Goal: Task Accomplishment & Management: Use online tool/utility

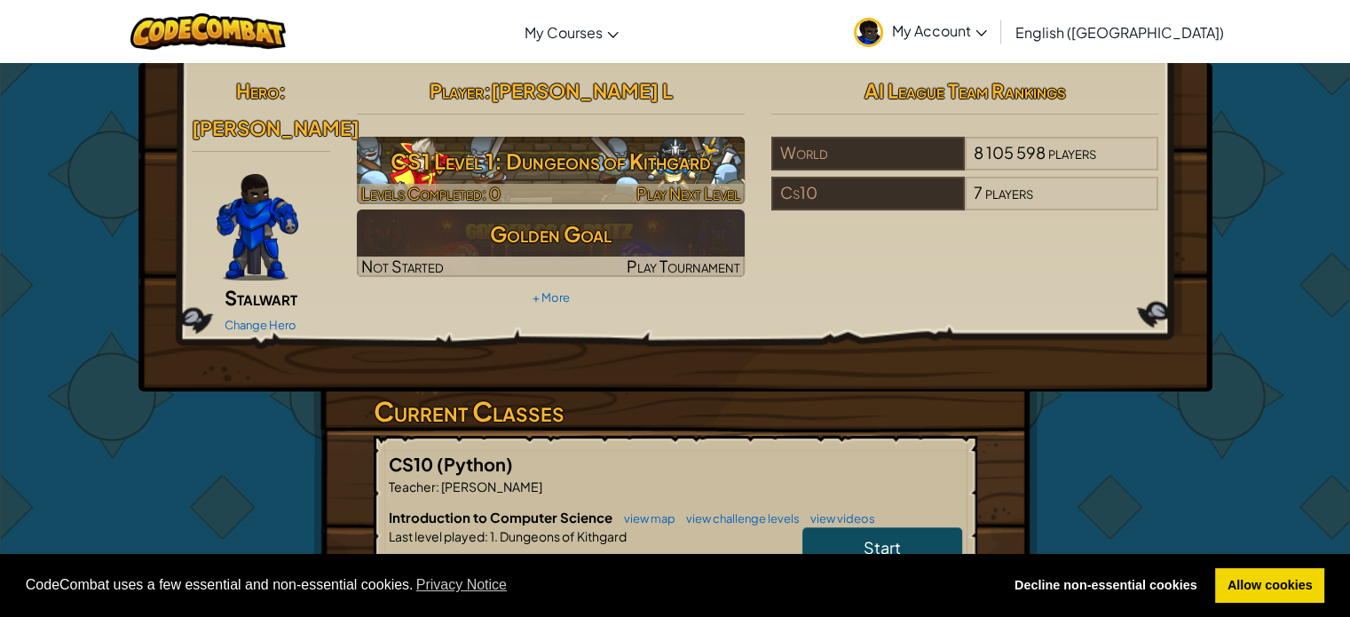
click at [639, 167] on h3 "CS1 Level 1: Dungeons of Kithgard" at bounding box center [551, 161] width 388 height 40
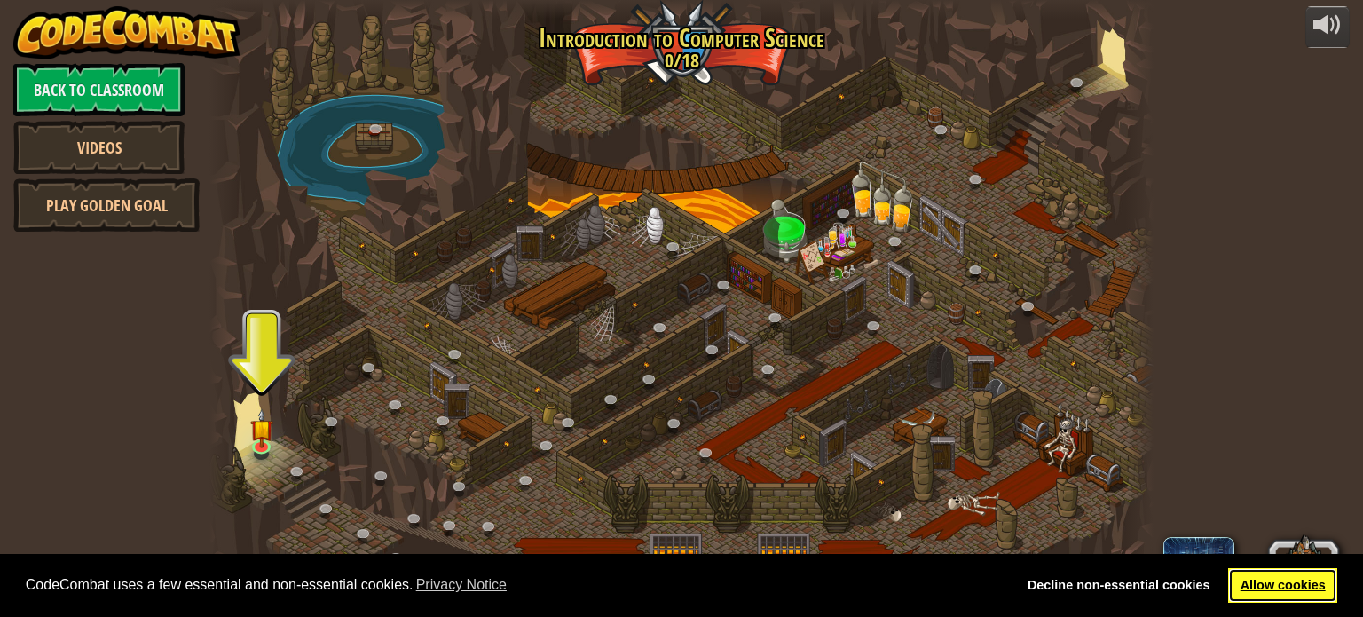
click at [1239, 578] on link "Allow cookies" at bounding box center [1282, 585] width 109 height 35
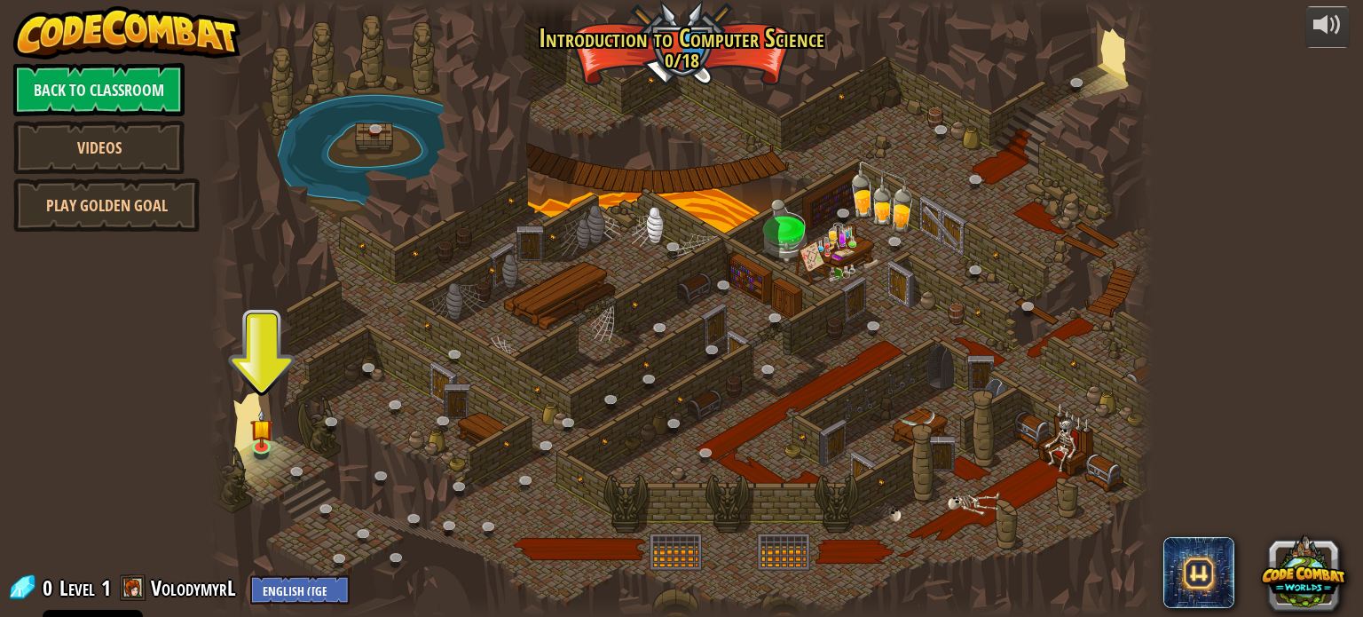
click at [884, 443] on div at bounding box center [680, 308] width 943 height 617
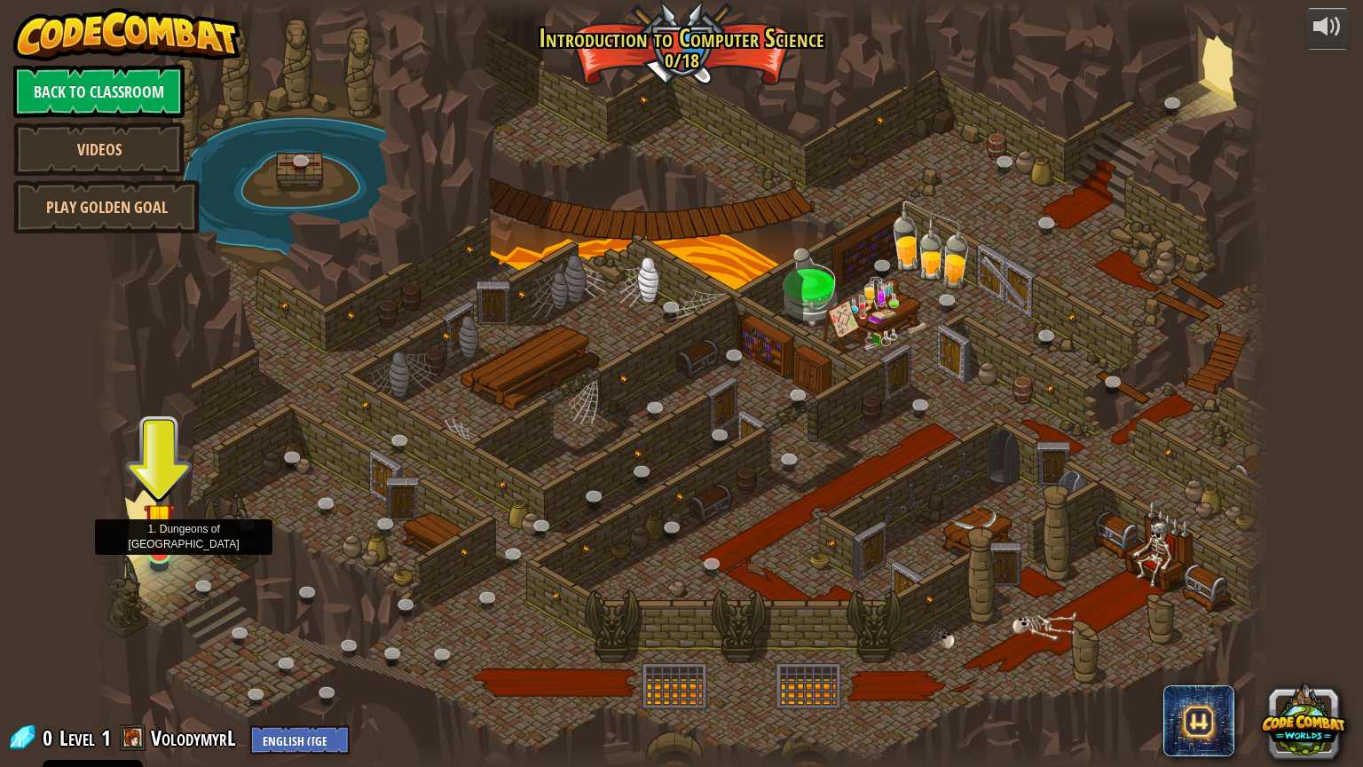
click at [162, 556] on div at bounding box center [158, 551] width 23 height 23
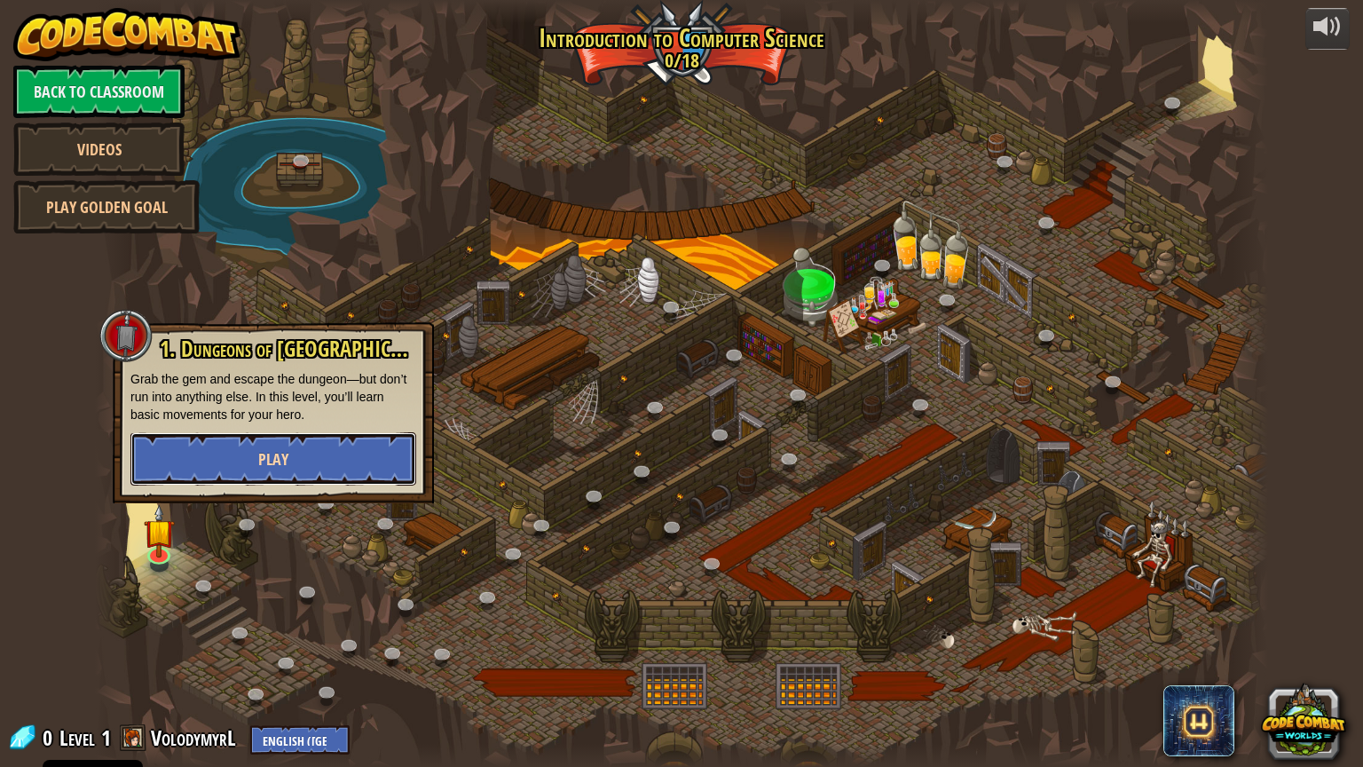
click at [214, 465] on button "Play" at bounding box center [273, 458] width 286 height 53
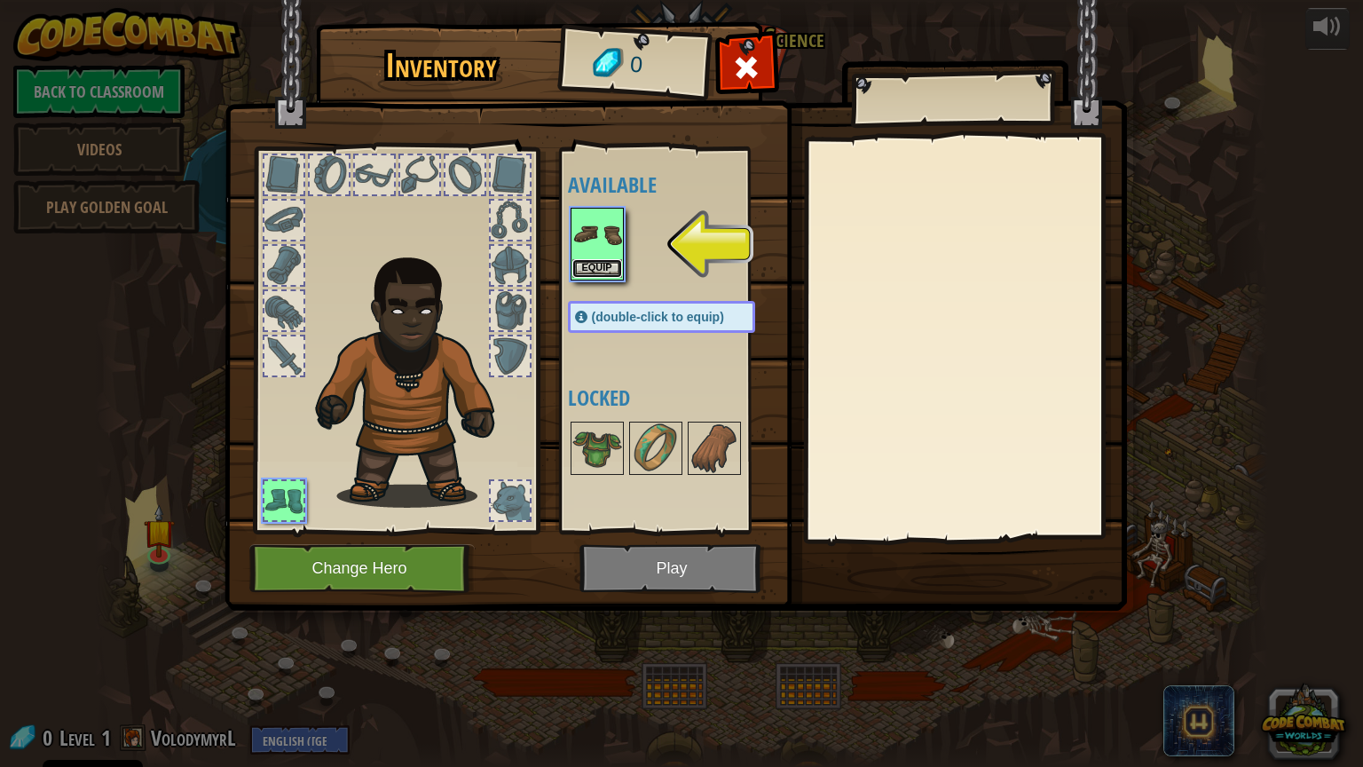
click at [595, 278] on div "Equip" at bounding box center [597, 244] width 53 height 73
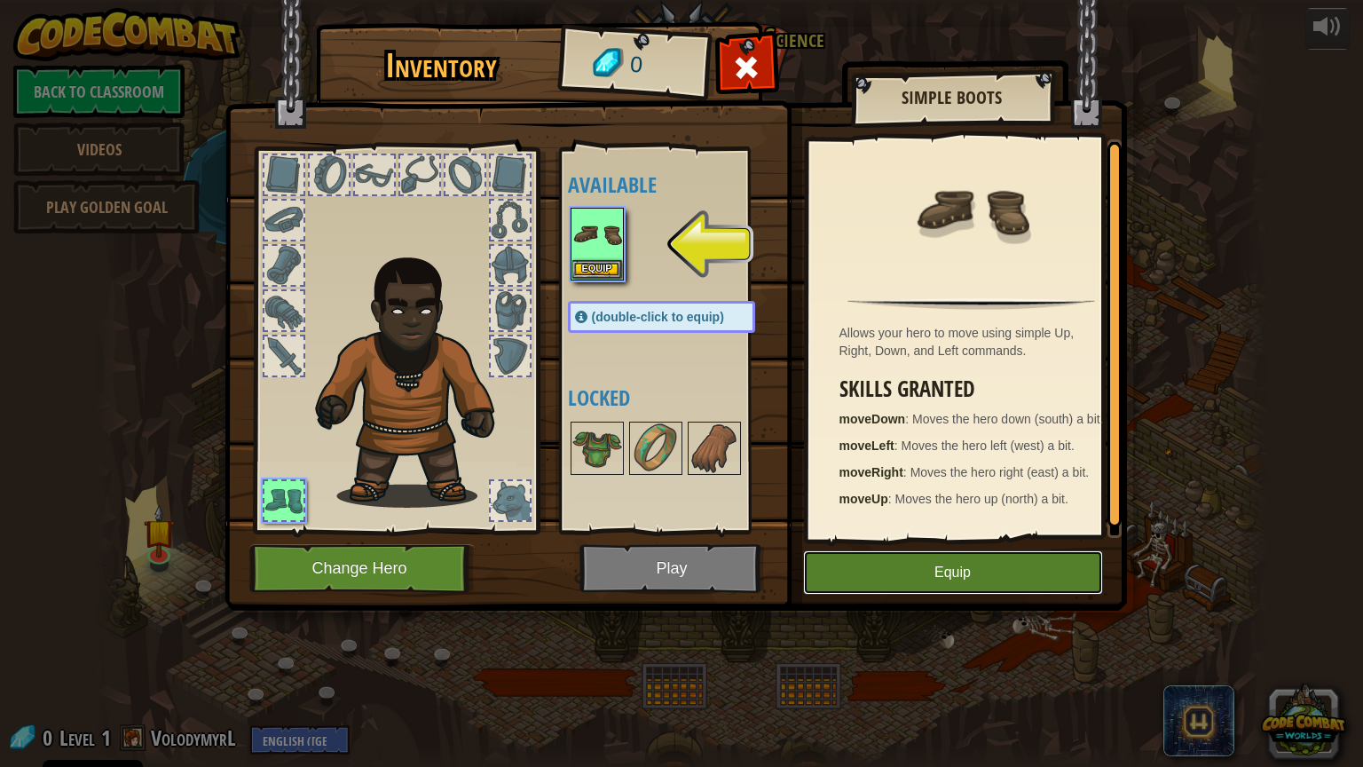
click at [957, 562] on button "Equip" at bounding box center [953, 572] width 300 height 44
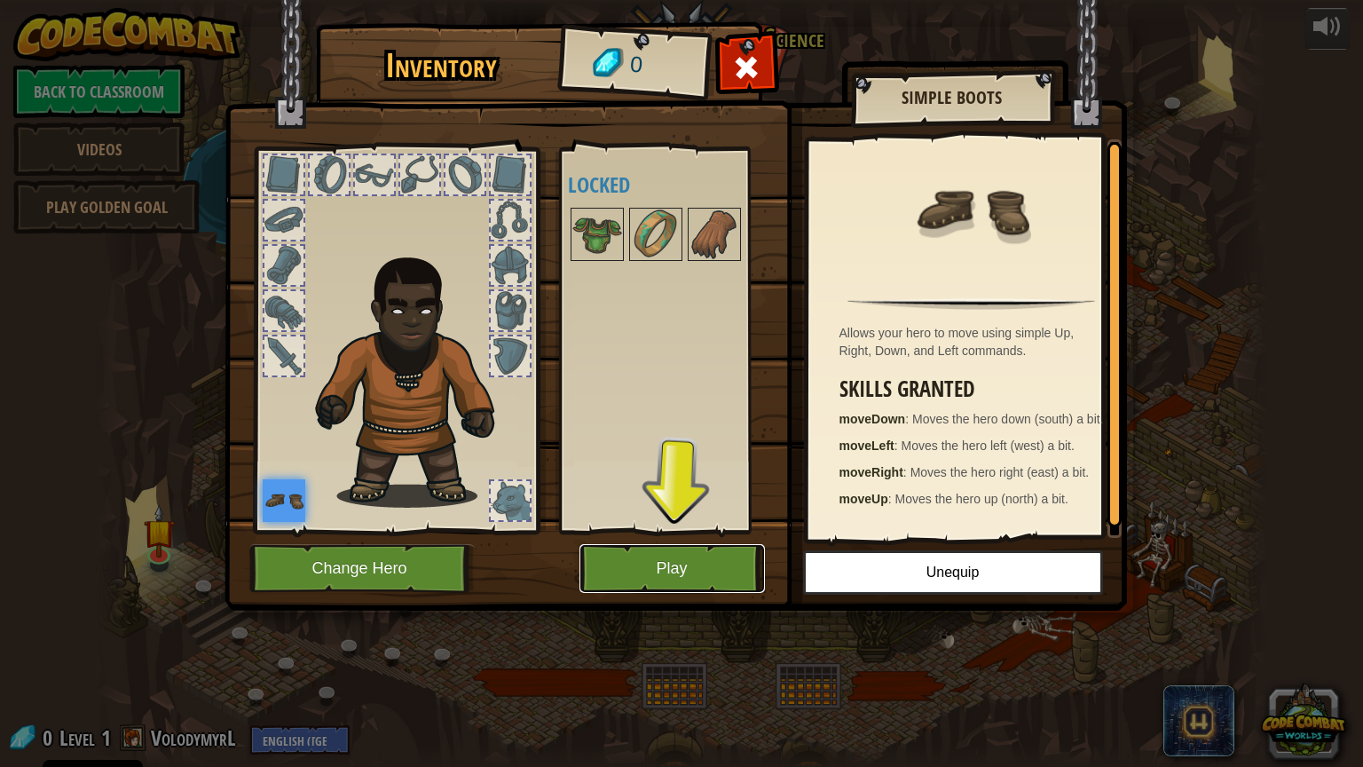
click at [681, 591] on button "Play" at bounding box center [672, 568] width 185 height 49
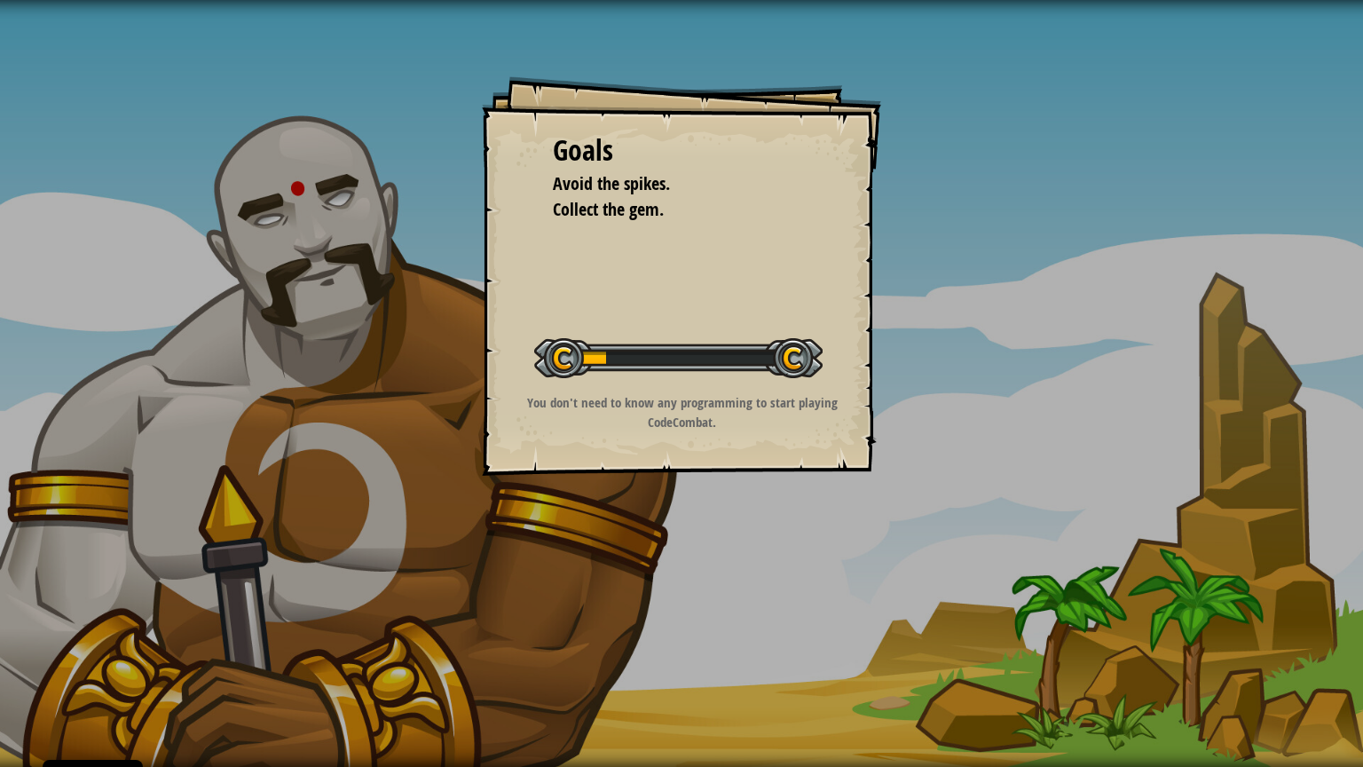
click at [752, 564] on div "Goals Avoid the spikes. Collect the gem. Start Level Error loading from server.…" at bounding box center [681, 383] width 1363 height 767
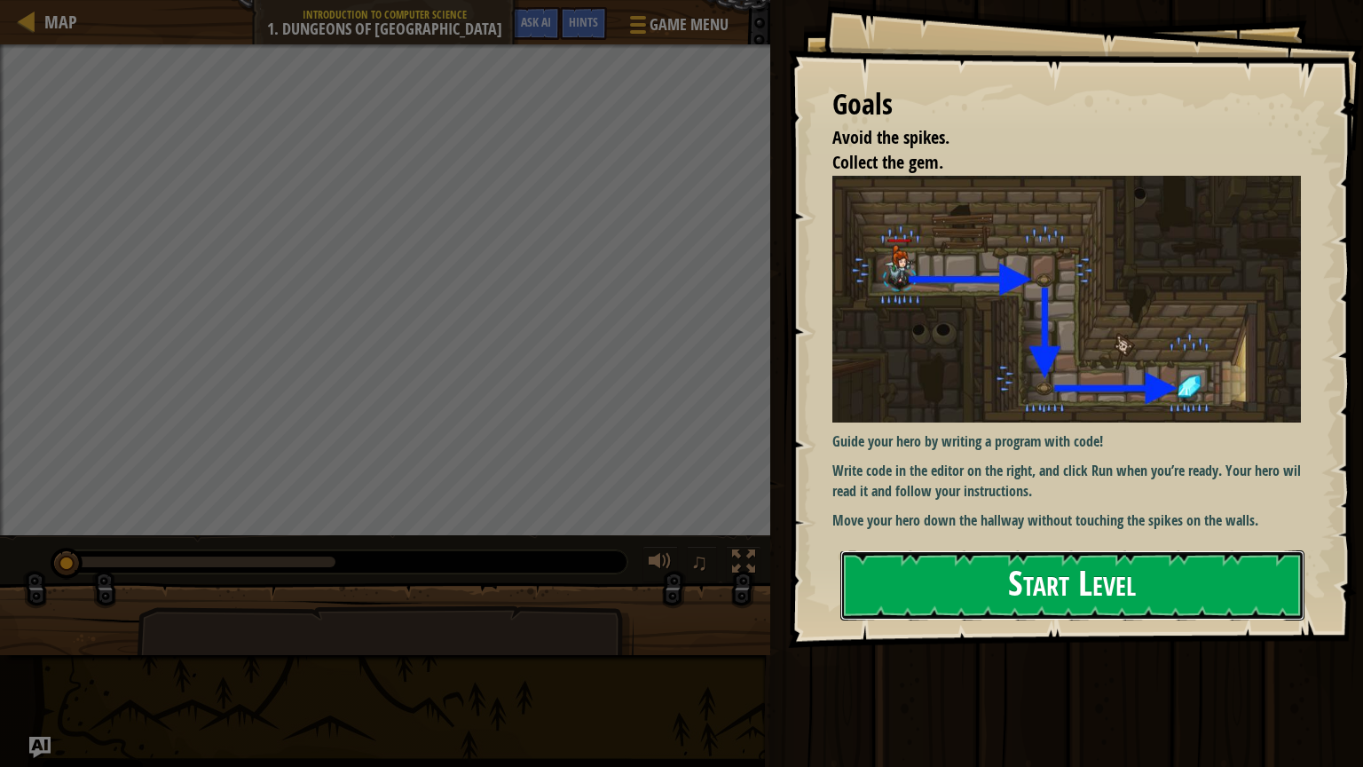
click at [980, 589] on button "Start Level" at bounding box center [1072, 585] width 464 height 70
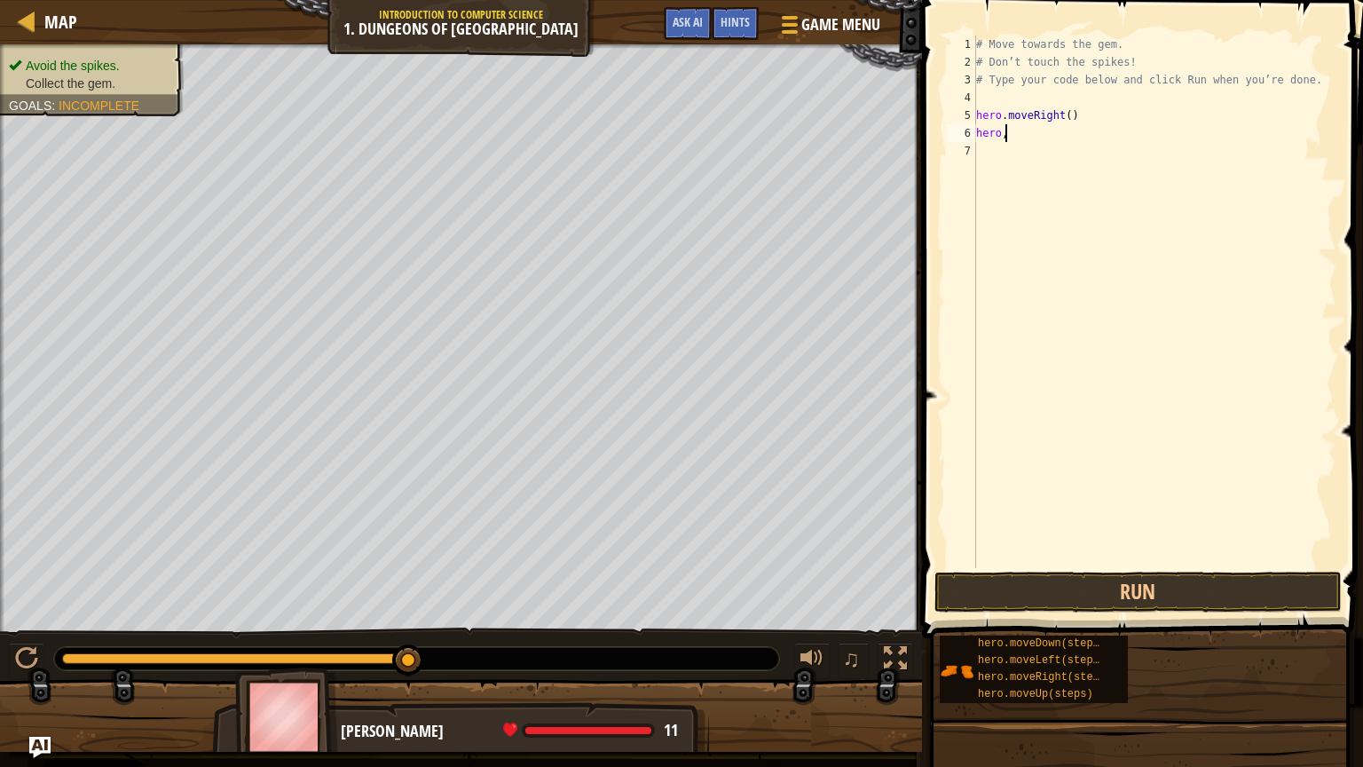
scroll to position [8, 0]
type textarea "hero."
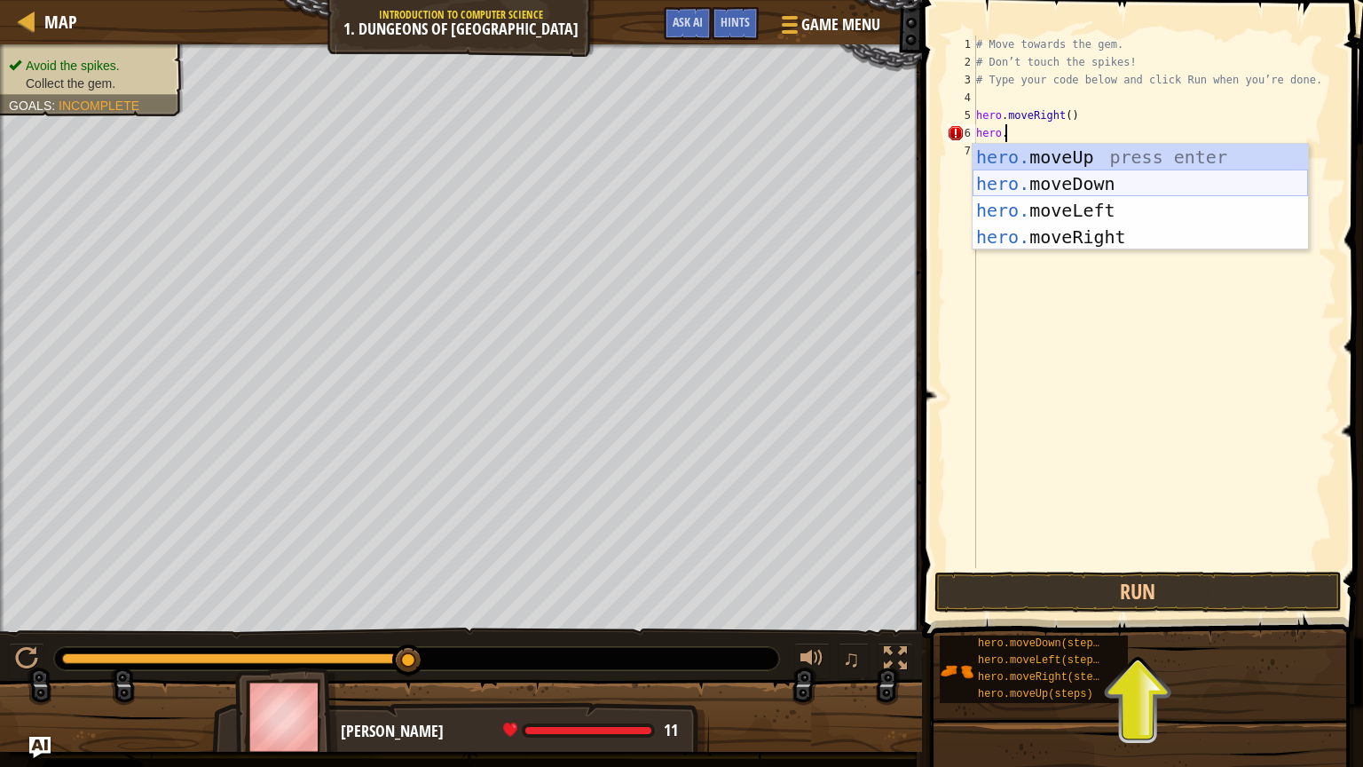
click at [1028, 180] on div "hero. moveUp press enter hero. moveDown press enter hero. moveLeft press enter …" at bounding box center [1140, 224] width 335 height 160
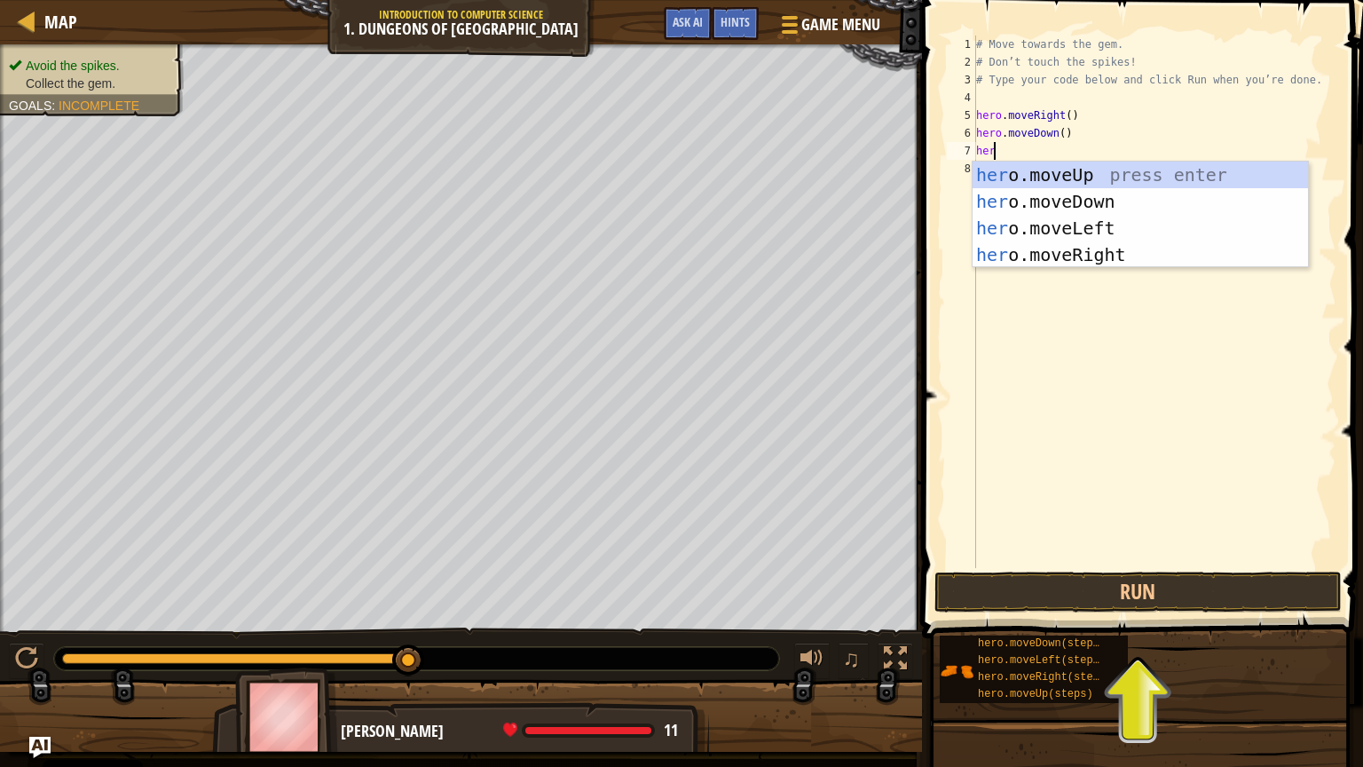
type textarea "hero"
click at [1037, 256] on div "hero .moveUp press enter hero .moveDown press enter hero .moveLeft press enter …" at bounding box center [1140, 242] width 335 height 160
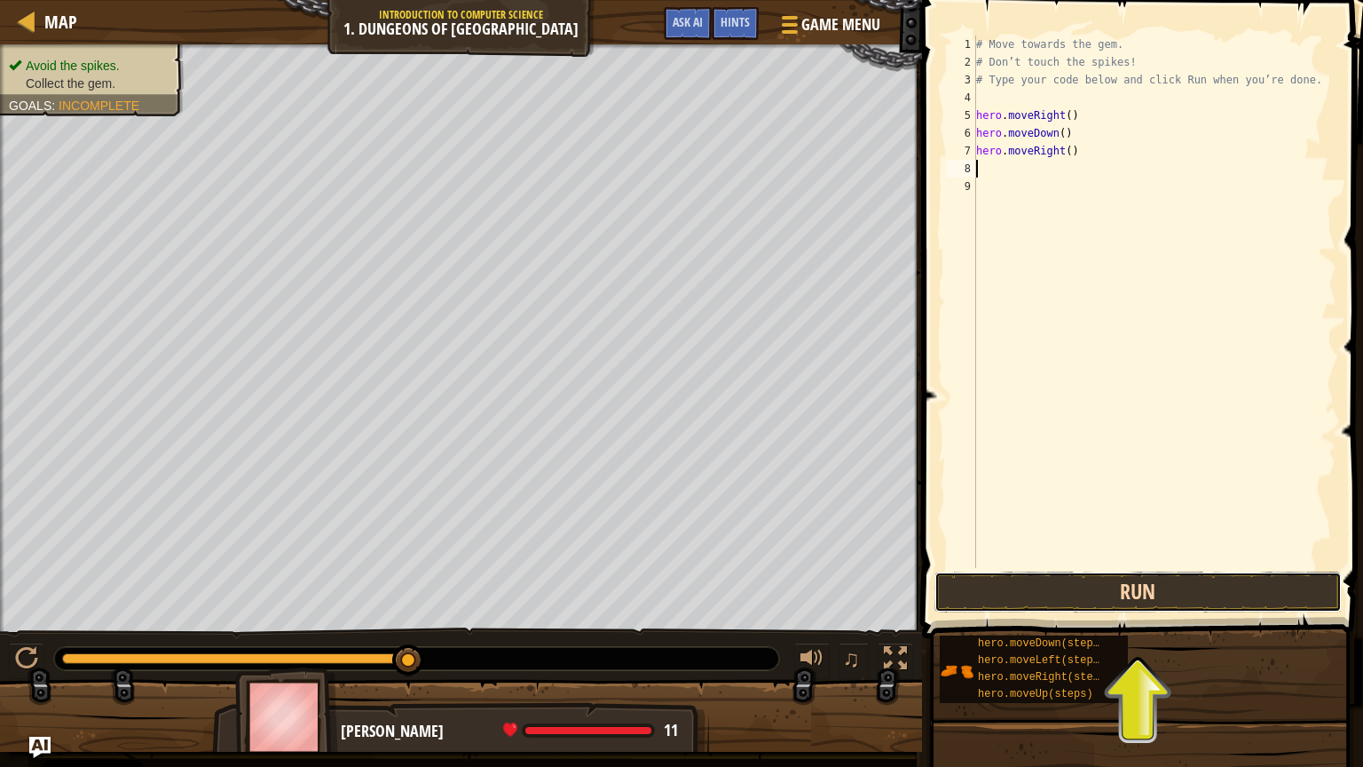
click at [1242, 579] on button "Run" at bounding box center [1138, 592] width 407 height 41
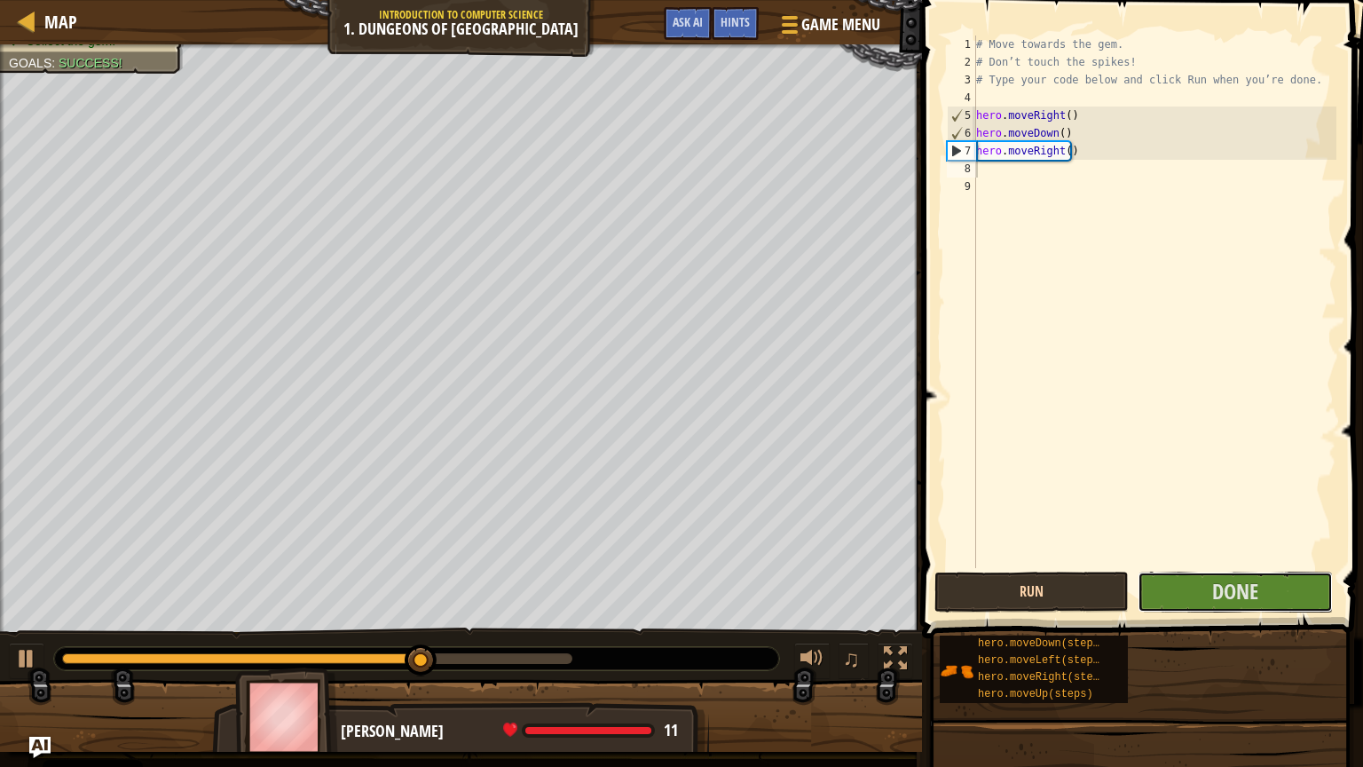
click at [1242, 579] on span "Done" at bounding box center [1235, 591] width 46 height 28
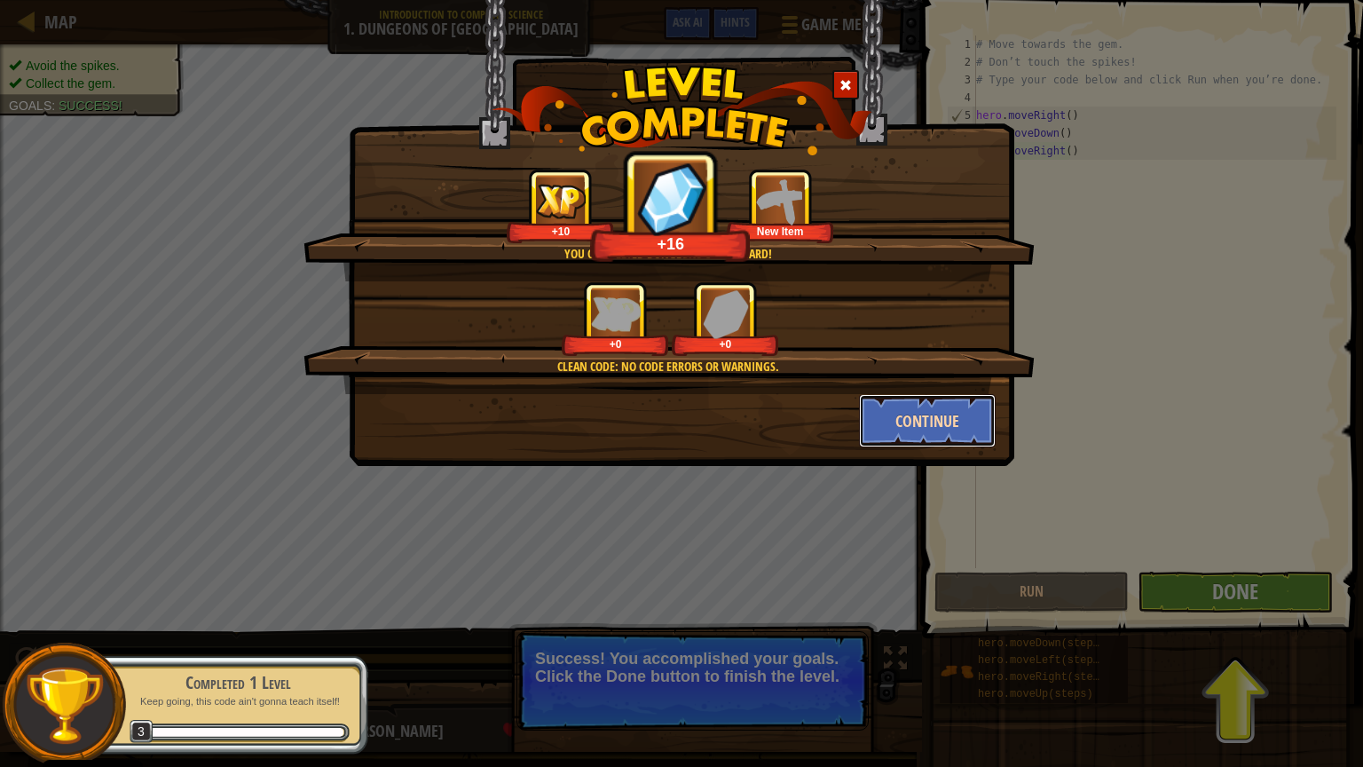
click at [902, 437] on button "Continue" at bounding box center [928, 420] width 138 height 53
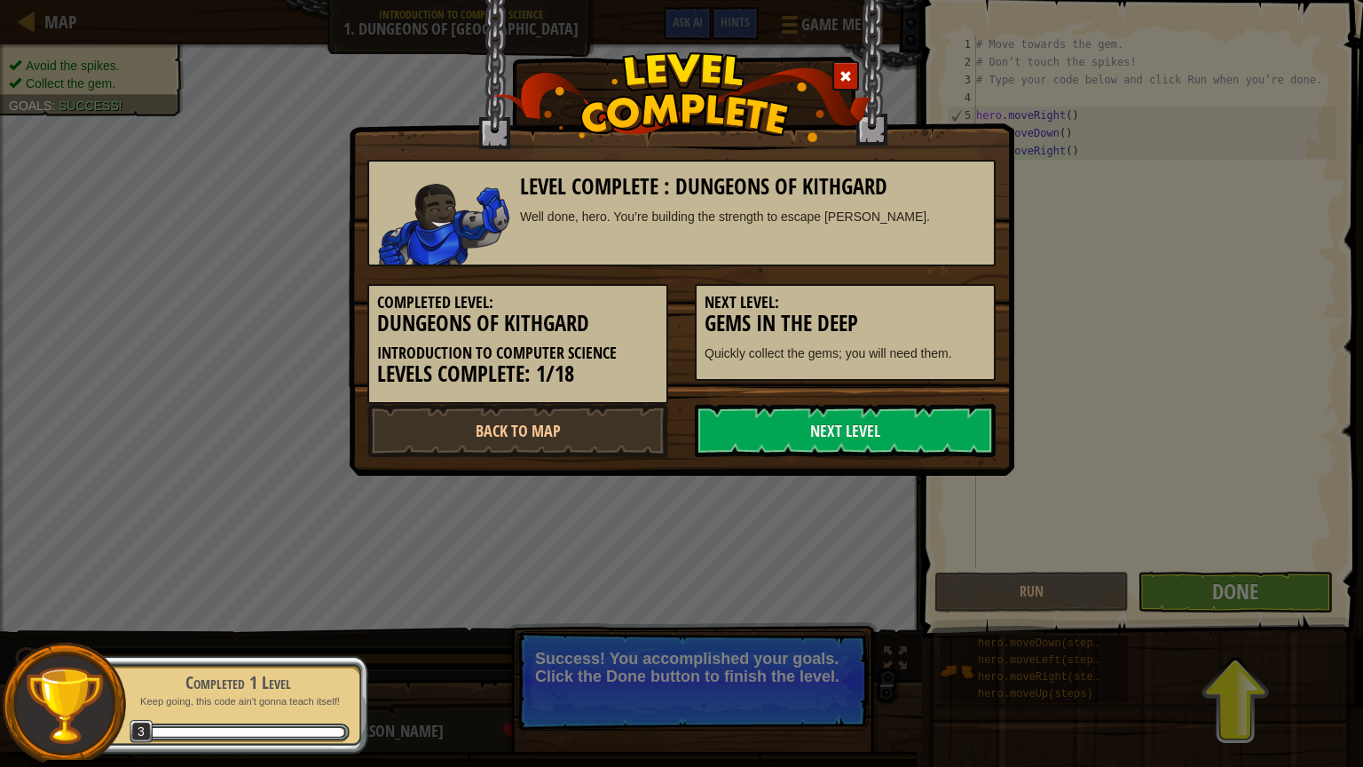
click at [916, 401] on div "Completed Level: Dungeons of Kithgard Introduction to Computer Science Levels C…" at bounding box center [681, 335] width 655 height 138
click at [877, 430] on link "Next Level" at bounding box center [845, 430] width 301 height 53
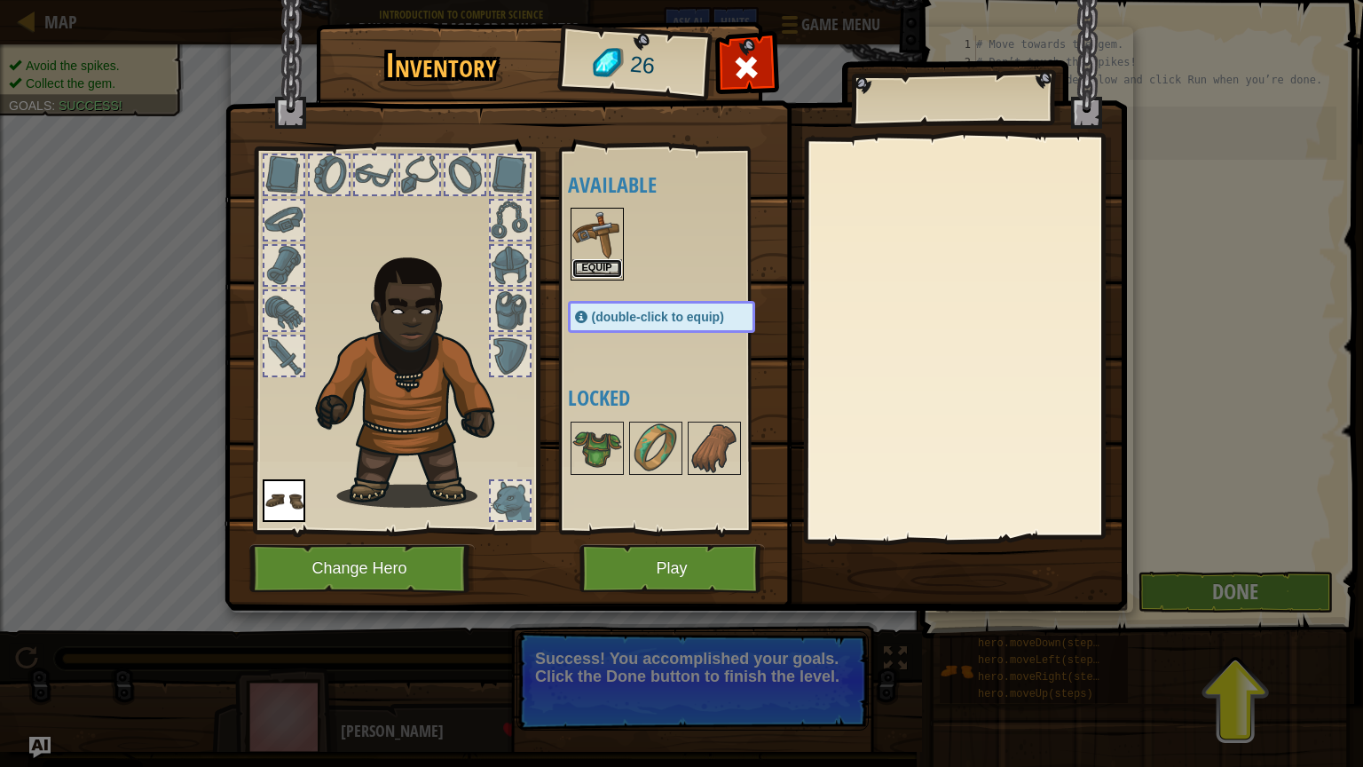
click at [579, 264] on button "Equip" at bounding box center [597, 268] width 50 height 19
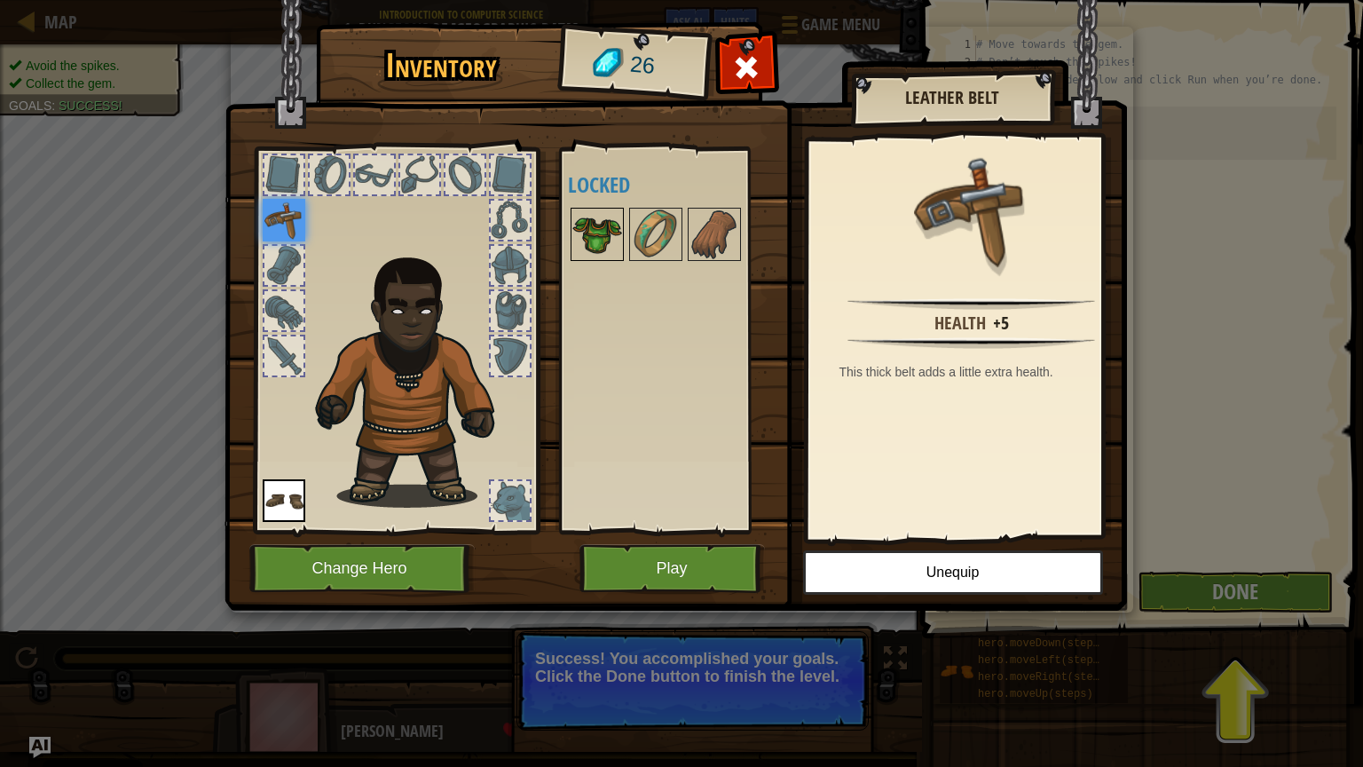
click at [594, 253] on img at bounding box center [597, 234] width 50 height 50
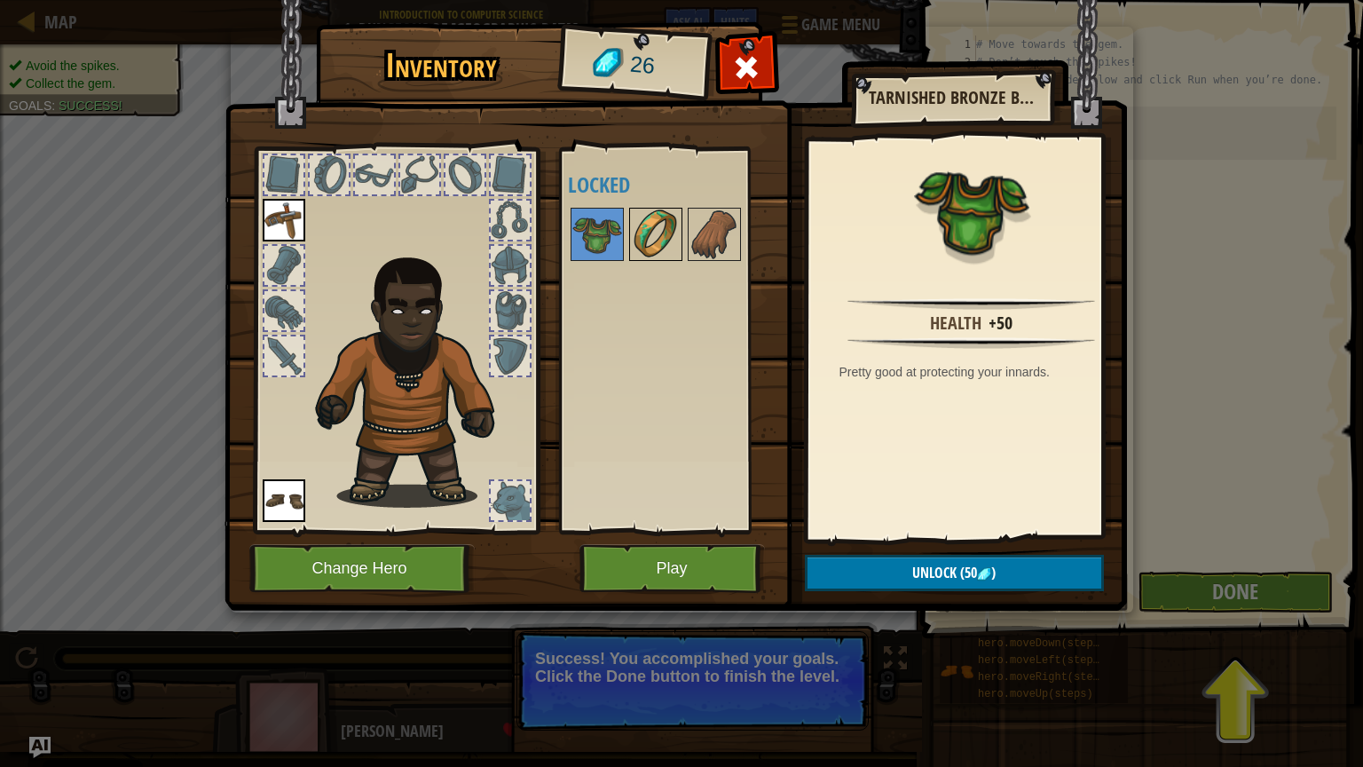
click at [653, 224] on img at bounding box center [656, 234] width 50 height 50
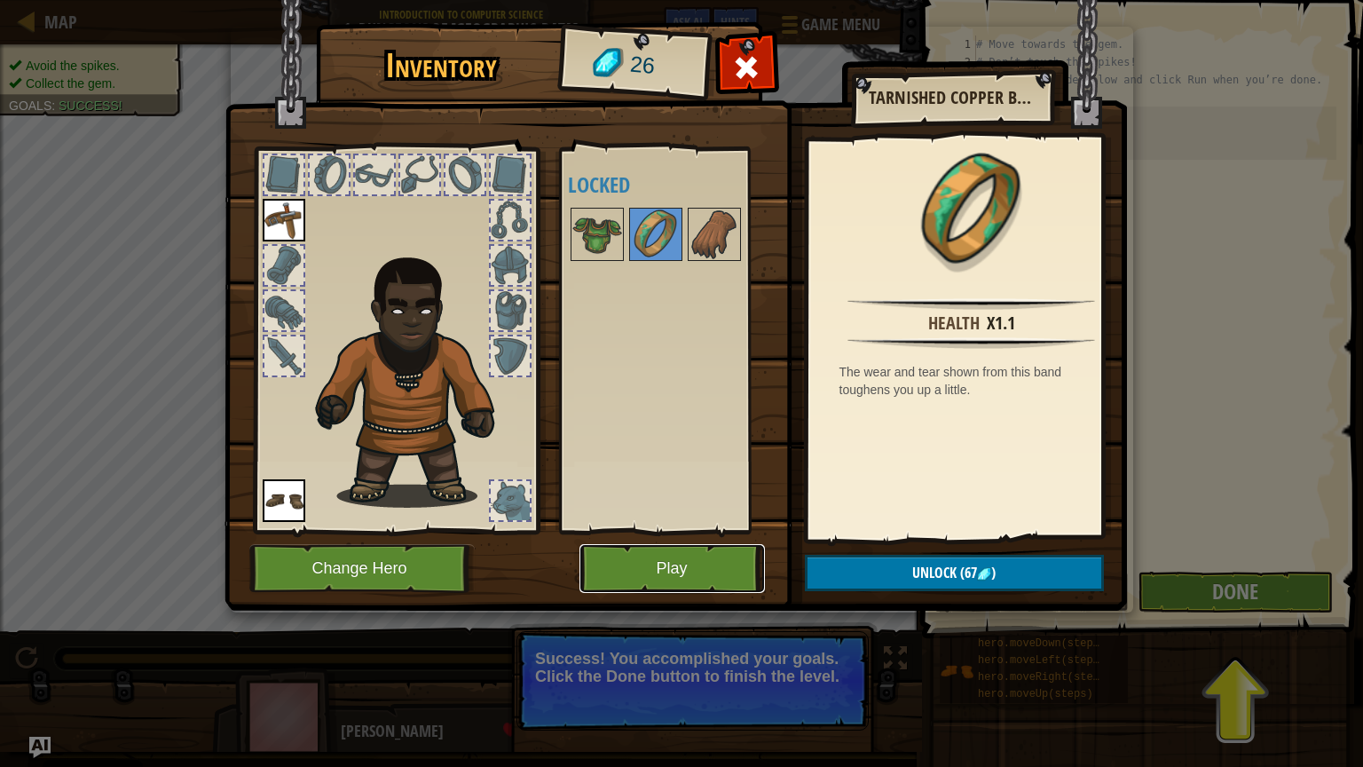
click at [665, 568] on button "Play" at bounding box center [672, 568] width 185 height 49
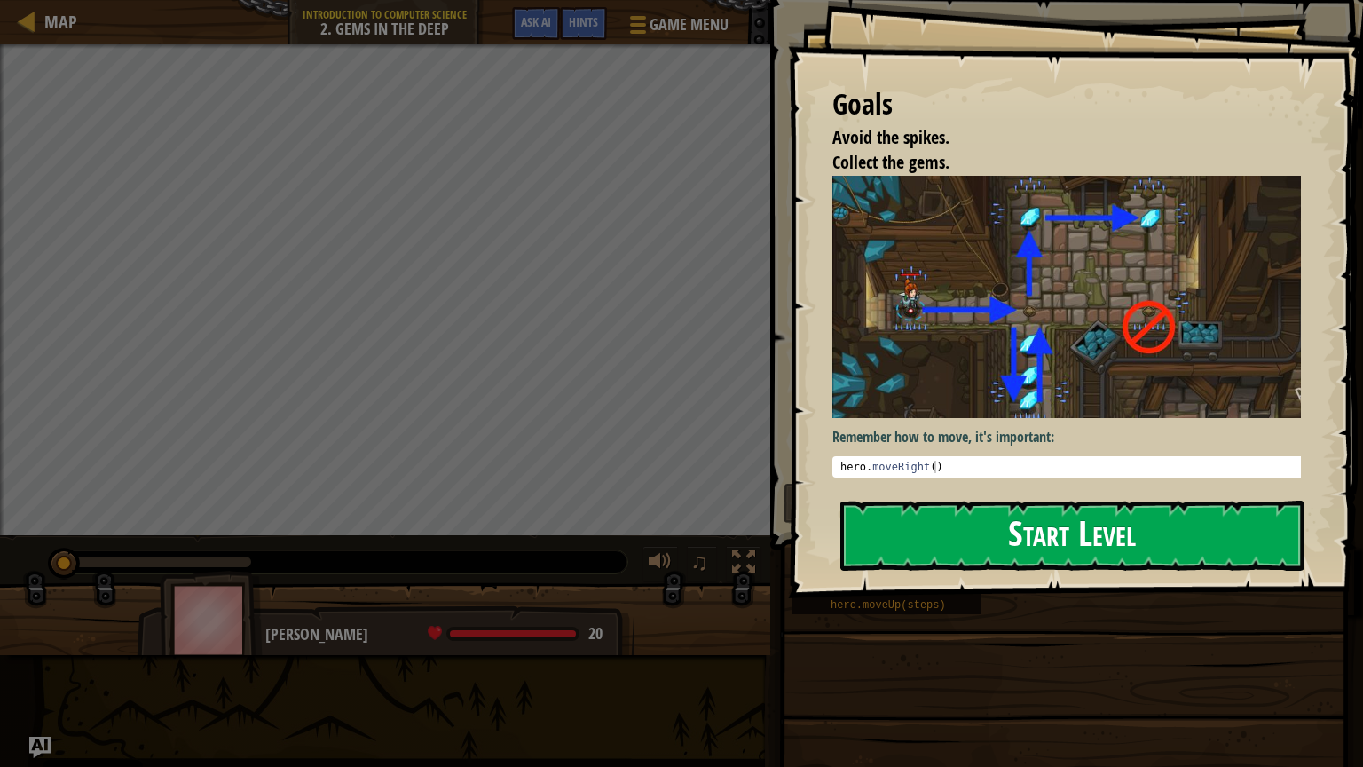
click at [919, 525] on button "Start Level" at bounding box center [1072, 536] width 464 height 70
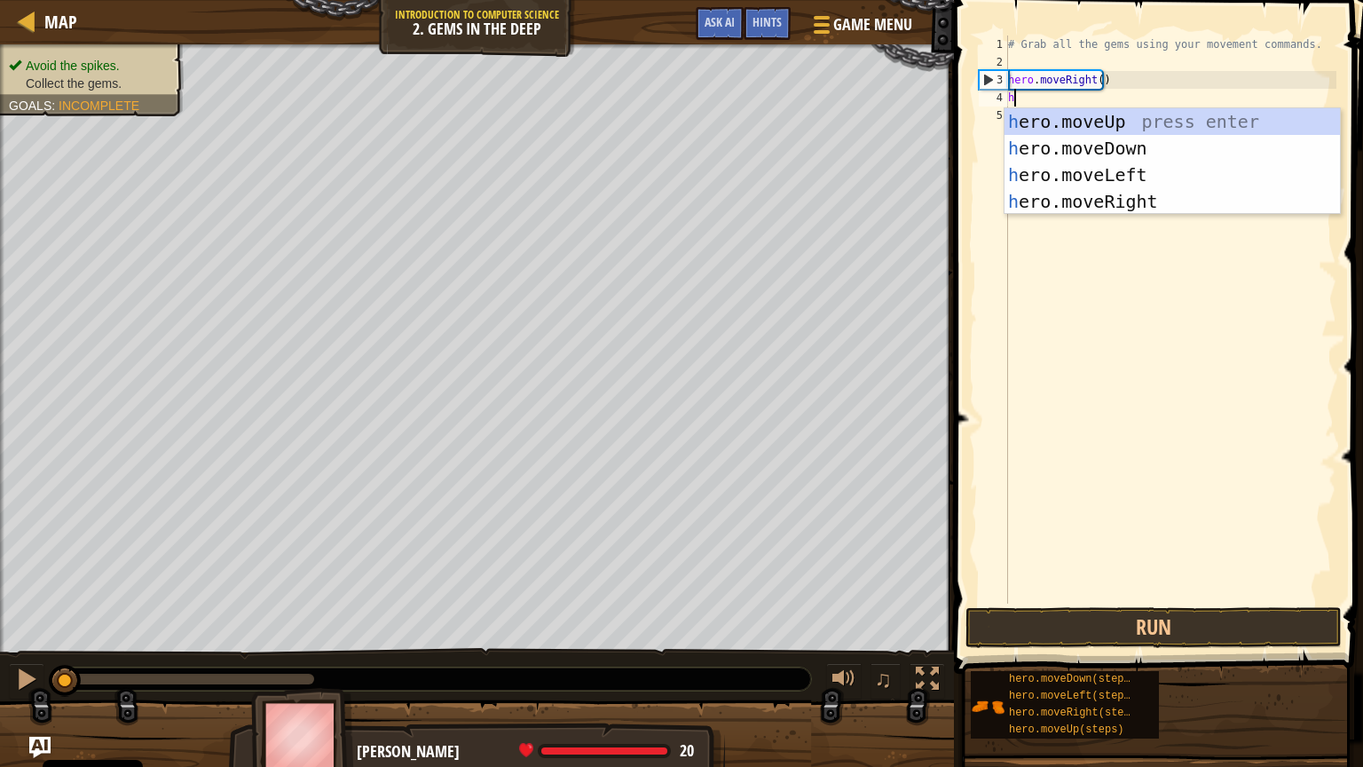
scroll to position [8, 0]
type textarea "he"
click at [1070, 154] on div "he ro.moveUp press enter he ro.moveDown press enter he ro.moveLeft press enter …" at bounding box center [1172, 188] width 335 height 160
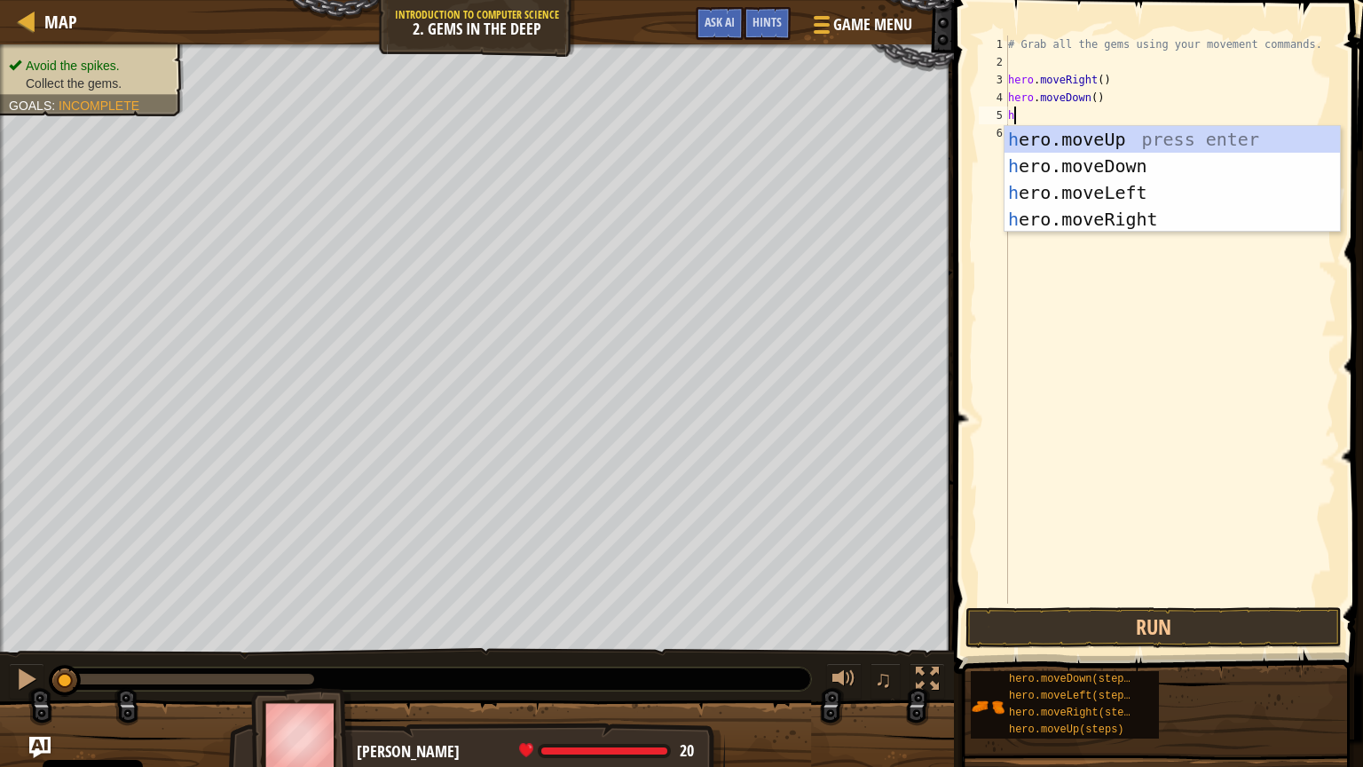
type textarea "her"
click at [1093, 138] on div "her o.moveUp press enter her o.moveDown press enter her o.moveLeft press enter …" at bounding box center [1172, 206] width 335 height 160
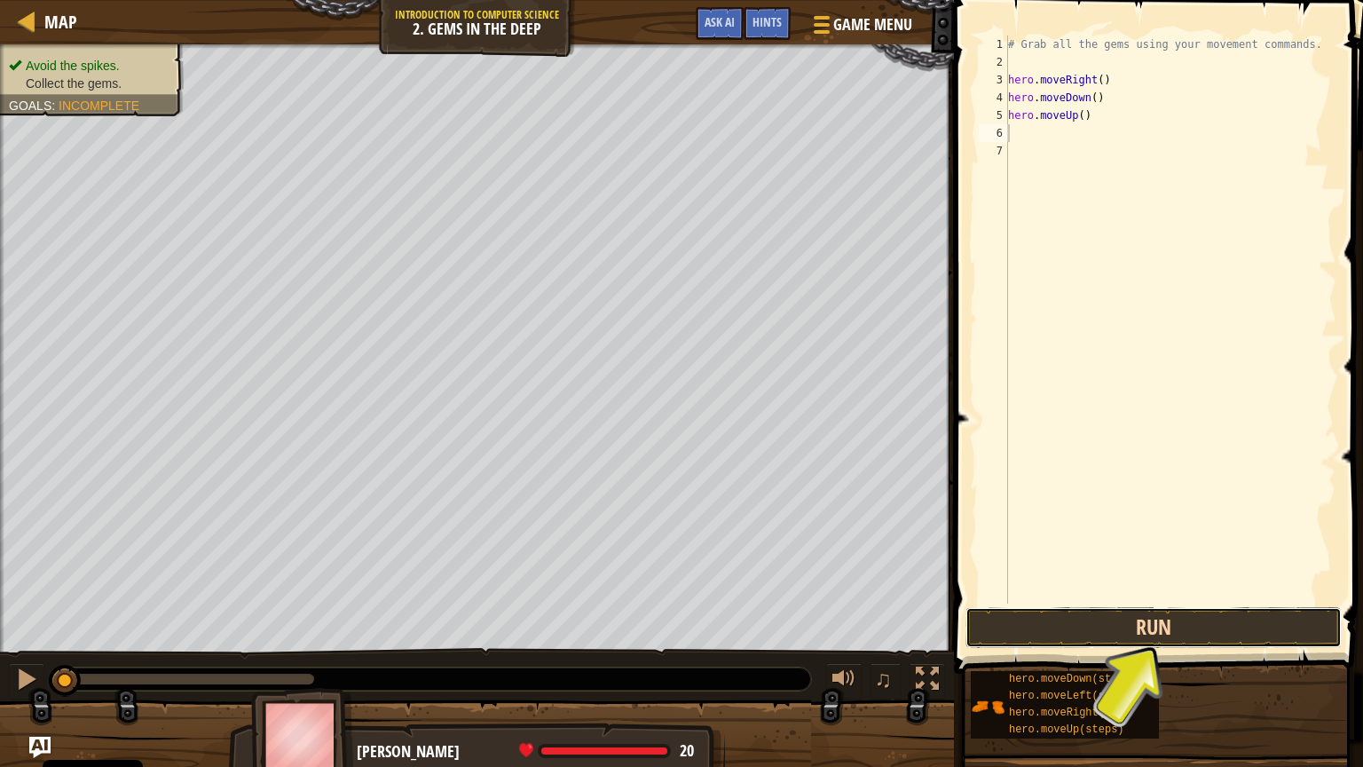
click at [1104, 616] on button "Run" at bounding box center [1154, 627] width 376 height 41
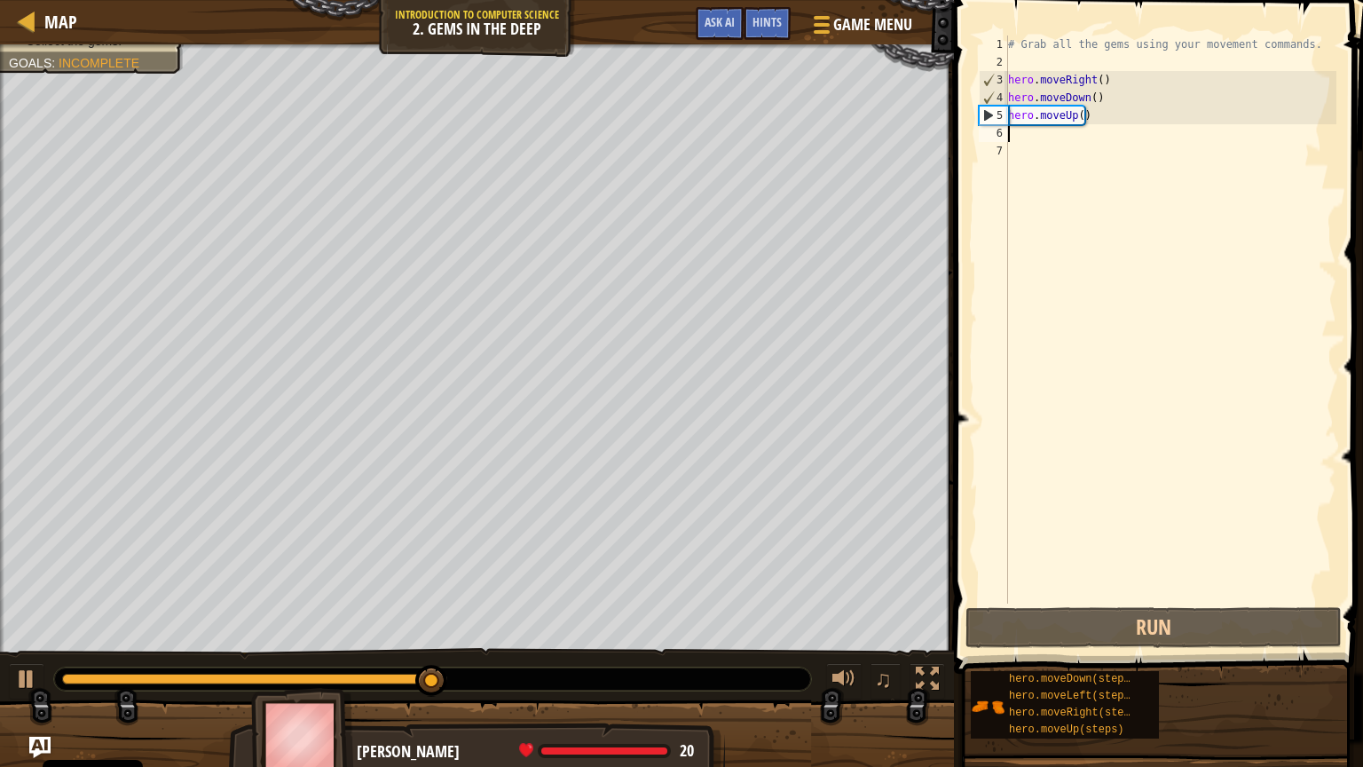
click at [1094, 161] on div "# Grab all the gems using your movement commands. hero . moveRight ( ) hero . m…" at bounding box center [1171, 336] width 332 height 603
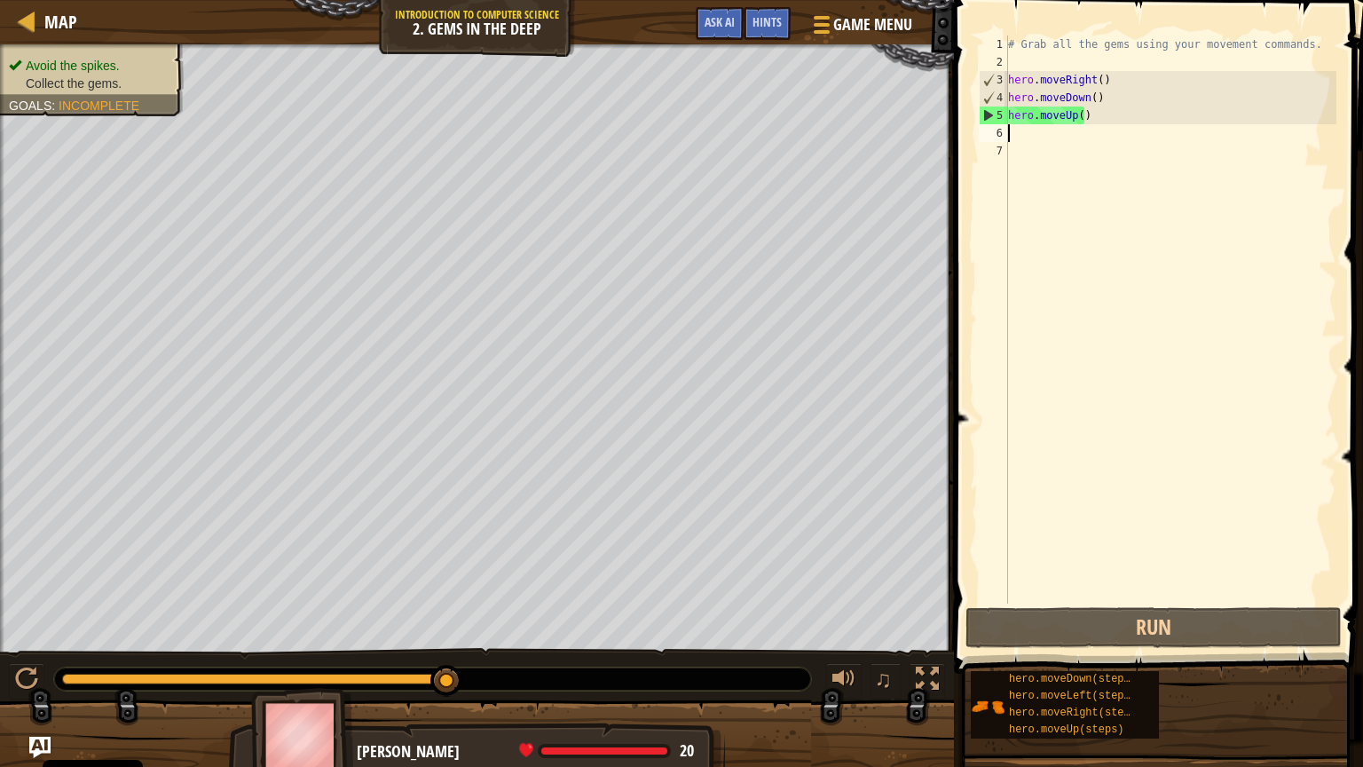
click at [1033, 130] on div "# Grab all the gems using your movement commands. hero . moveRight ( ) hero . m…" at bounding box center [1171, 336] width 332 height 603
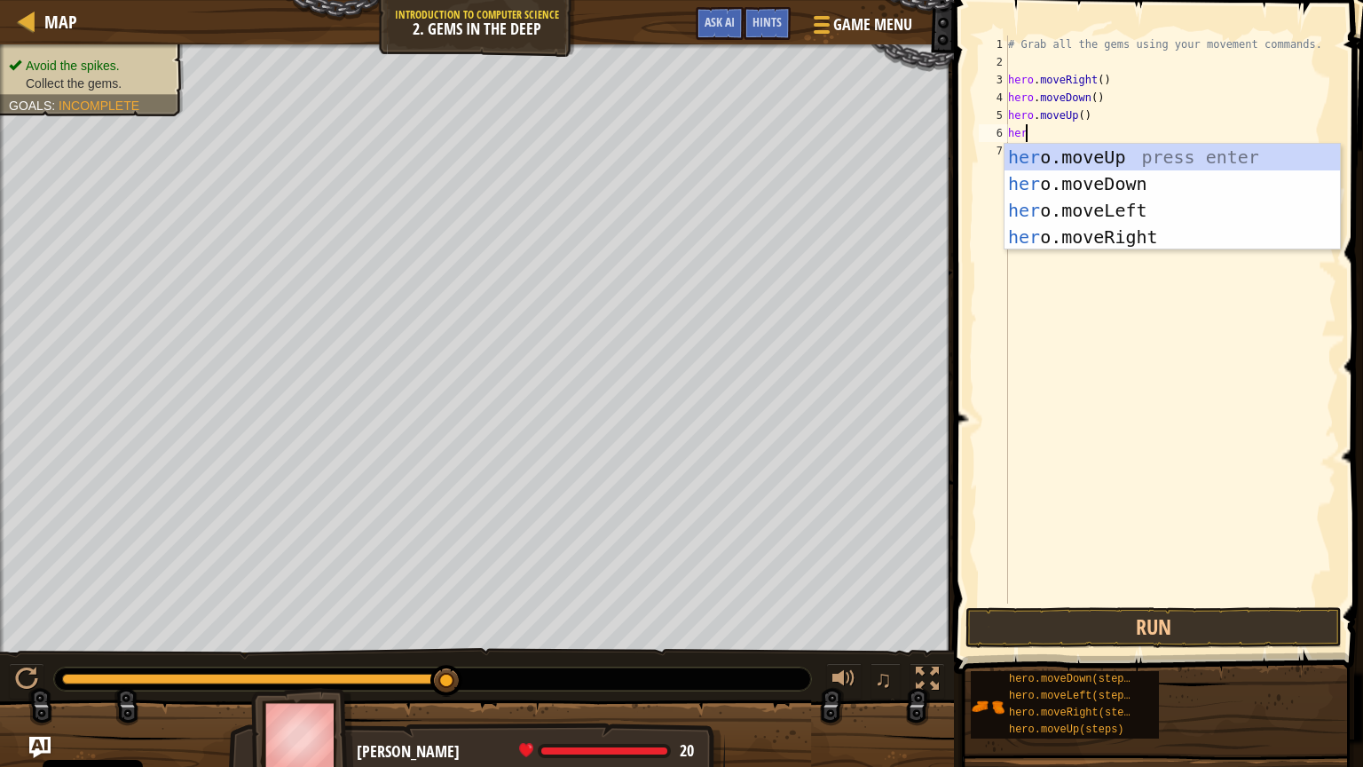
type textarea "hero"
click at [1097, 154] on div "hero .moveUp press enter hero .moveDown press enter hero .moveLeft press enter …" at bounding box center [1172, 224] width 335 height 160
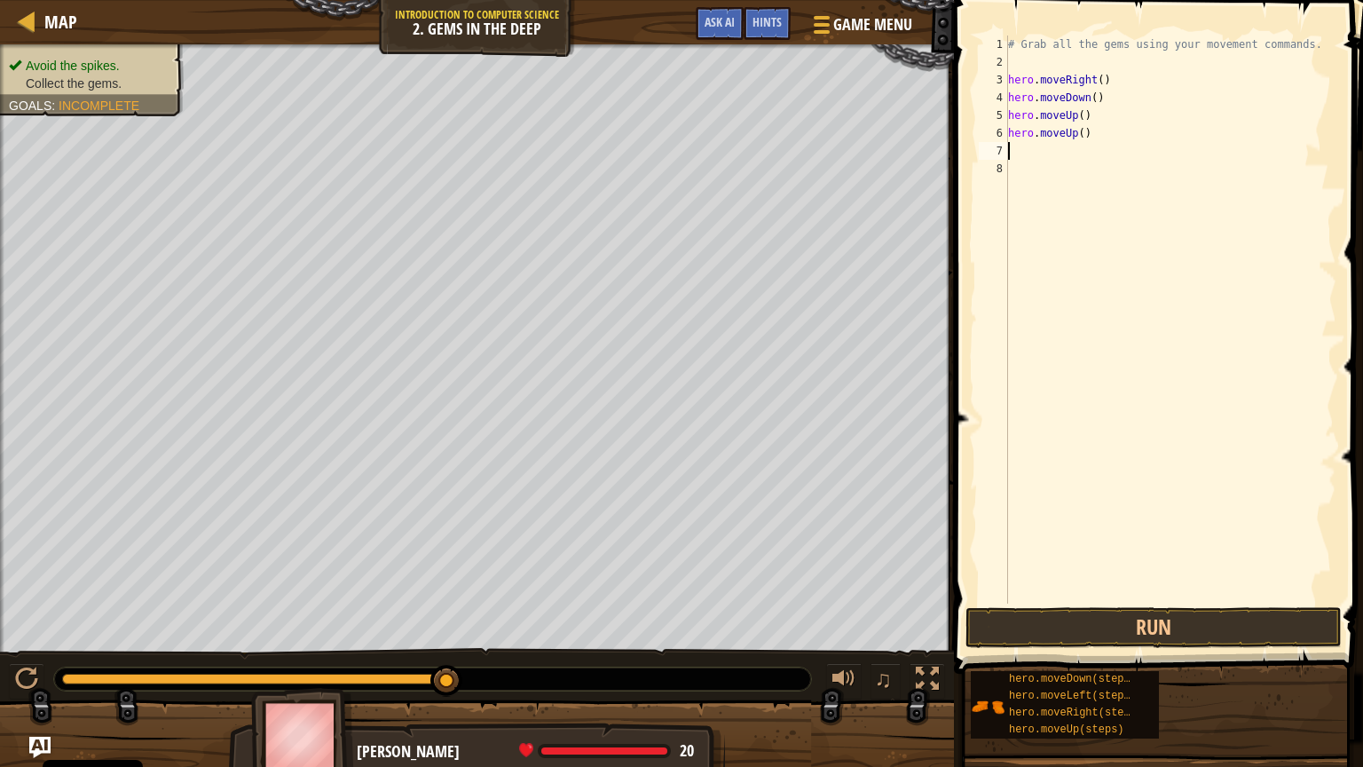
click at [1071, 605] on span at bounding box center [1160, 312] width 423 height 726
click at [1069, 611] on button "Run" at bounding box center [1154, 627] width 376 height 41
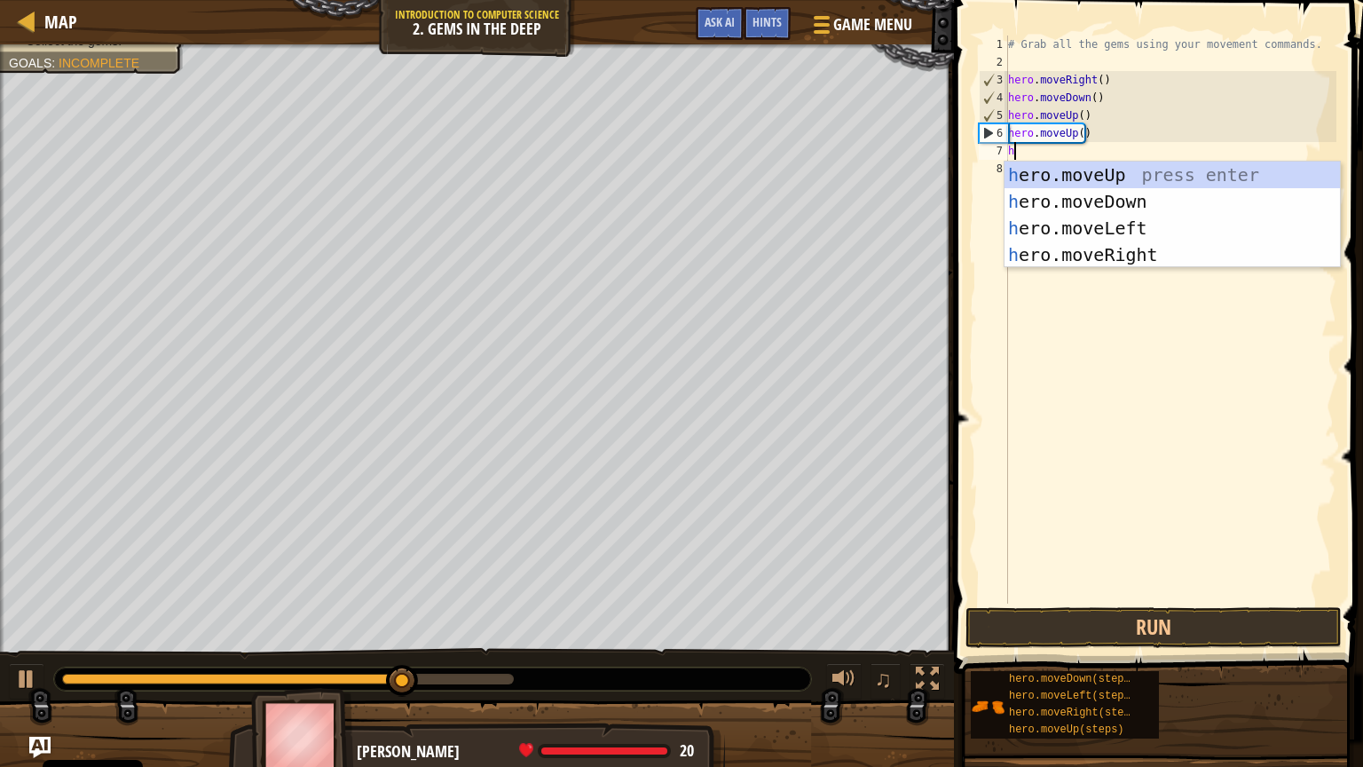
type textarea "her"
click at [1096, 244] on div "her o.moveUp press enter her o.moveDown press enter her o.moveLeft press enter …" at bounding box center [1172, 242] width 335 height 160
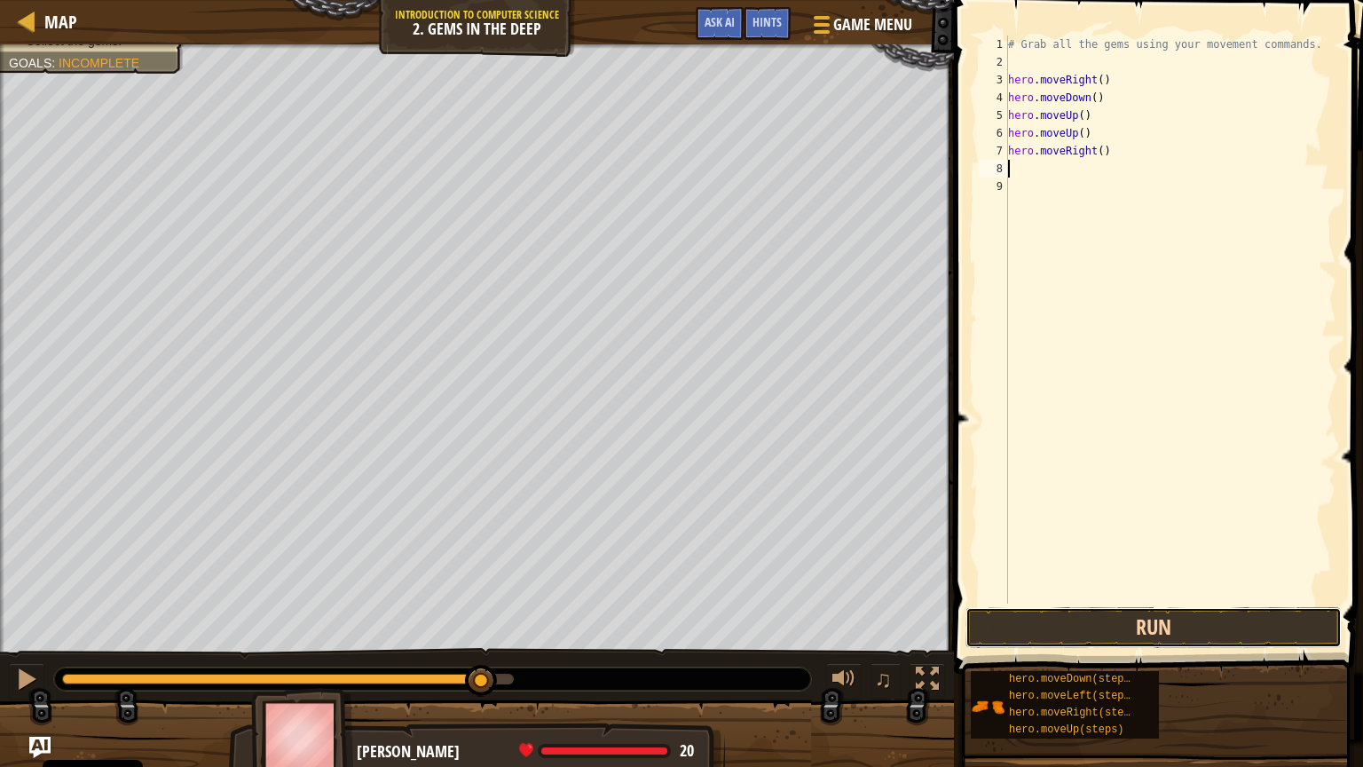
click at [1111, 616] on button "Run" at bounding box center [1154, 627] width 376 height 41
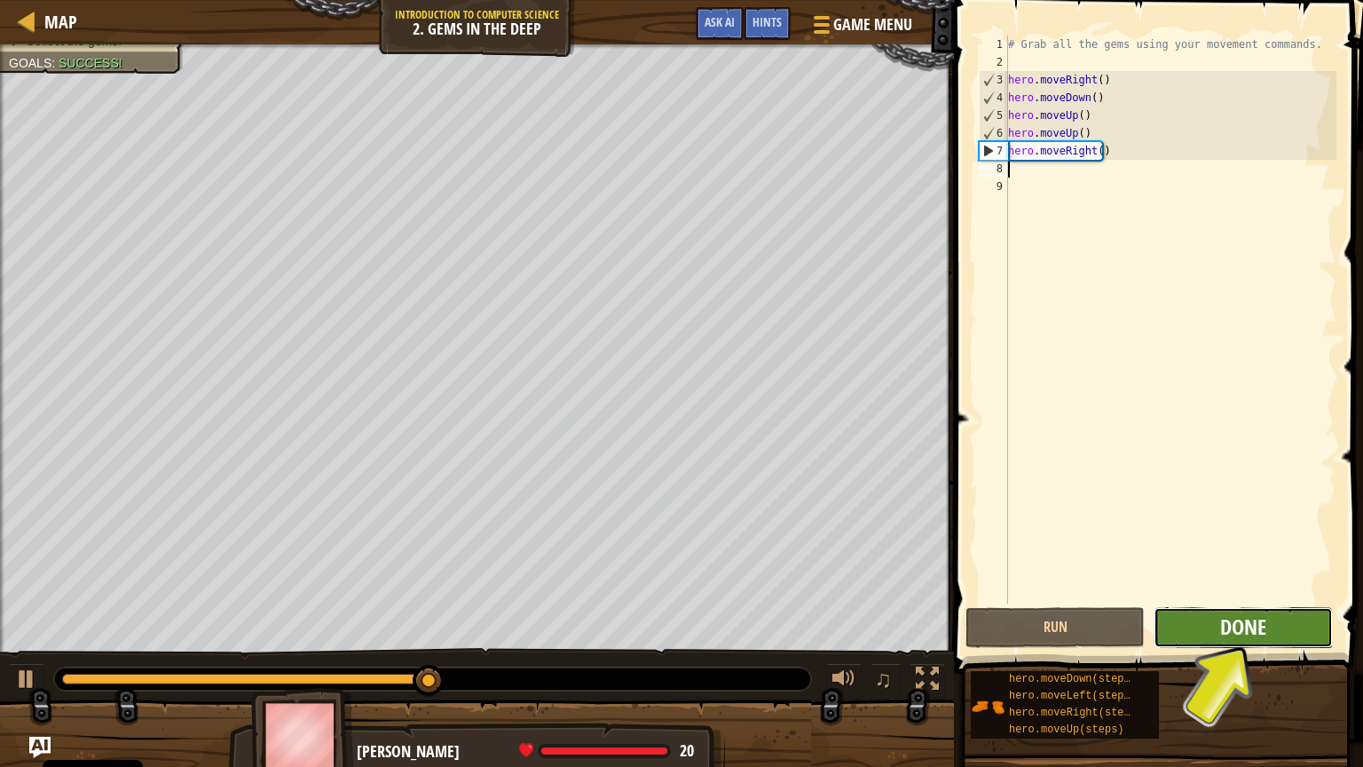
click at [1260, 616] on button "Done" at bounding box center [1243, 627] width 179 height 41
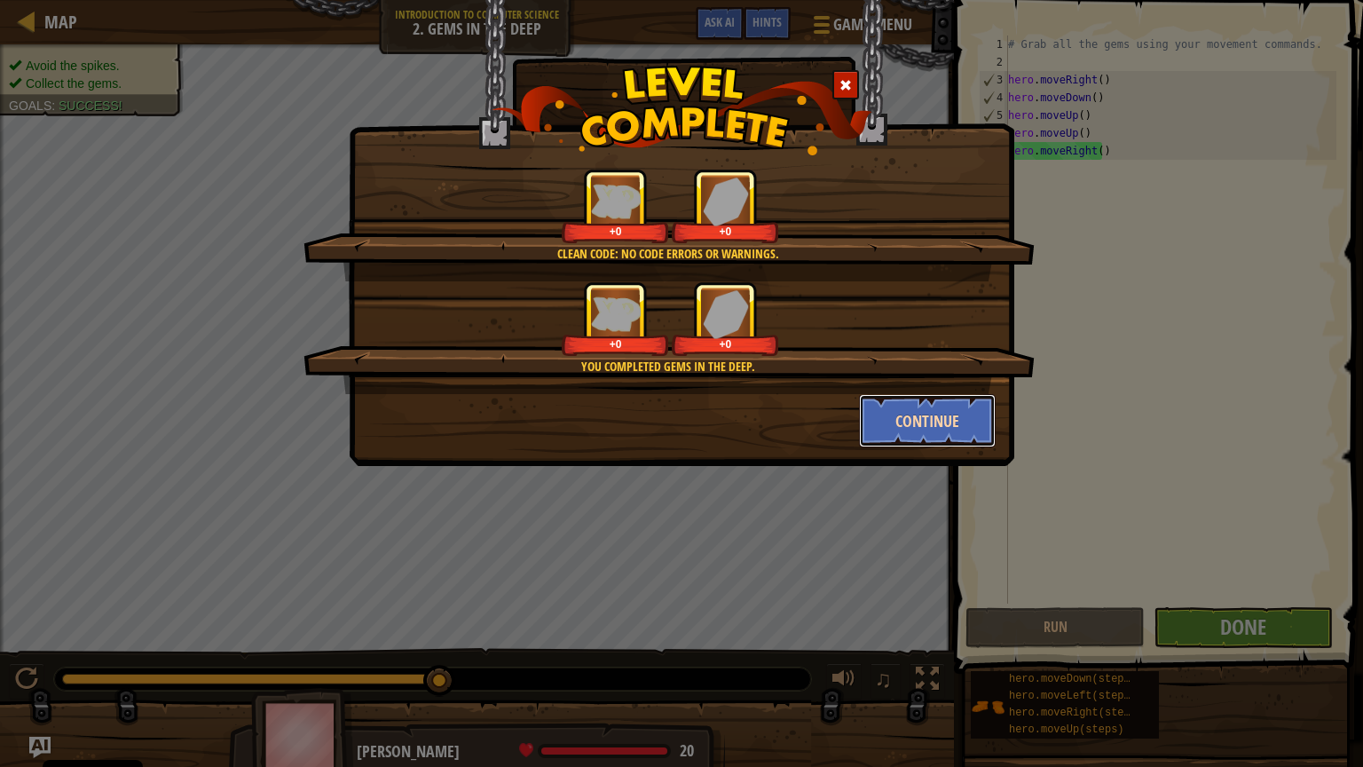
click at [911, 434] on button "Continue" at bounding box center [928, 420] width 138 height 53
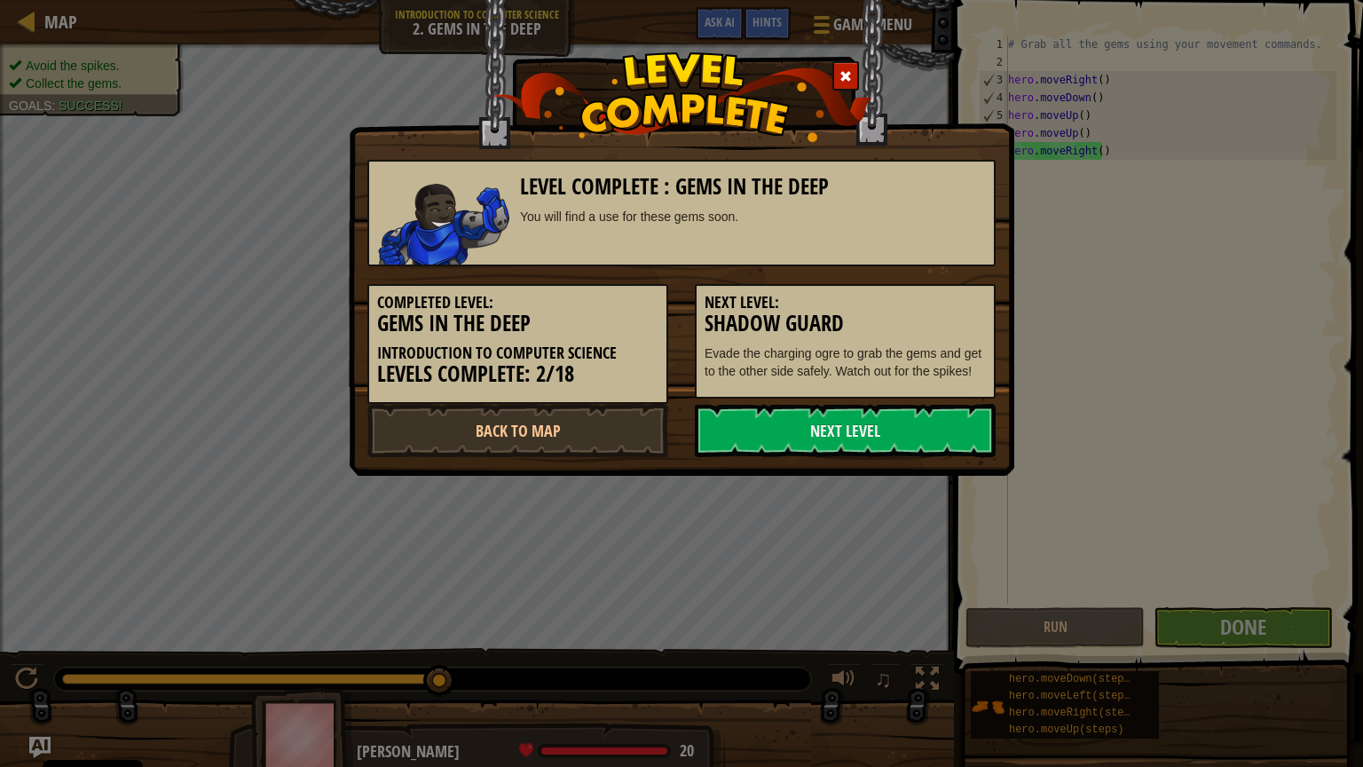
click at [870, 469] on div "Level Complete : Gems in the Deep You will find a use for these gems soon. Comp…" at bounding box center [682, 238] width 666 height 476
click at [873, 449] on link "Next Level" at bounding box center [845, 430] width 301 height 53
click at [872, 439] on link "Next Level" at bounding box center [845, 430] width 301 height 53
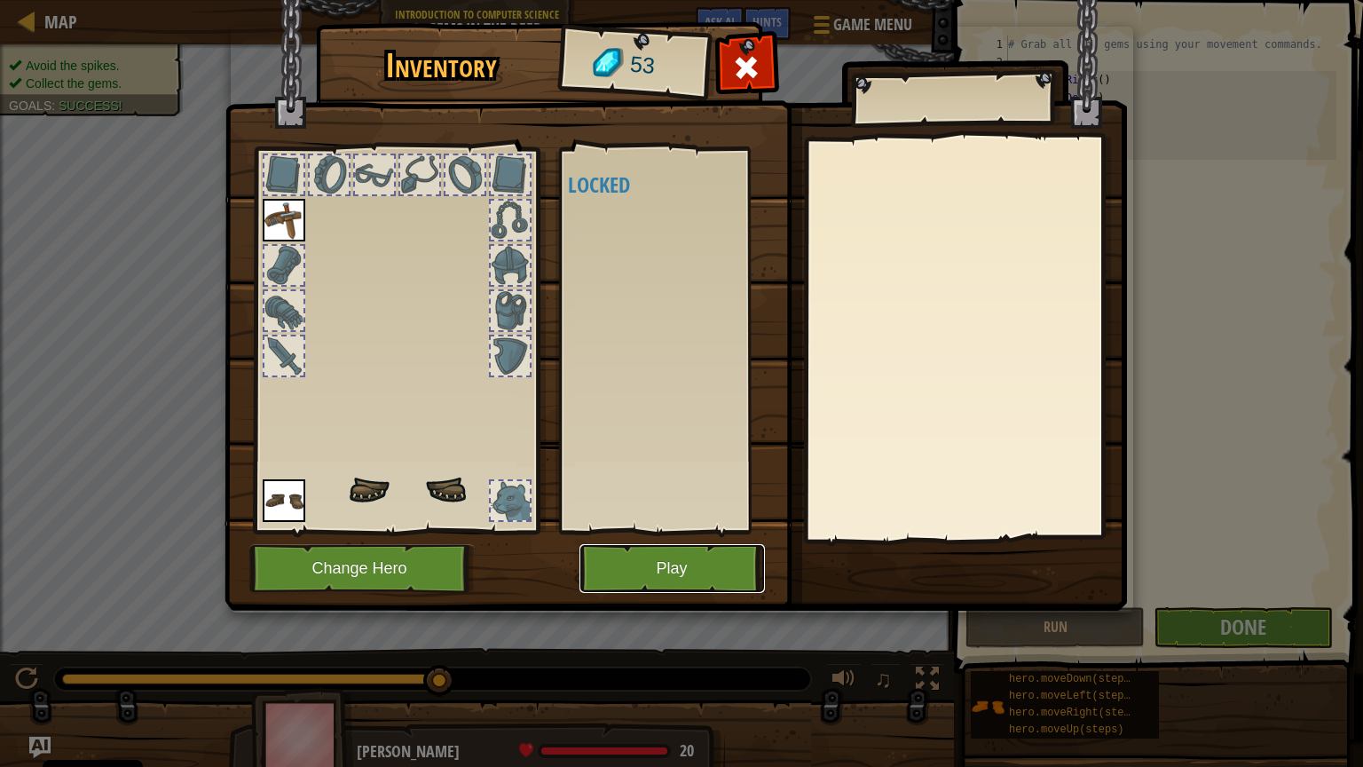
click at [670, 566] on button "Play" at bounding box center [672, 568] width 185 height 49
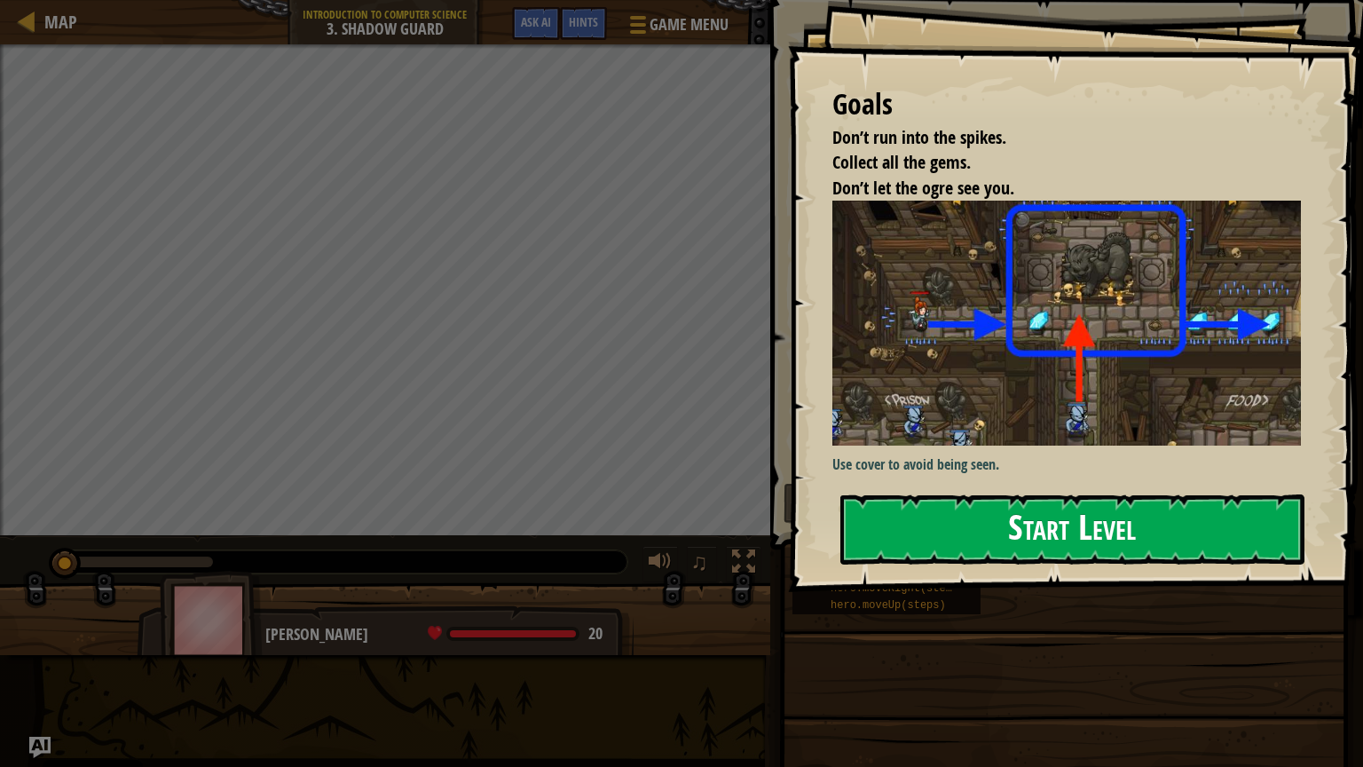
click at [1012, 506] on button "Start Level" at bounding box center [1072, 529] width 464 height 70
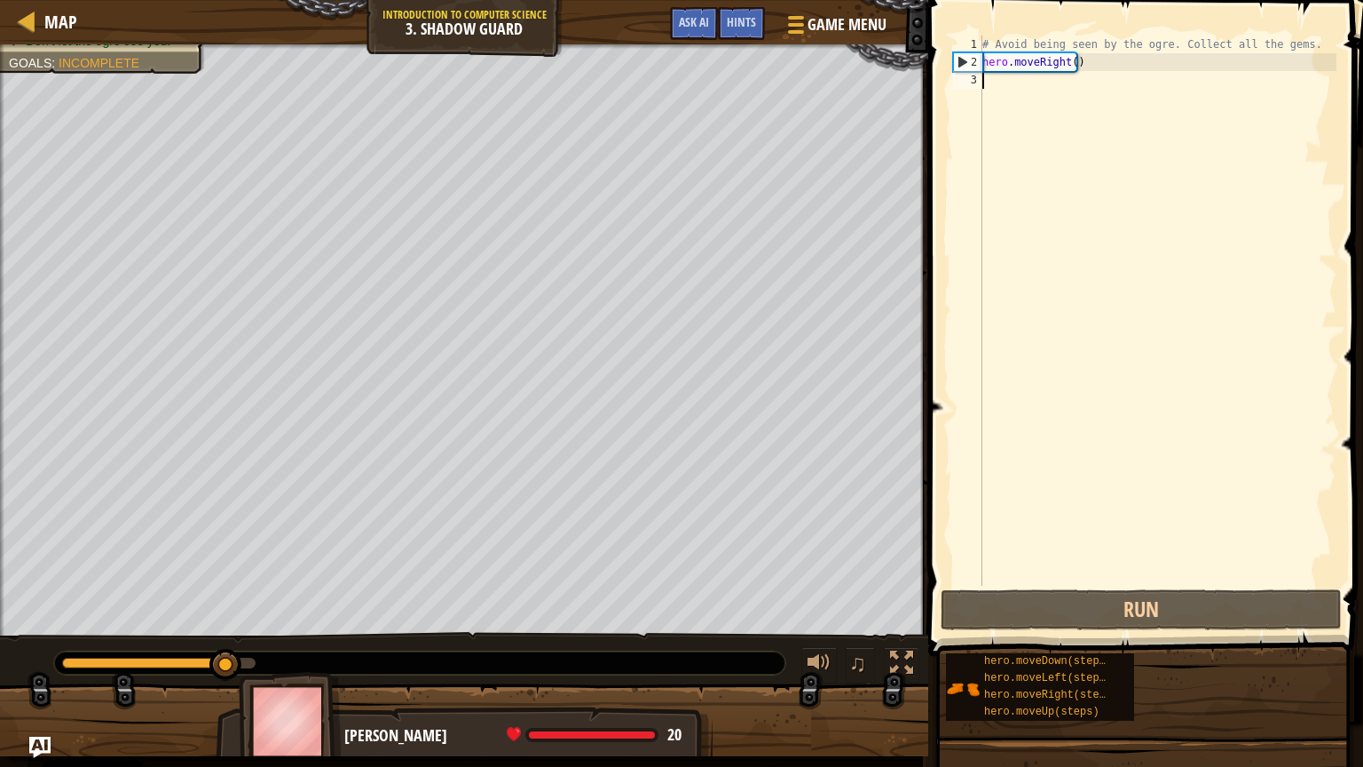
scroll to position [8, 0]
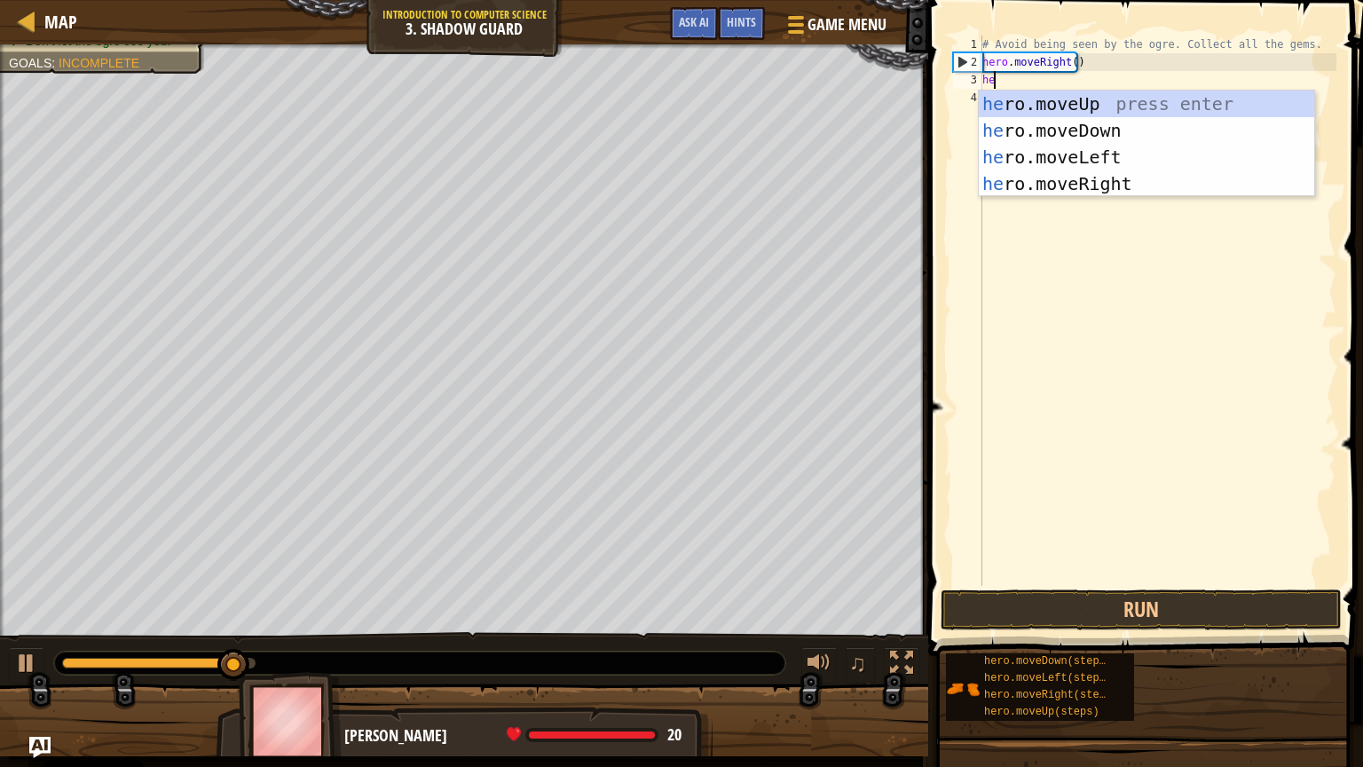
type textarea "her"
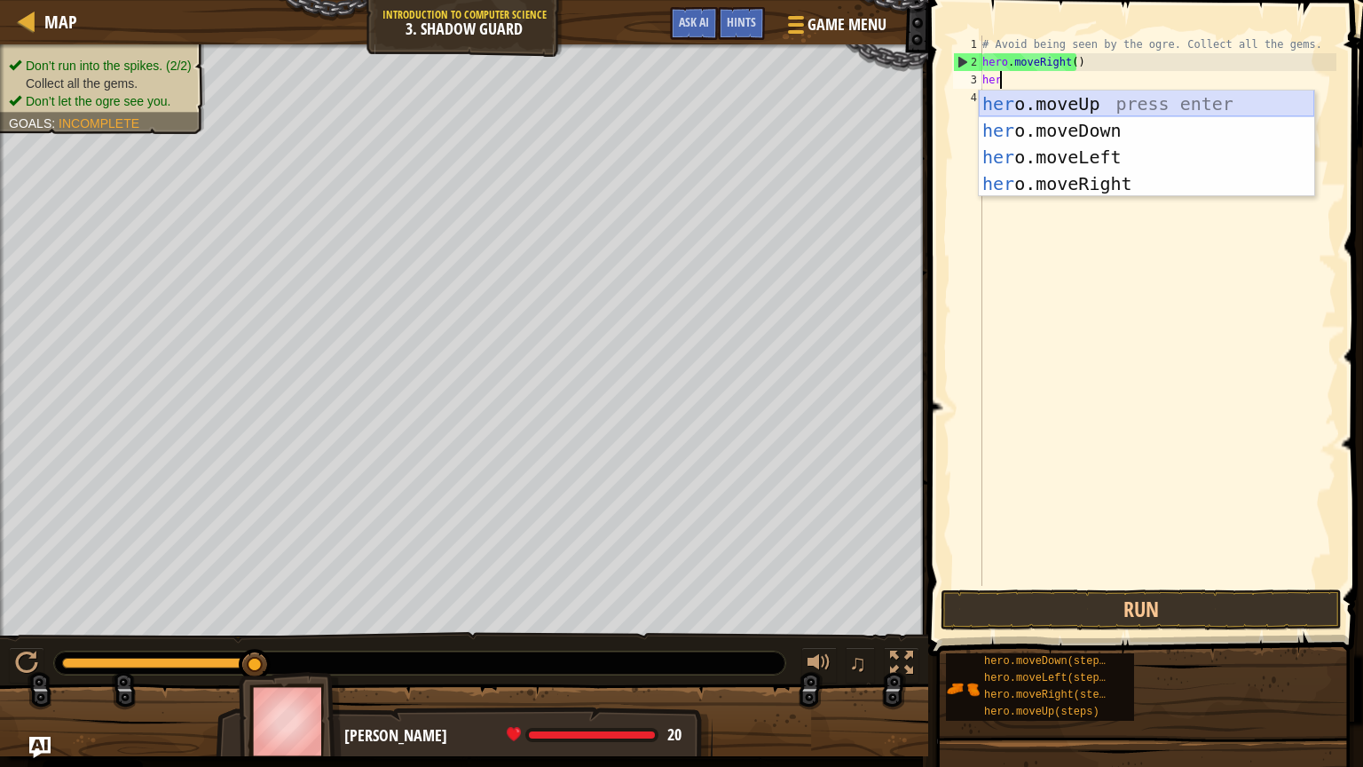
click at [1080, 110] on div "her o.moveUp press enter her o.moveDown press enter her o.moveLeft press enter …" at bounding box center [1146, 171] width 335 height 160
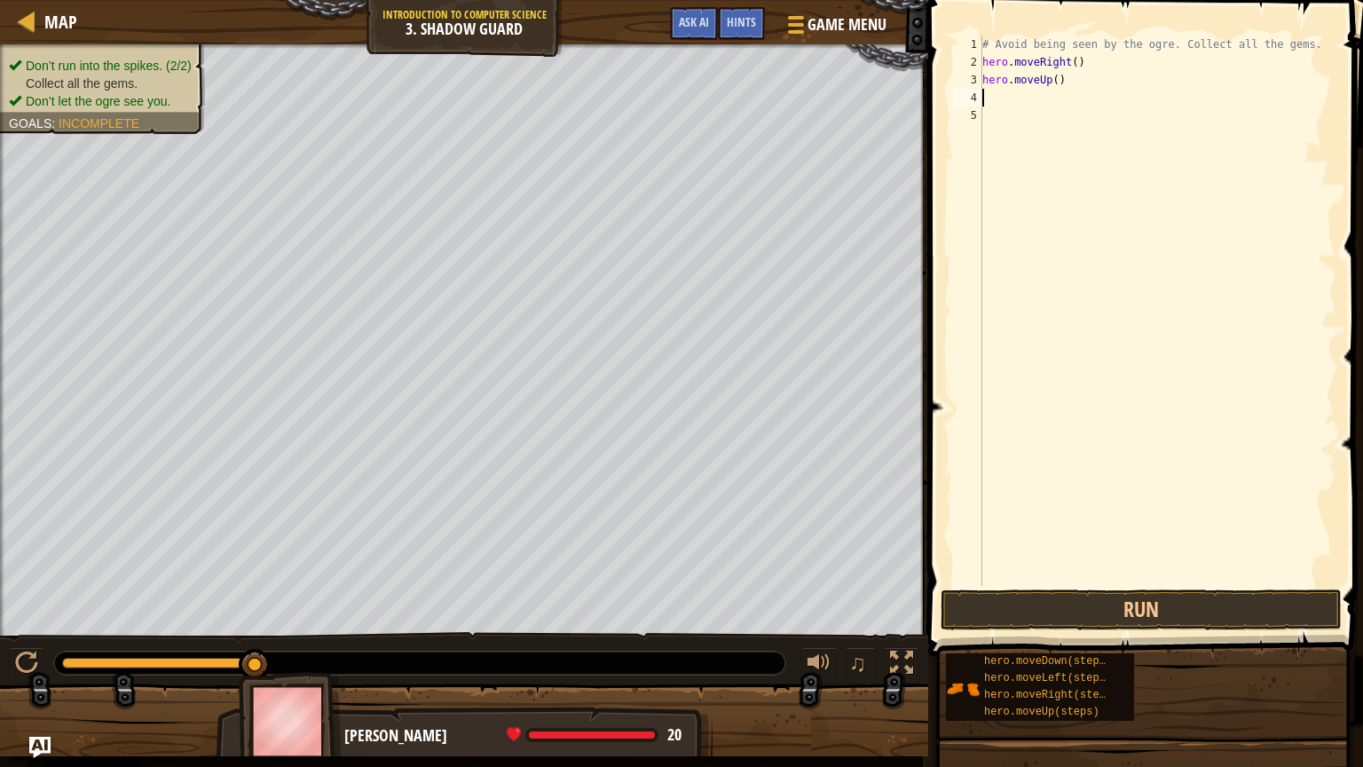
type textarea "he"
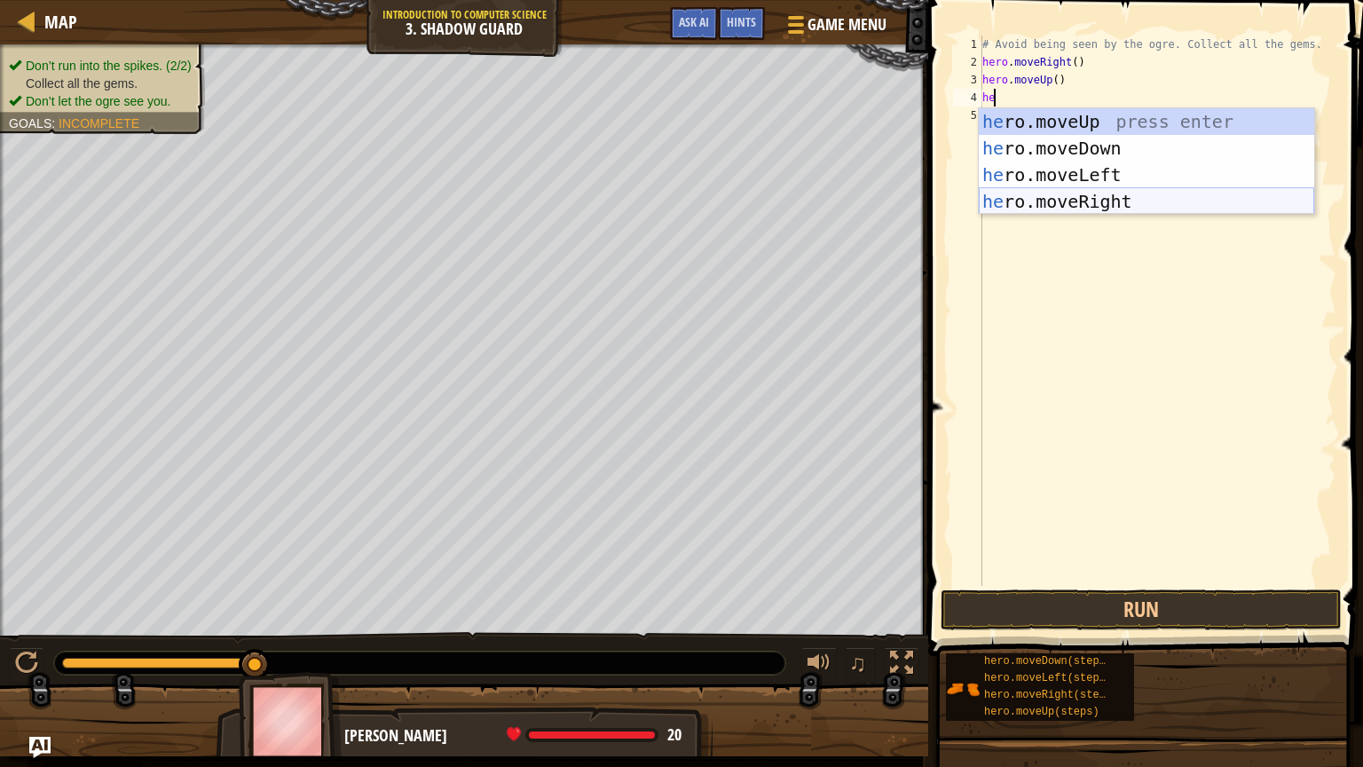
click at [1044, 203] on div "he ro.moveUp press enter he ro.moveDown press enter he ro.moveLeft press enter …" at bounding box center [1146, 188] width 335 height 160
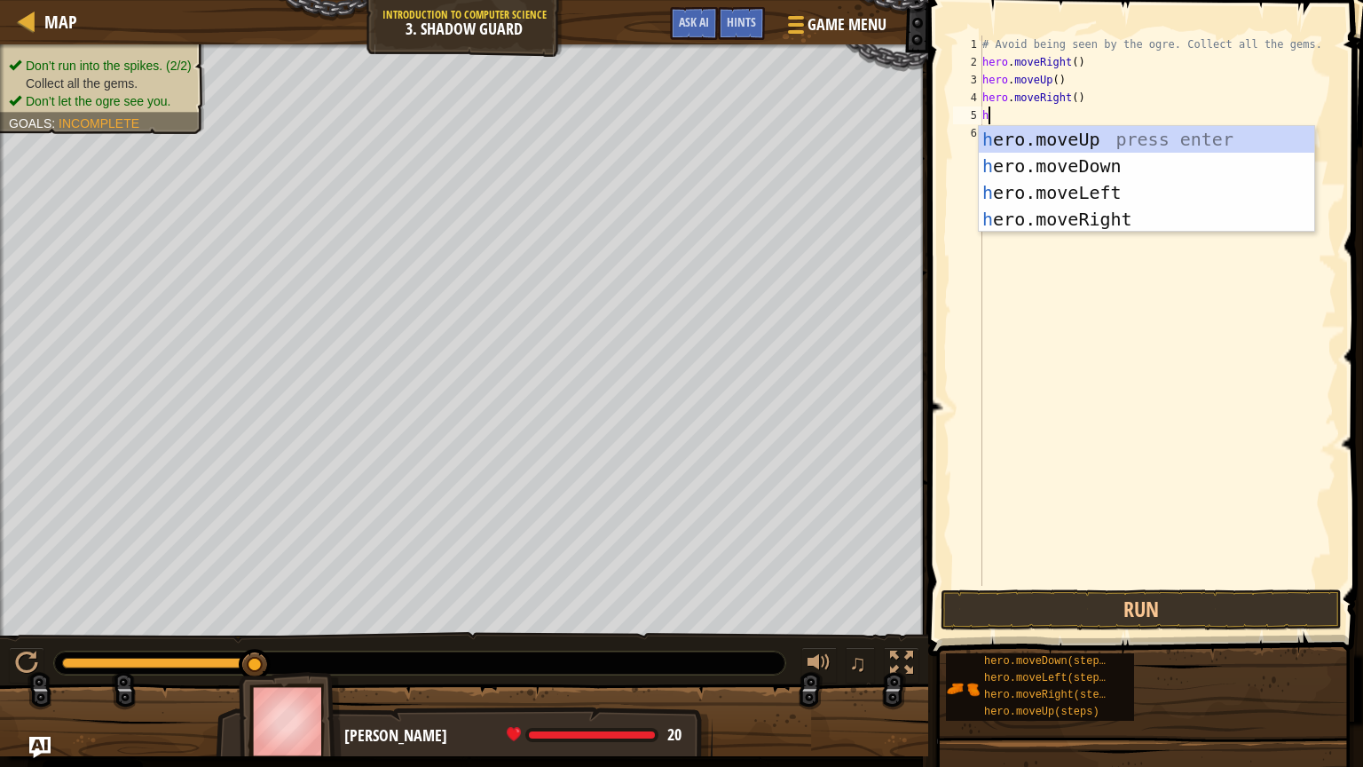
type textarea "he"
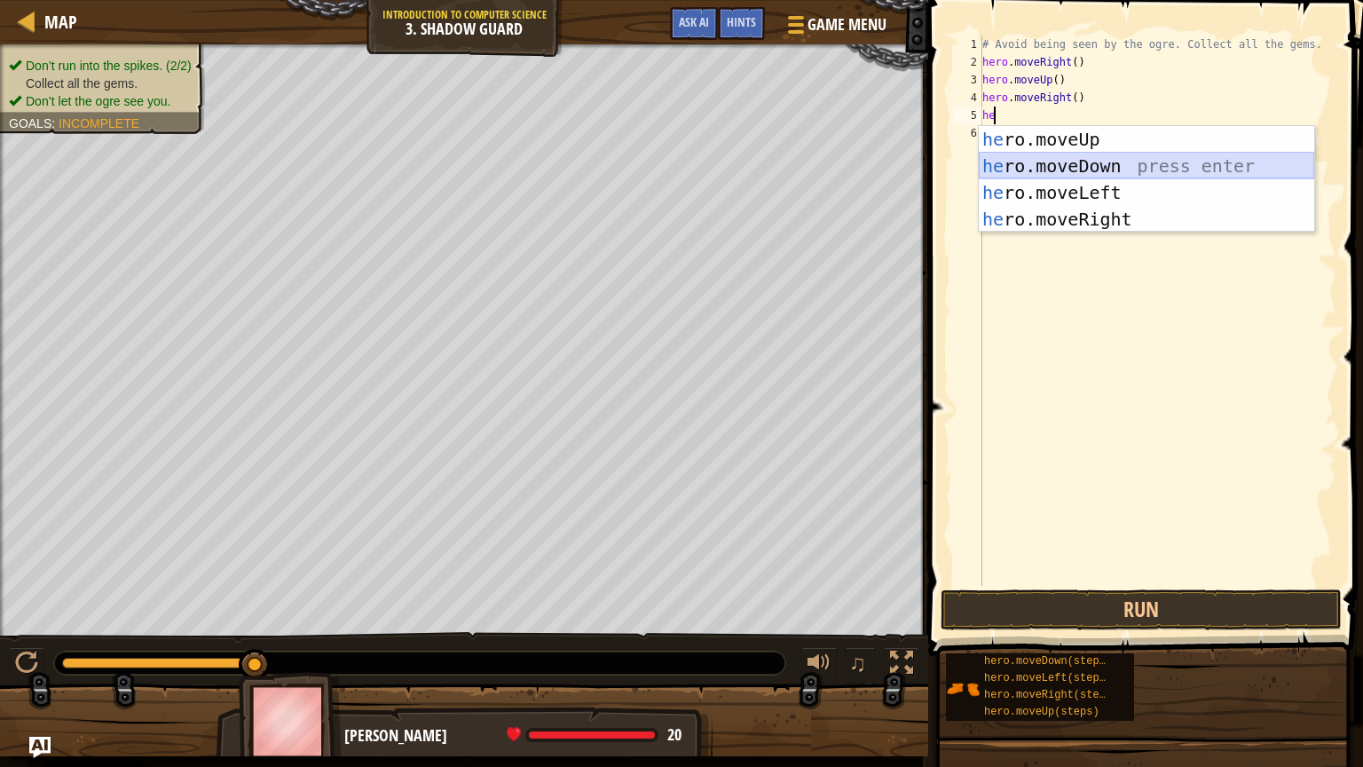
click at [1089, 161] on div "he ro.moveUp press enter he ro.moveDown press enter he ro.moveLeft press enter …" at bounding box center [1146, 206] width 335 height 160
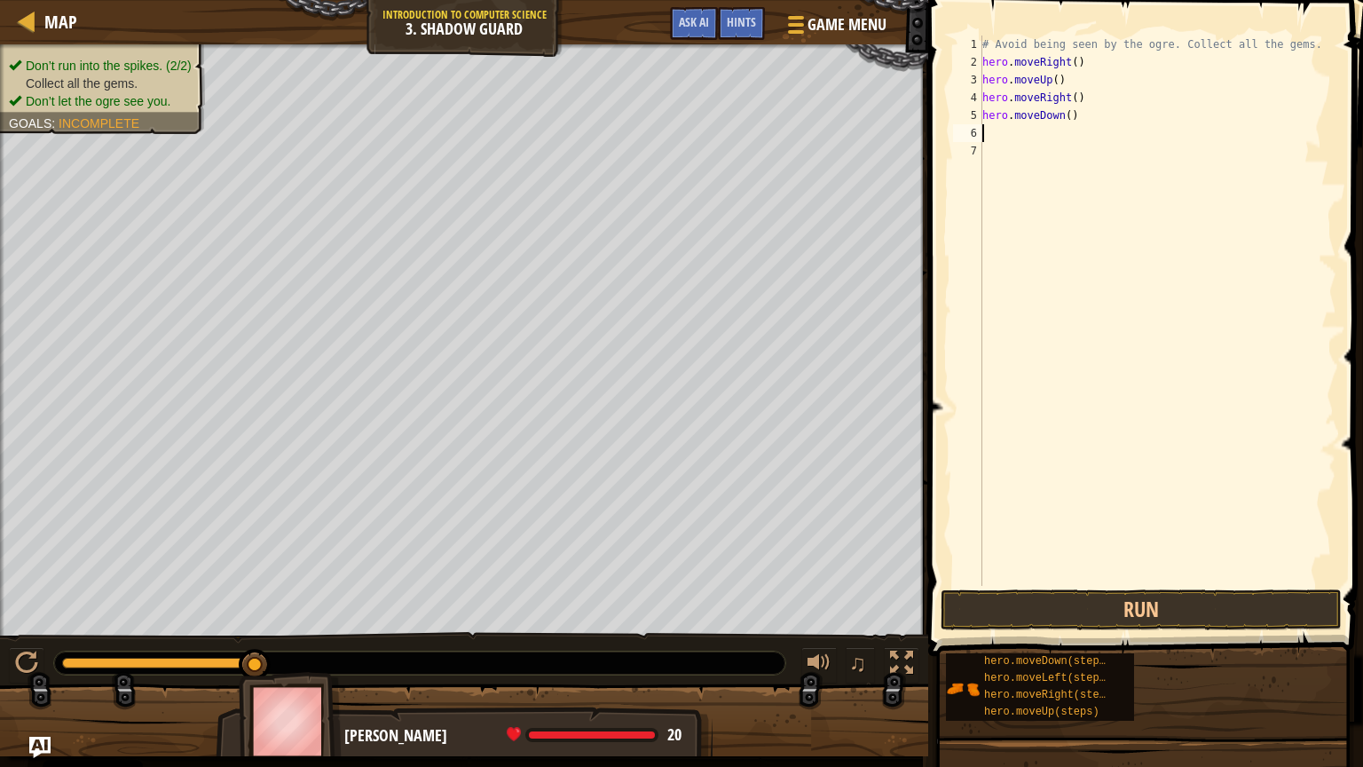
type textarea "h"
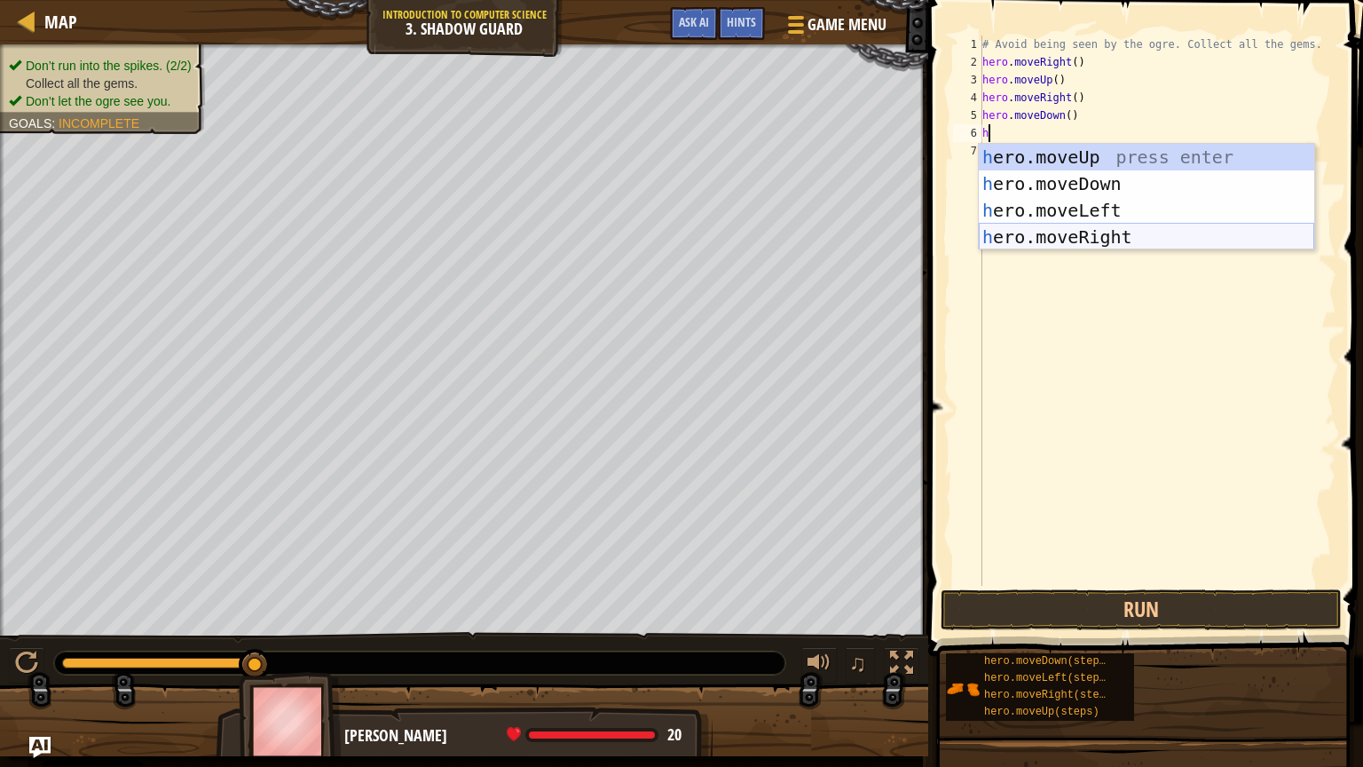
click at [1087, 236] on div "h ero.moveUp press enter h ero.moveDown press enter h ero.moveLeft press enter …" at bounding box center [1146, 224] width 335 height 160
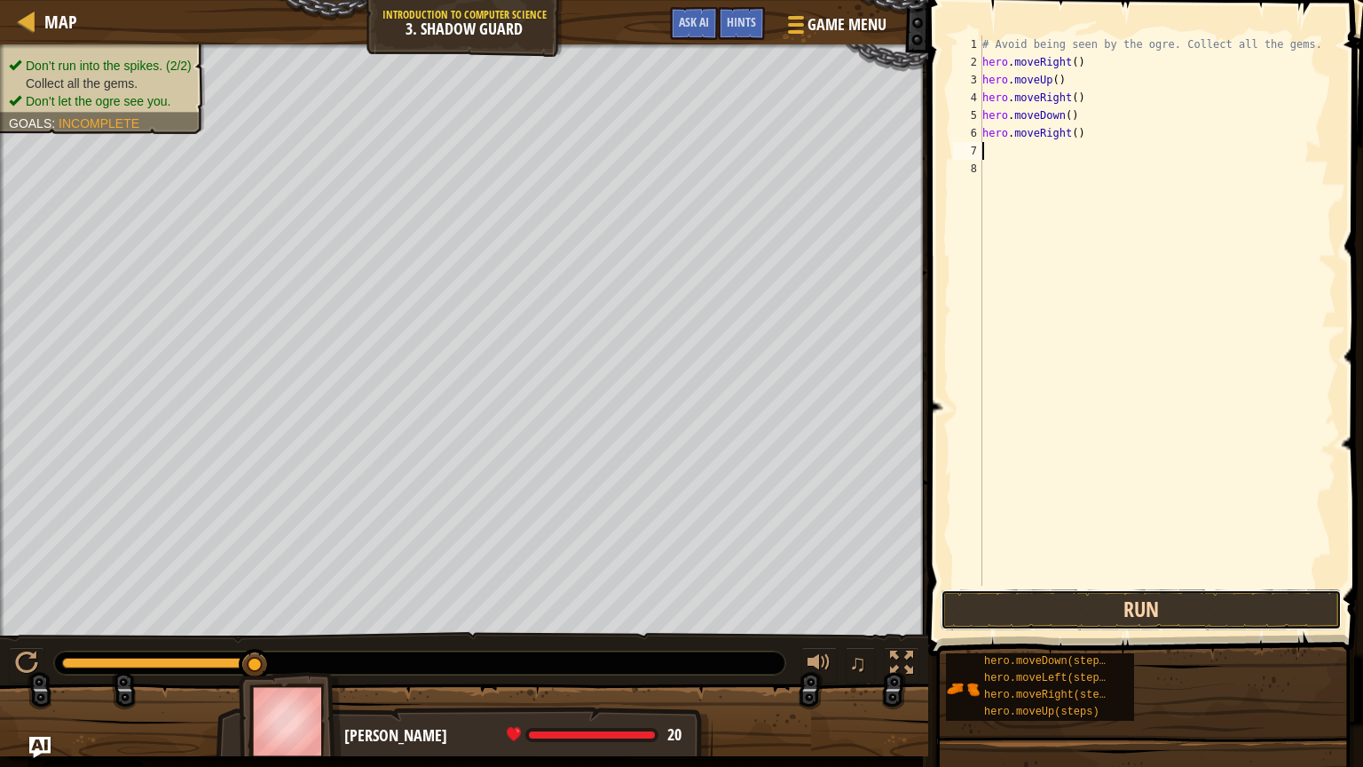
click at [1127, 590] on button "Run" at bounding box center [1141, 609] width 401 height 41
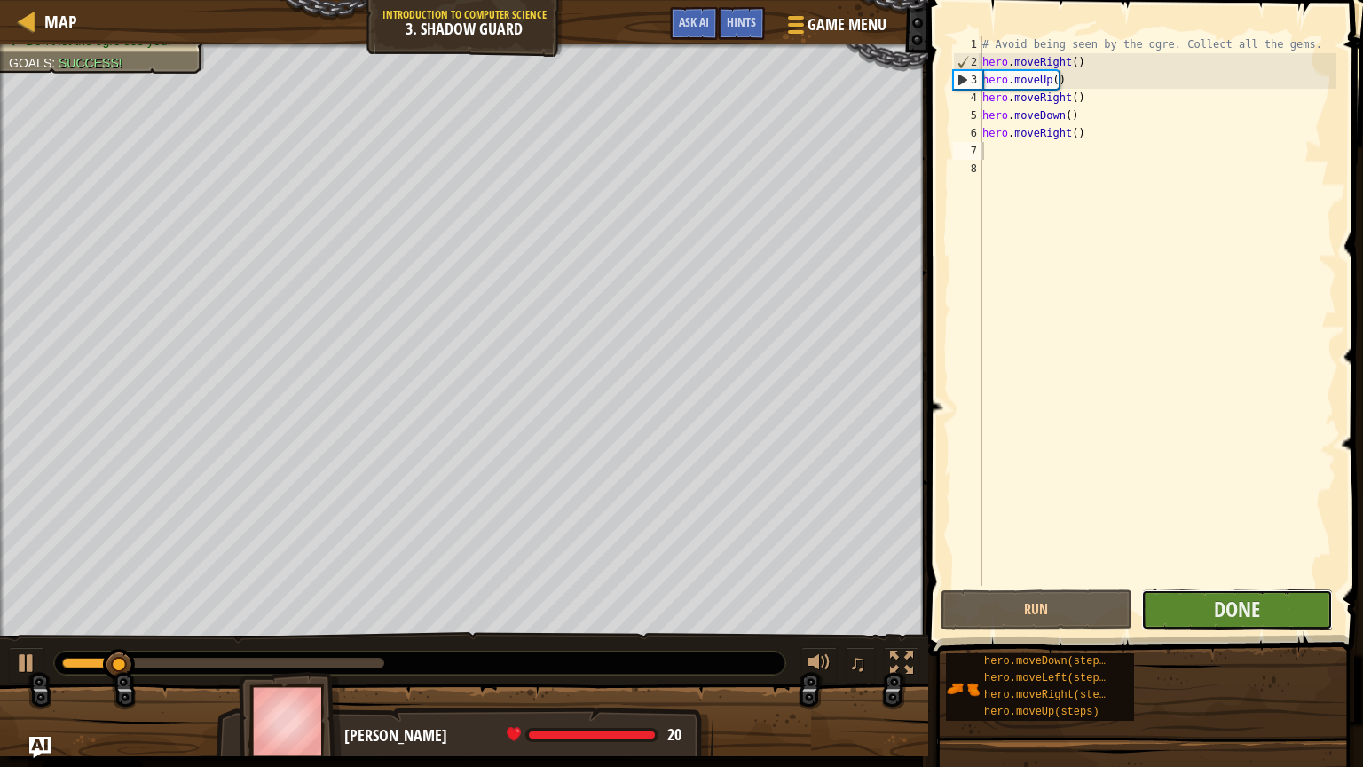
click at [1201, 592] on button "Done" at bounding box center [1237, 609] width 192 height 41
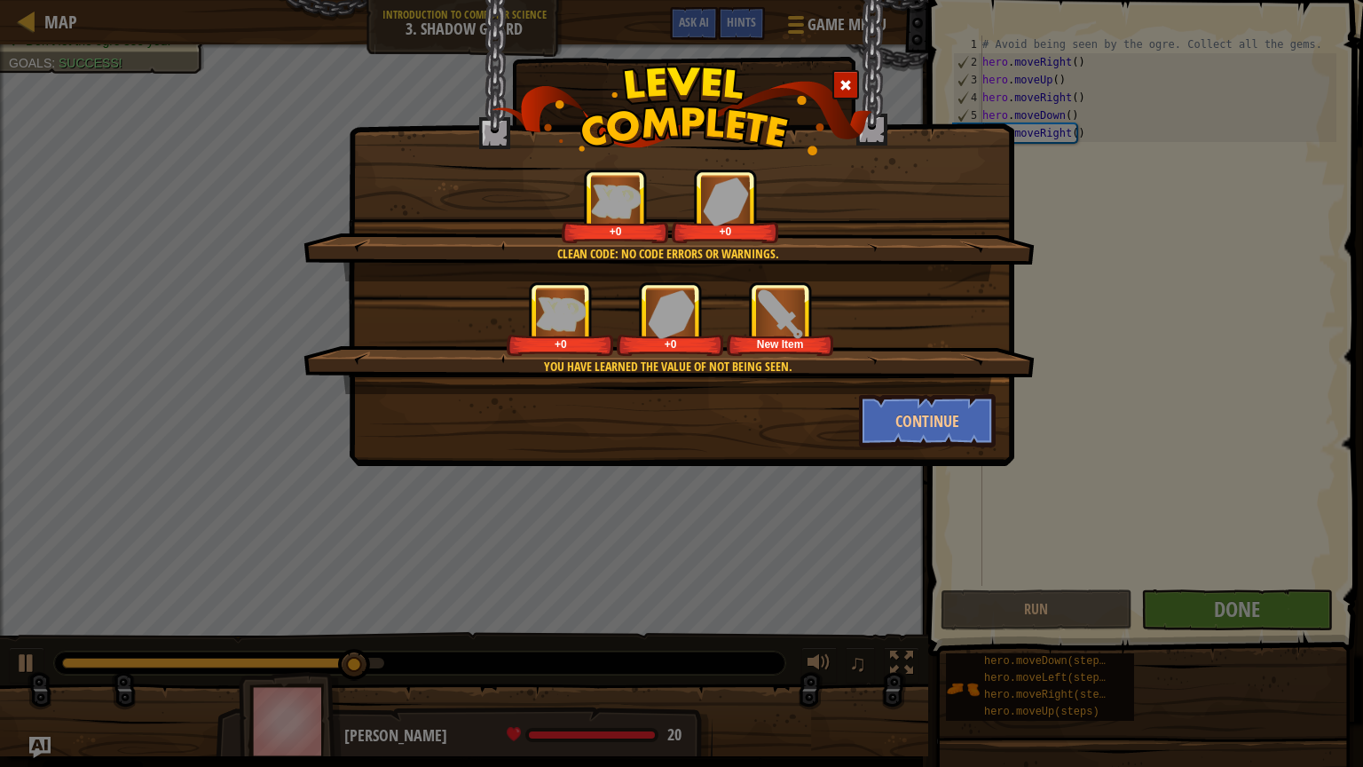
click at [910, 388] on div "You have learned the value of not being seen. +0 +0 New Item" at bounding box center [669, 337] width 731 height 113
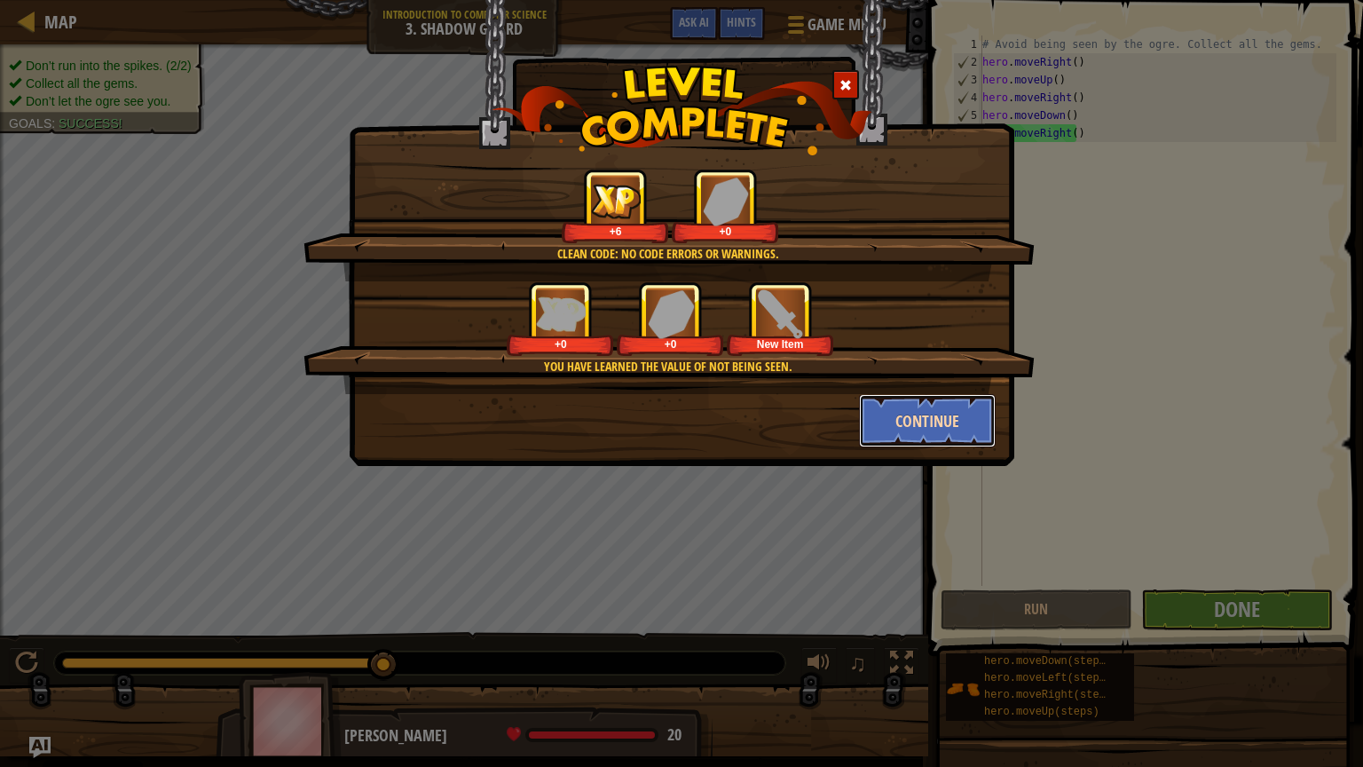
click at [916, 415] on button "Continue" at bounding box center [928, 420] width 138 height 53
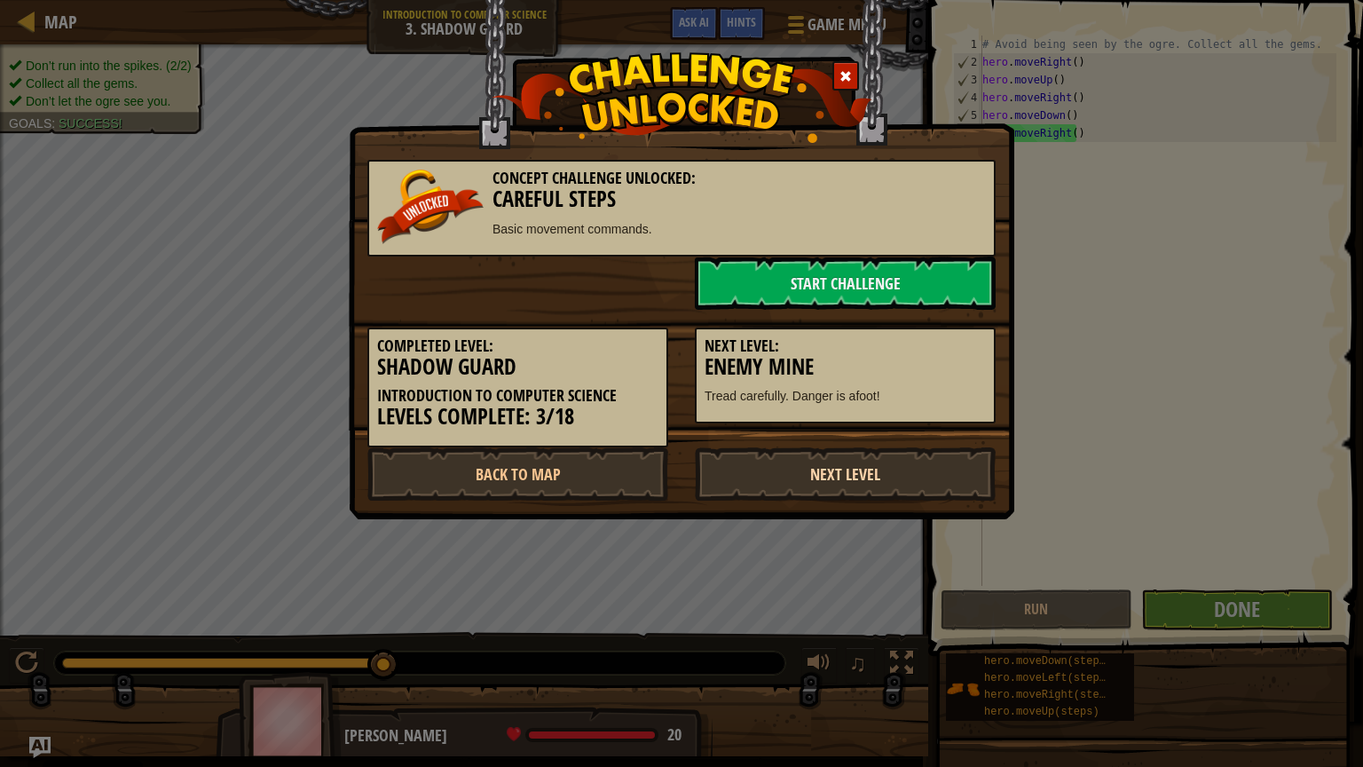
click at [828, 455] on link "Next Level" at bounding box center [845, 473] width 301 height 53
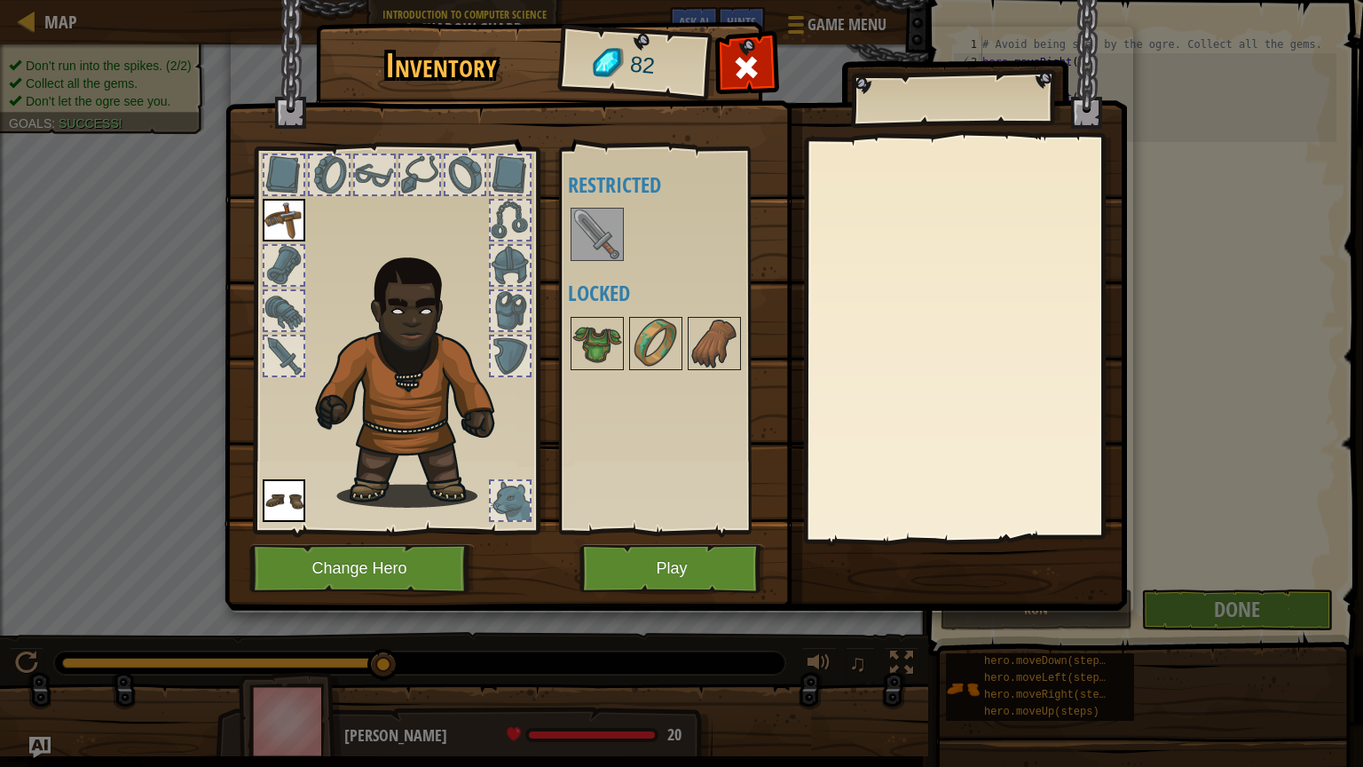
click at [587, 233] on img at bounding box center [597, 234] width 50 height 50
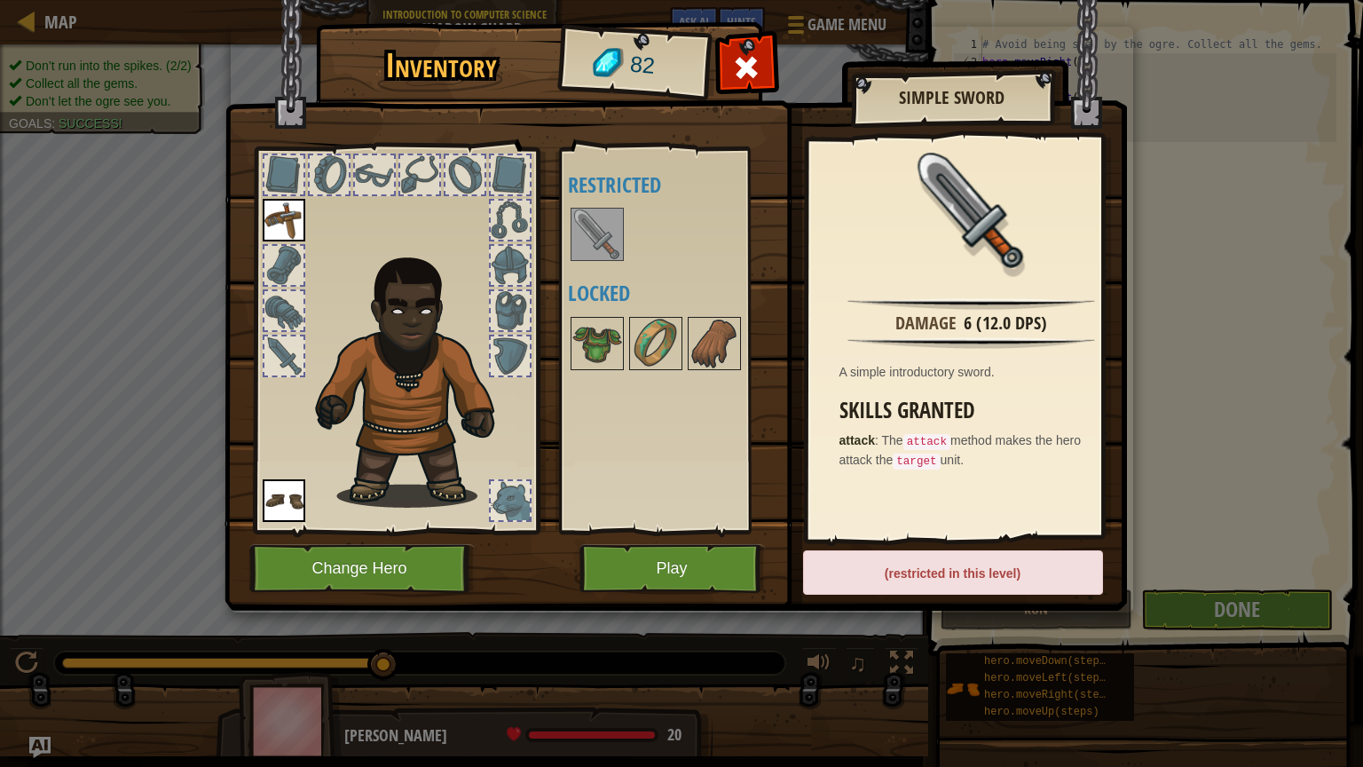
click at [983, 584] on div "(restricted in this level)" at bounding box center [953, 572] width 300 height 44
click at [575, 238] on img at bounding box center [597, 234] width 50 height 50
drag, startPoint x: 588, startPoint y: 243, endPoint x: 628, endPoint y: 243, distance: 39.9
click at [628, 243] on div "Available Equip Equip (double-click to equip) Restricted Locked" at bounding box center [679, 340] width 223 height 370
click at [628, 243] on div at bounding box center [679, 234] width 223 height 59
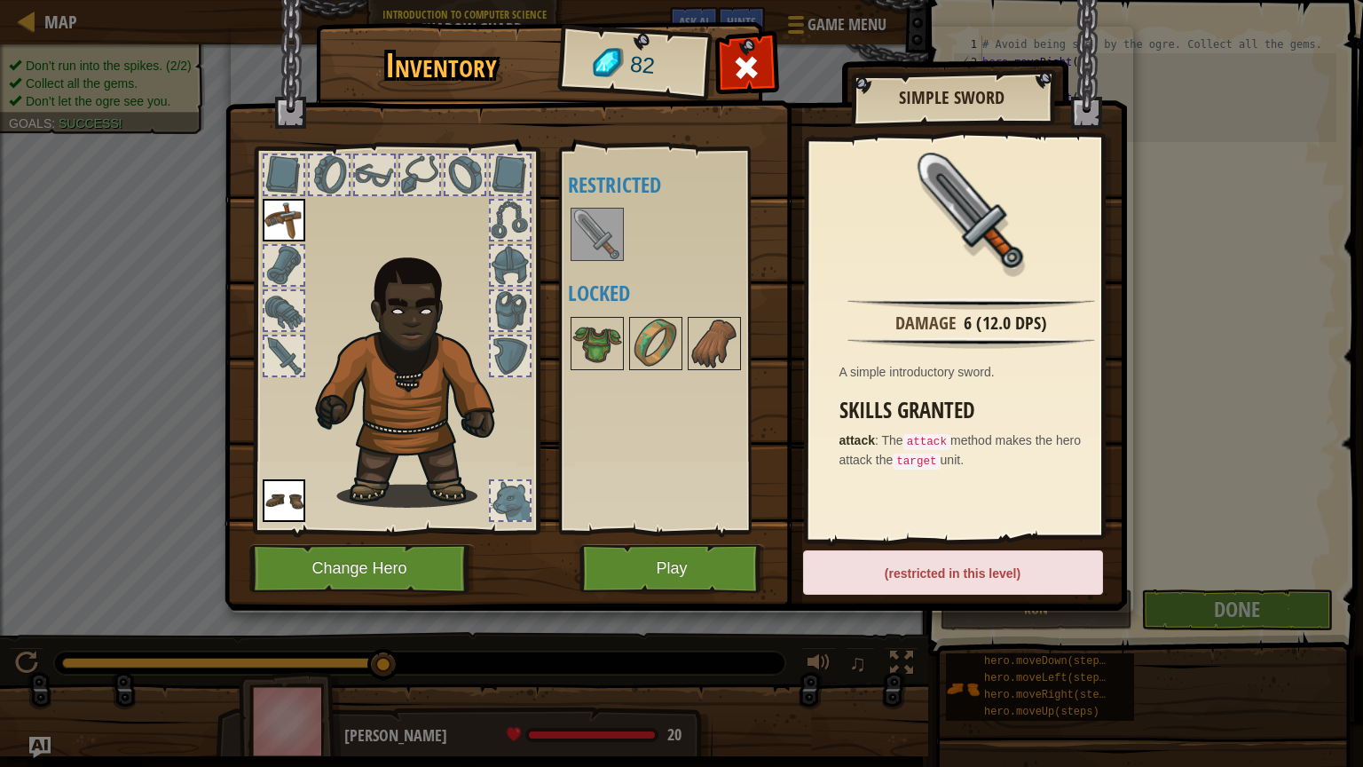
click at [589, 238] on img at bounding box center [597, 234] width 50 height 50
click at [588, 239] on img at bounding box center [597, 234] width 50 height 50
click at [588, 240] on img at bounding box center [597, 234] width 50 height 50
drag, startPoint x: 604, startPoint y: 217, endPoint x: 604, endPoint y: 482, distance: 265.4
click at [604, 482] on div "Available Equip Equip (double-click to equip) Restricted Locked" at bounding box center [679, 340] width 223 height 370
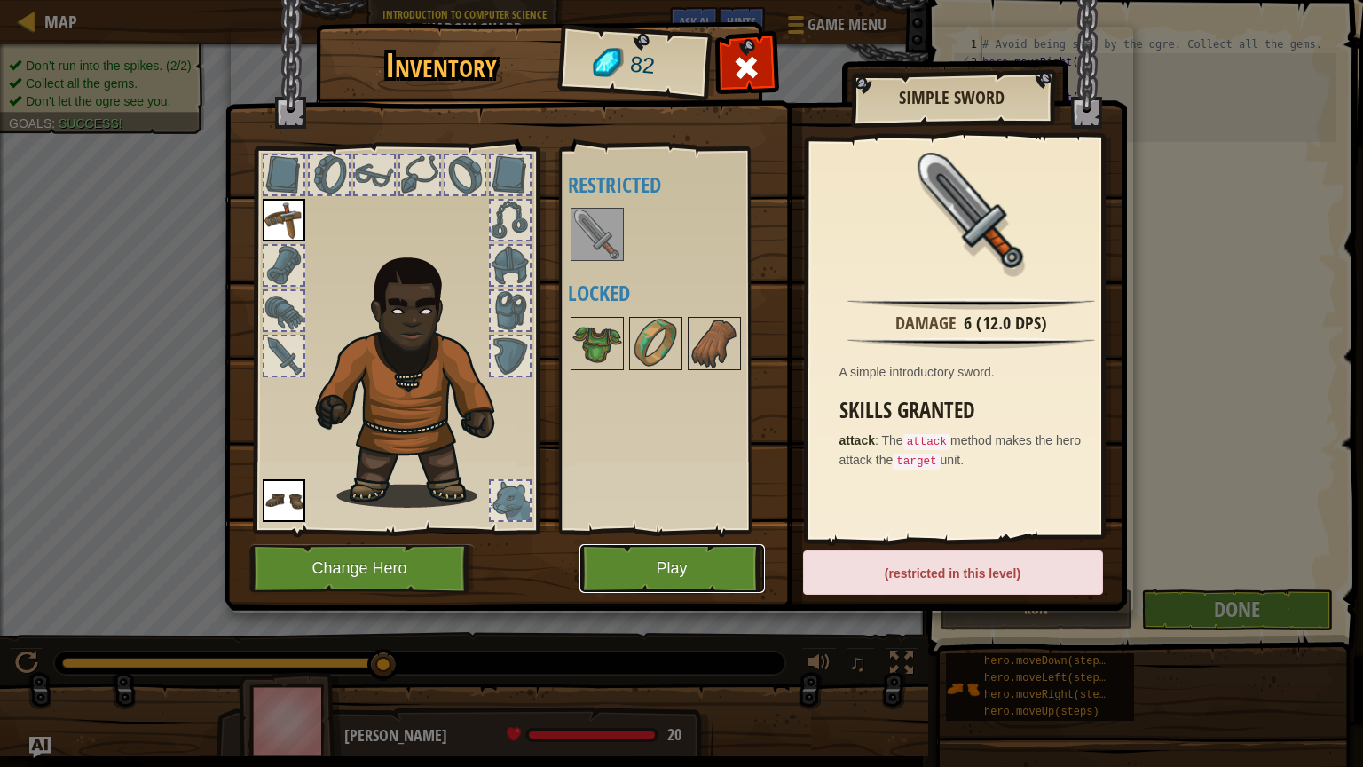
click at [624, 582] on button "Play" at bounding box center [672, 568] width 185 height 49
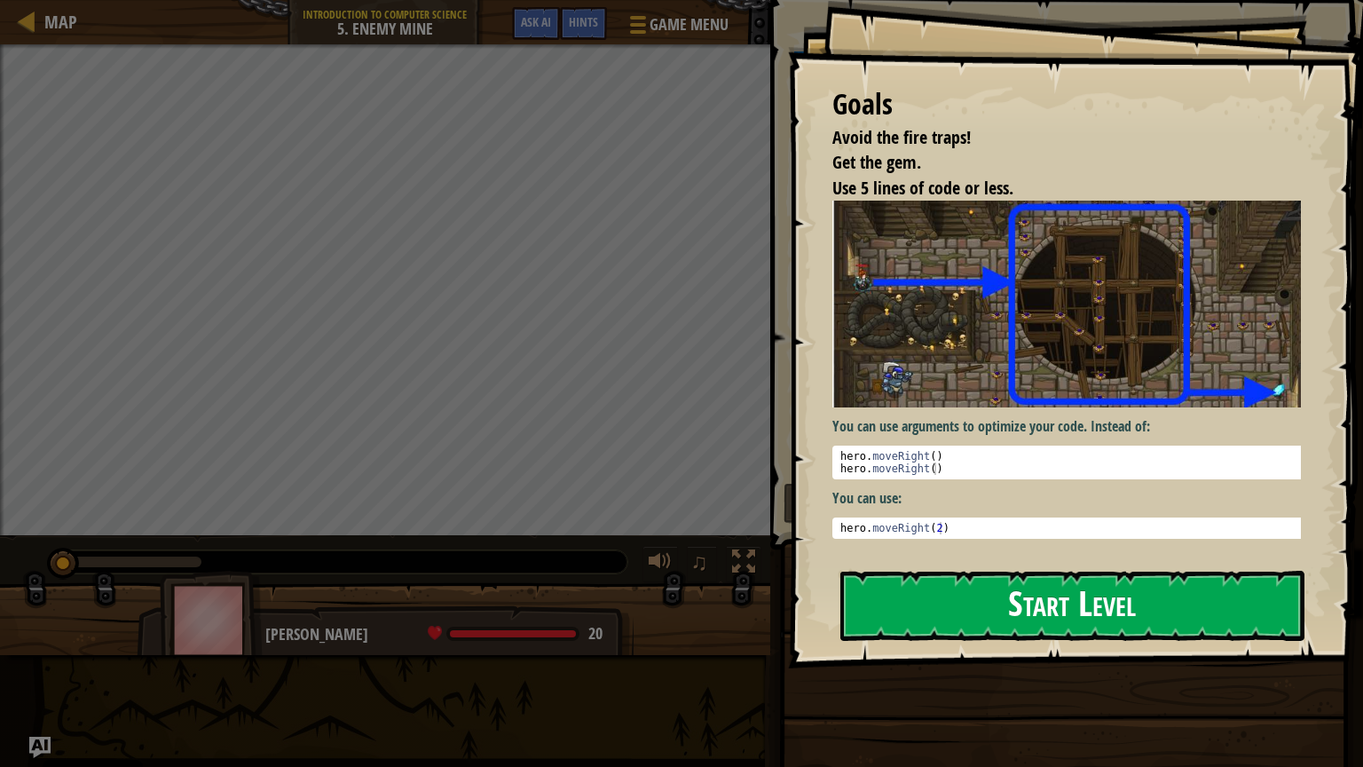
click at [919, 600] on button "Start Level" at bounding box center [1072, 606] width 464 height 70
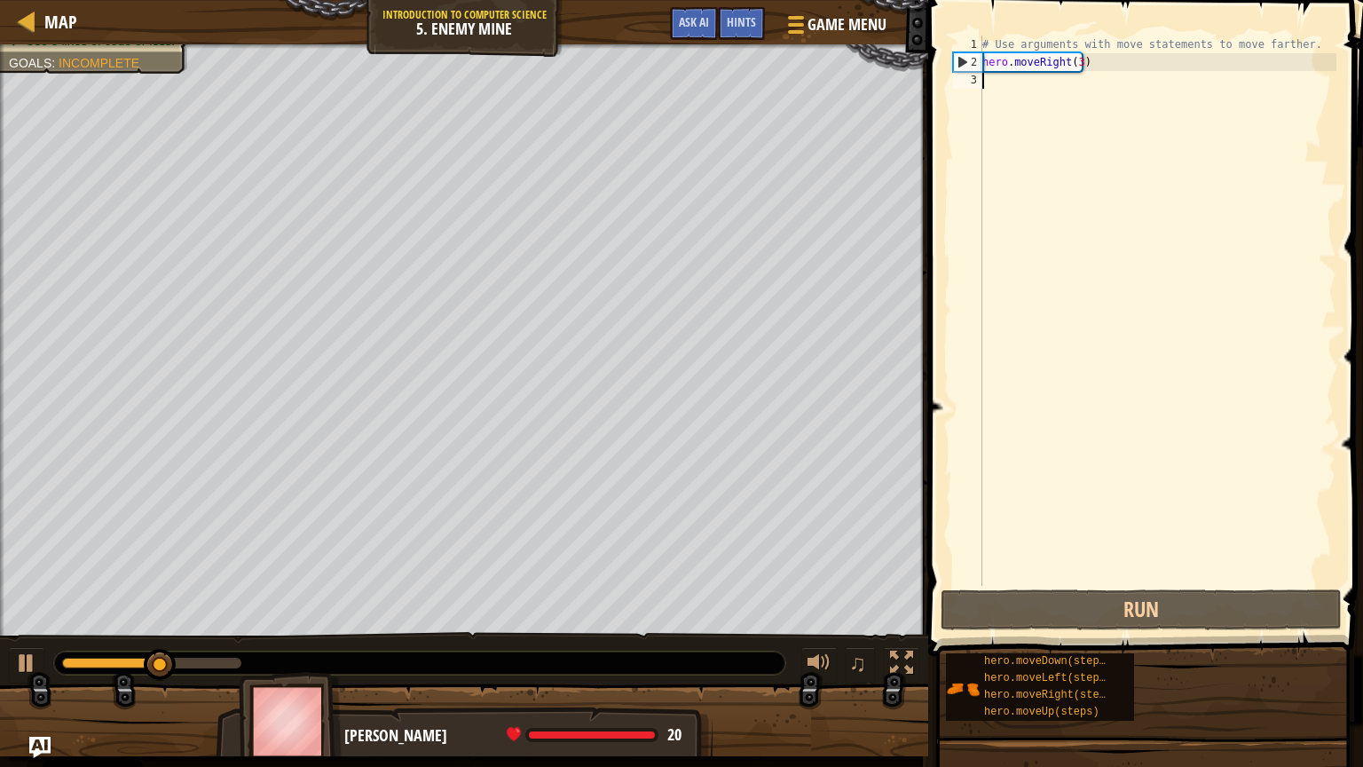
type textarea "h"
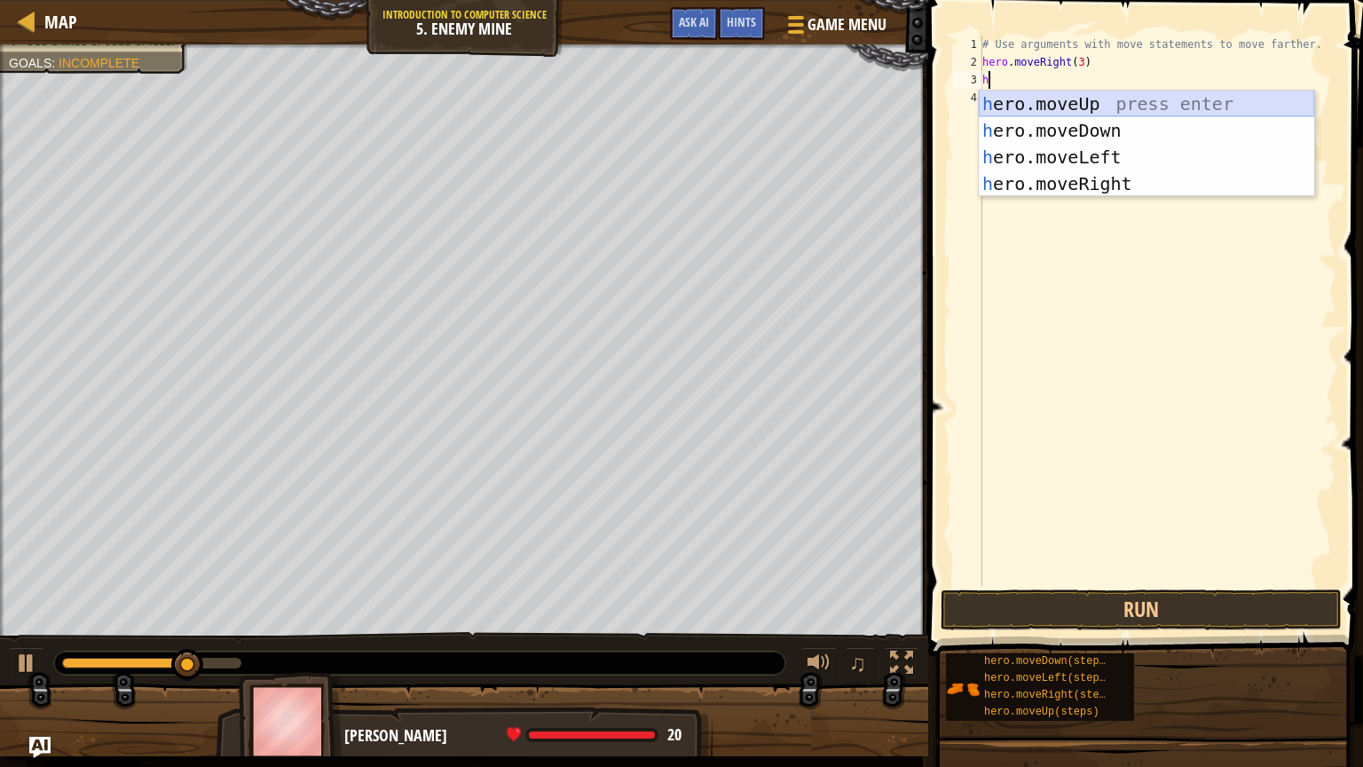
click at [1120, 103] on div "h ero.moveUp press enter h ero.moveDown press enter h ero.moveLeft press enter …" at bounding box center [1146, 171] width 335 height 160
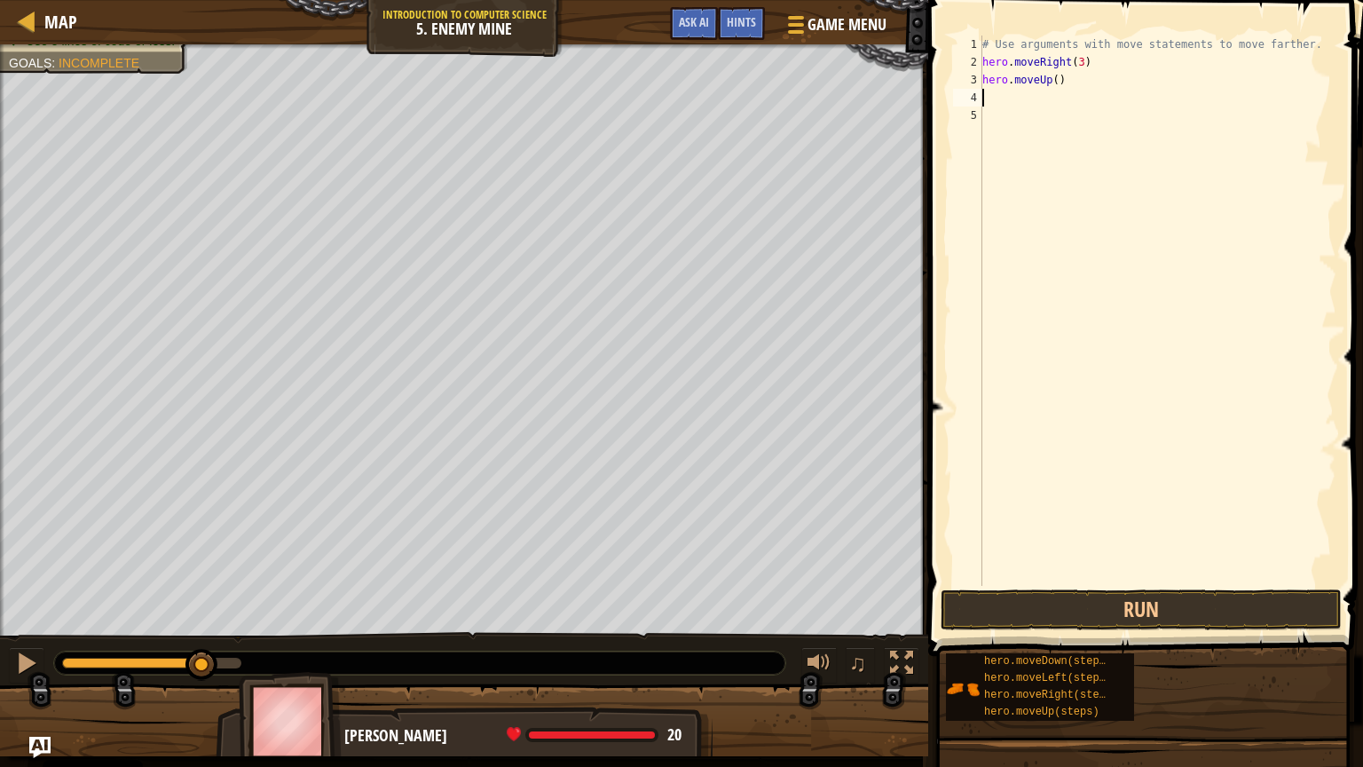
type textarea "h"
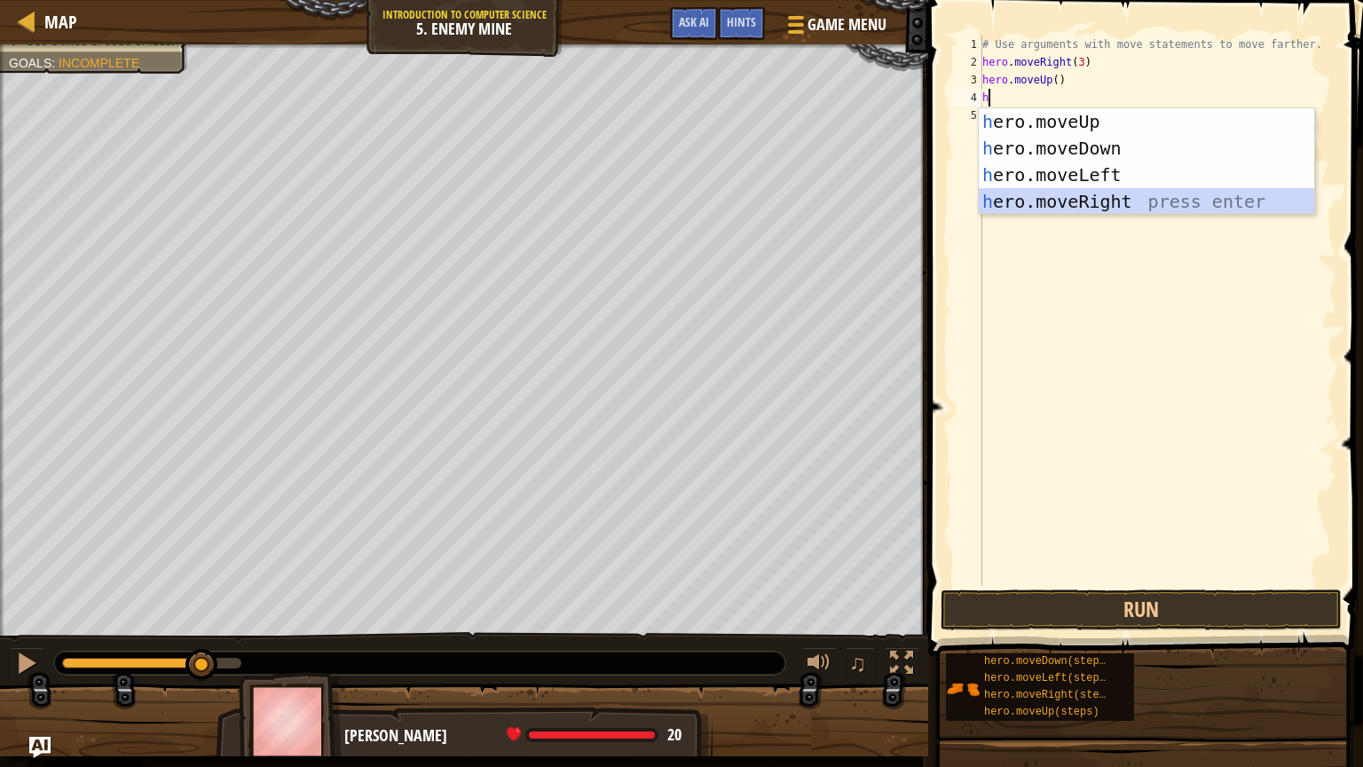
click at [1060, 202] on div "h ero.moveUp press enter h ero.moveDown press enter h ero.moveLeft press enter …" at bounding box center [1146, 188] width 335 height 160
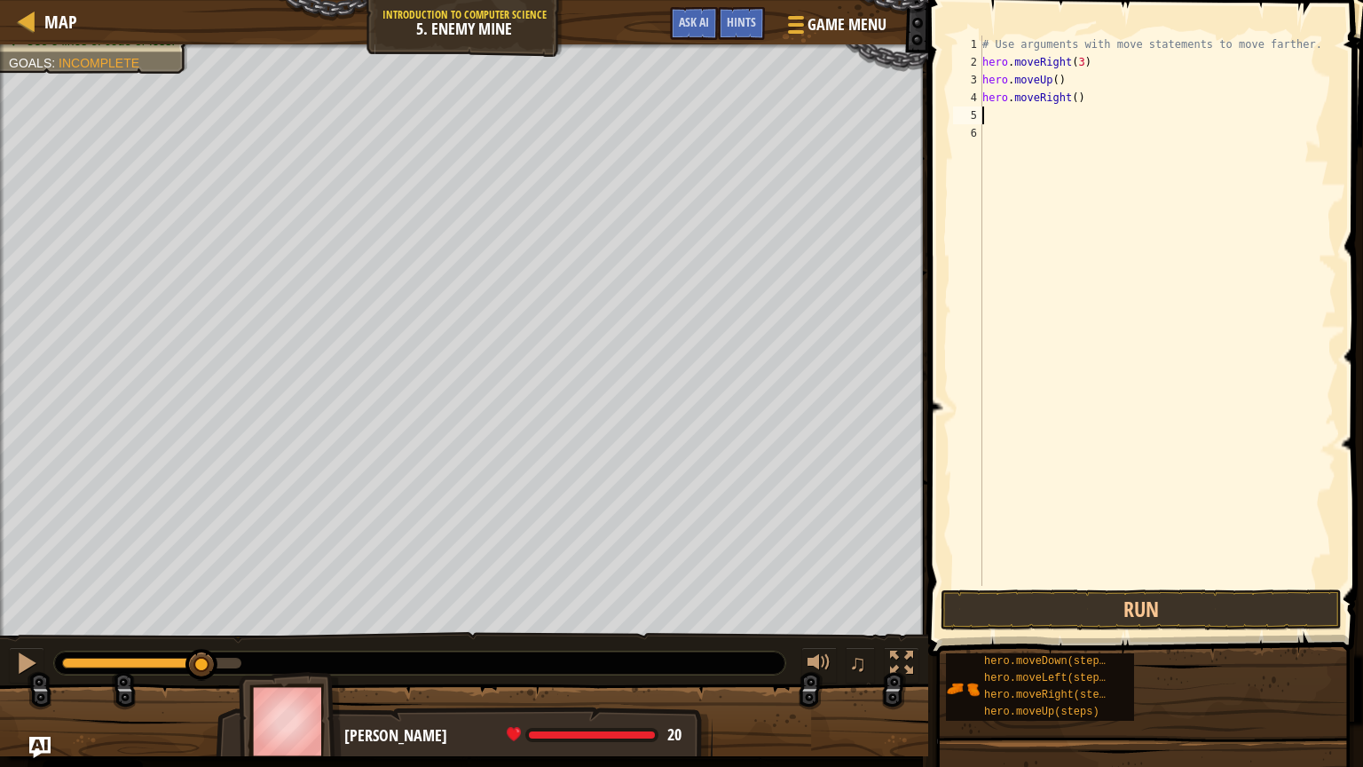
type textarea "h"
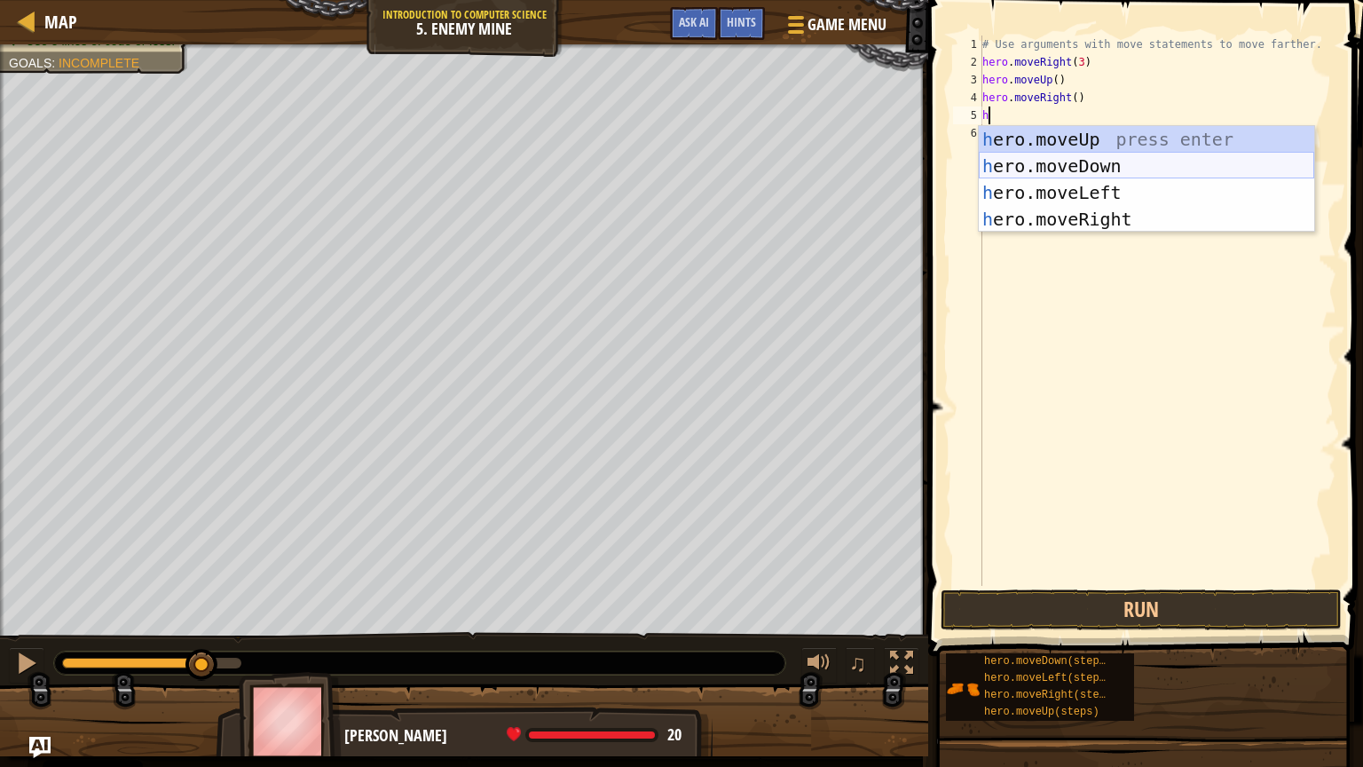
click at [1087, 161] on div "h ero.moveUp press enter h ero.moveDown press enter h ero.moveLeft press enter …" at bounding box center [1146, 206] width 335 height 160
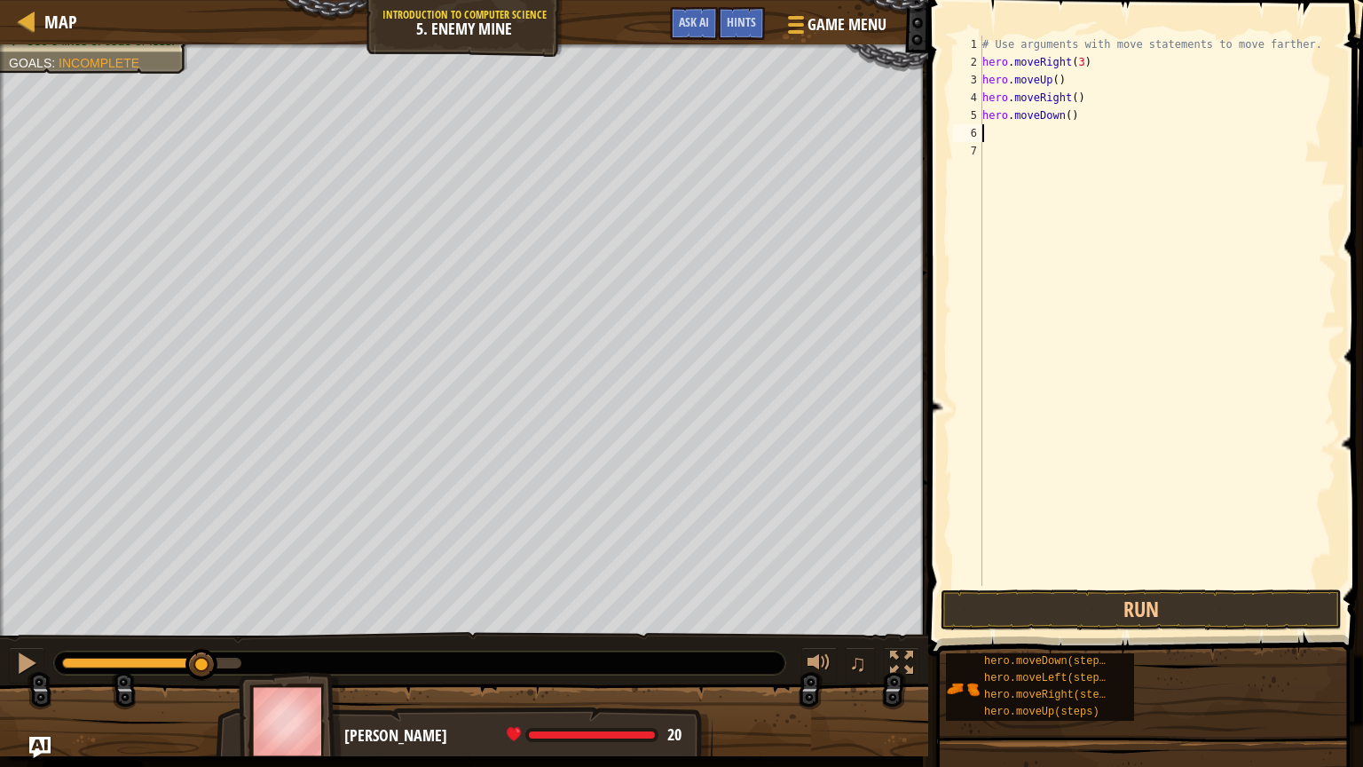
click at [1061, 119] on div "# Use arguments with move statements to move farther. hero . moveRight ( 3 ) he…" at bounding box center [1158, 328] width 358 height 586
click at [1064, 119] on div "# Use arguments with move statements to move farther. hero . moveRight ( 3 ) he…" at bounding box center [1158, 328] width 358 height 586
type textarea "hero.moveDown(3)"
click at [1056, 138] on div "# Use arguments with move statements to move farther. hero . moveRight ( 3 ) he…" at bounding box center [1158, 328] width 358 height 586
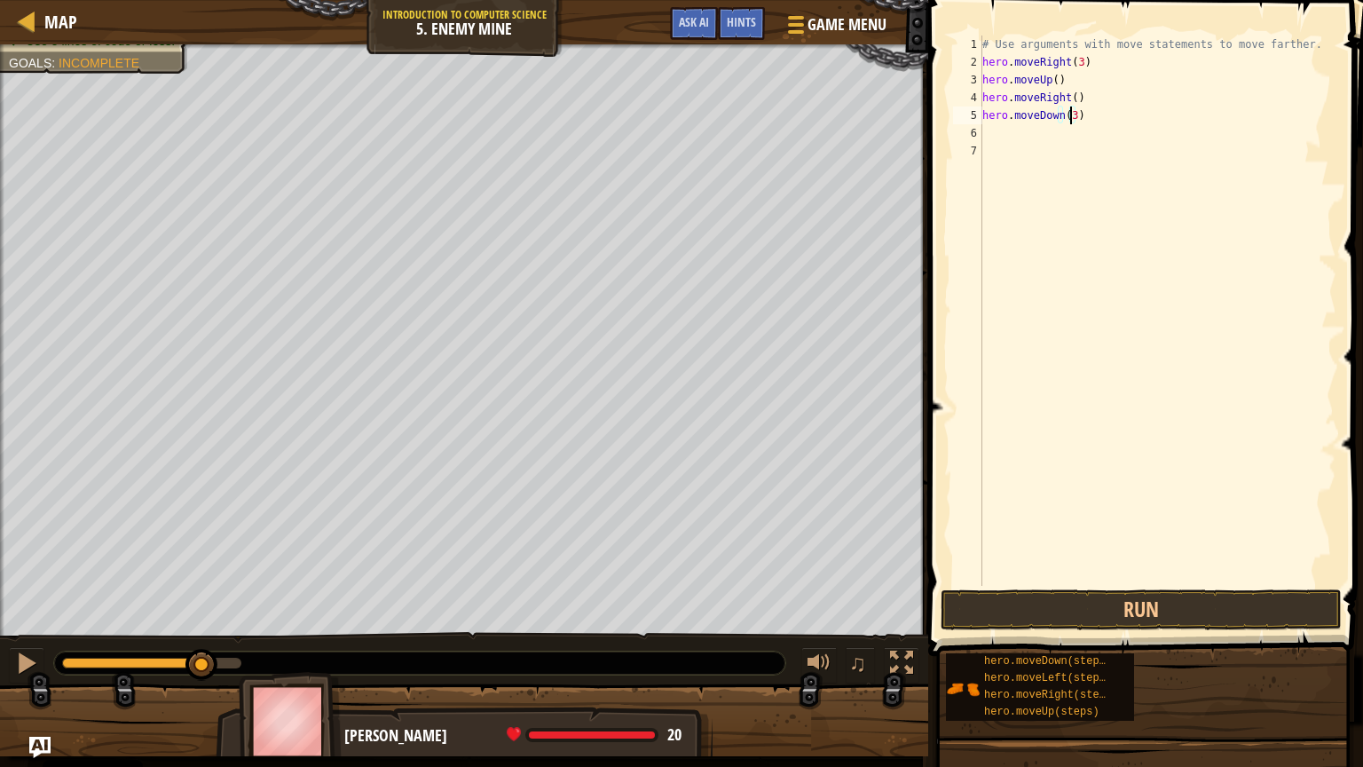
scroll to position [8, 0]
type textarea "h"
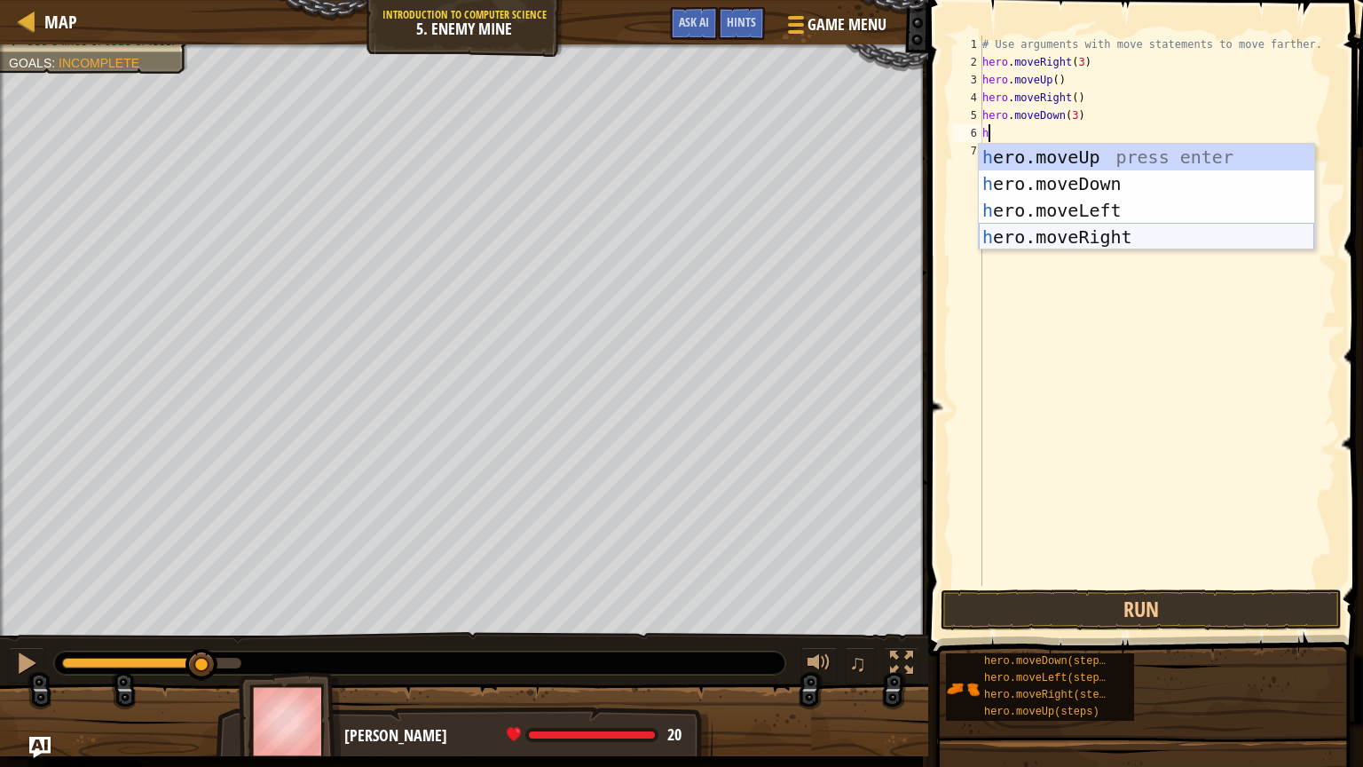
click at [1105, 241] on div "h ero.moveUp press enter h ero.moveDown press enter h ero.moveLeft press enter …" at bounding box center [1146, 224] width 335 height 160
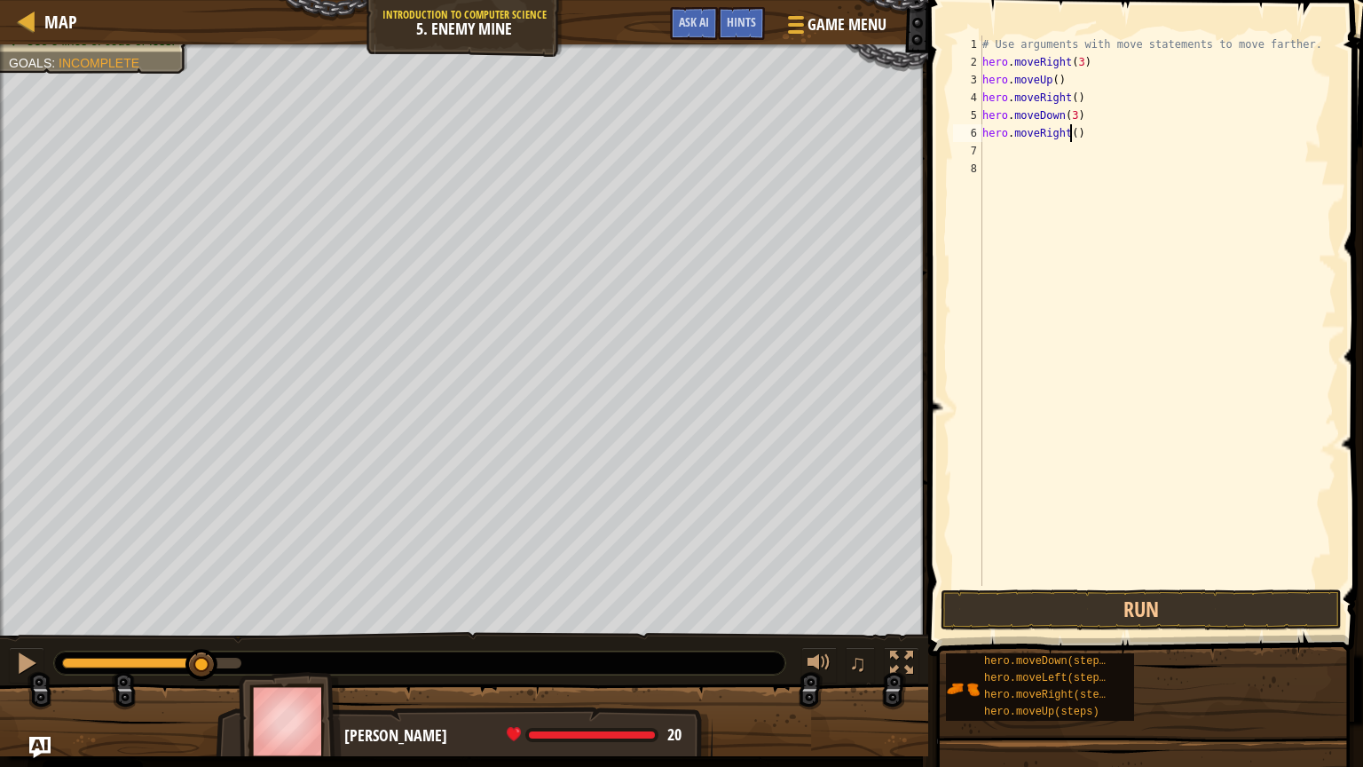
drag, startPoint x: 1069, startPoint y: 133, endPoint x: 1097, endPoint y: 193, distance: 66.3
click at [1069, 135] on div "# Use arguments with move statements to move farther. hero . moveRight ( 3 ) he…" at bounding box center [1158, 328] width 358 height 586
type textarea "hero.moveRight(3)"
click at [1059, 612] on button "Run" at bounding box center [1141, 609] width 401 height 41
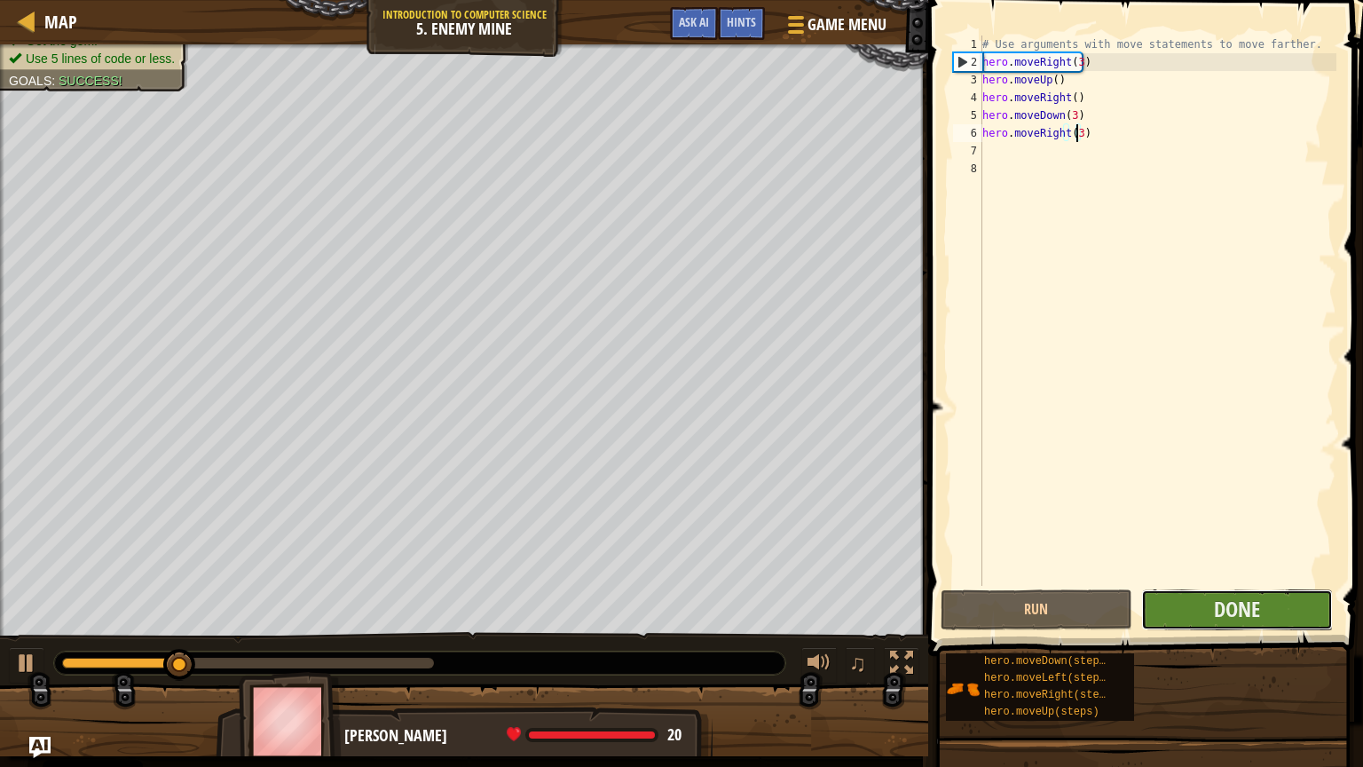
click at [1201, 607] on button "Done" at bounding box center [1237, 609] width 192 height 41
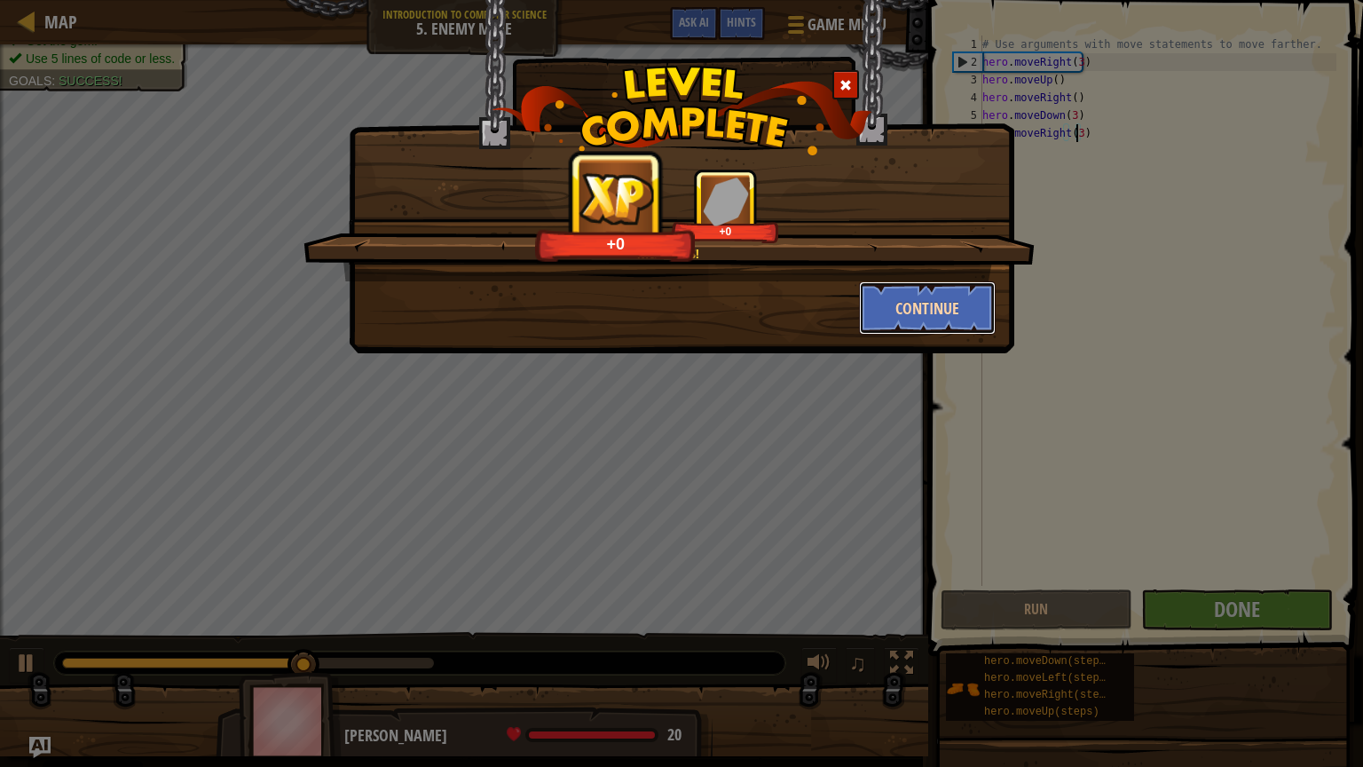
click at [937, 313] on button "Continue" at bounding box center [928, 307] width 138 height 53
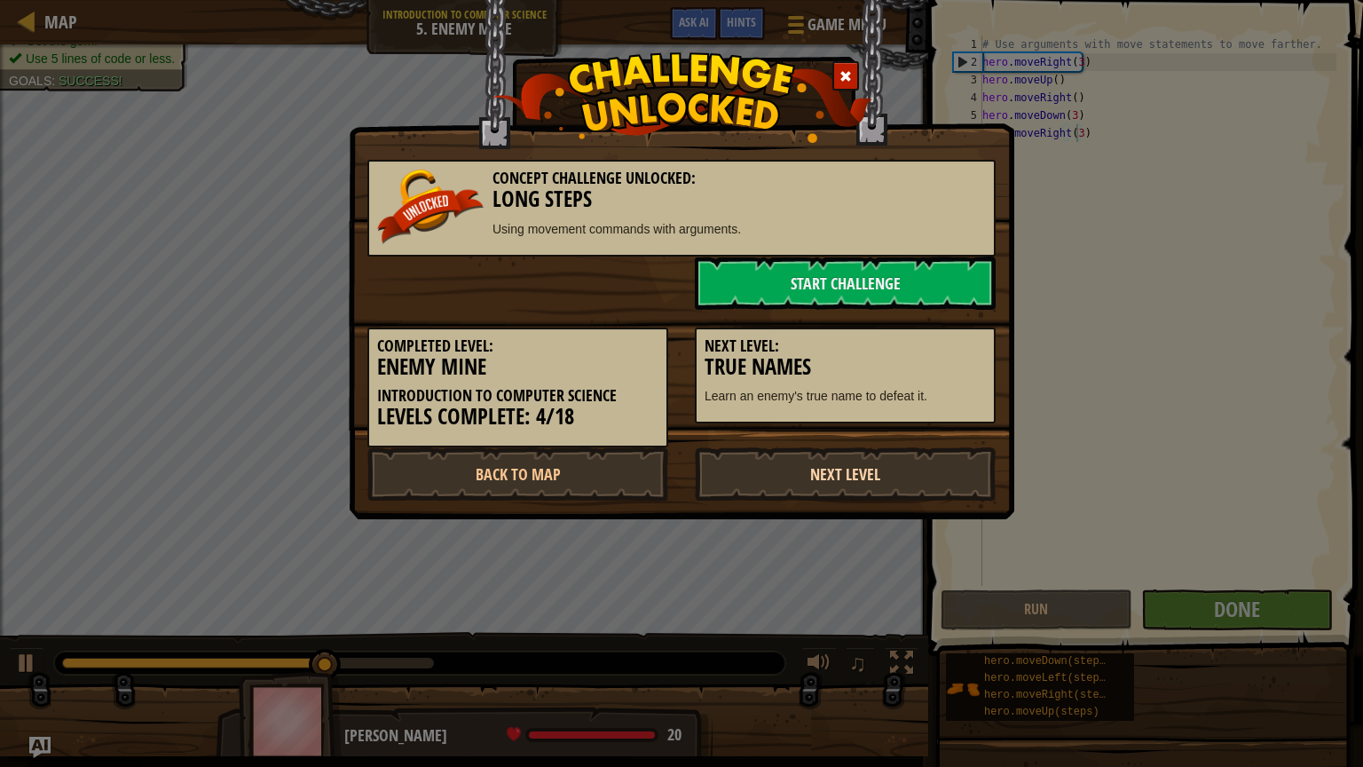
click at [908, 465] on link "Next Level" at bounding box center [845, 473] width 301 height 53
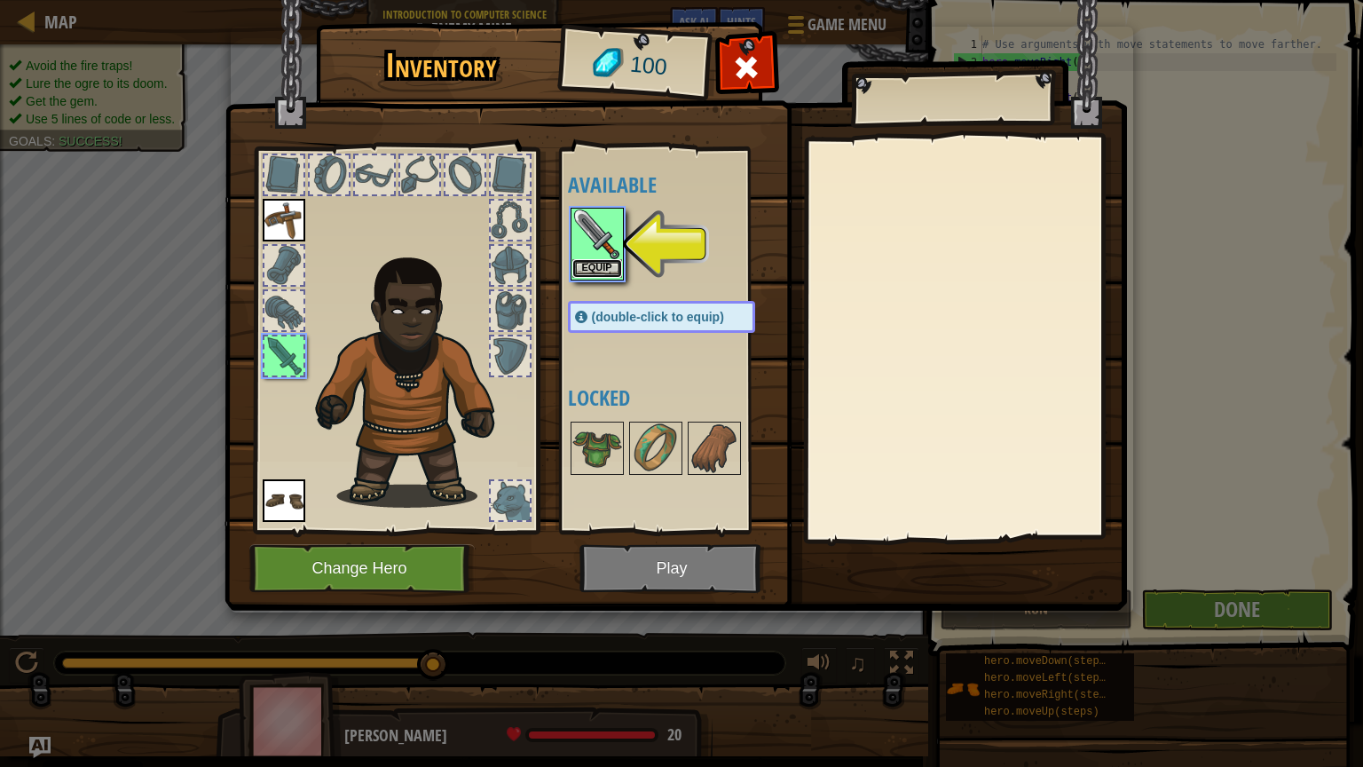
click at [596, 275] on button "Equip" at bounding box center [597, 268] width 50 height 19
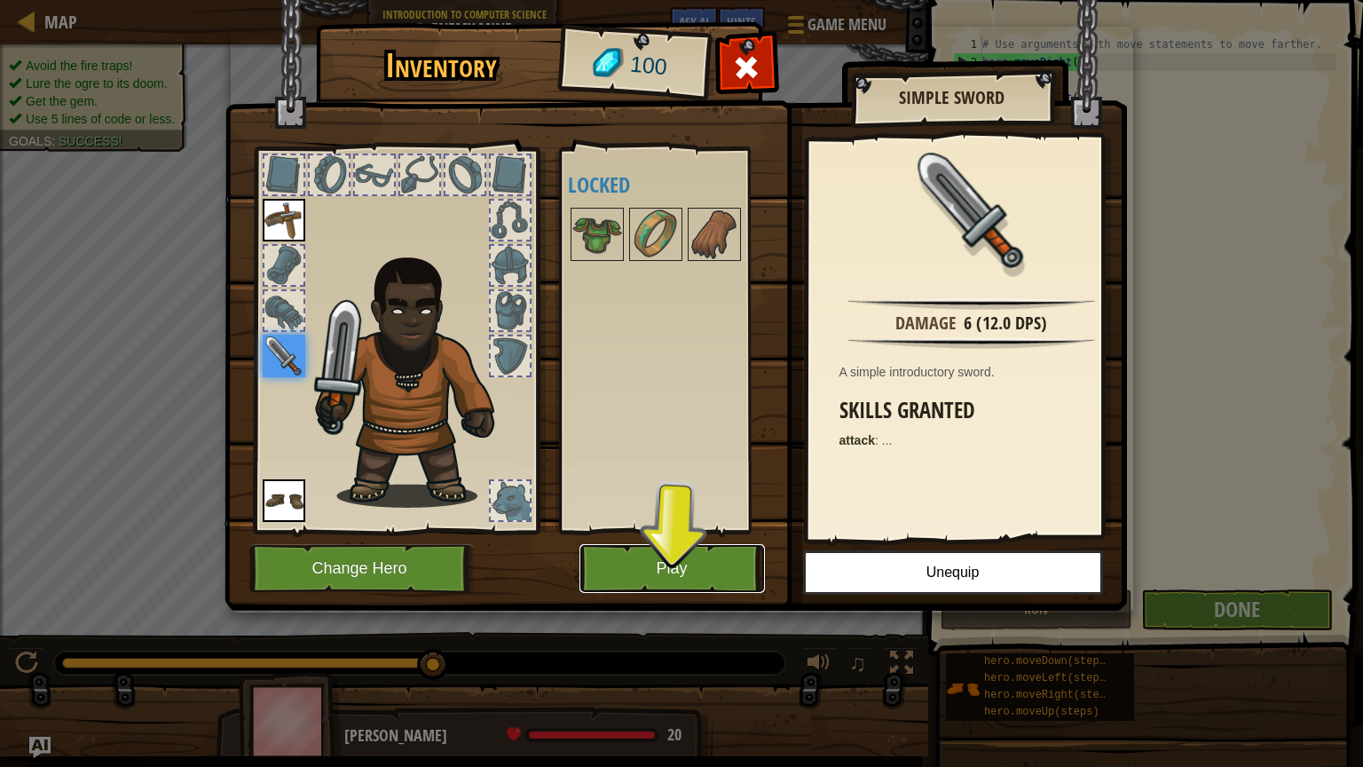
click at [724, 589] on button "Play" at bounding box center [672, 568] width 185 height 49
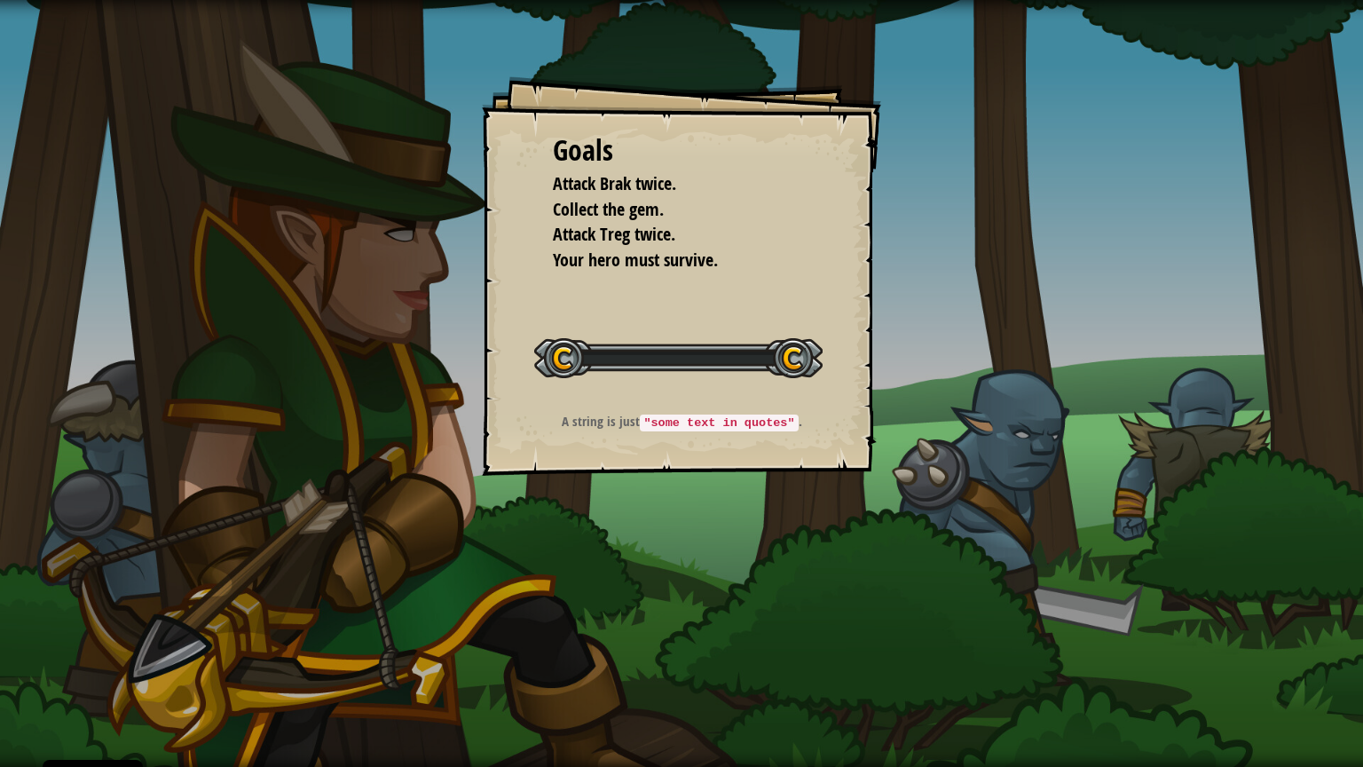
click at [714, 575] on div "Goals Attack Brak twice. Collect the gem. Attack Treg twice. Your hero must sur…" at bounding box center [681, 383] width 1363 height 767
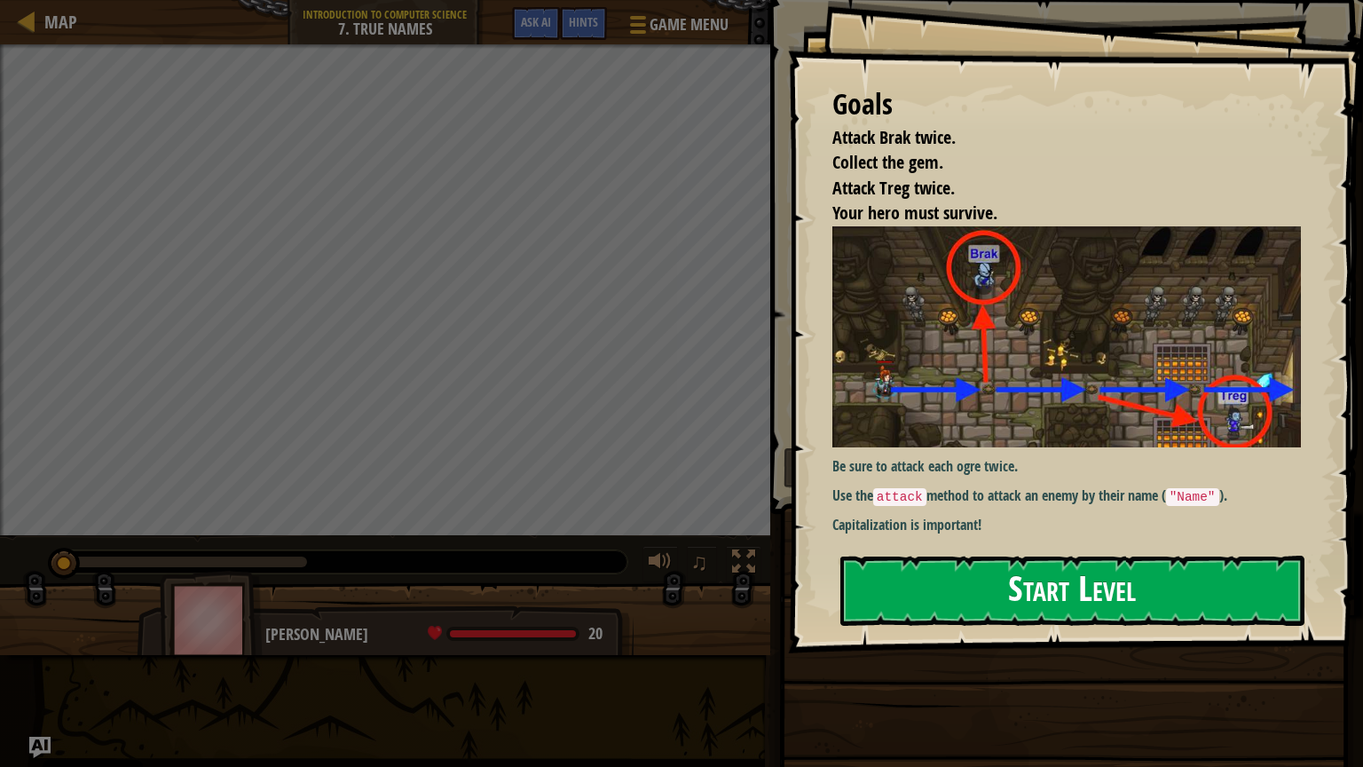
click at [976, 593] on button "Start Level" at bounding box center [1072, 591] width 464 height 70
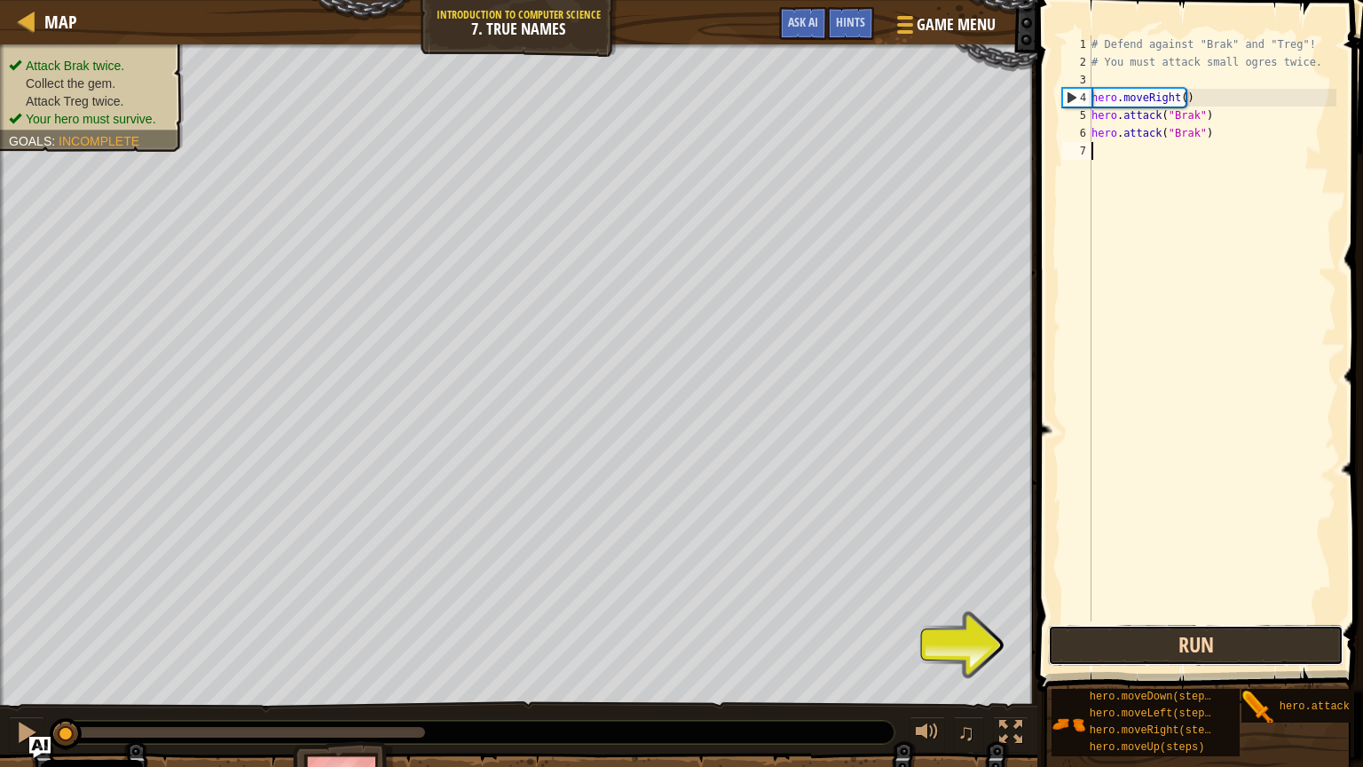
click at [1175, 616] on button "Run" at bounding box center [1196, 645] width 296 height 41
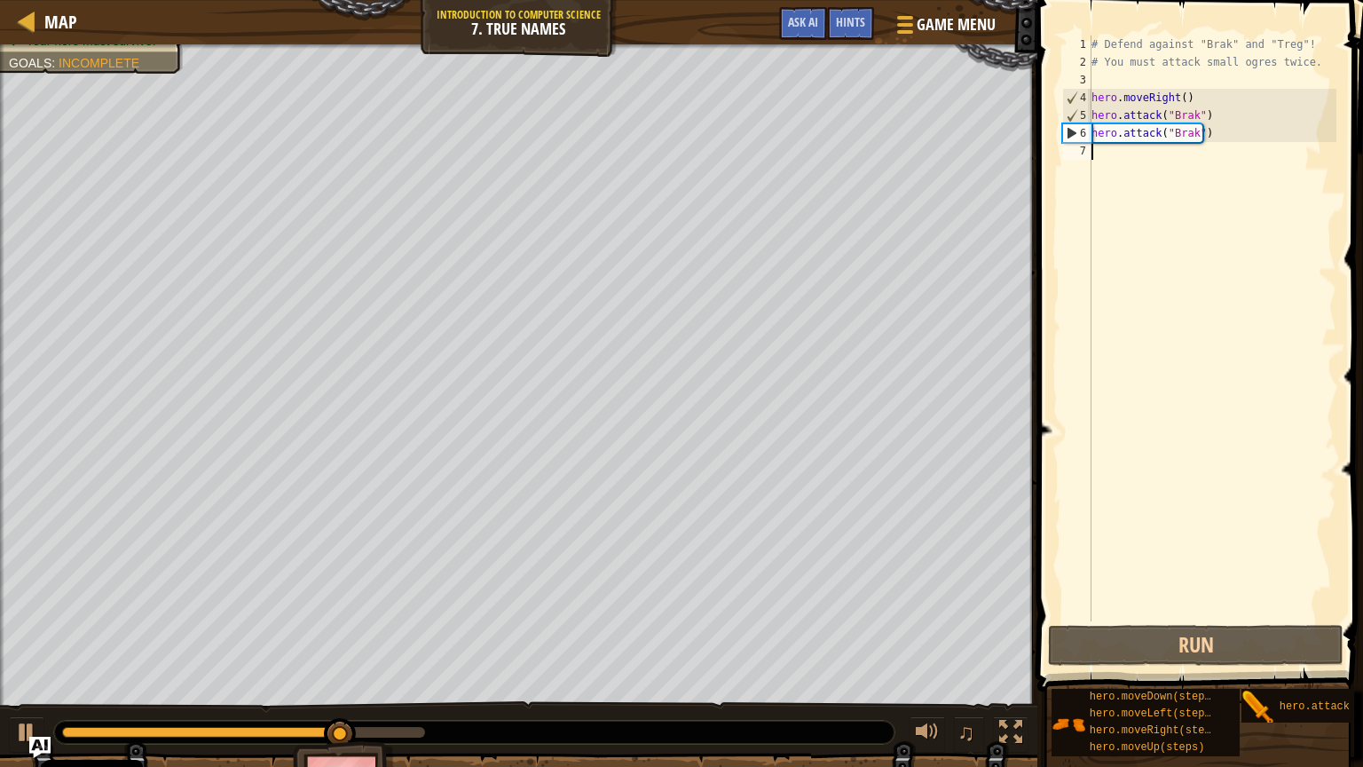
click at [1120, 185] on div "# Defend against "Brak" and "Treg"! # You must attack small ogres twice. hero .…" at bounding box center [1212, 345] width 248 height 621
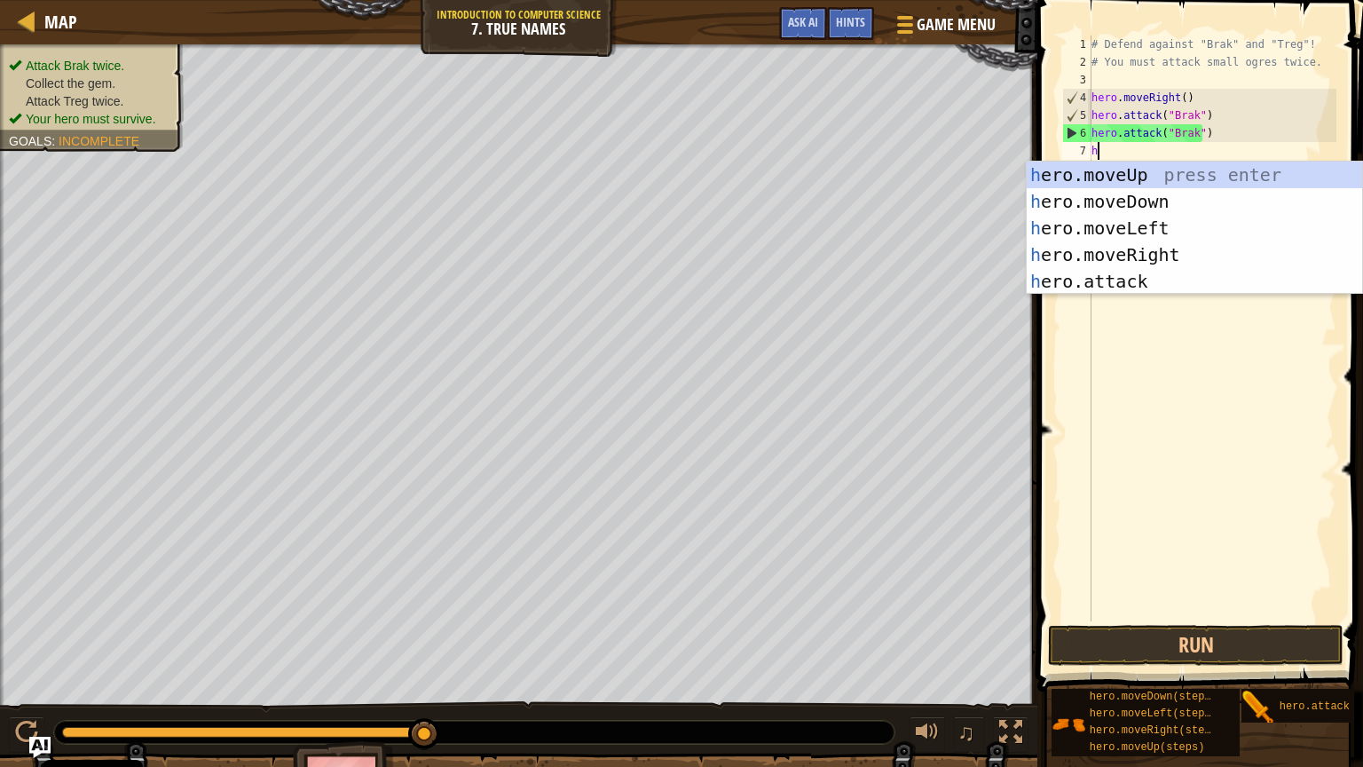
scroll to position [8, 0]
type textarea "her"
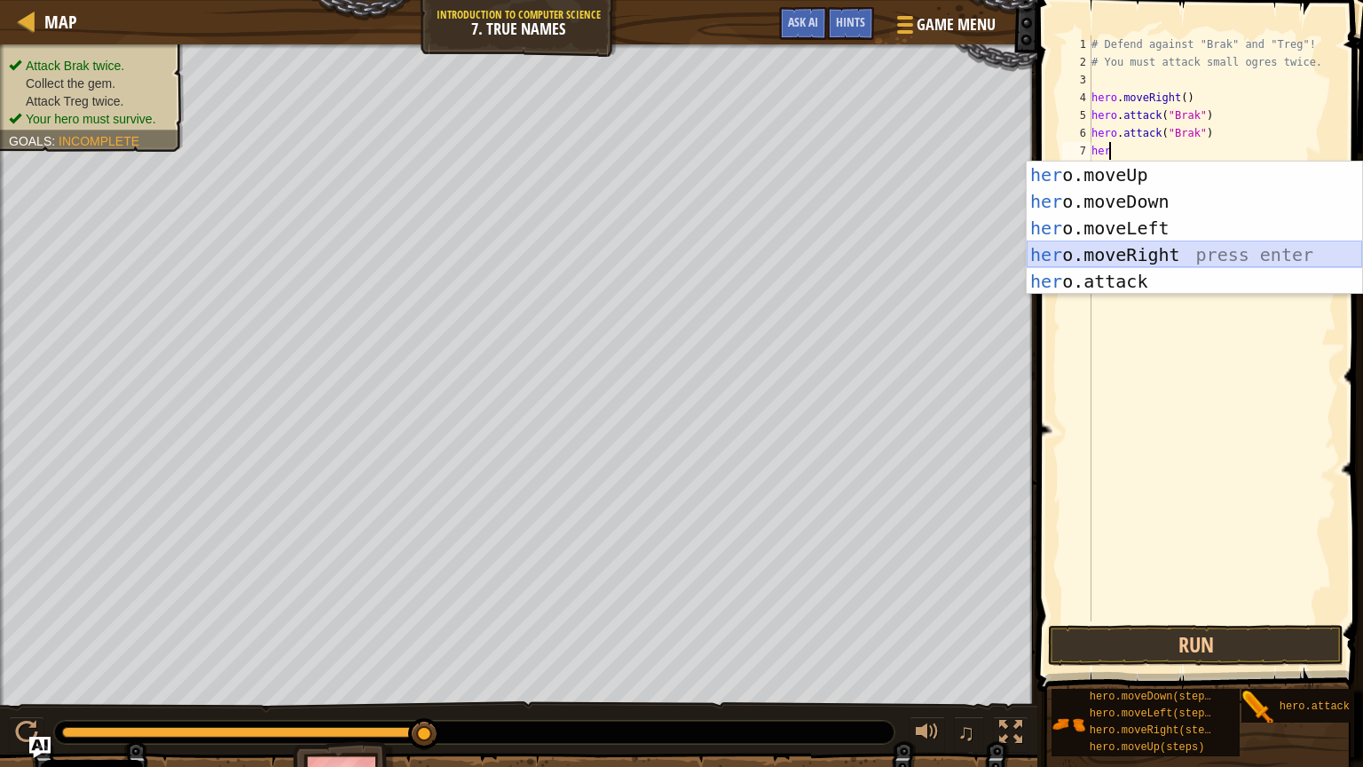
click at [1147, 254] on div "her o.moveUp press enter her o.moveDown press enter her o.moveLeft press enter …" at bounding box center [1194, 255] width 335 height 186
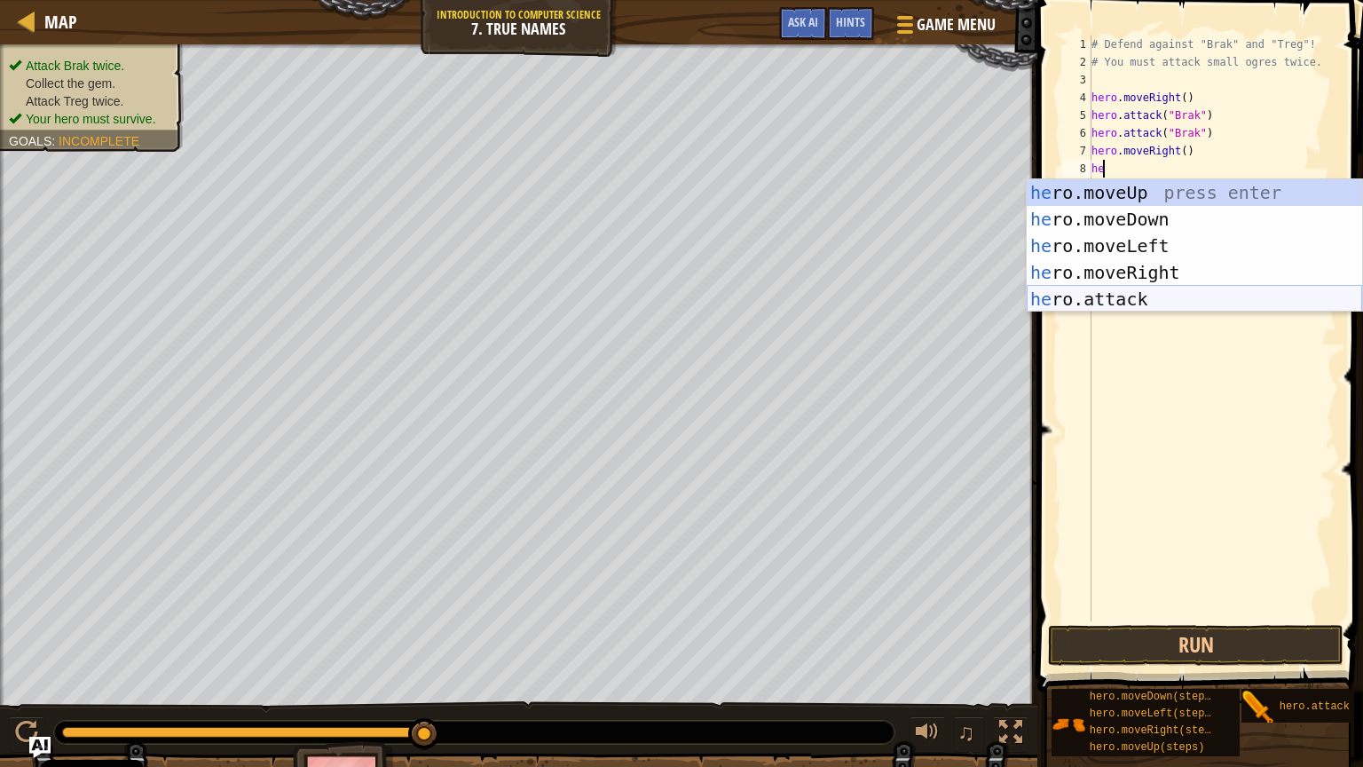
click at [1131, 297] on div "he ro.moveUp press enter he ro.moveDown press enter he ro.moveLeft press enter …" at bounding box center [1194, 272] width 335 height 186
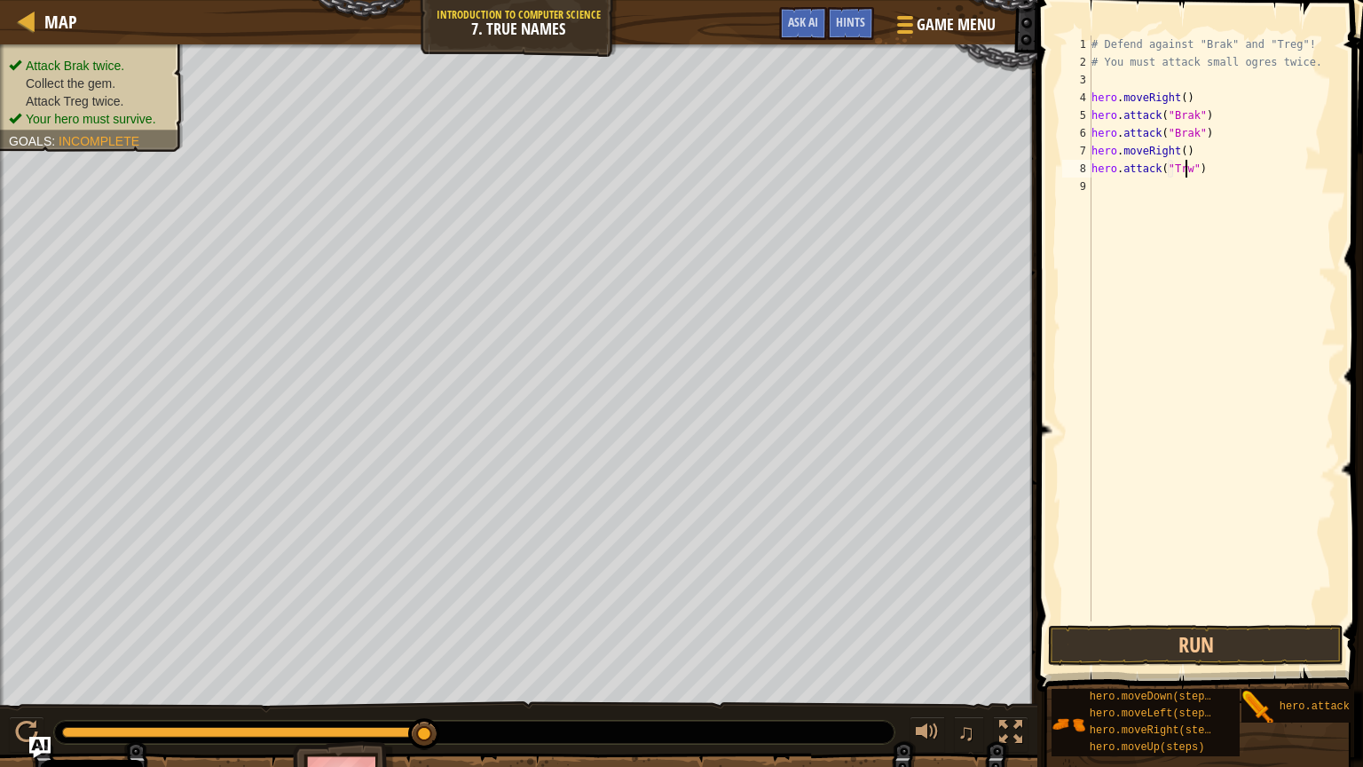
scroll to position [8, 7]
type textarea "hero.attack("Treg")"
click at [1251, 181] on div "# Defend against "Brak" and "Treg"! # You must attack small ogres twice. hero .…" at bounding box center [1212, 345] width 248 height 621
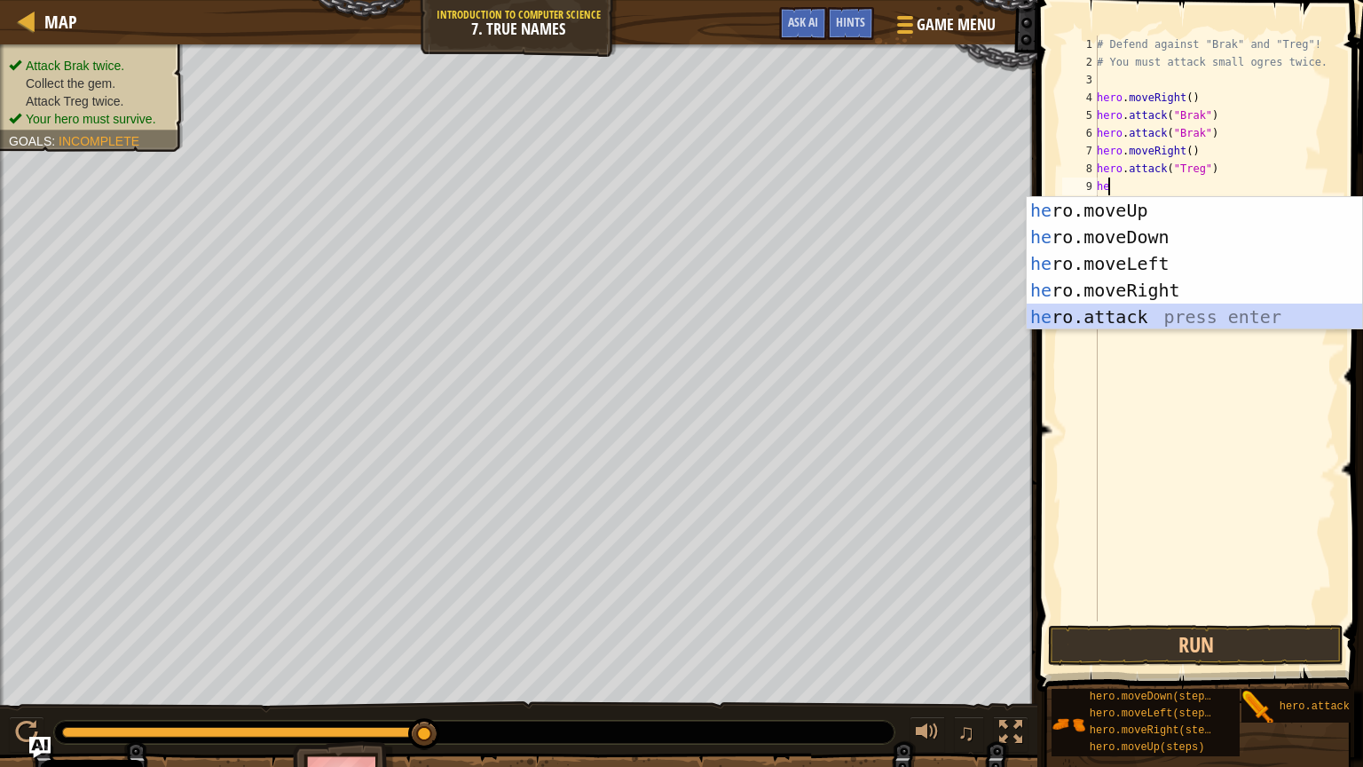
click at [1150, 319] on div "he ro.moveUp press enter he ro.moveDown press enter he ro.moveLeft press enter …" at bounding box center [1194, 290] width 335 height 186
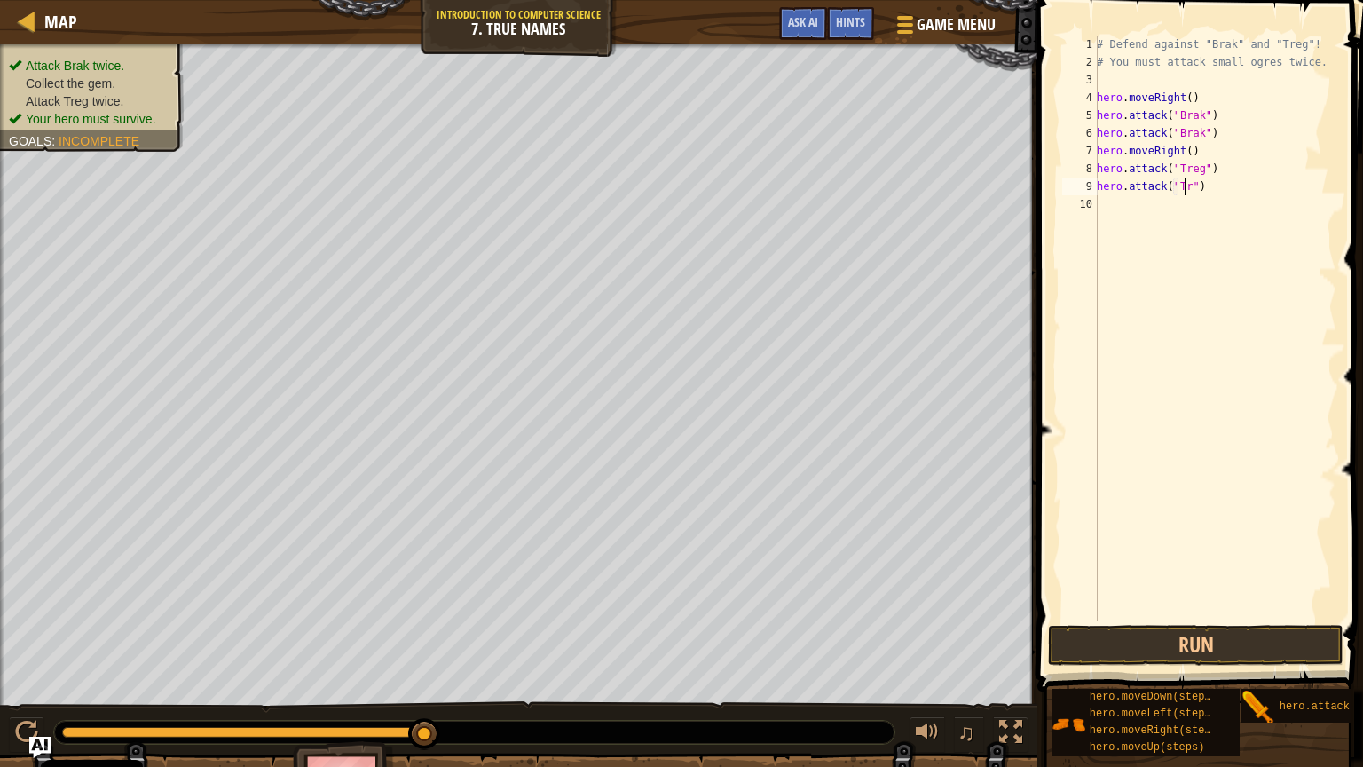
scroll to position [8, 7]
type textarea "hero.attack("Treg")"
click at [1218, 616] on button "Run" at bounding box center [1196, 645] width 296 height 41
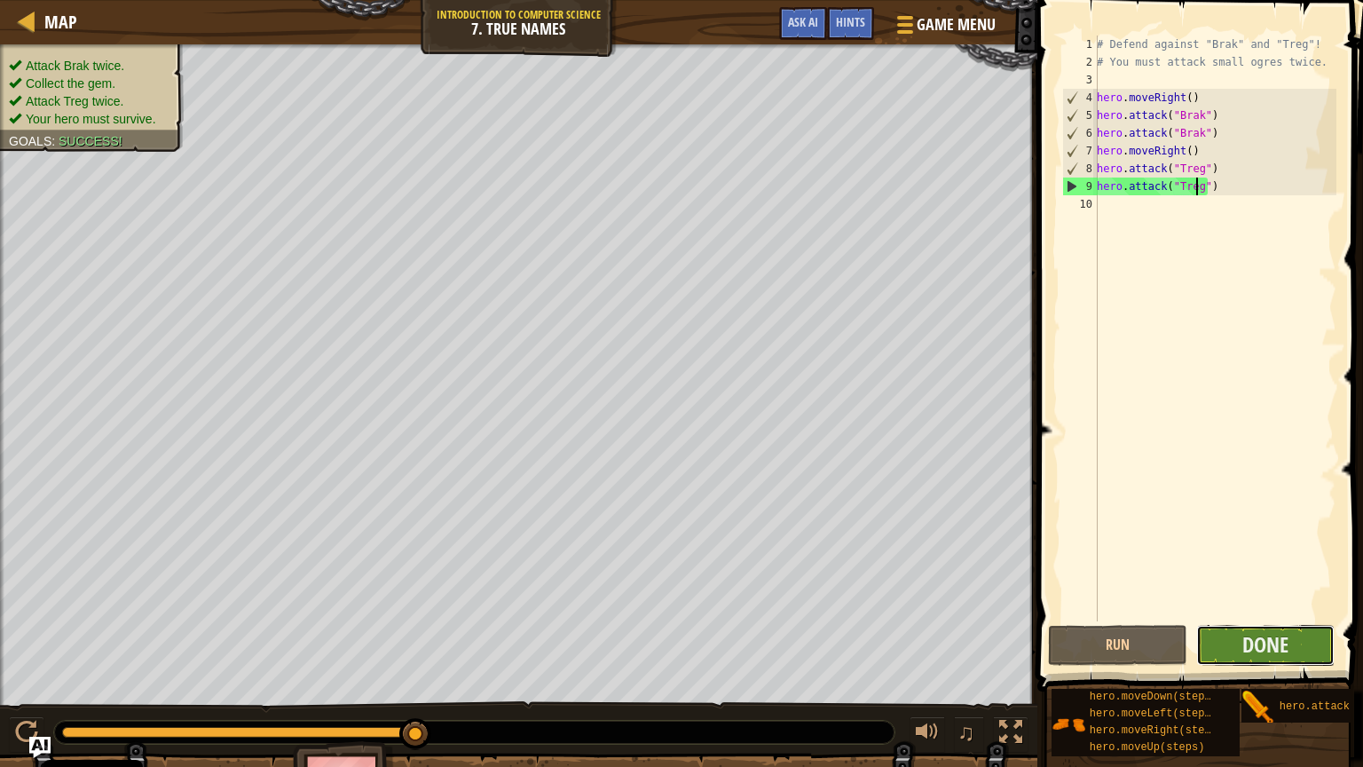
click at [1228, 616] on button "Done" at bounding box center [1265, 645] width 139 height 41
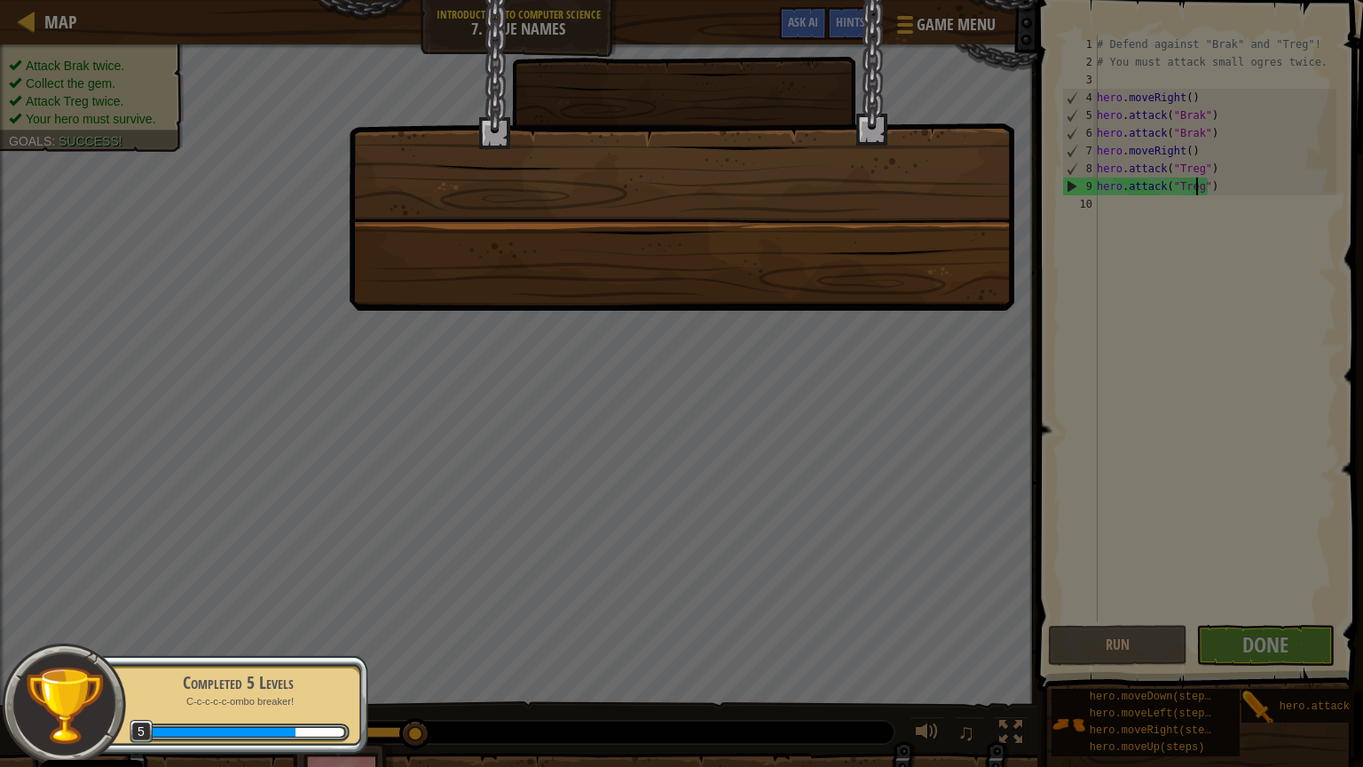
click at [793, 616] on div at bounding box center [681, 383] width 1363 height 767
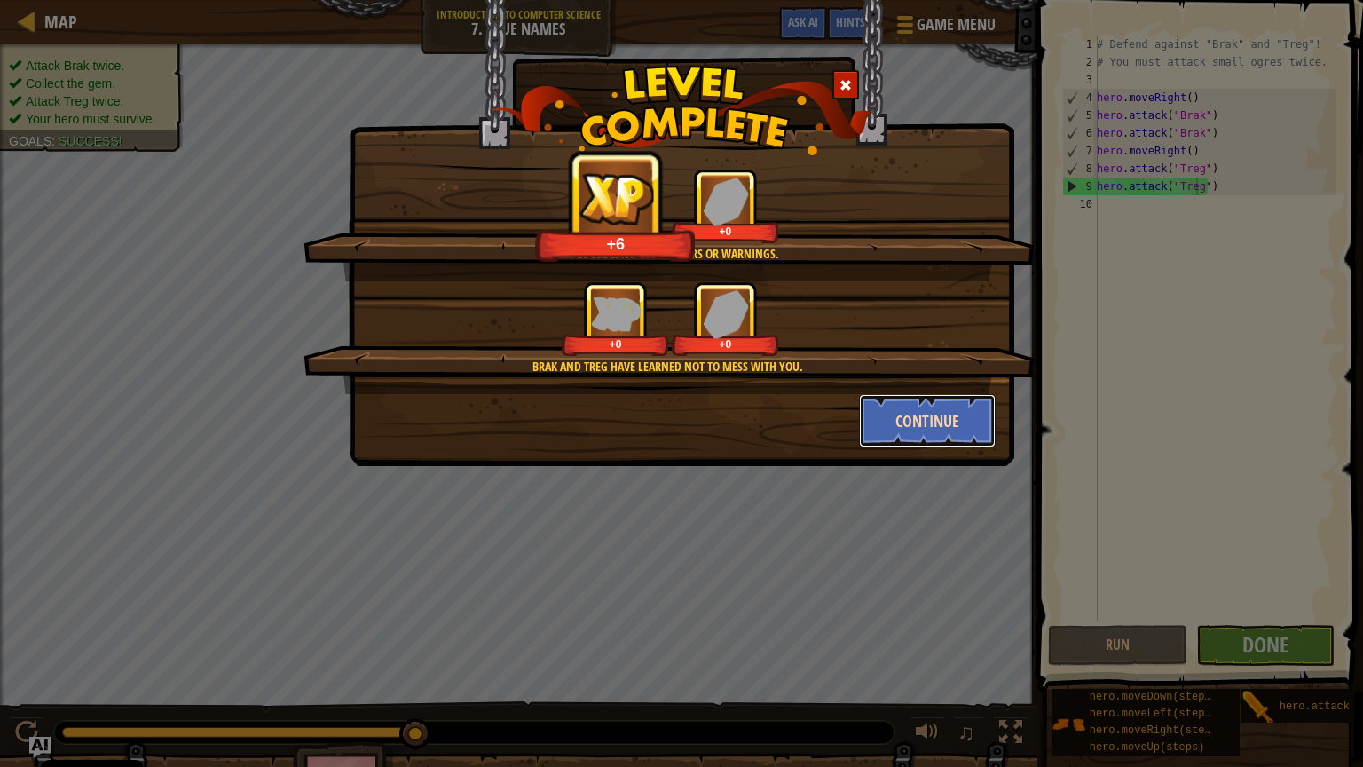
click at [903, 419] on button "Continue" at bounding box center [928, 420] width 138 height 53
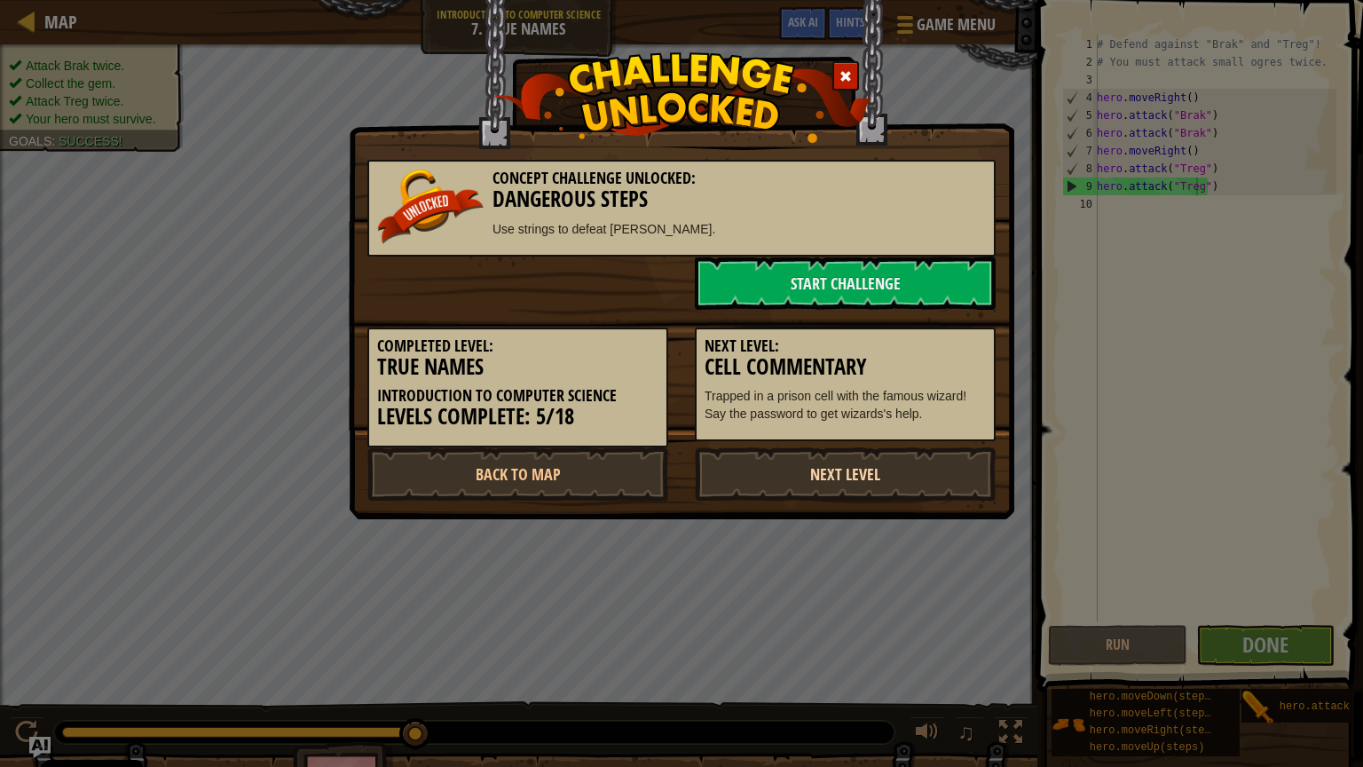
click at [815, 463] on link "Next Level" at bounding box center [845, 473] width 301 height 53
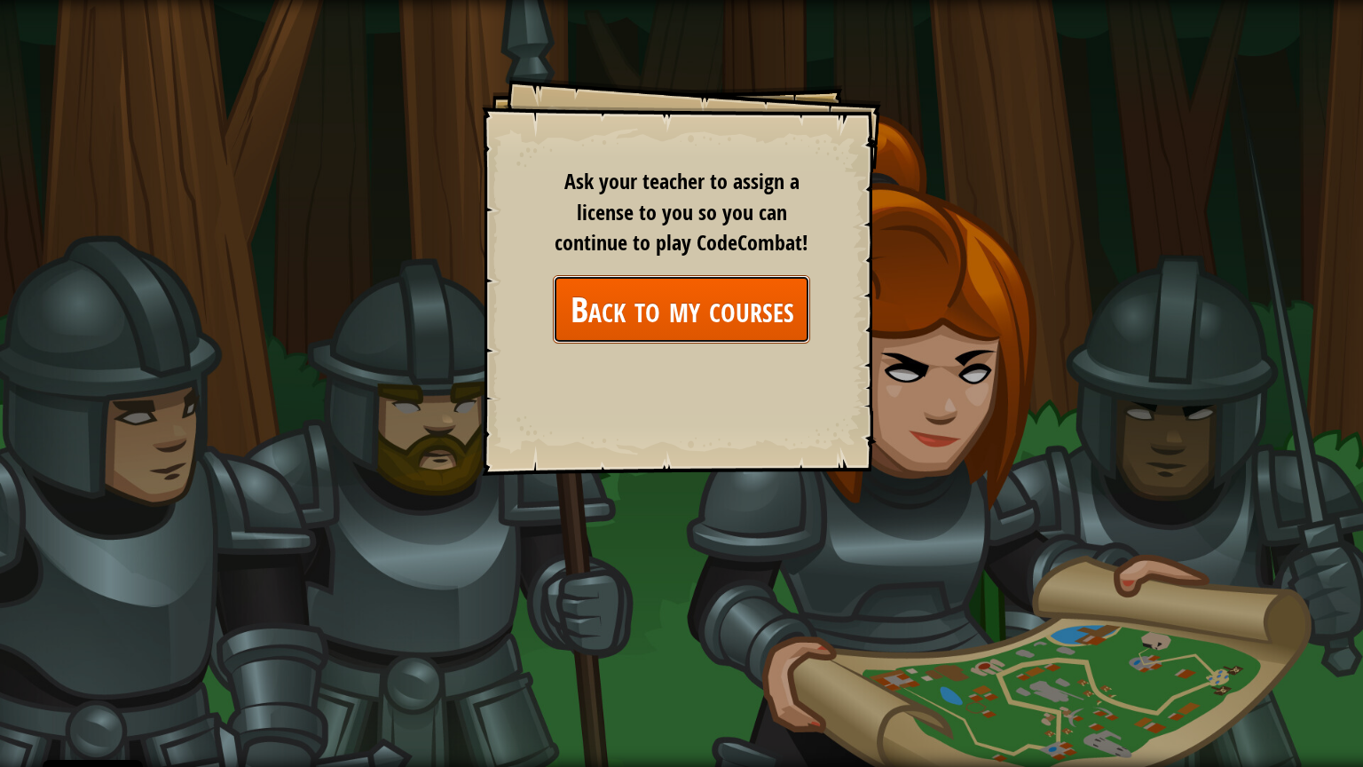
click at [728, 320] on link "Back to my courses" at bounding box center [681, 309] width 257 height 68
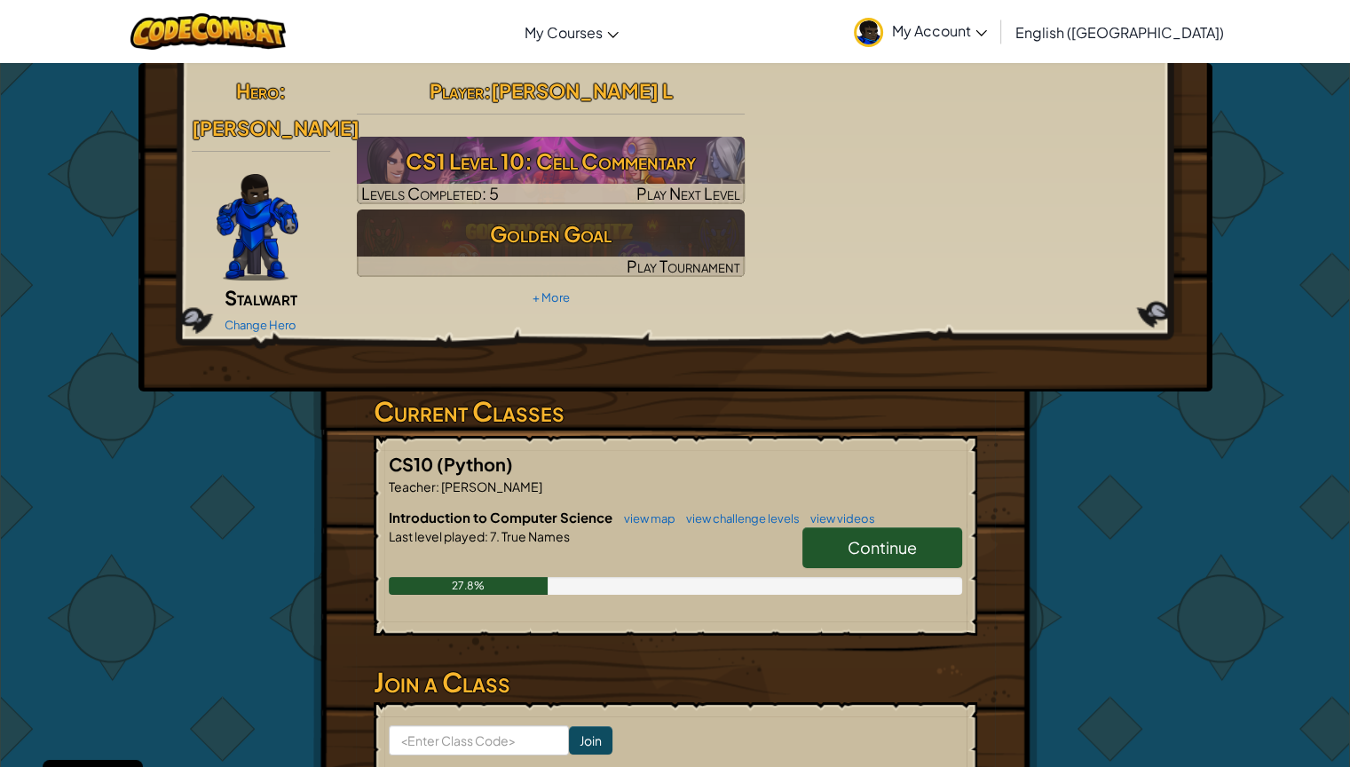
click at [909, 537] on span "Continue" at bounding box center [882, 547] width 69 height 20
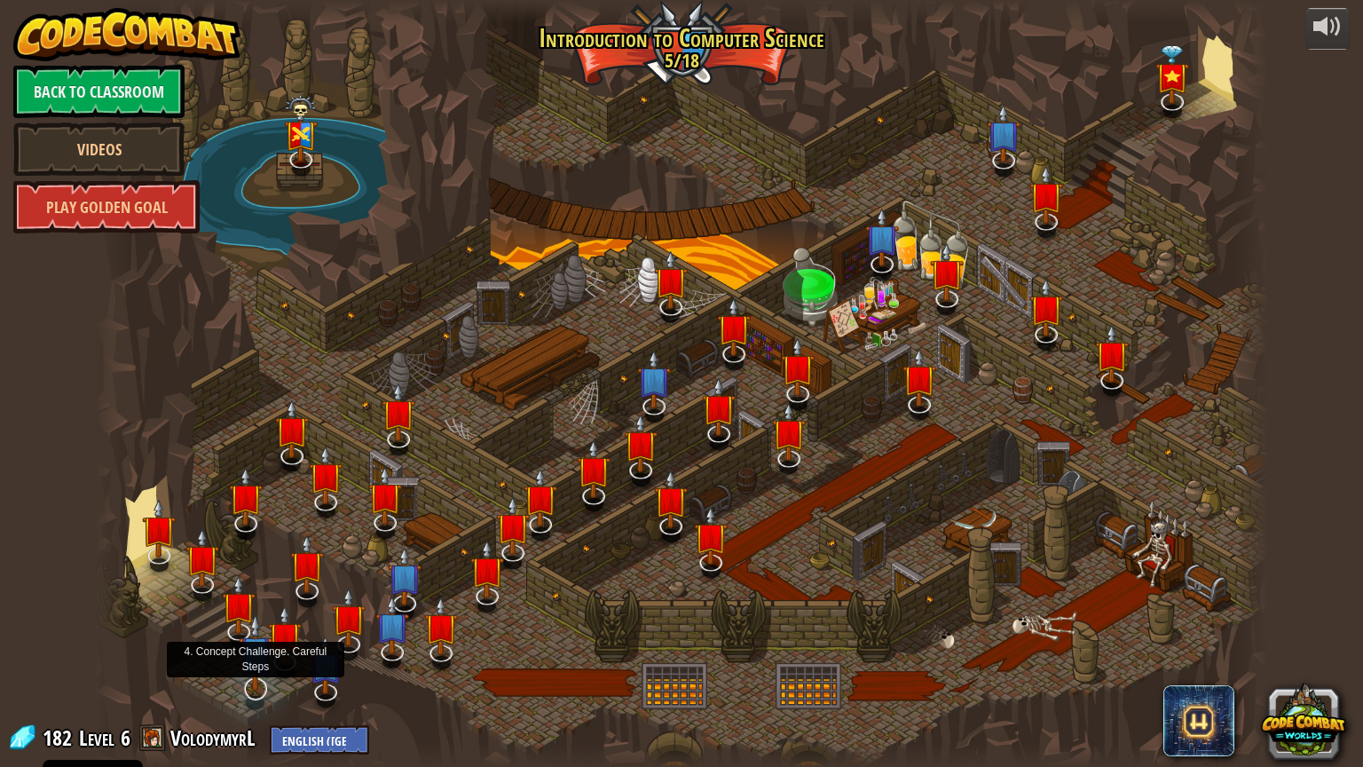
click at [259, 616] on img at bounding box center [256, 652] width 34 height 78
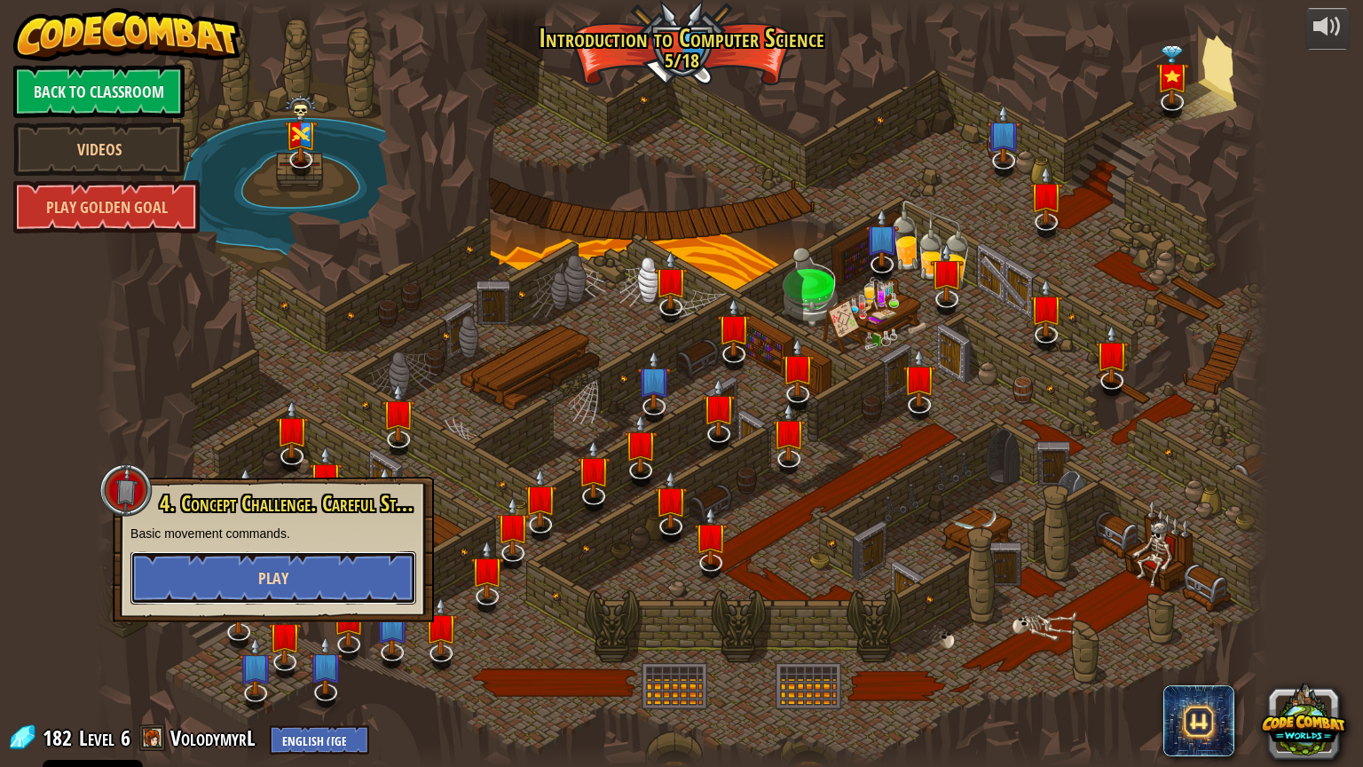
click at [305, 577] on button "Play" at bounding box center [273, 577] width 286 height 53
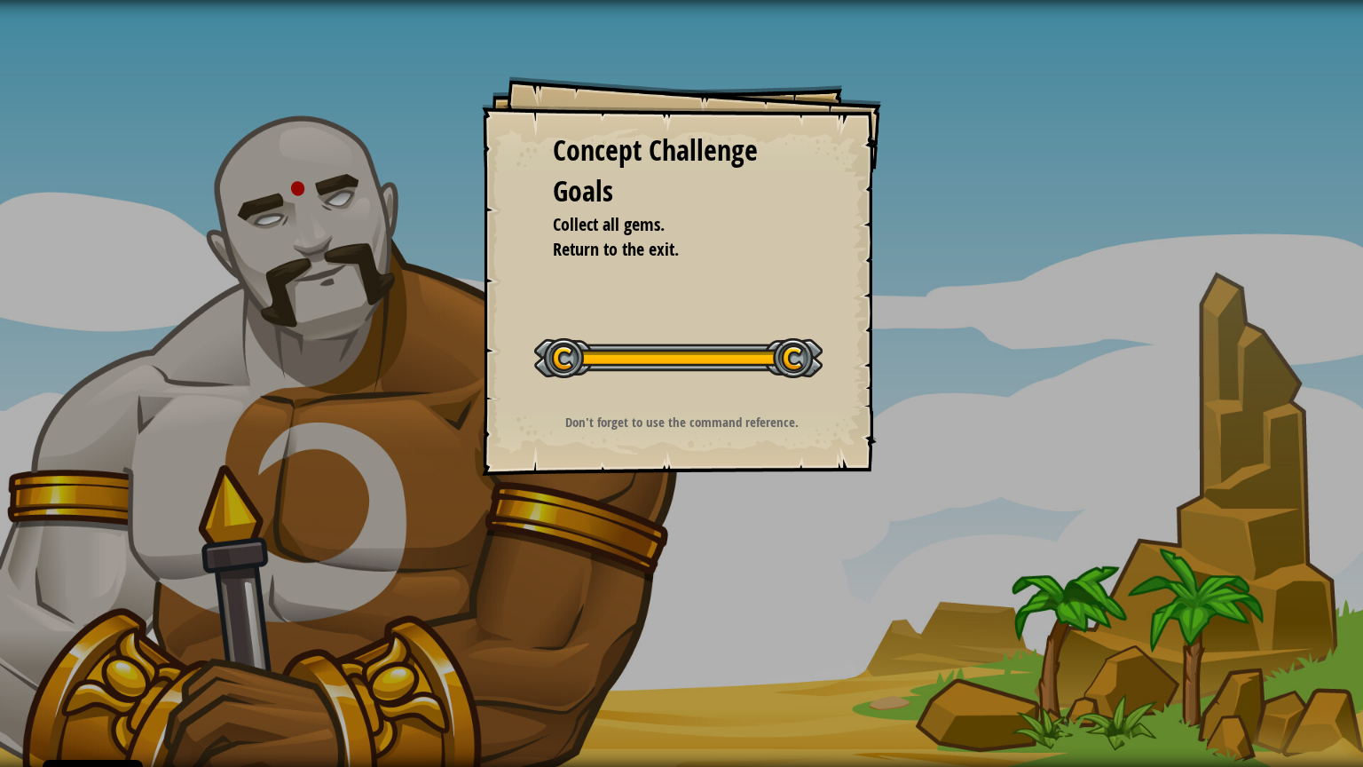
click at [504, 358] on div "Concept Challenge Goals Collect all gems. Return to the exit. Start Concept Cha…" at bounding box center [681, 275] width 399 height 399
click at [576, 414] on p "Don't forget to use the command reference." at bounding box center [682, 422] width 356 height 19
click at [536, 479] on div "Concept Challenge Goals Collect all gems. Return to the exit. Start Concept Cha…" at bounding box center [681, 383] width 1363 height 767
click at [614, 413] on p "Don't forget to use the command reference." at bounding box center [682, 422] width 356 height 19
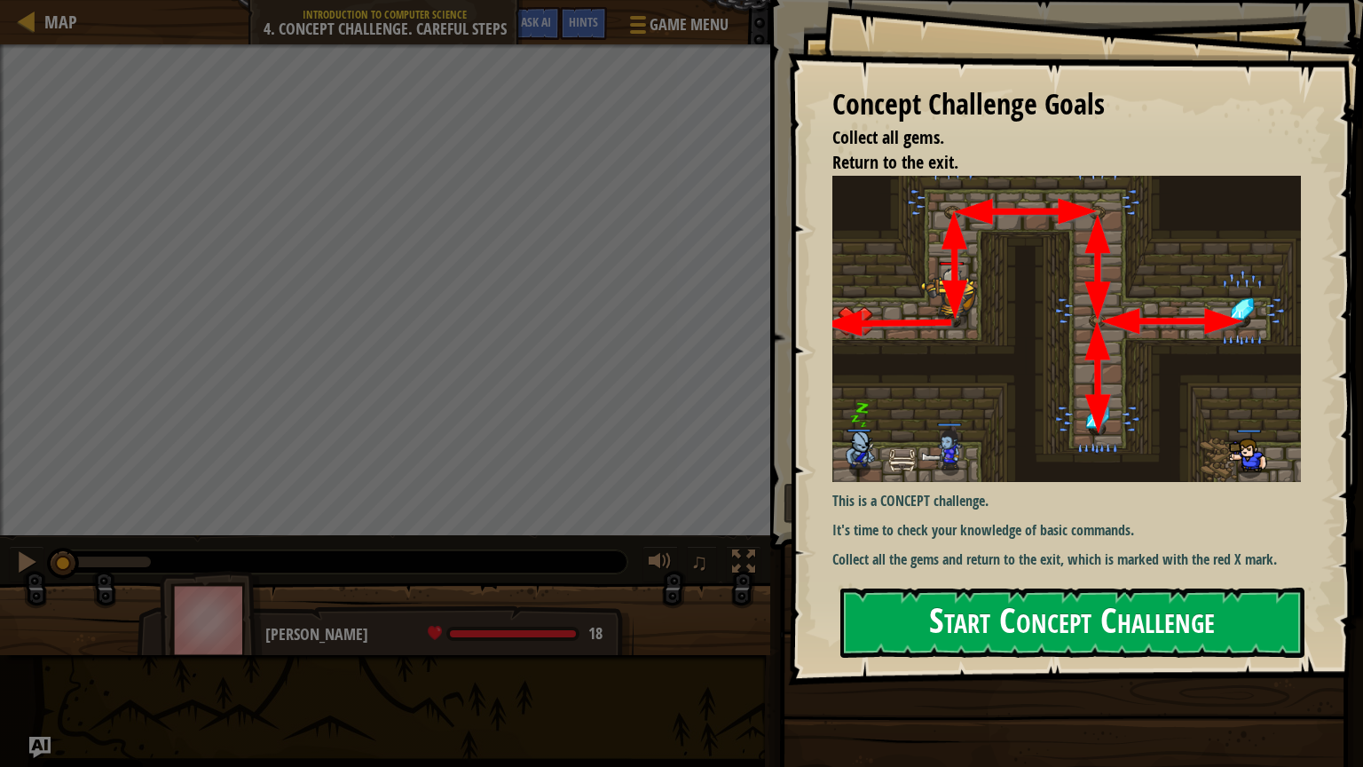
click at [954, 606] on button "Start Concept Challenge" at bounding box center [1072, 623] width 464 height 70
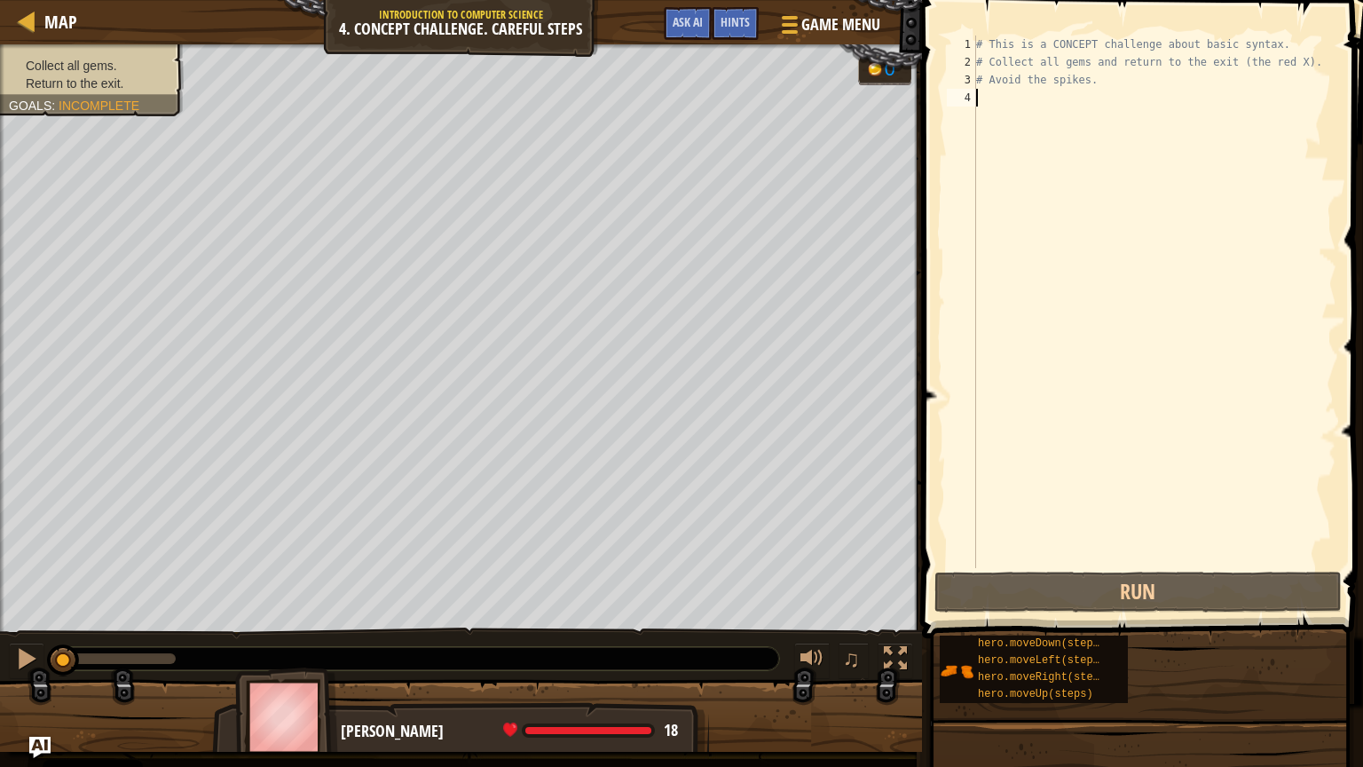
type textarea "h"
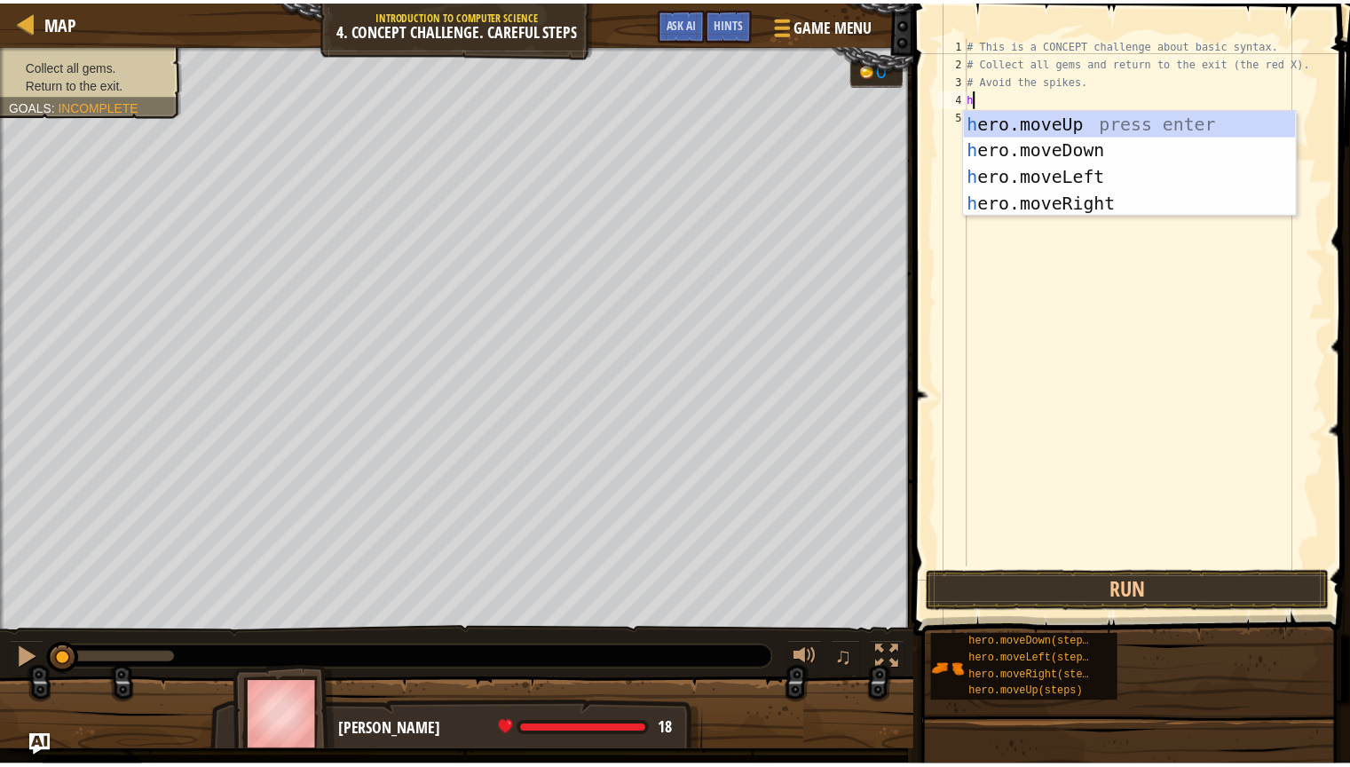
scroll to position [8, 0]
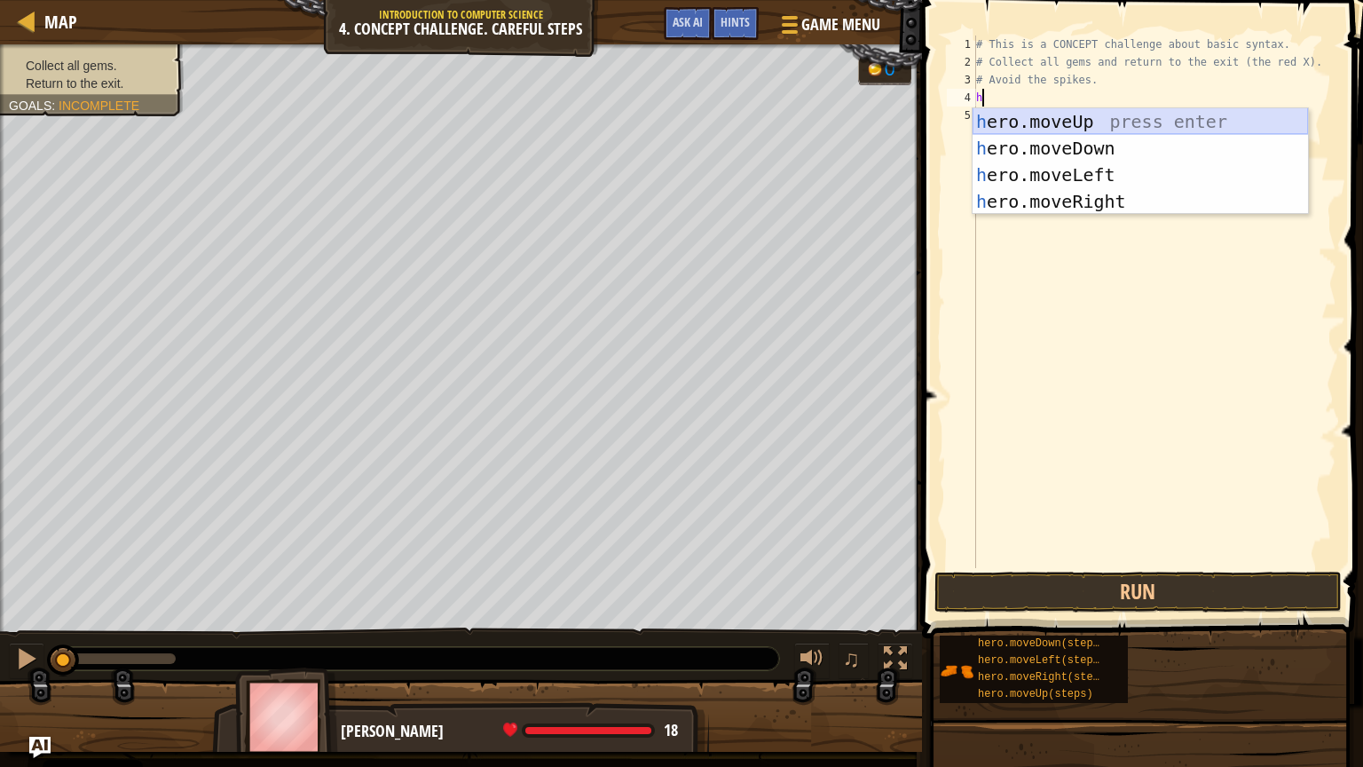
click at [1085, 121] on div "h ero.moveUp press enter h ero.moveDown press enter h ero.moveLeft press enter …" at bounding box center [1140, 188] width 335 height 160
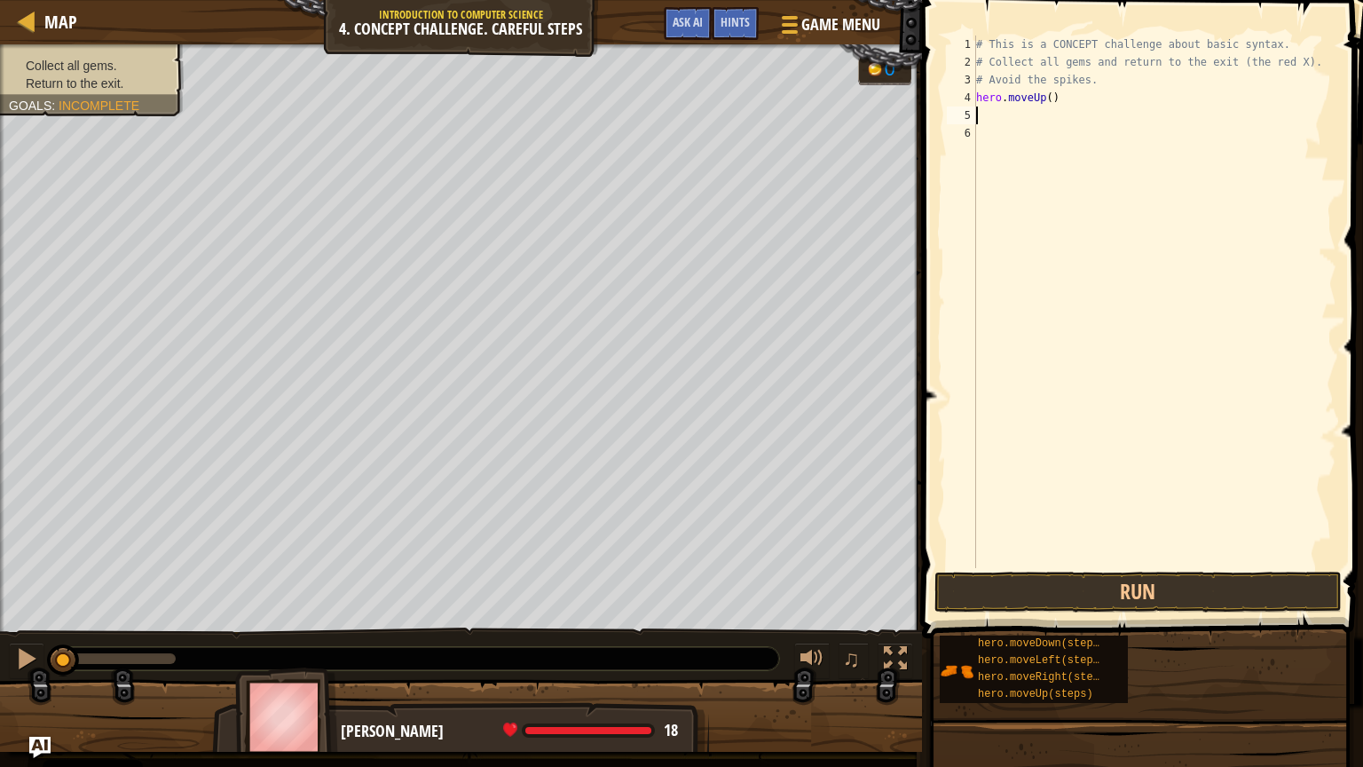
type textarea "h"
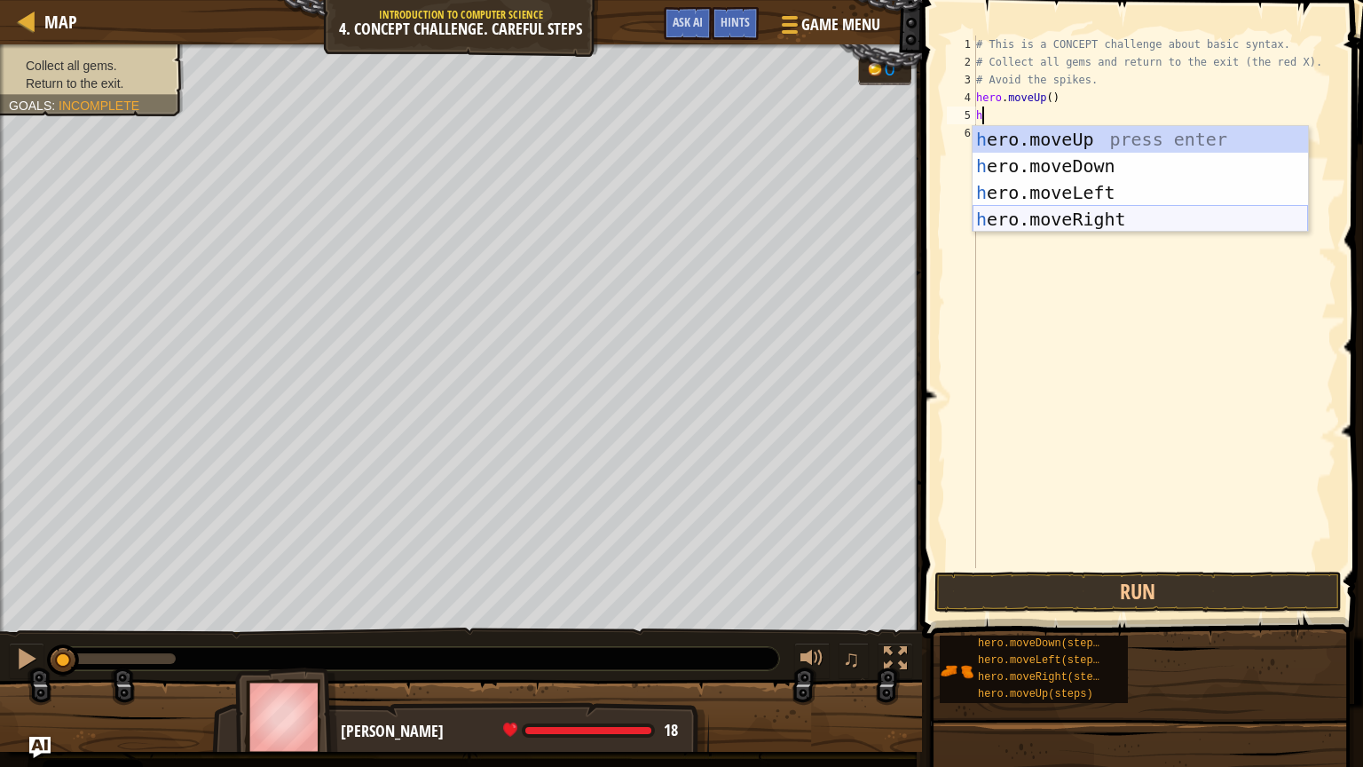
click at [1088, 211] on div "h ero.moveUp press enter h ero.moveDown press enter h ero.moveLeft press enter …" at bounding box center [1140, 206] width 335 height 160
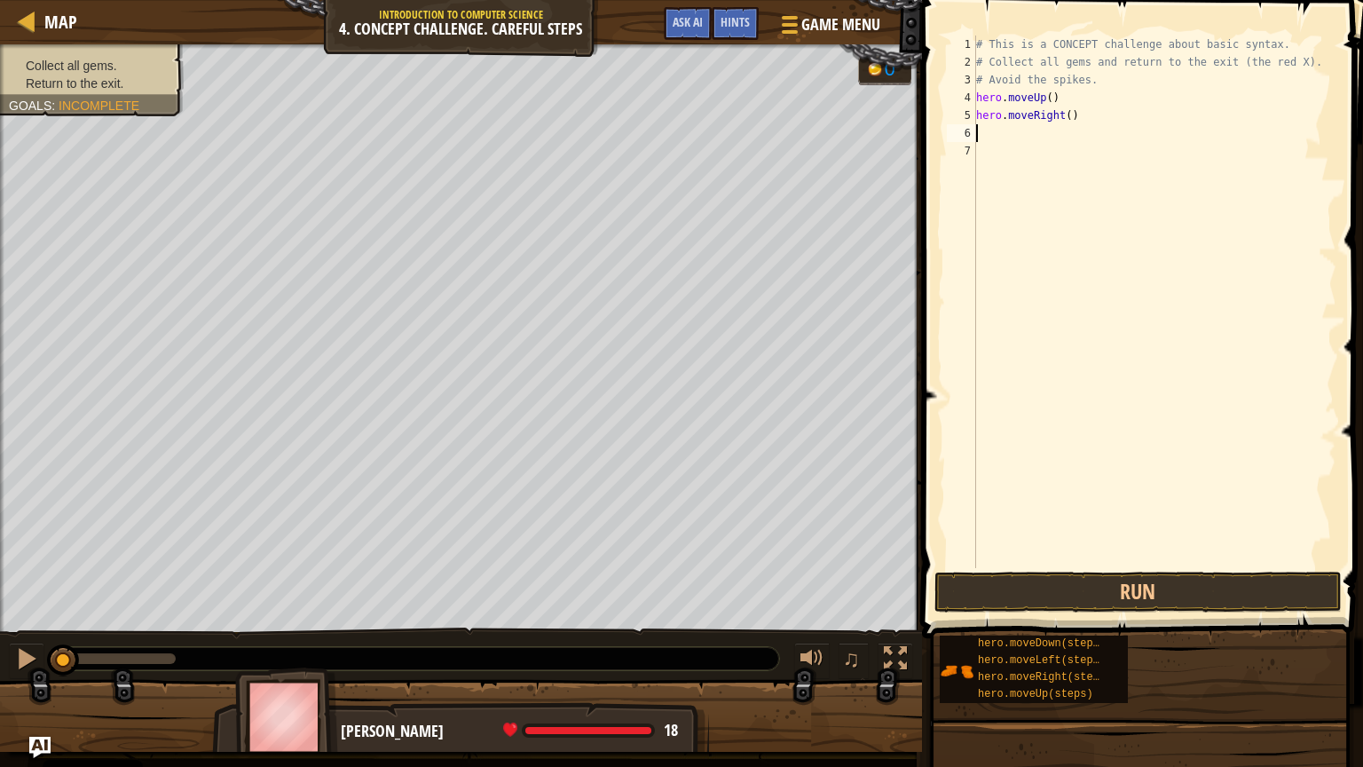
type textarea "h"
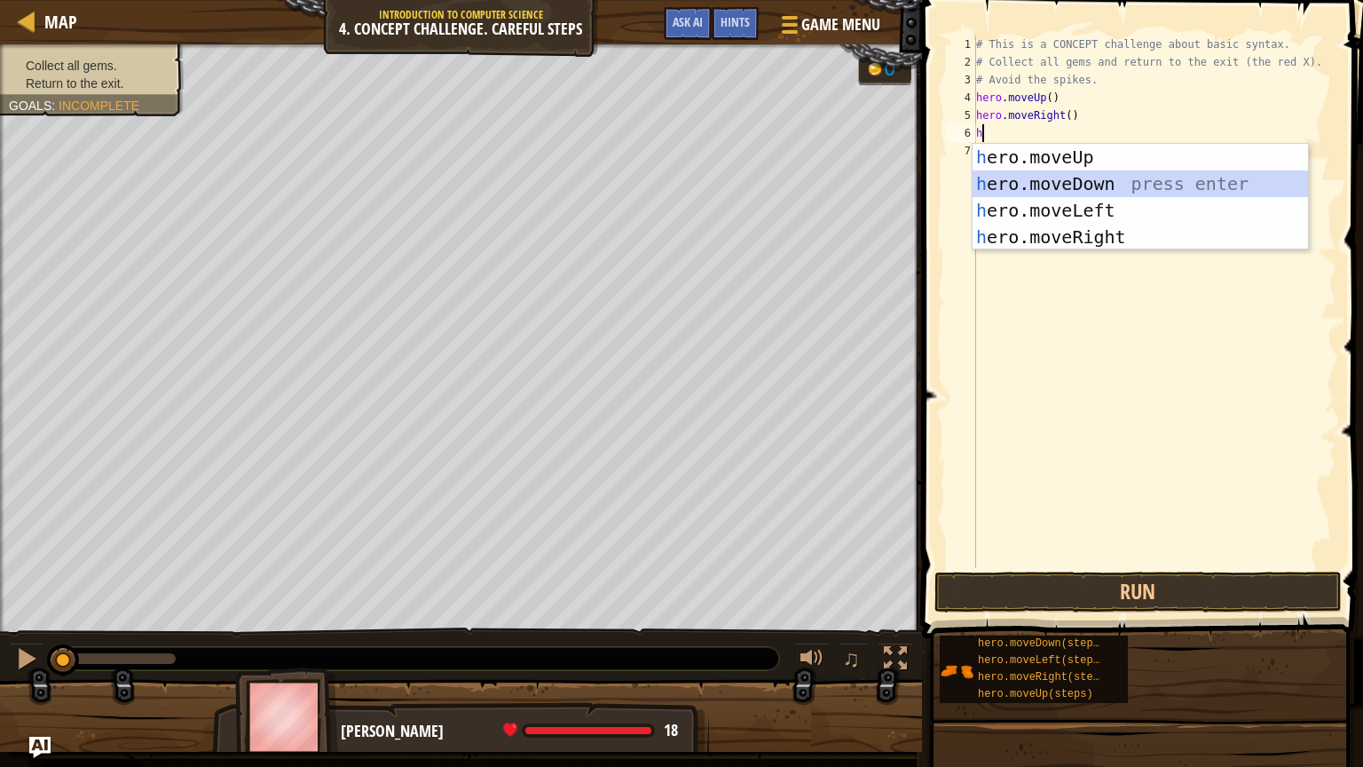
click at [1091, 189] on div "h ero.moveUp press enter h ero.moveDown press enter h ero.moveLeft press enter …" at bounding box center [1140, 224] width 335 height 160
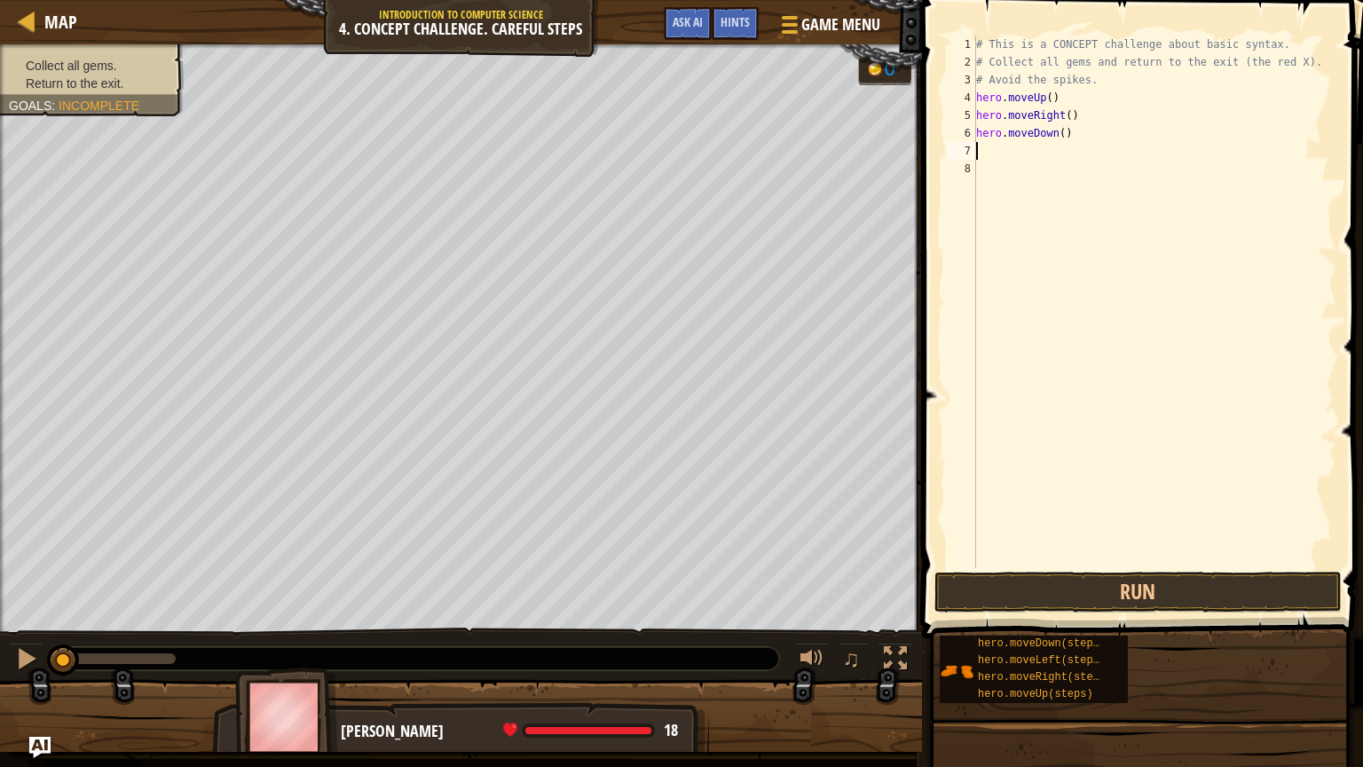
type textarea "h"
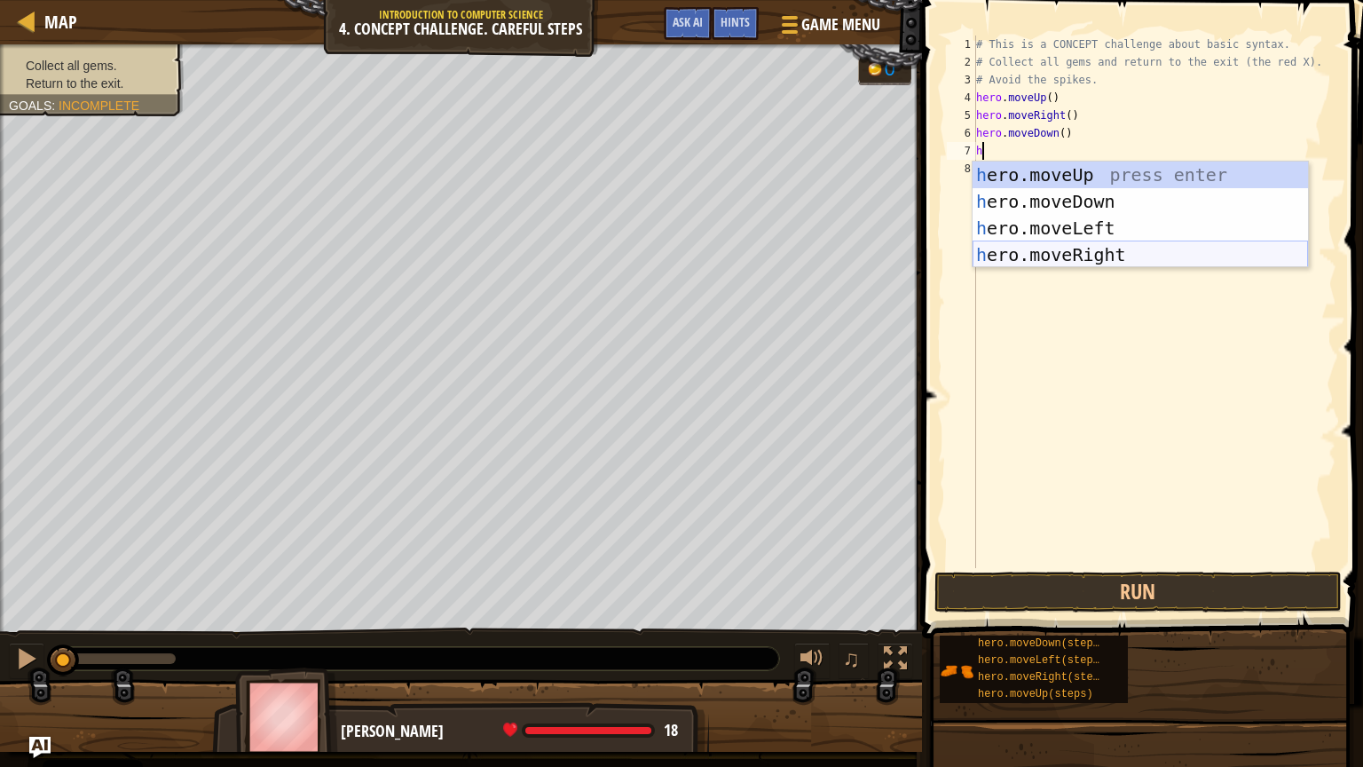
click at [1102, 256] on div "h ero.moveUp press enter h ero.moveDown press enter h ero.moveLeft press enter …" at bounding box center [1140, 242] width 335 height 160
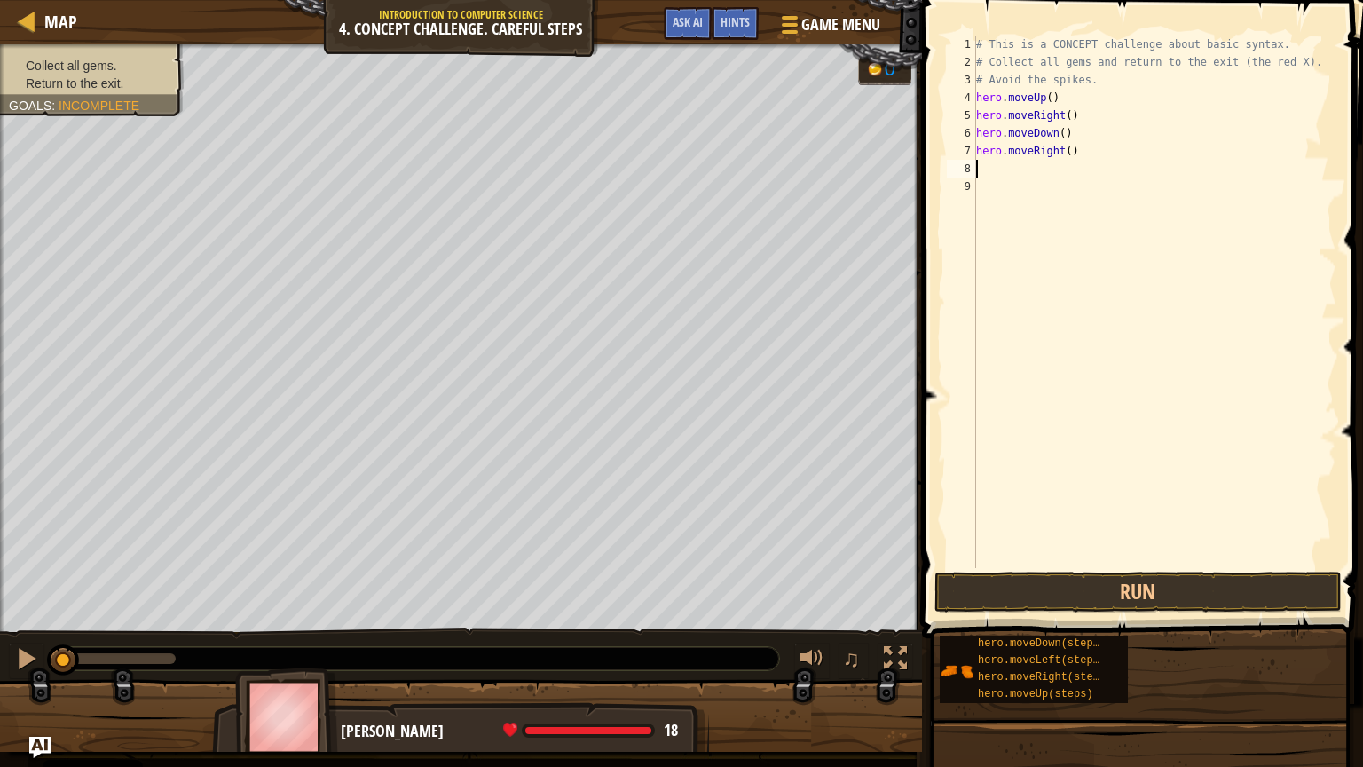
type textarea "h"
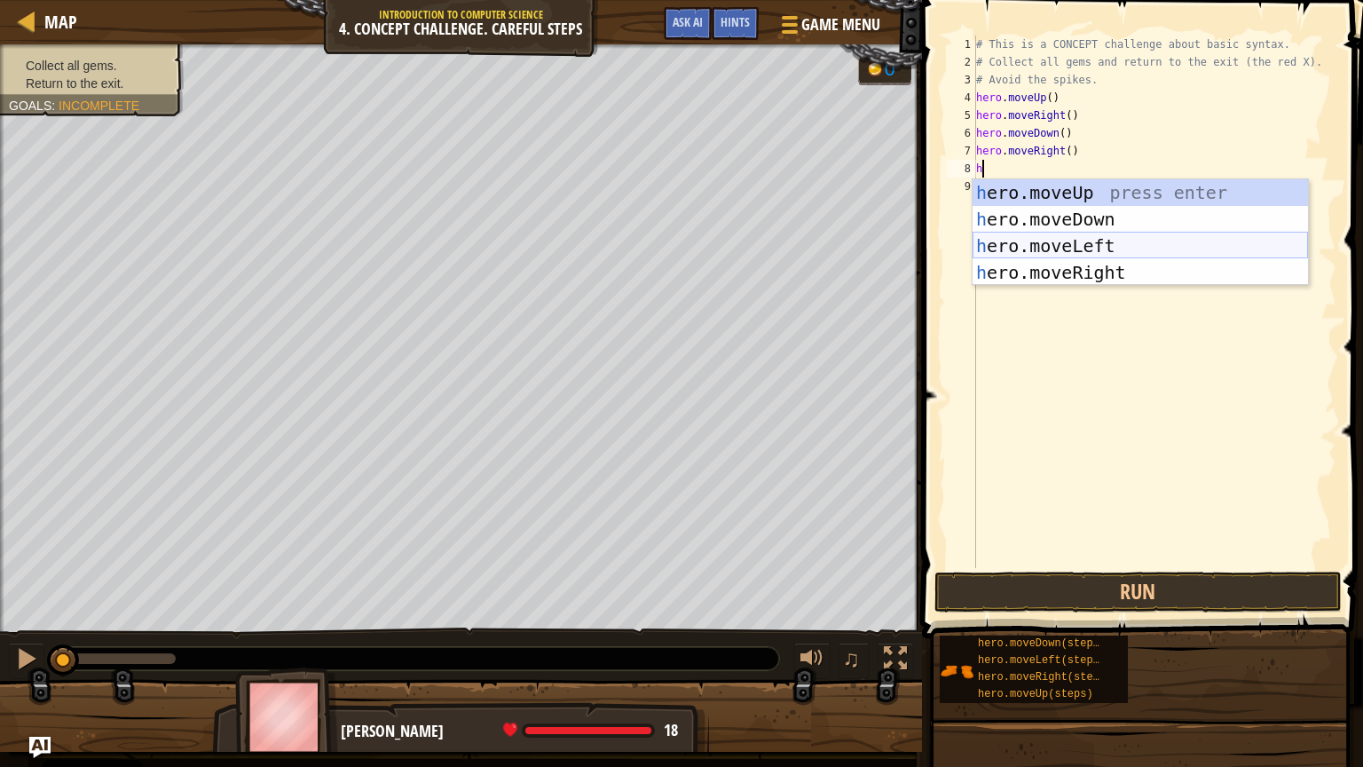
click at [1073, 253] on div "h ero.moveUp press enter h ero.moveDown press enter h ero.moveLeft press enter …" at bounding box center [1140, 259] width 335 height 160
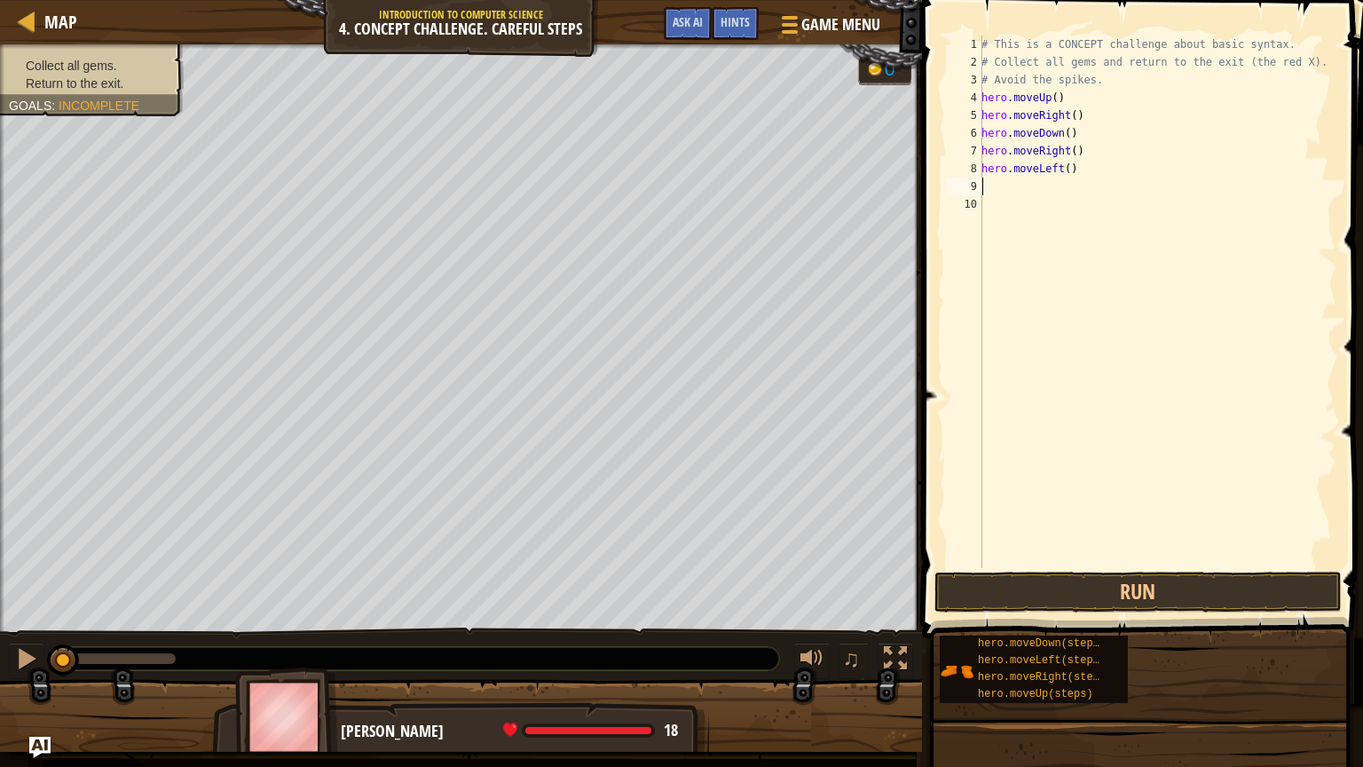
type textarea "h"
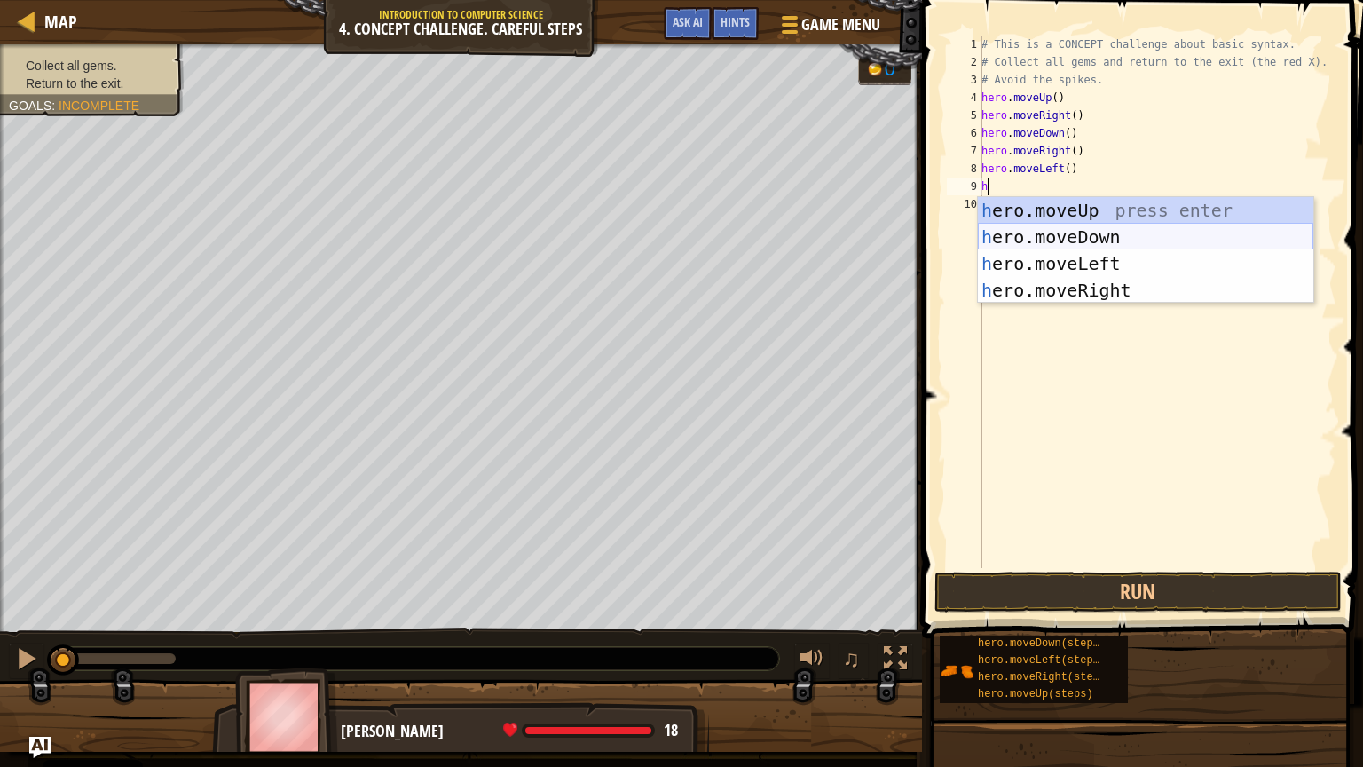
click at [1087, 233] on div "h ero.moveUp press enter h ero.moveDown press enter h ero.moveLeft press enter …" at bounding box center [1145, 277] width 335 height 160
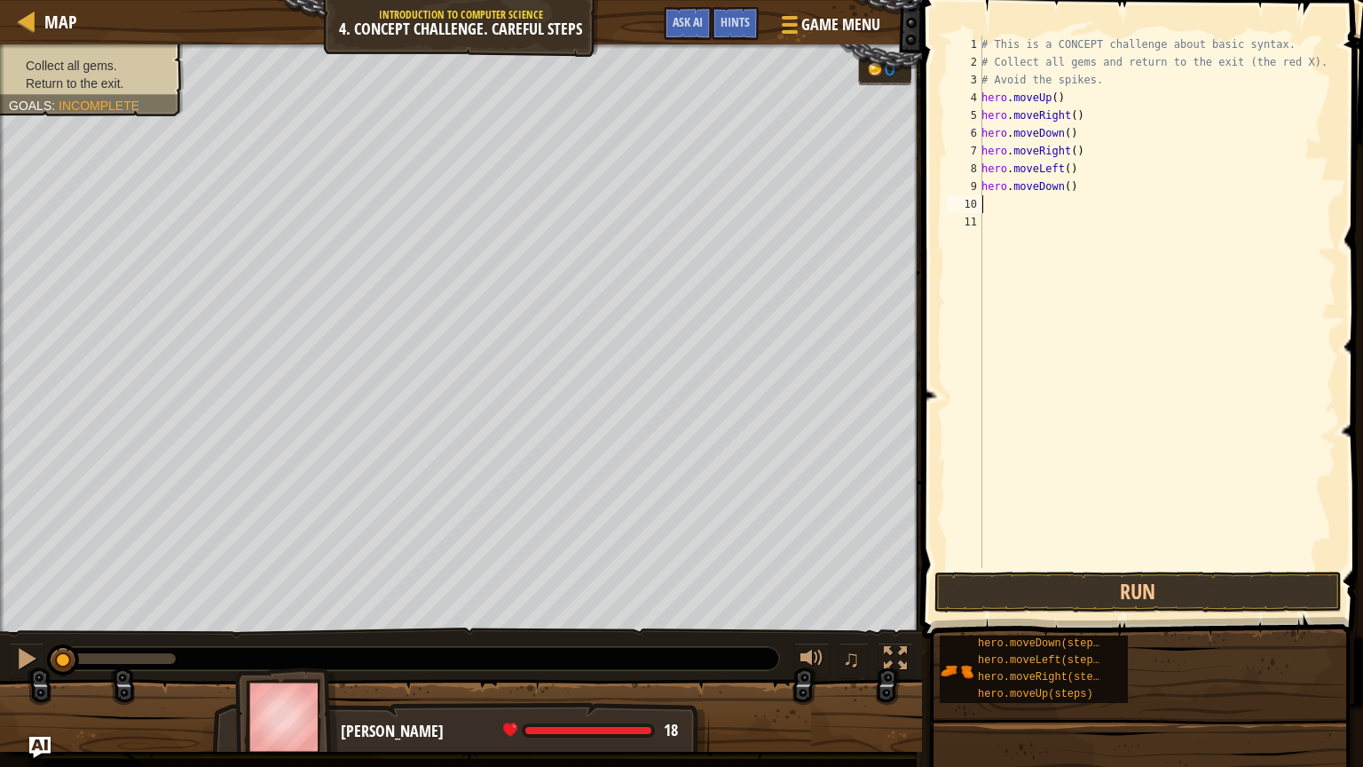
type textarea "h"
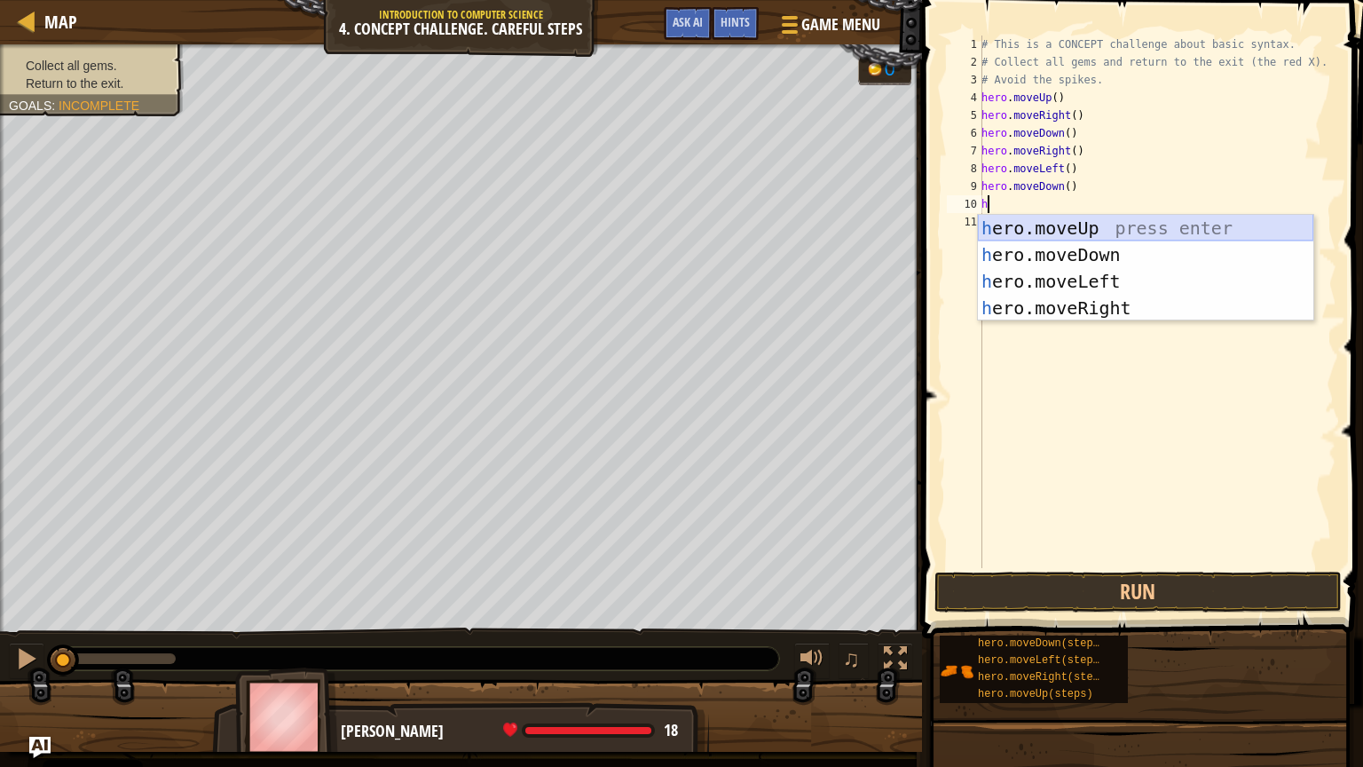
click at [1078, 225] on div "h ero.moveUp press enter h ero.moveDown press enter h ero.moveLeft press enter …" at bounding box center [1145, 295] width 335 height 160
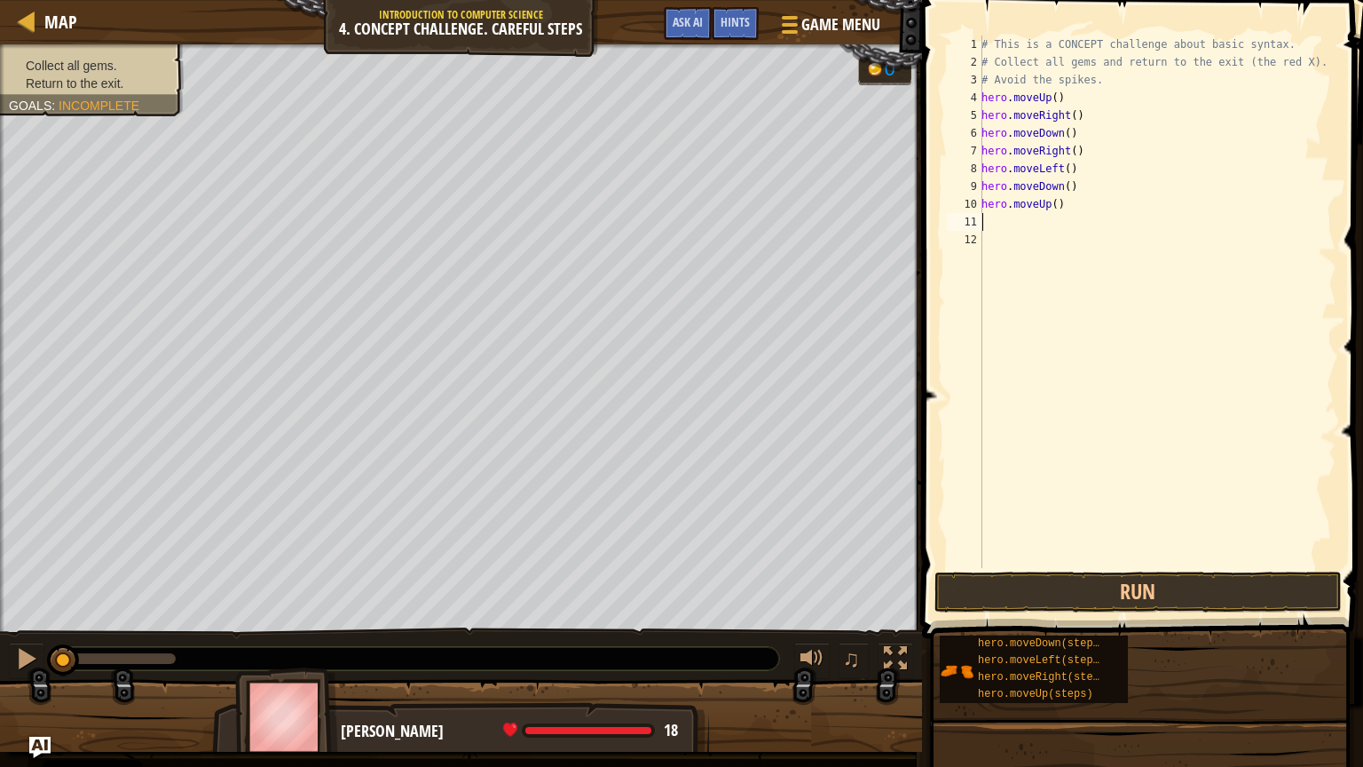
type textarea "h"
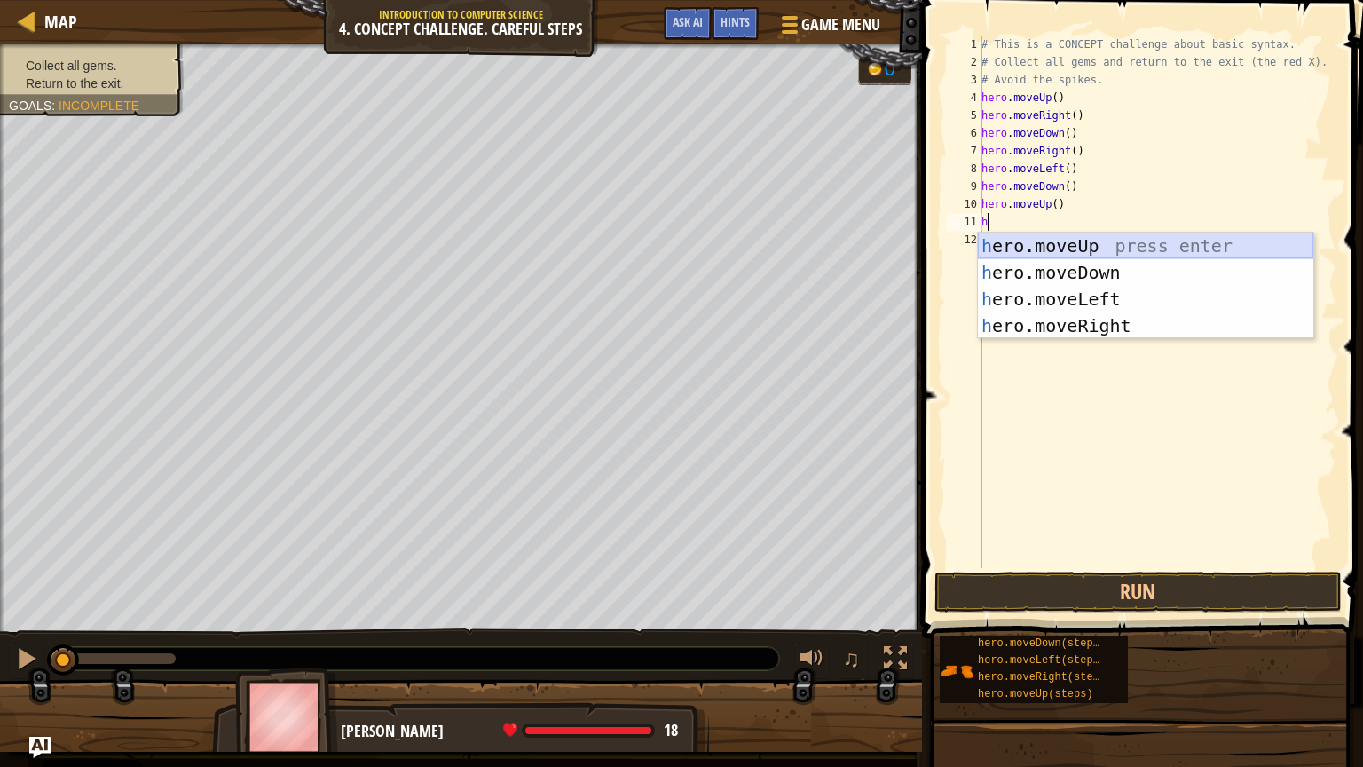
click at [1077, 248] on div "h ero.moveUp press enter h ero.moveDown press enter h ero.moveLeft press enter …" at bounding box center [1145, 313] width 335 height 160
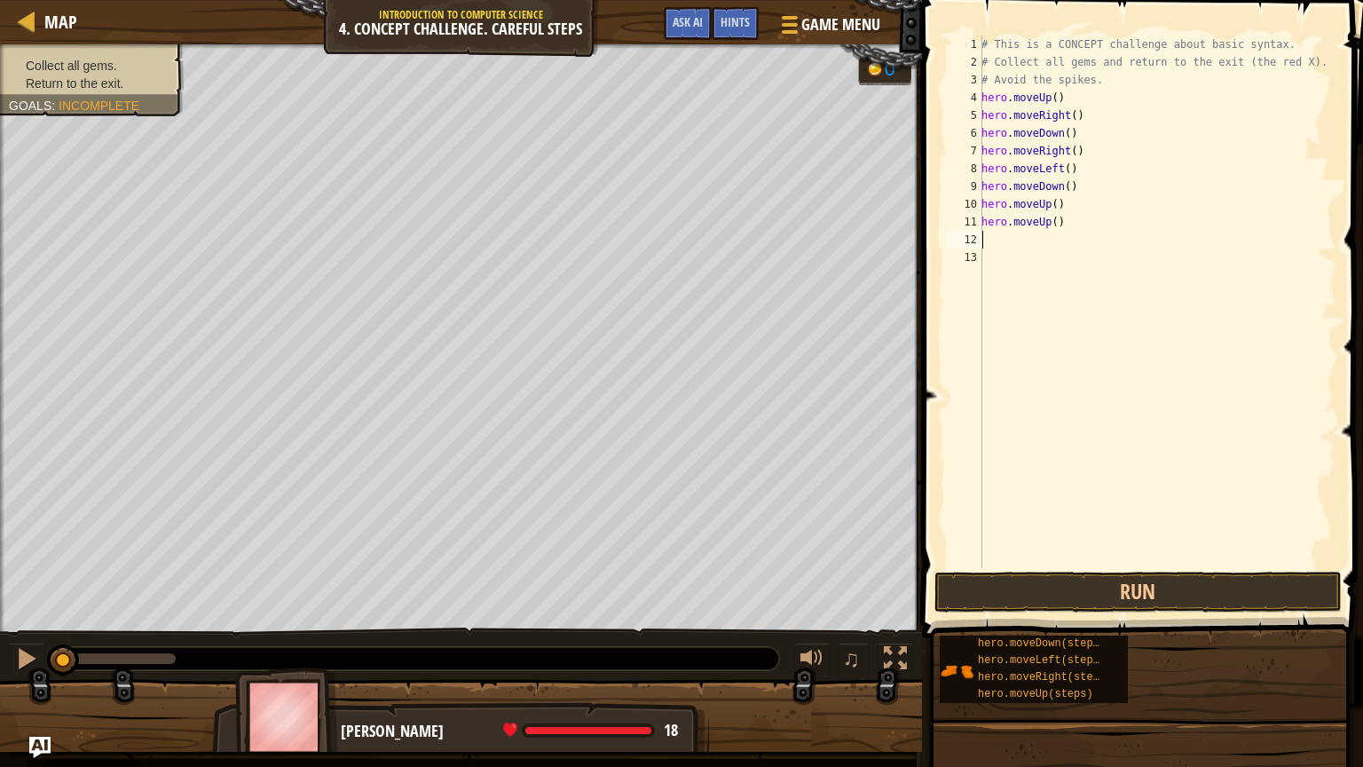
type textarea "h"
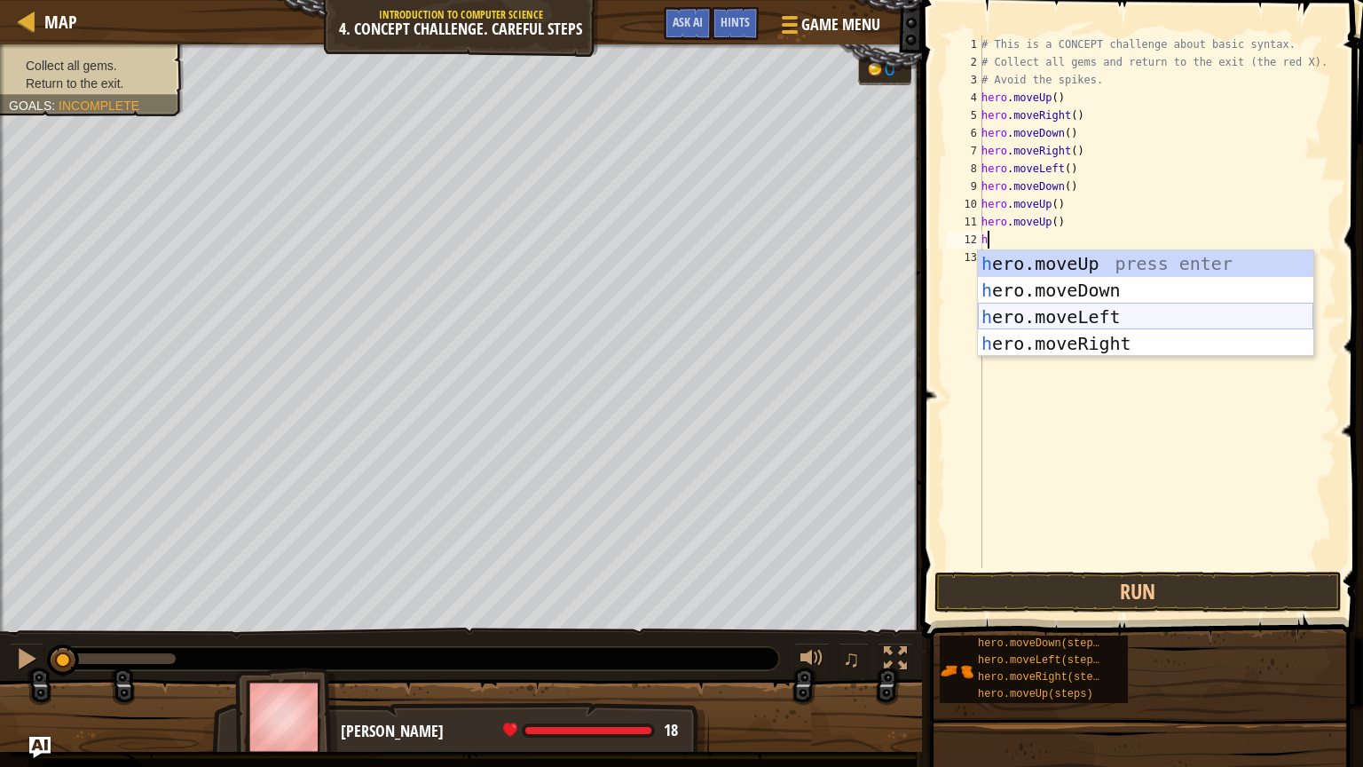
click at [1079, 312] on div "h ero.moveUp press enter h ero.moveDown press enter h ero.moveLeft press enter …" at bounding box center [1145, 330] width 335 height 160
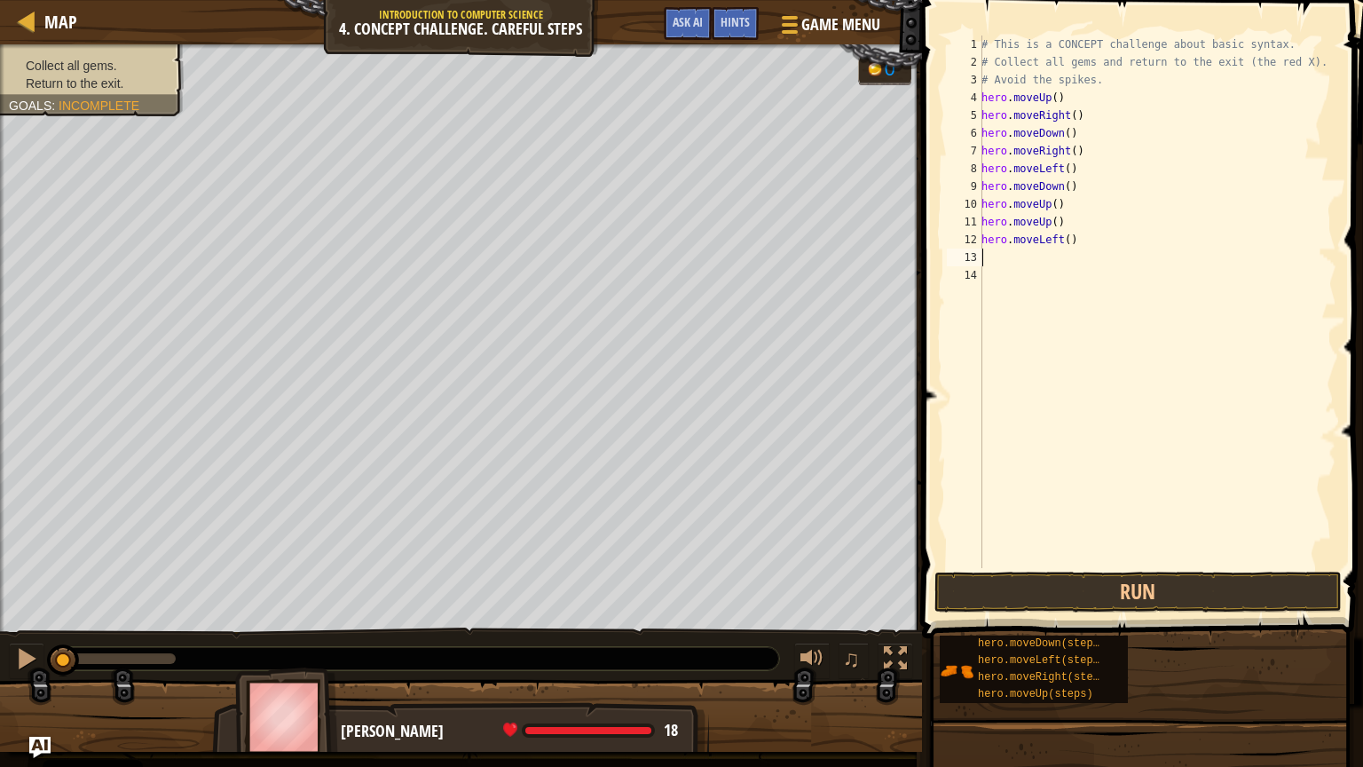
type textarea "h"
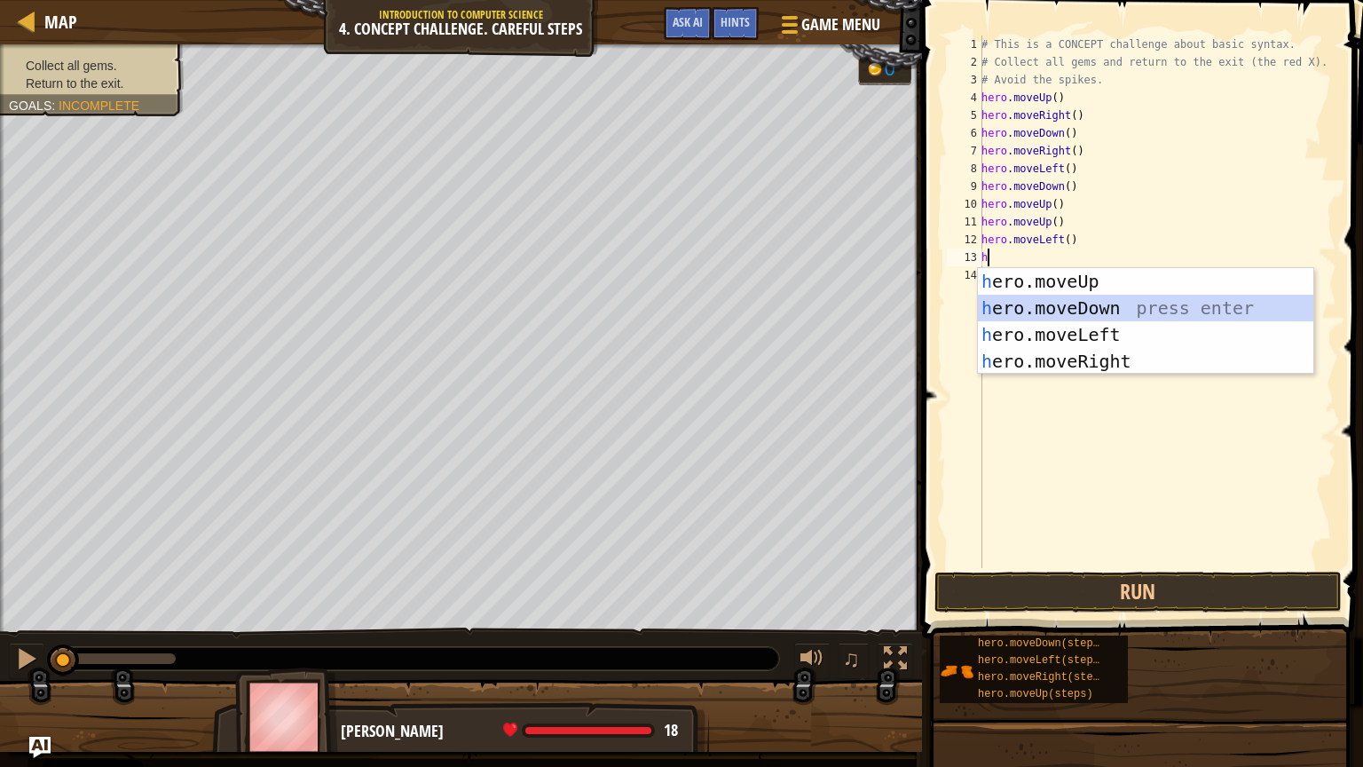
click at [1081, 308] on div "h ero.moveUp press enter h ero.moveDown press enter h ero.moveLeft press enter …" at bounding box center [1145, 348] width 335 height 160
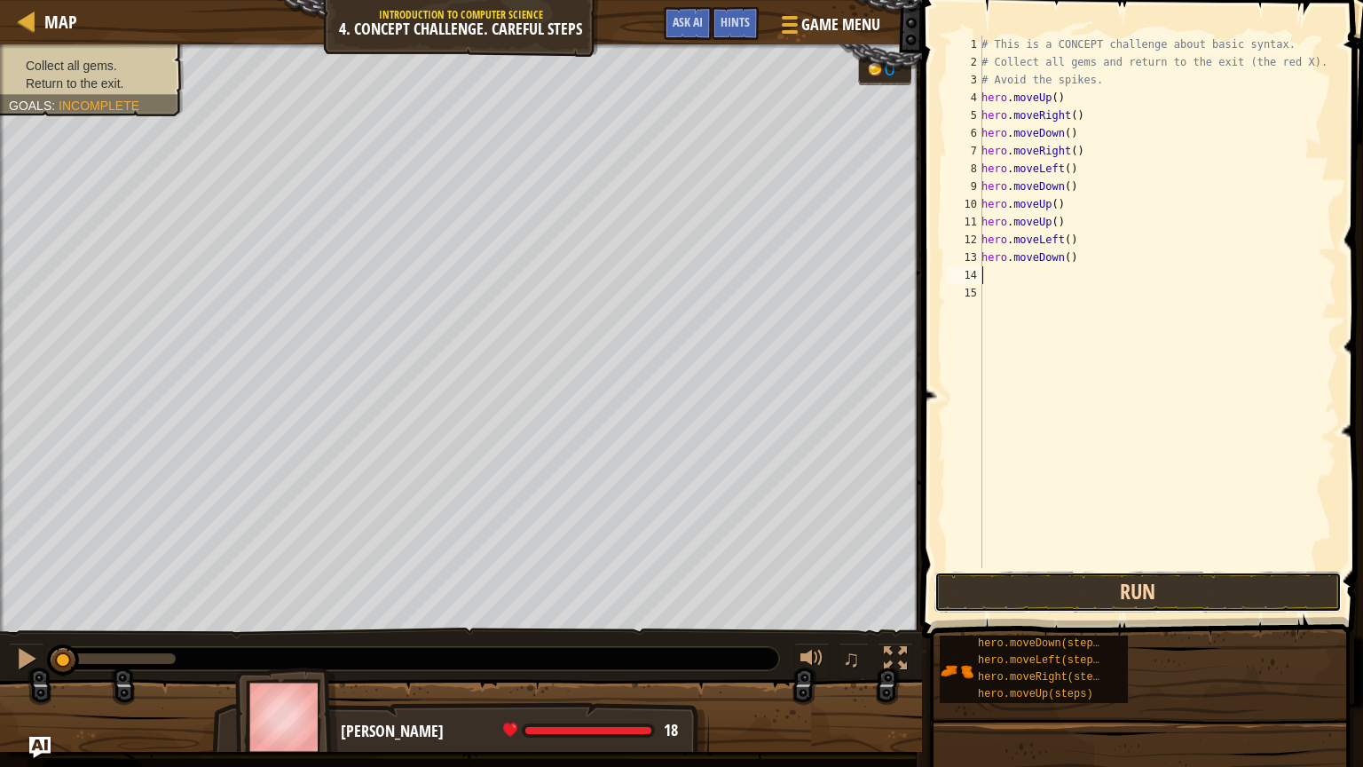
click at [1148, 598] on button "Run" at bounding box center [1138, 592] width 407 height 41
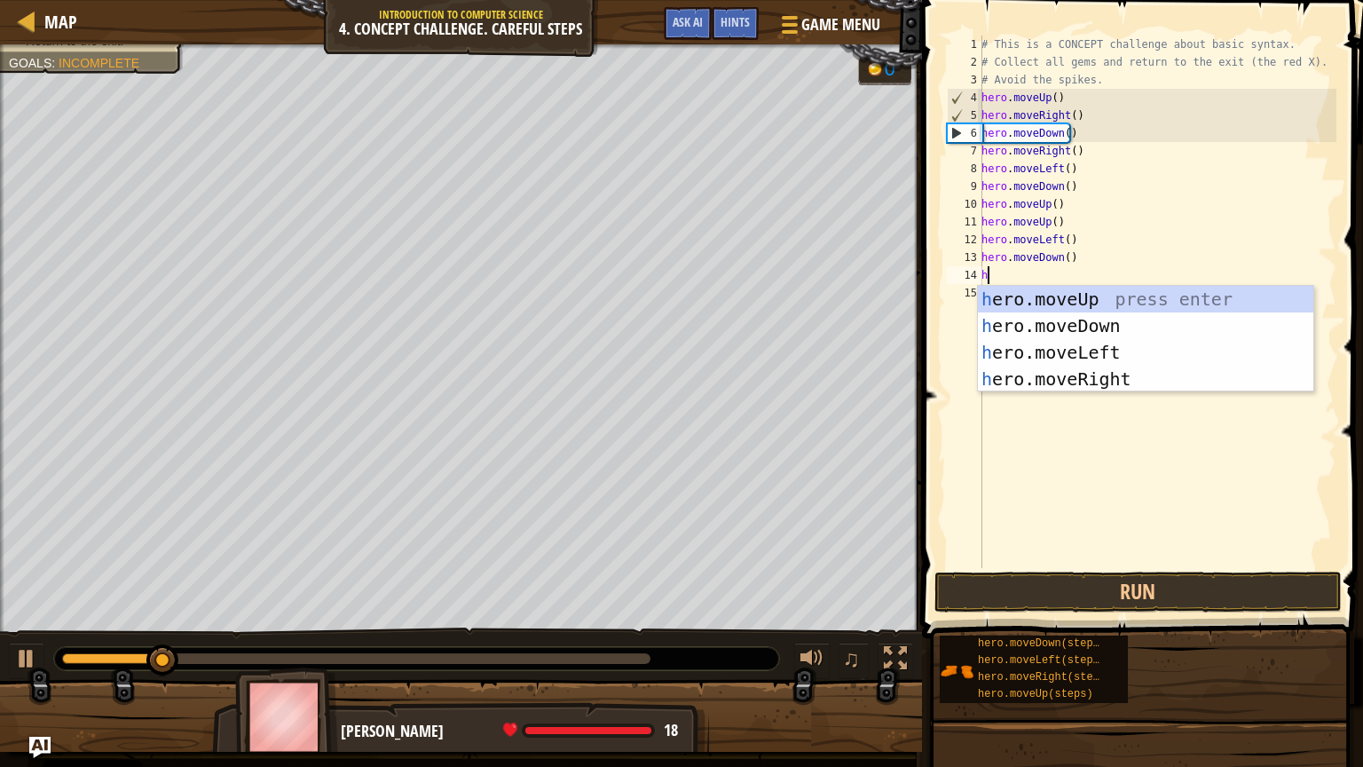
type textarea "he"
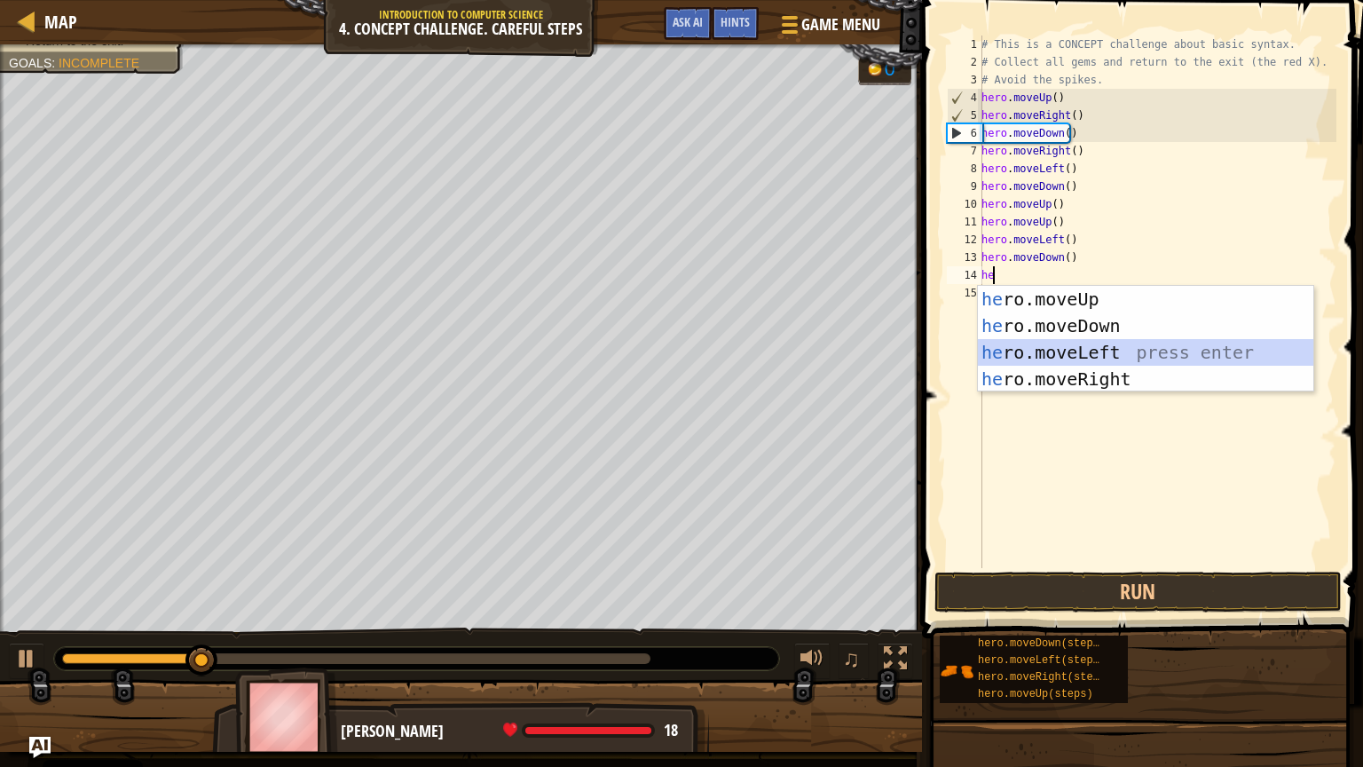
click at [1087, 356] on div "he ro.moveUp press enter he ro.moveDown press enter he ro.moveLeft press enter …" at bounding box center [1145, 366] width 335 height 160
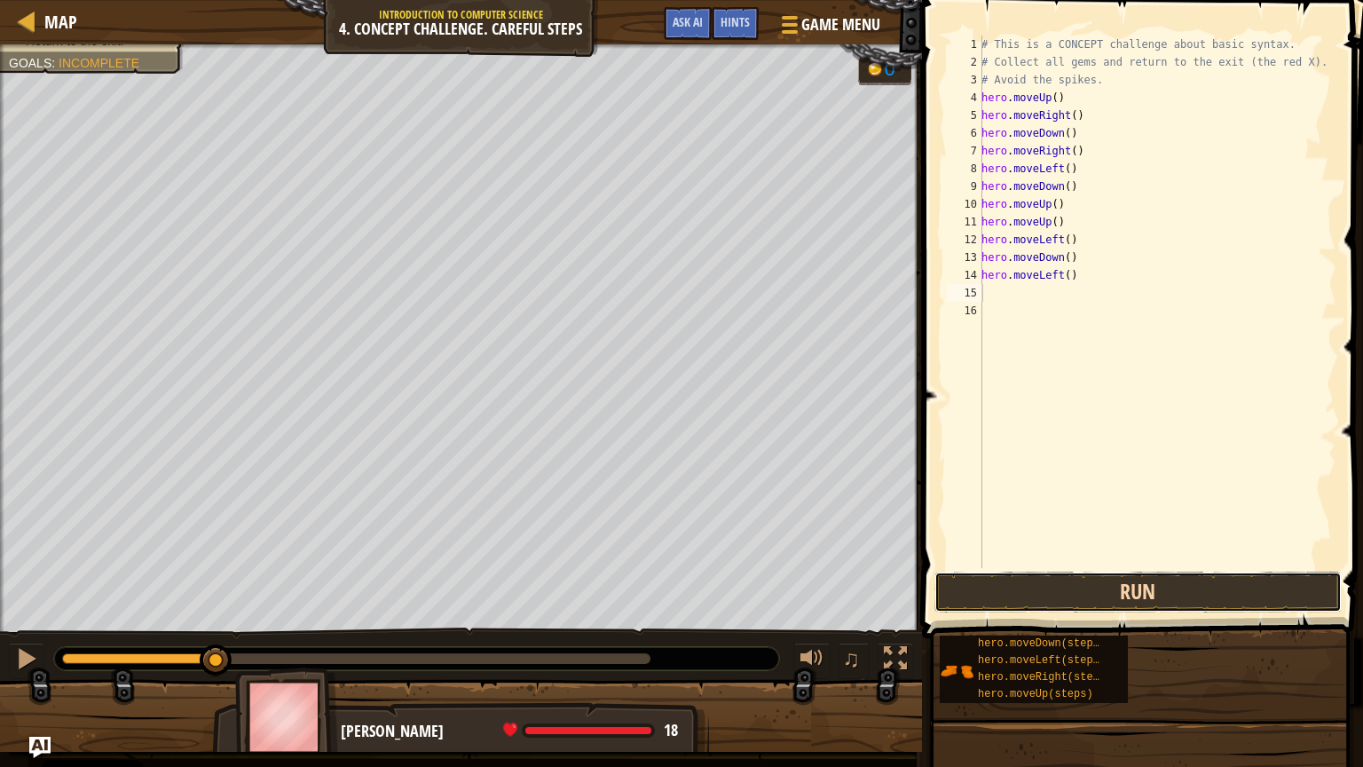
click at [1168, 591] on button "Run" at bounding box center [1138, 592] width 407 height 41
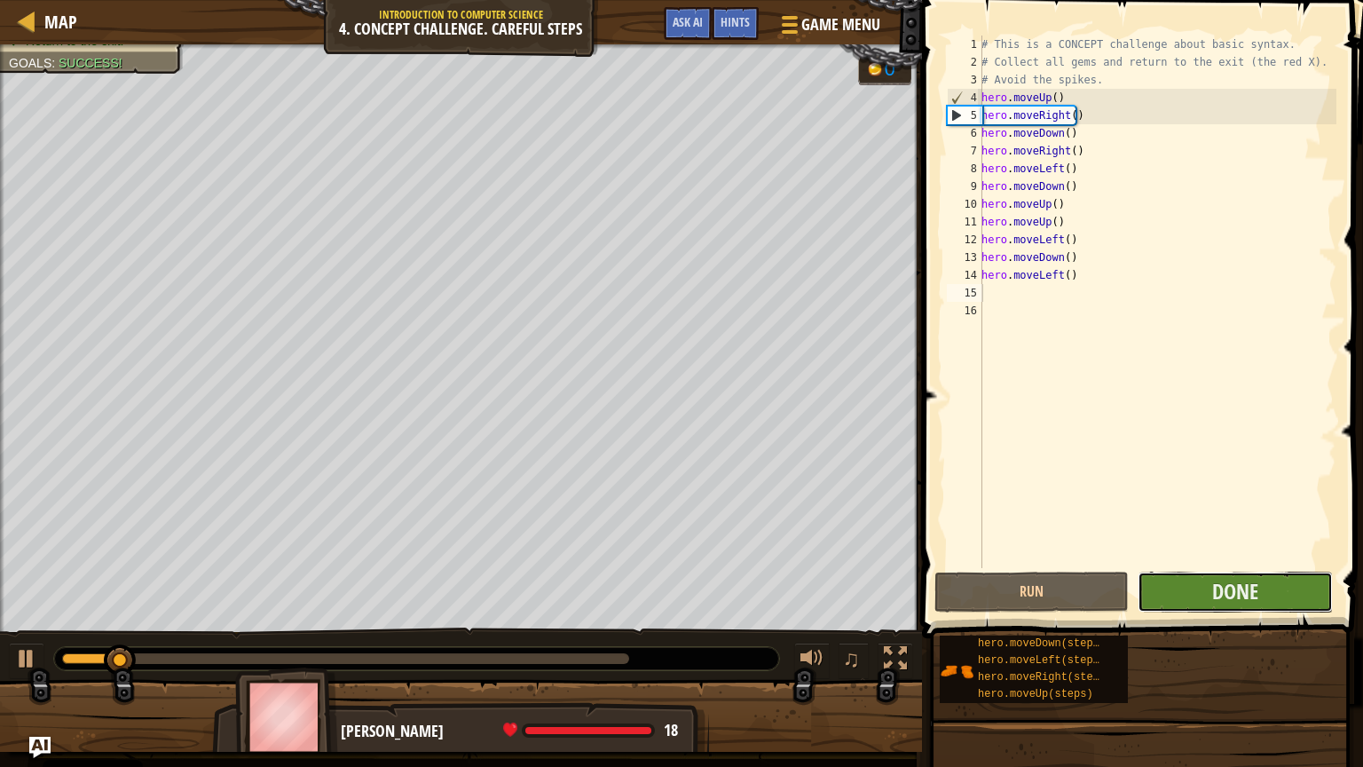
click at [1189, 589] on button "Done" at bounding box center [1235, 592] width 194 height 41
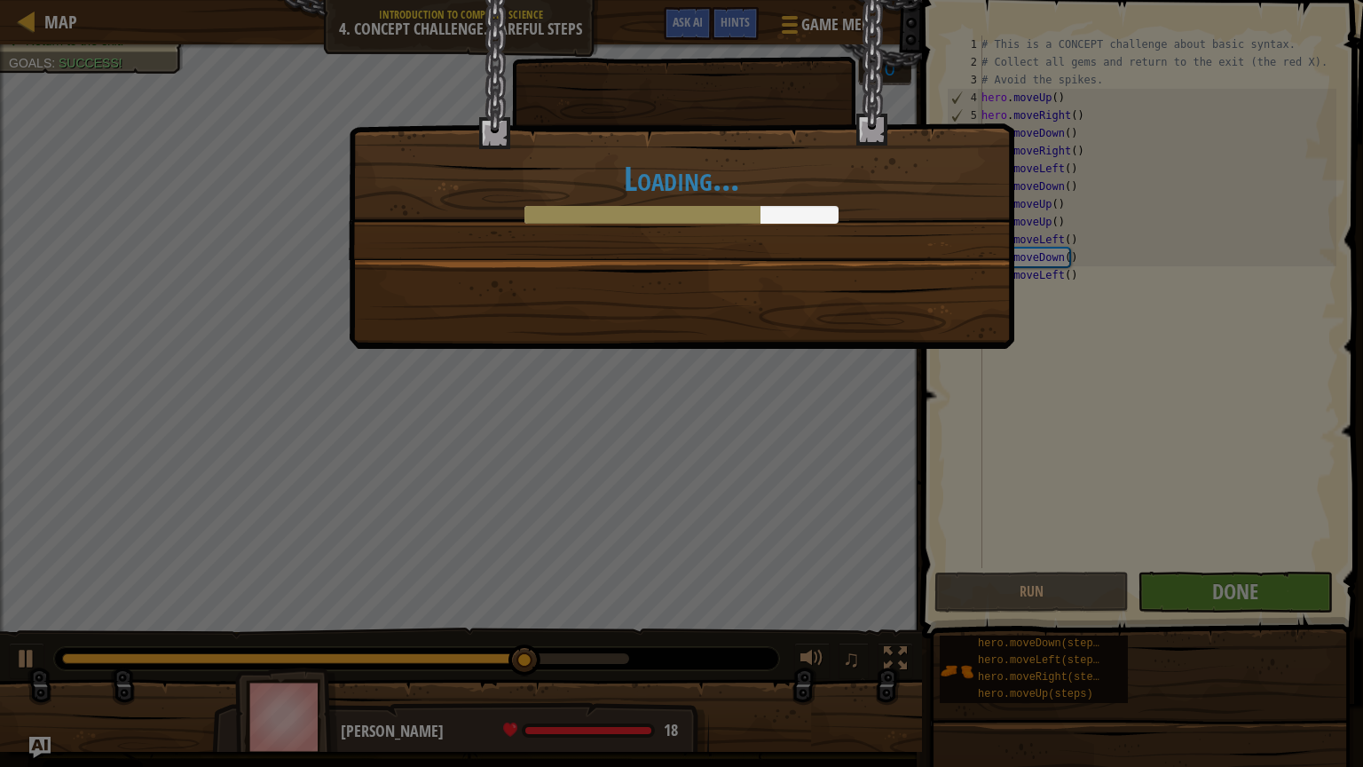
click at [853, 314] on div "Loading..." at bounding box center [682, 174] width 666 height 349
click at [675, 264] on div "Loading..." at bounding box center [682, 174] width 666 height 349
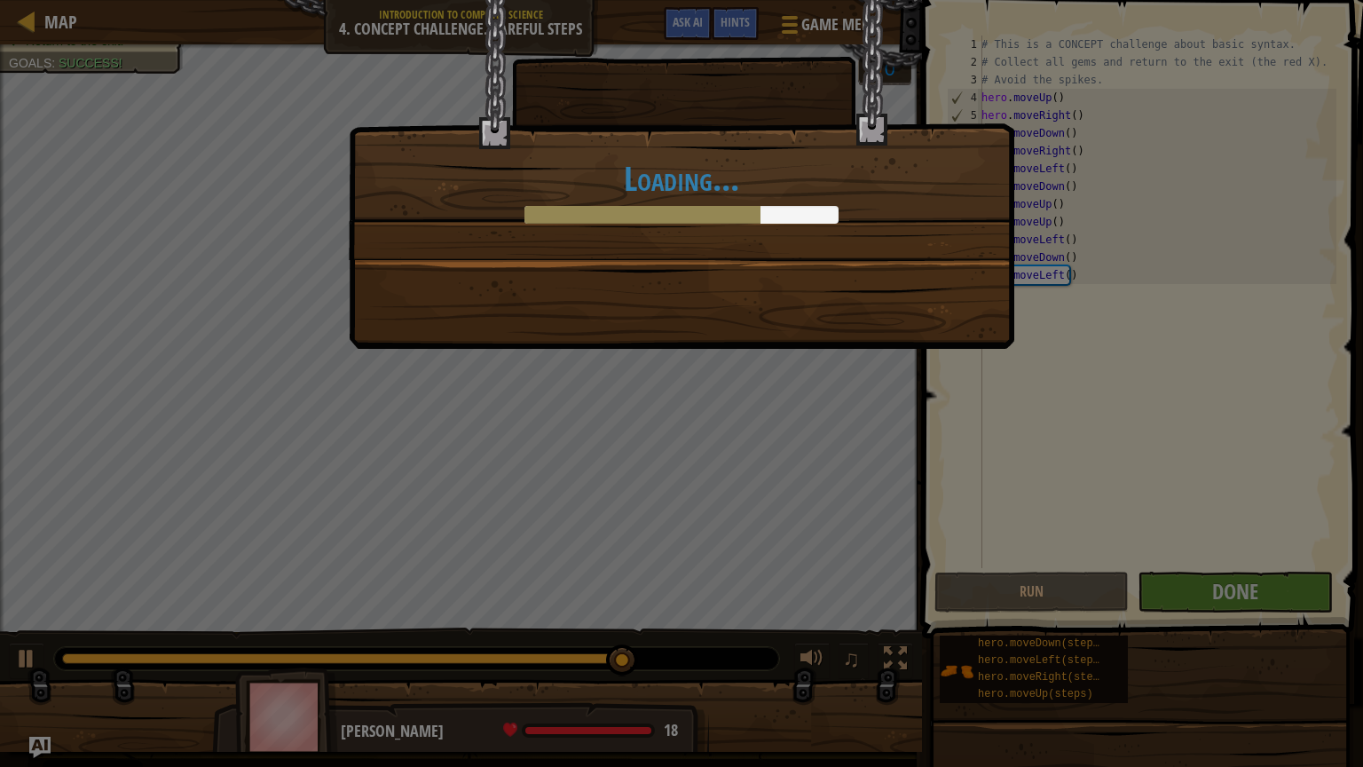
click at [675, 264] on div "Loading..." at bounding box center [682, 174] width 666 height 349
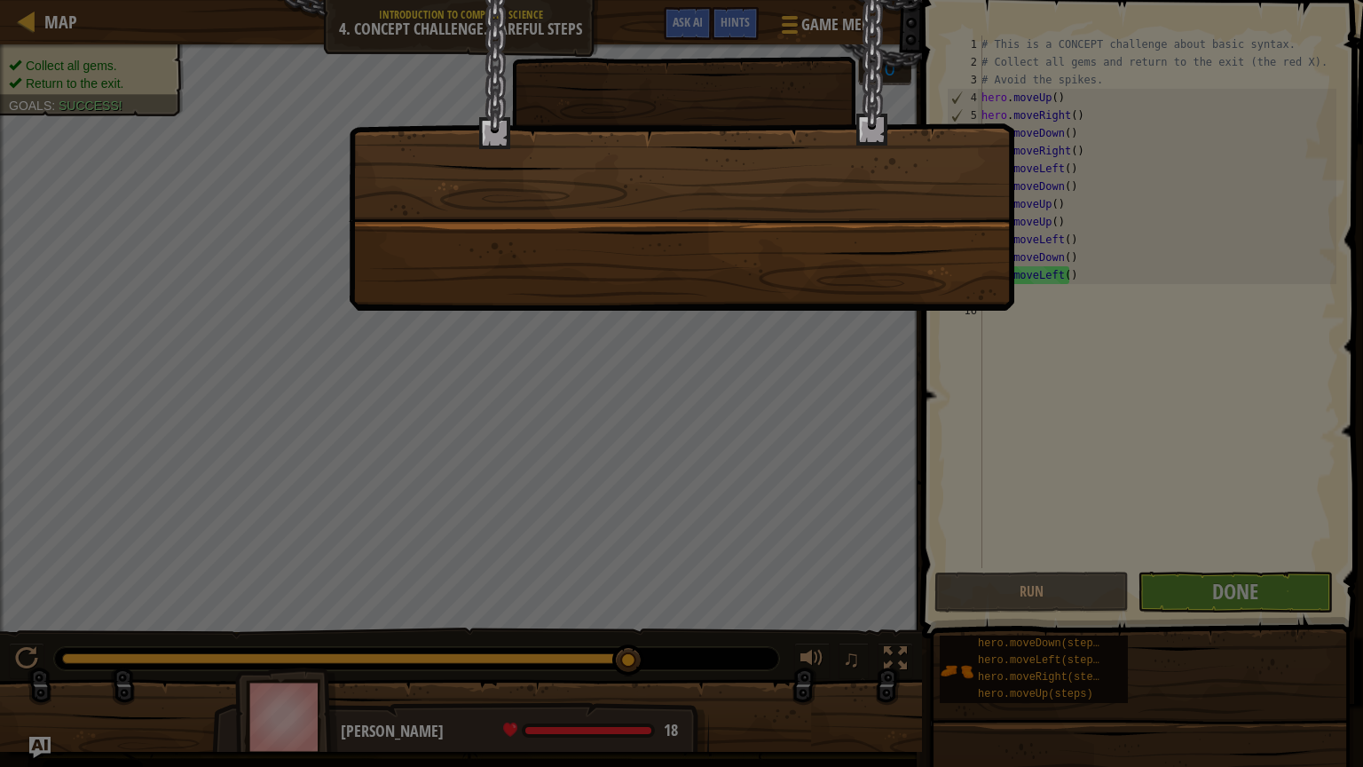
click at [675, 264] on div at bounding box center [682, 155] width 666 height 311
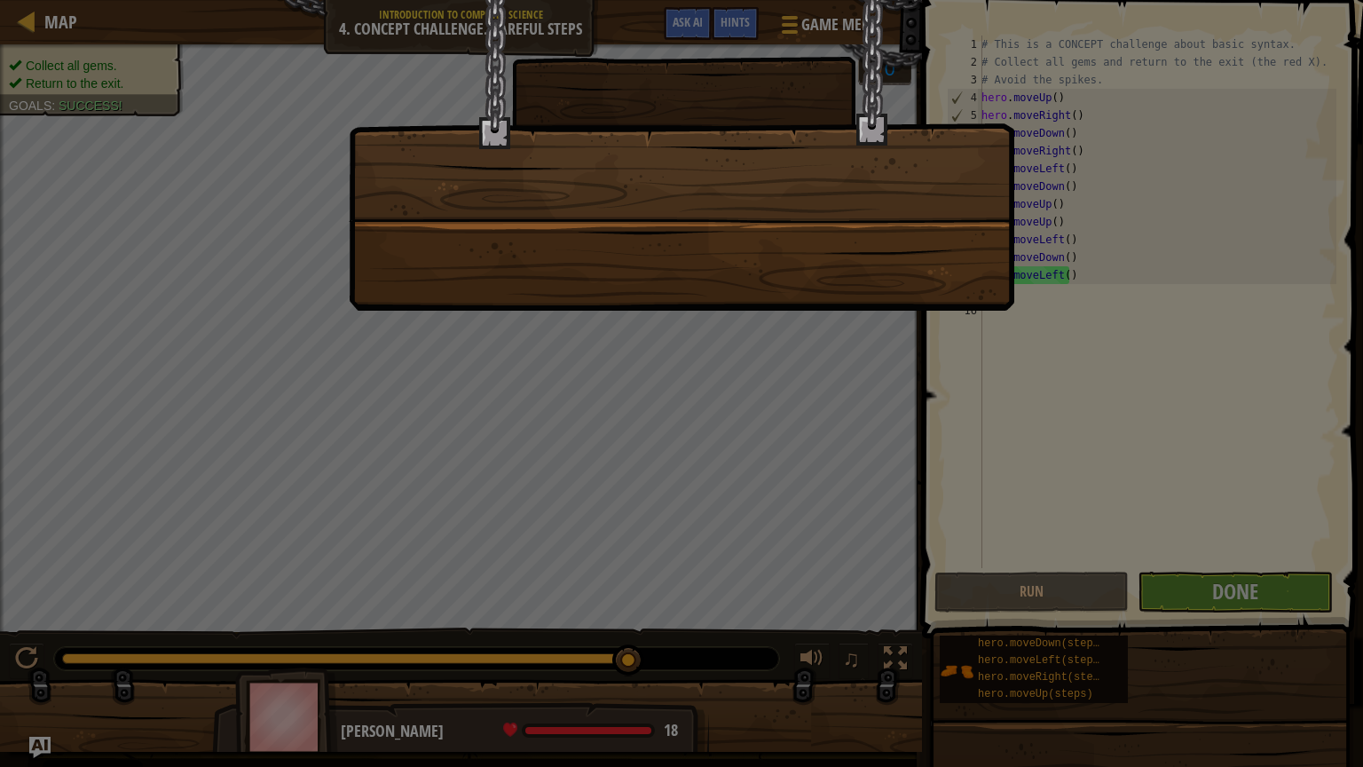
click at [675, 264] on div at bounding box center [682, 155] width 666 height 311
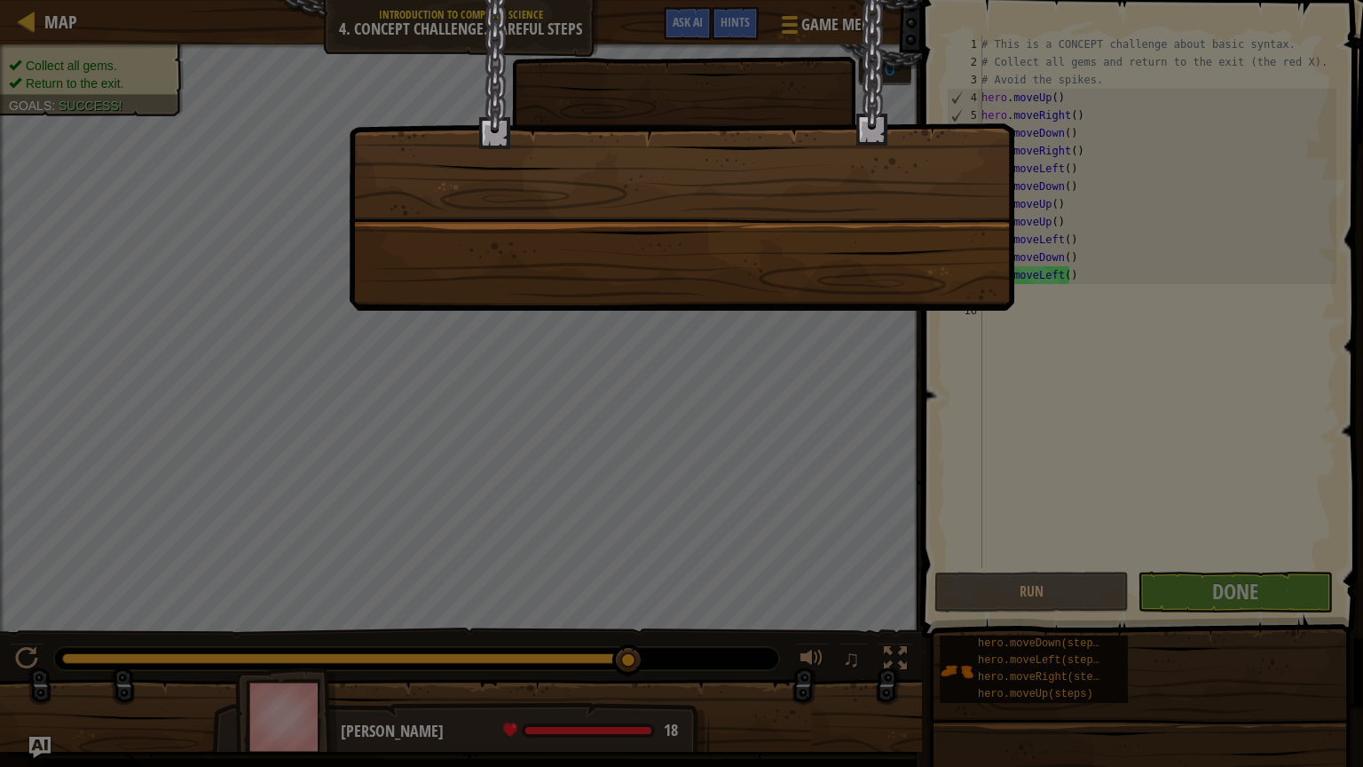
click at [675, 264] on div at bounding box center [682, 155] width 666 height 311
drag, startPoint x: 675, startPoint y: 264, endPoint x: 548, endPoint y: 331, distance: 143.7
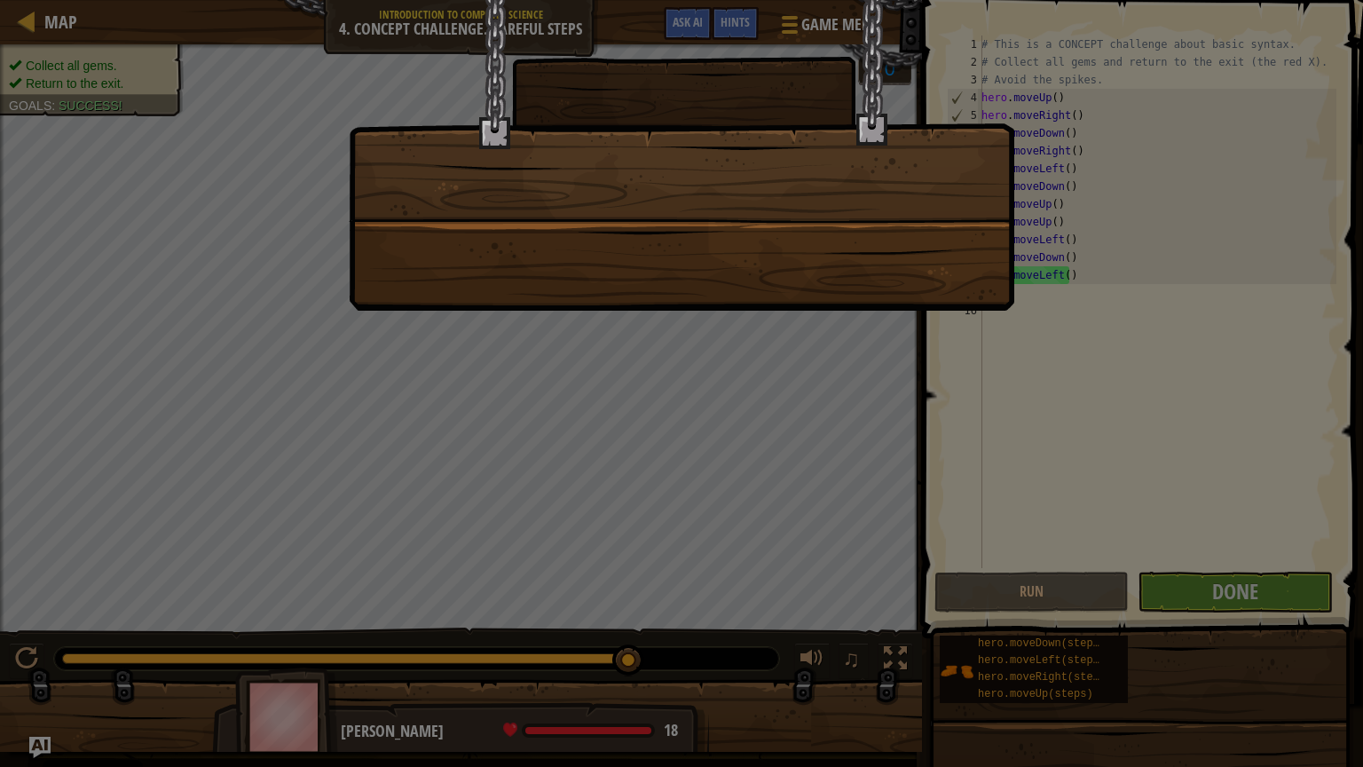
click at [548, 331] on div at bounding box center [681, 383] width 1363 height 767
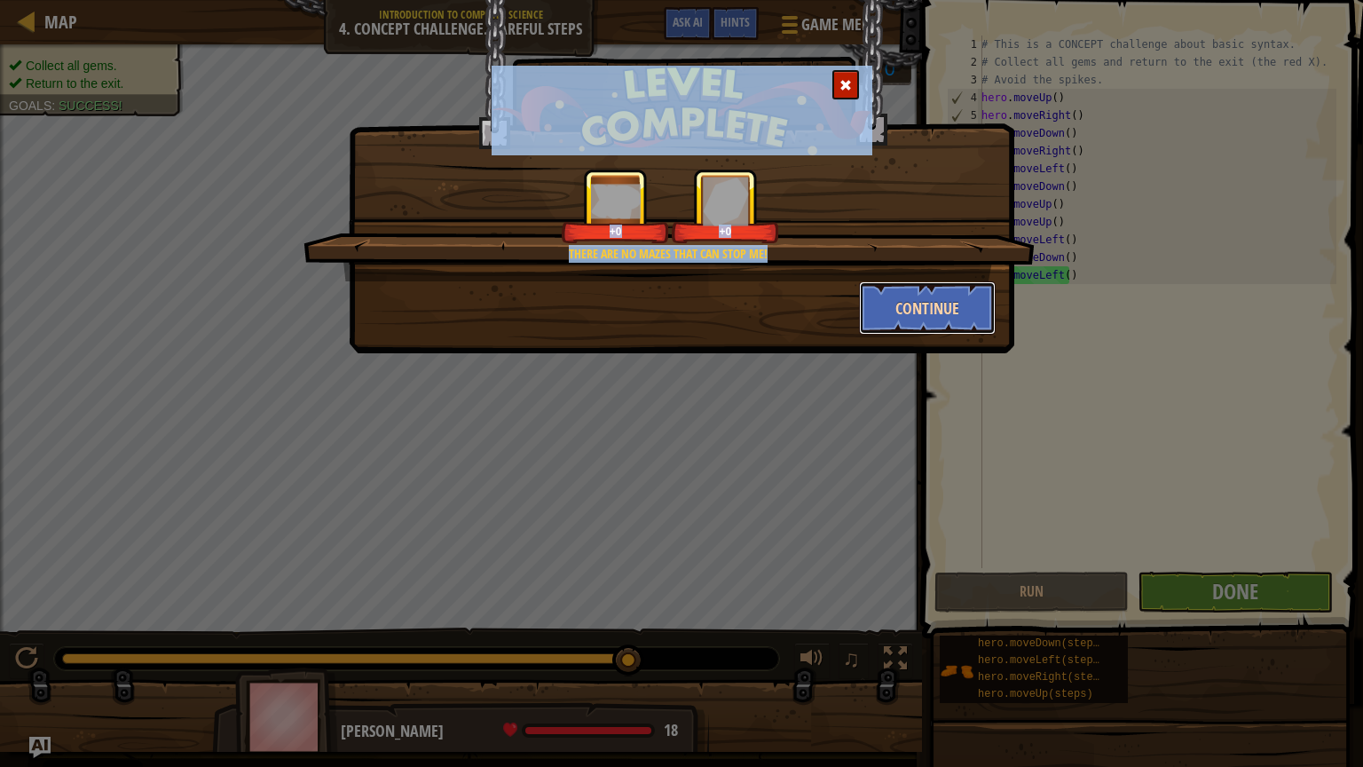
click at [905, 312] on button "Continue" at bounding box center [928, 307] width 138 height 53
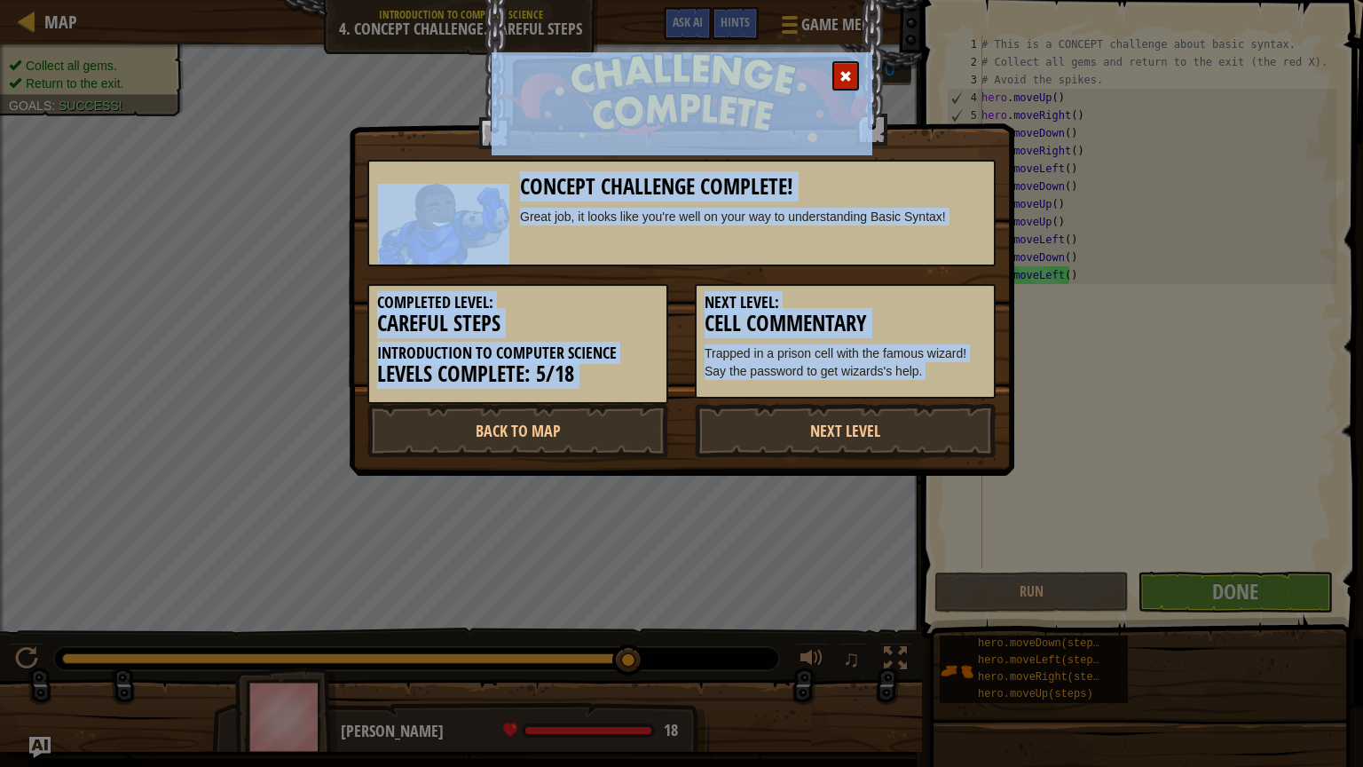
click at [847, 70] on span at bounding box center [846, 76] width 12 height 12
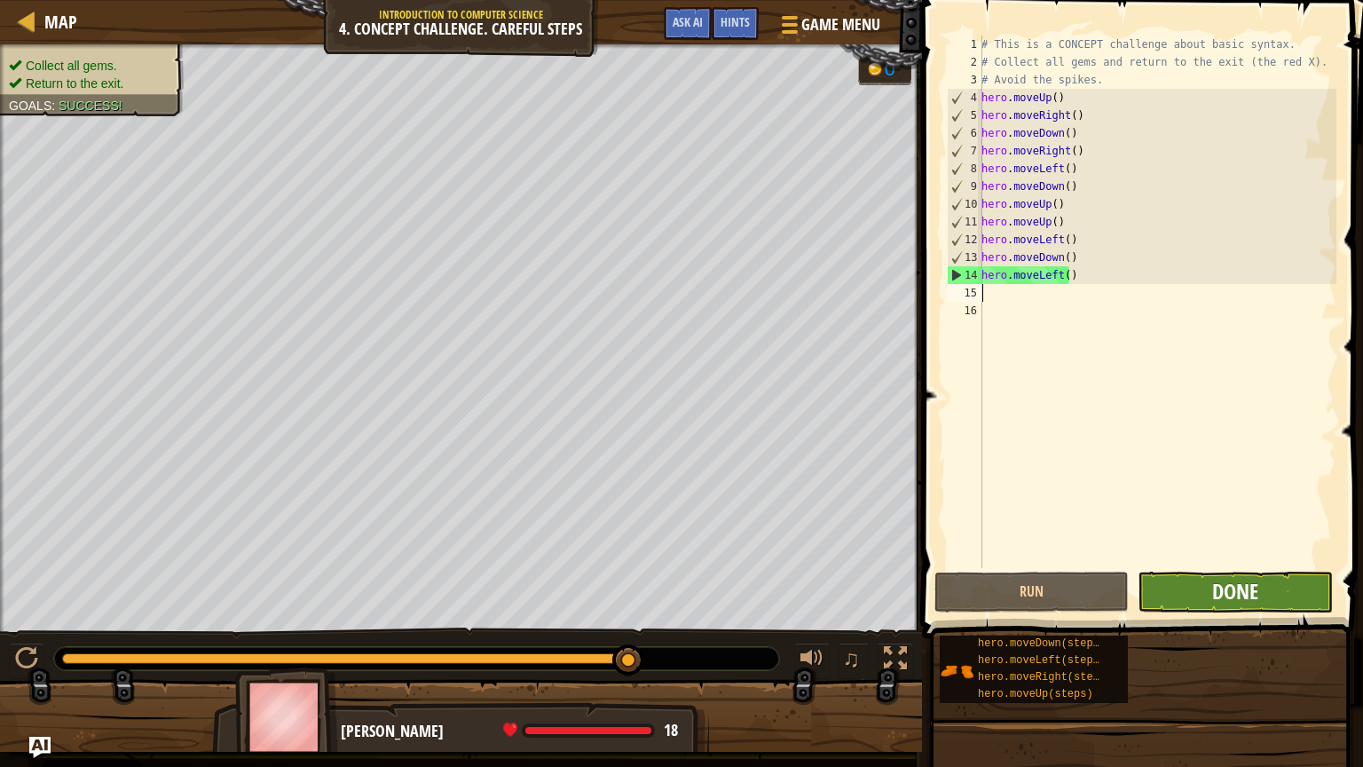
drag, startPoint x: 1204, startPoint y: 583, endPoint x: 1218, endPoint y: 591, distance: 15.5
click at [1218, 591] on span "Done" at bounding box center [1235, 591] width 46 height 28
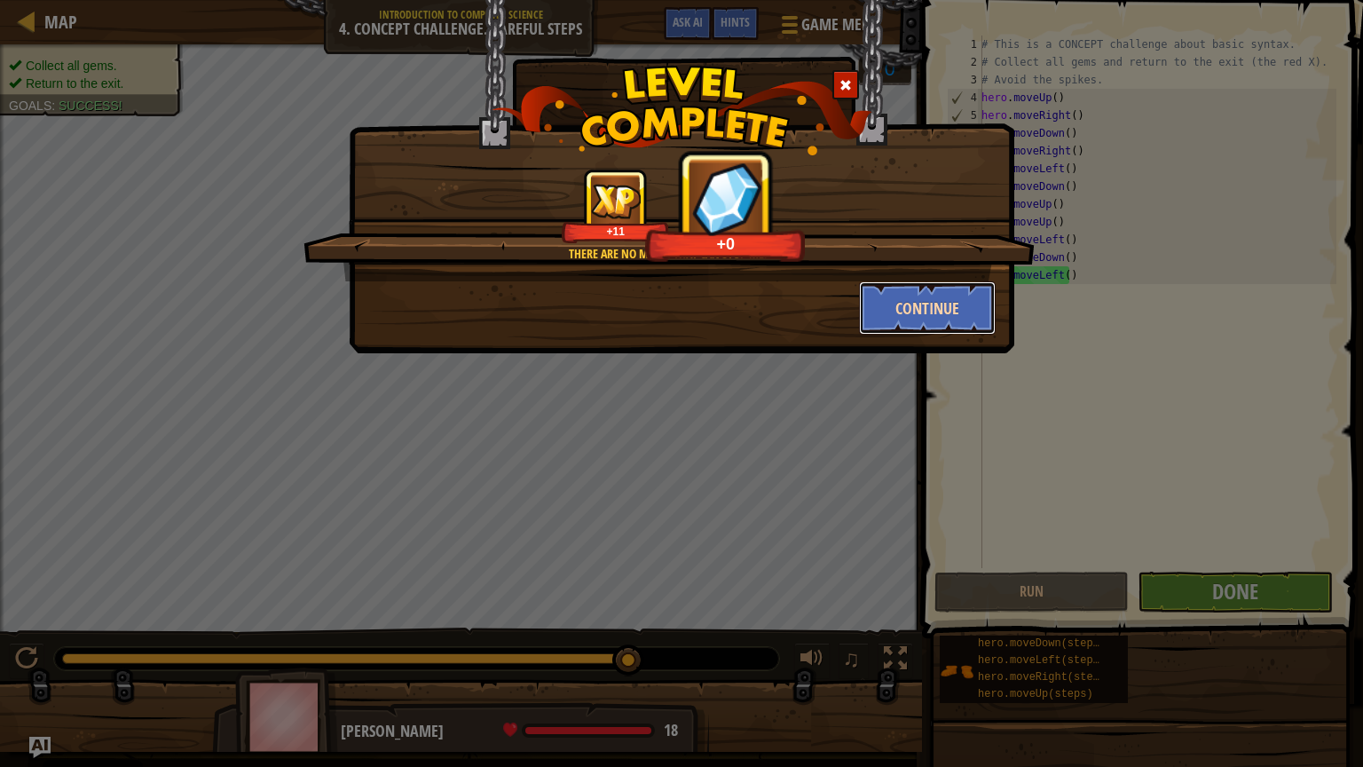
click at [940, 305] on button "Continue" at bounding box center [928, 307] width 138 height 53
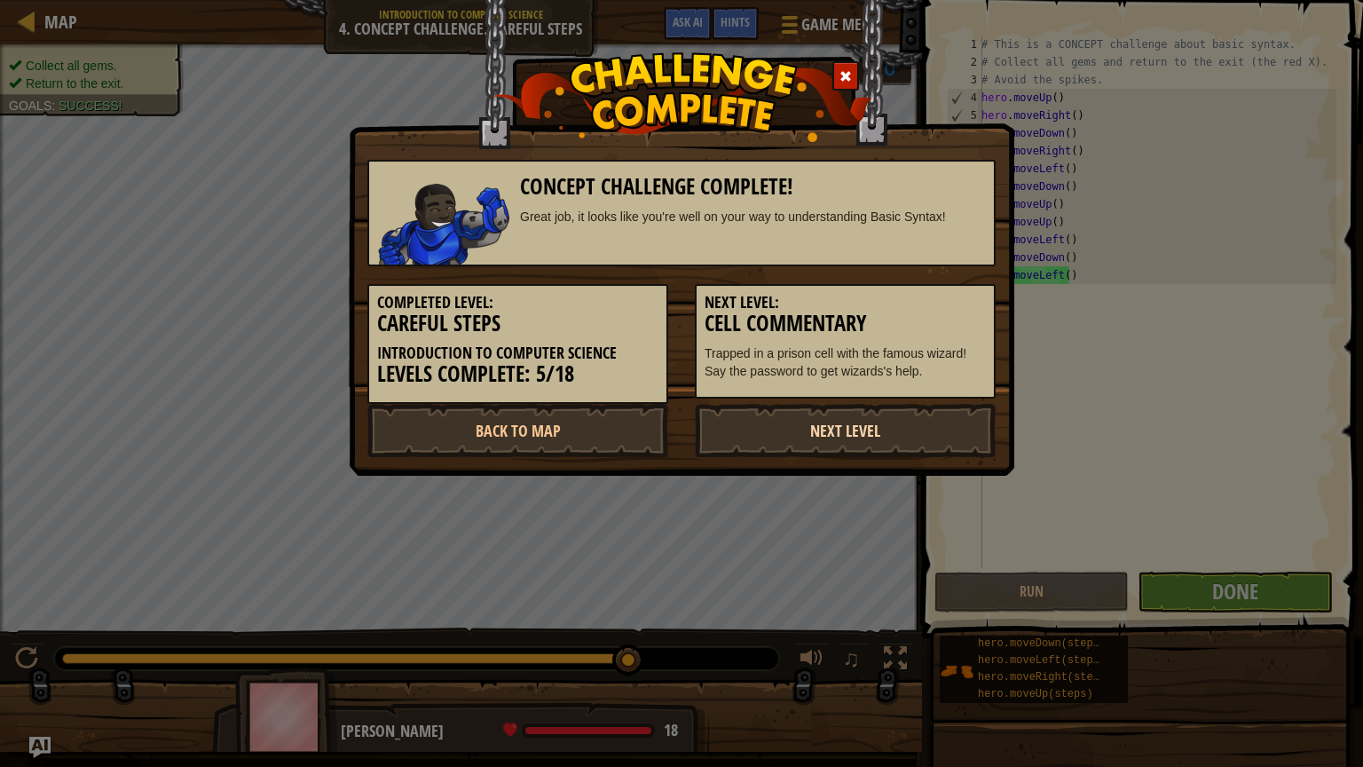
click at [801, 439] on link "Next Level" at bounding box center [845, 430] width 301 height 53
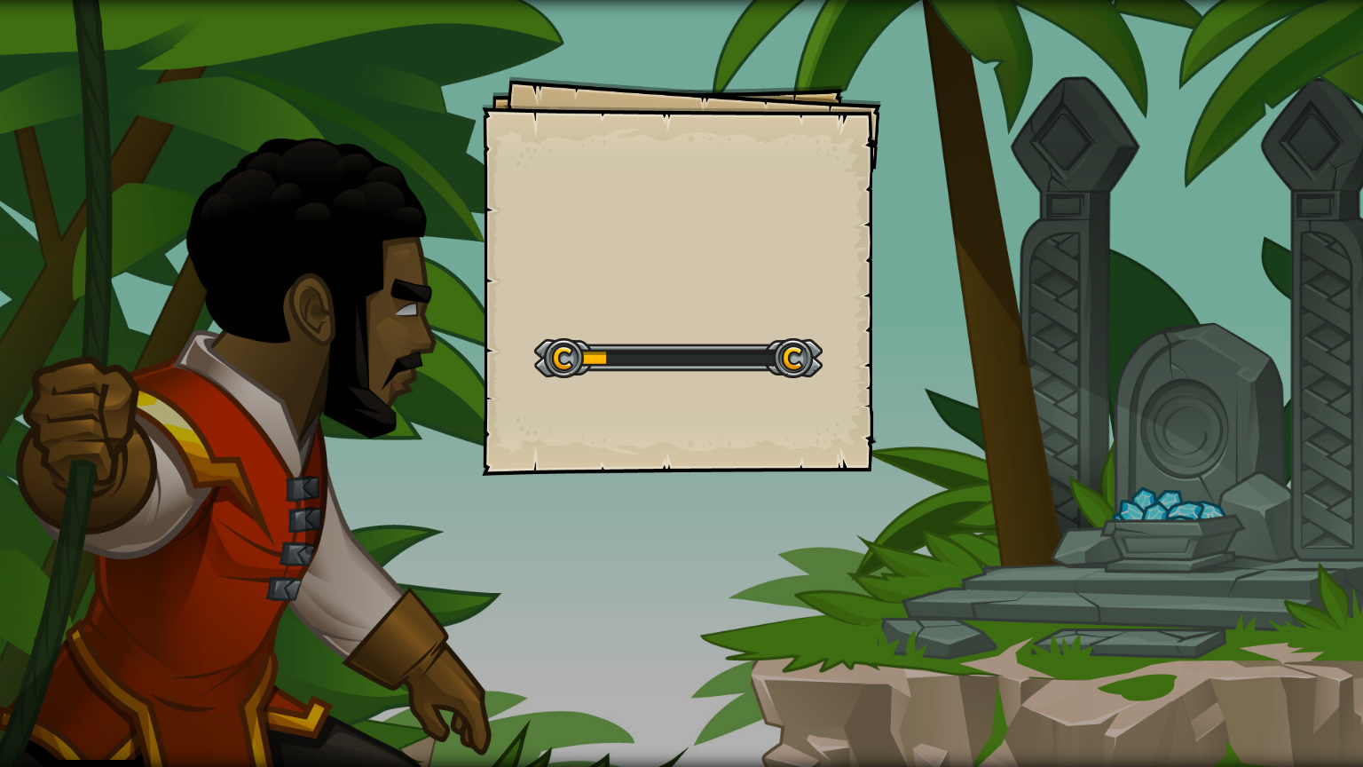
click at [826, 334] on div "Goals Start Level Error loading from server. Try refreshing the page. You'll ne…" at bounding box center [681, 275] width 399 height 399
drag, startPoint x: 826, startPoint y: 334, endPoint x: 788, endPoint y: 354, distance: 43.3
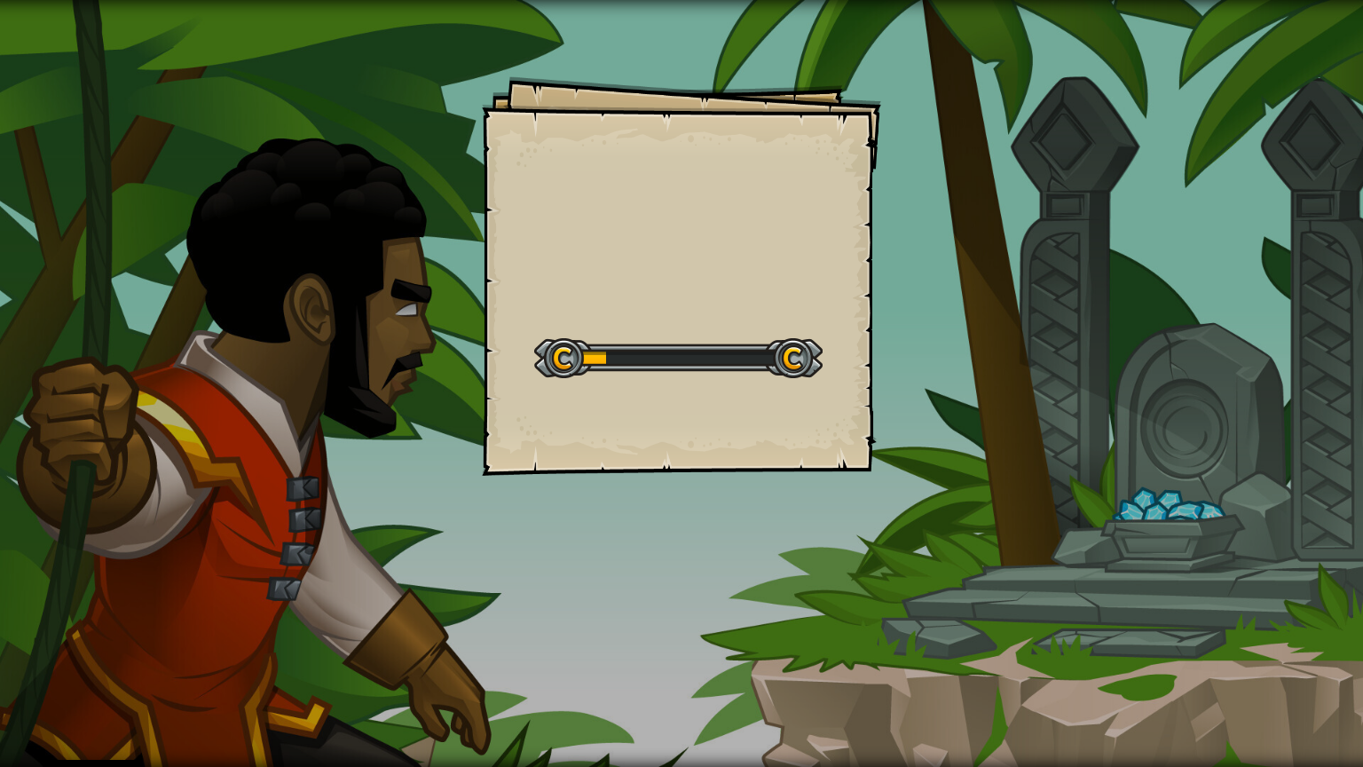
click at [802, 347] on div "Goals Start Level Error loading from server. Try refreshing the page. You'll ne…" at bounding box center [681, 275] width 399 height 399
click at [728, 387] on div "Start Level" at bounding box center [678, 355] width 288 height 71
click at [596, 202] on div "Goals Start Level Error loading from server. Try refreshing the page. You'll ne…" at bounding box center [681, 275] width 399 height 399
drag, startPoint x: 596, startPoint y: 202, endPoint x: 896, endPoint y: 315, distance: 320.4
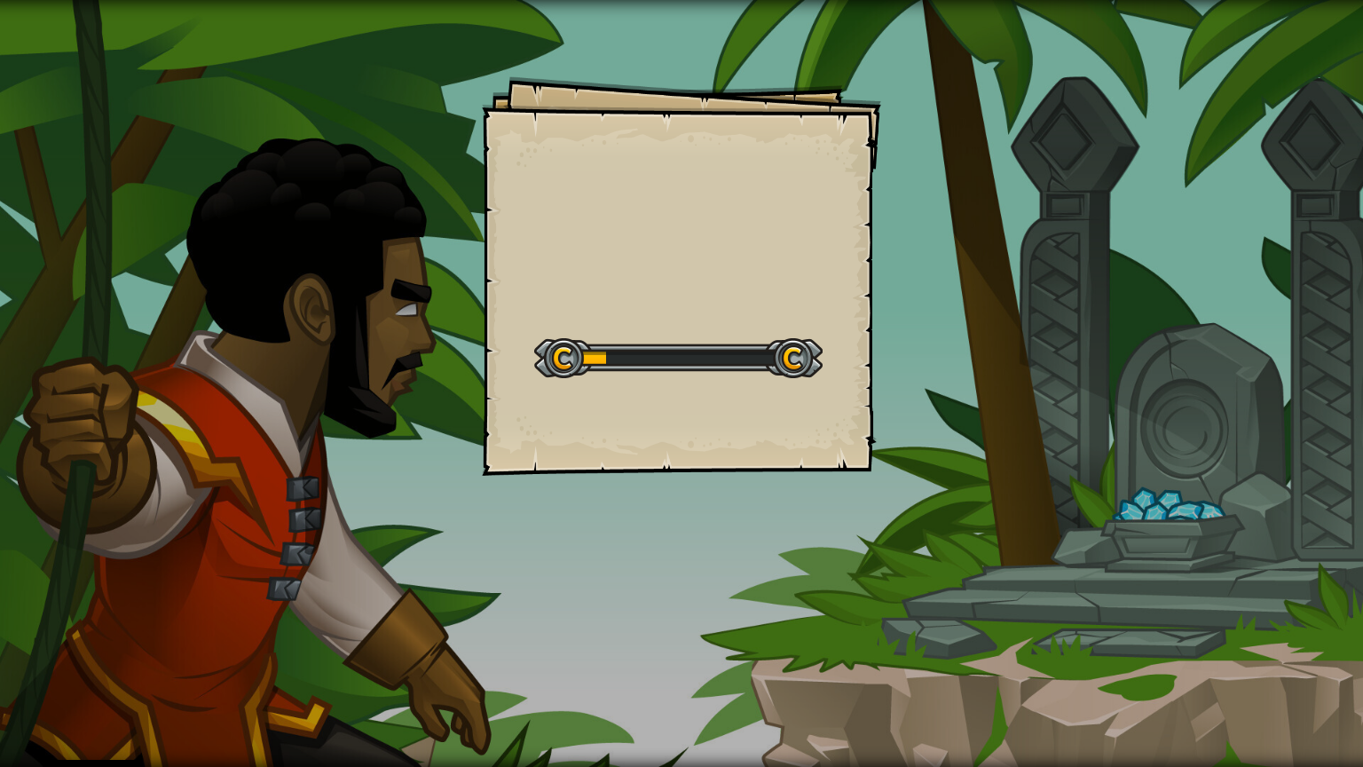
click at [896, 315] on div "Goals Start Level Error loading from server. Try refreshing the page. You'll ne…" at bounding box center [681, 383] width 1363 height 767
drag, startPoint x: 896, startPoint y: 315, endPoint x: 457, endPoint y: 93, distance: 492.2
click at [457, 93] on div "Goals Start Level Error loading from server. Try refreshing the page. You'll ne…" at bounding box center [681, 383] width 1363 height 767
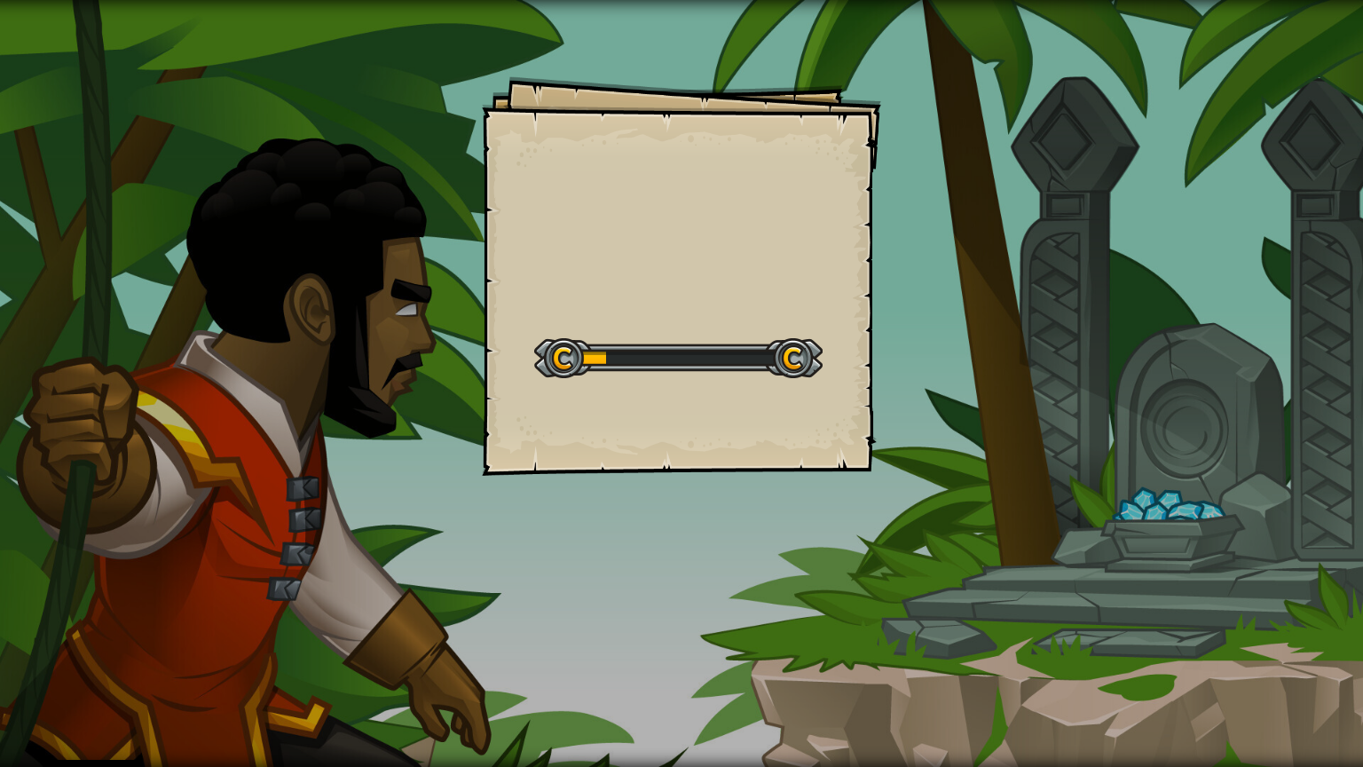
drag, startPoint x: 919, startPoint y: 285, endPoint x: 650, endPoint y: 175, distance: 291.4
click at [650, 175] on div "Goals Start Level Error loading from server. Try refreshing the page. You'll ne…" at bounding box center [681, 383] width 1363 height 767
drag, startPoint x: 516, startPoint y: 321, endPoint x: 844, endPoint y: 385, distance: 334.5
click at [844, 385] on div "Goals Start Level Error loading from server. Try refreshing the page. You'll ne…" at bounding box center [681, 275] width 399 height 399
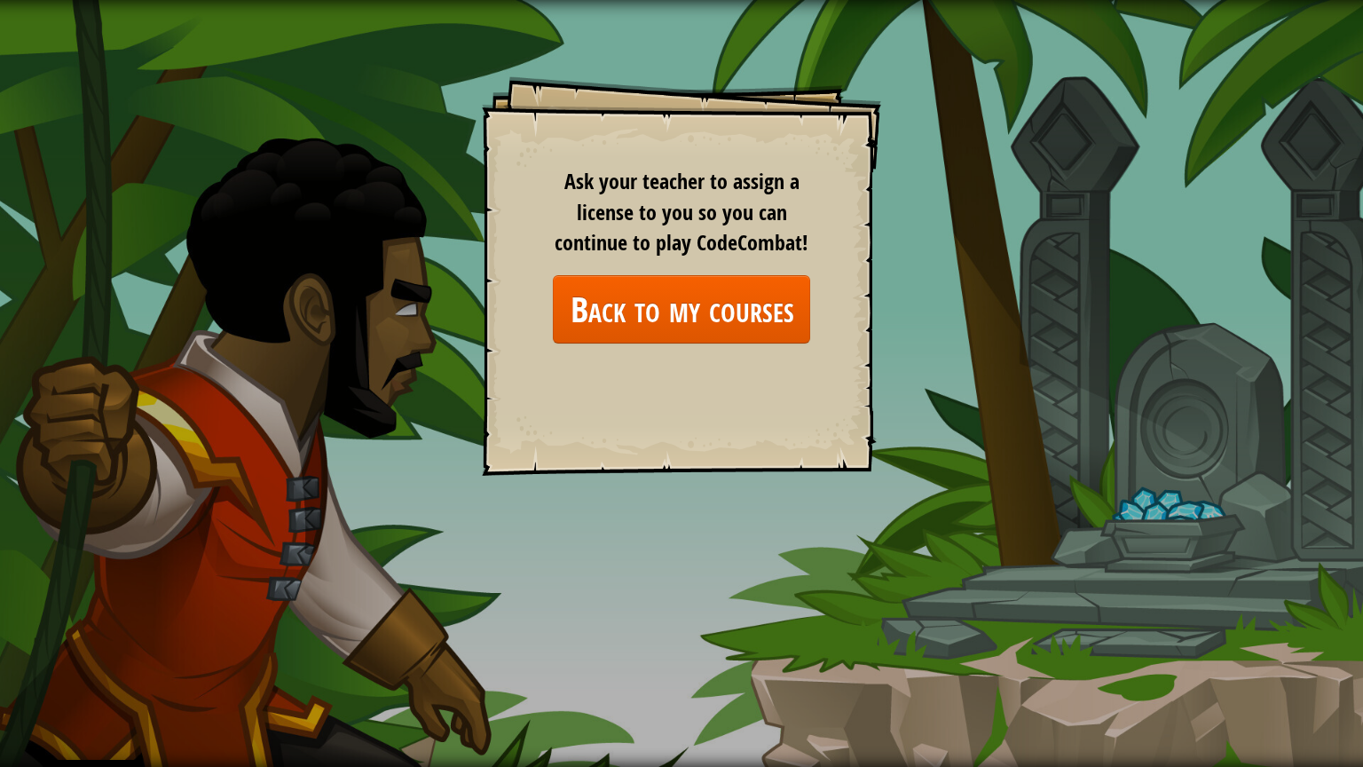
drag, startPoint x: 844, startPoint y: 385, endPoint x: 517, endPoint y: 320, distance: 333.0
click at [517, 320] on div "Goals Start Level Error loading from server. Try refreshing the page. You'll ne…" at bounding box center [681, 275] width 399 height 399
click at [362, 493] on div "Goals Start Level Error loading from server. Try refreshing the page. You'll ne…" at bounding box center [681, 383] width 1363 height 767
click at [710, 292] on link "Back to my courses" at bounding box center [681, 309] width 257 height 68
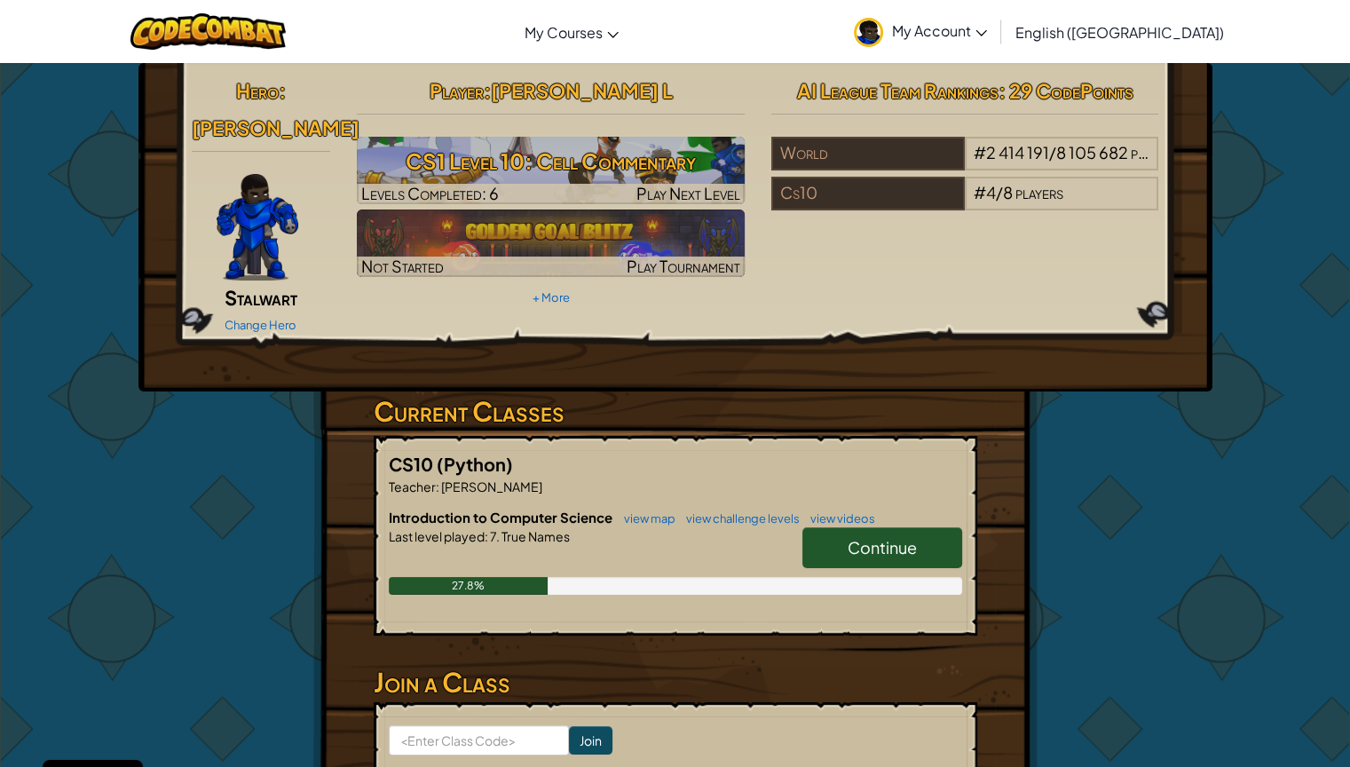
click at [824, 527] on link "Continue" at bounding box center [882, 547] width 160 height 41
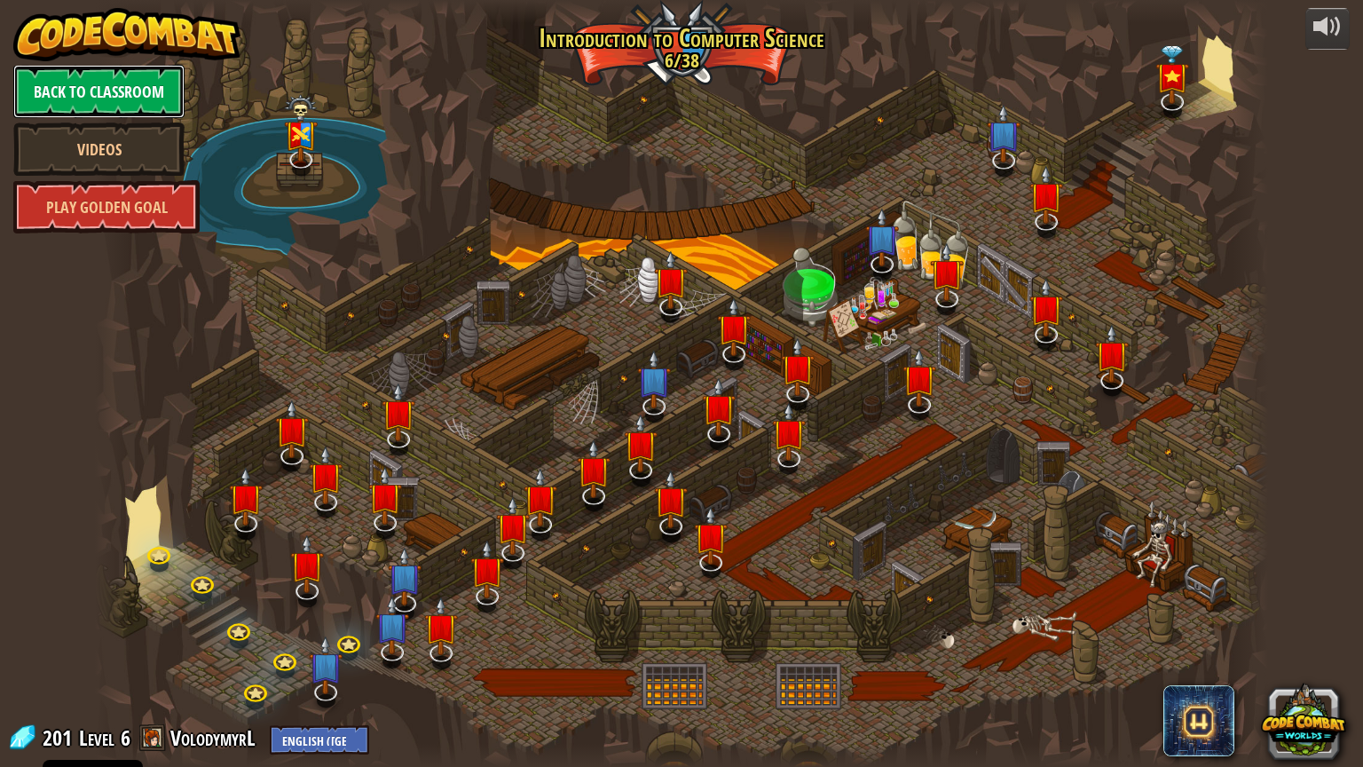
click at [97, 78] on link "Back to Classroom" at bounding box center [98, 91] width 171 height 53
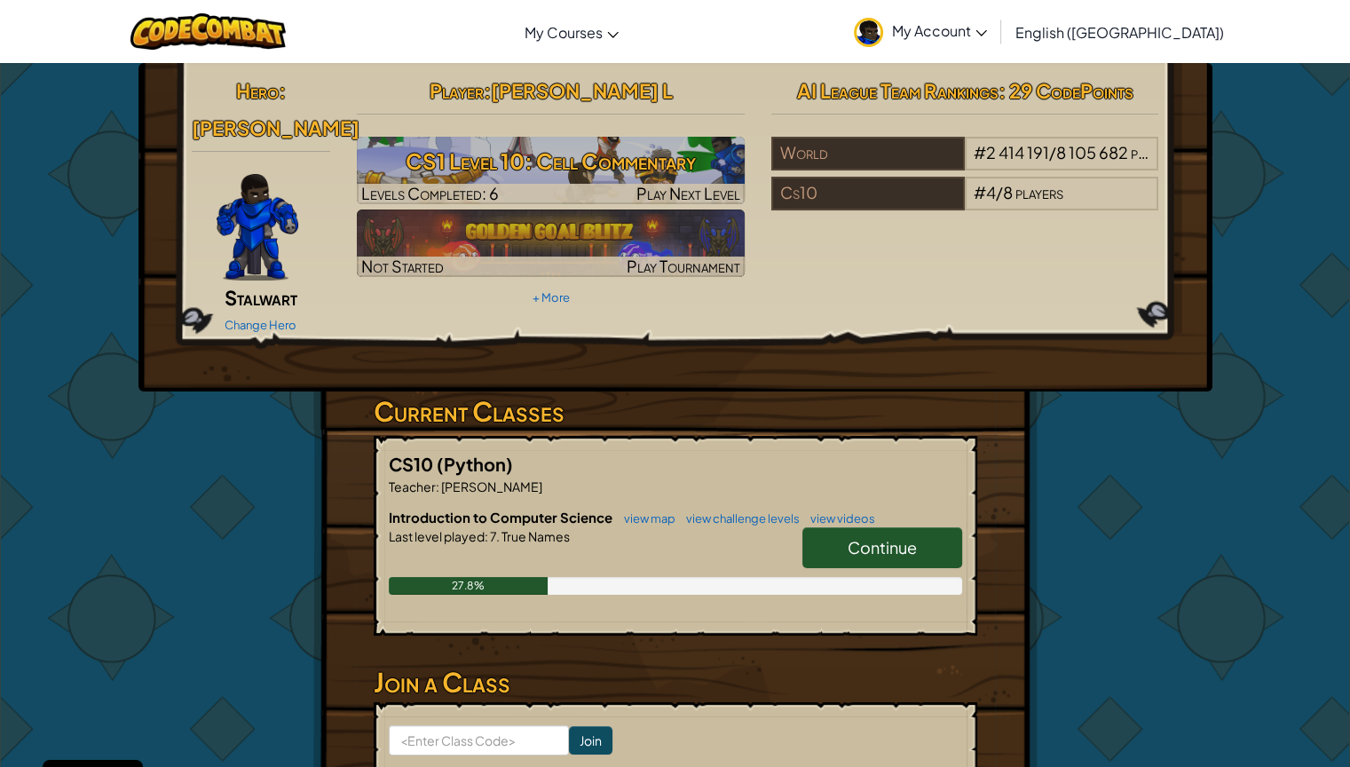
click at [824, 527] on link "Continue" at bounding box center [882, 547] width 160 height 41
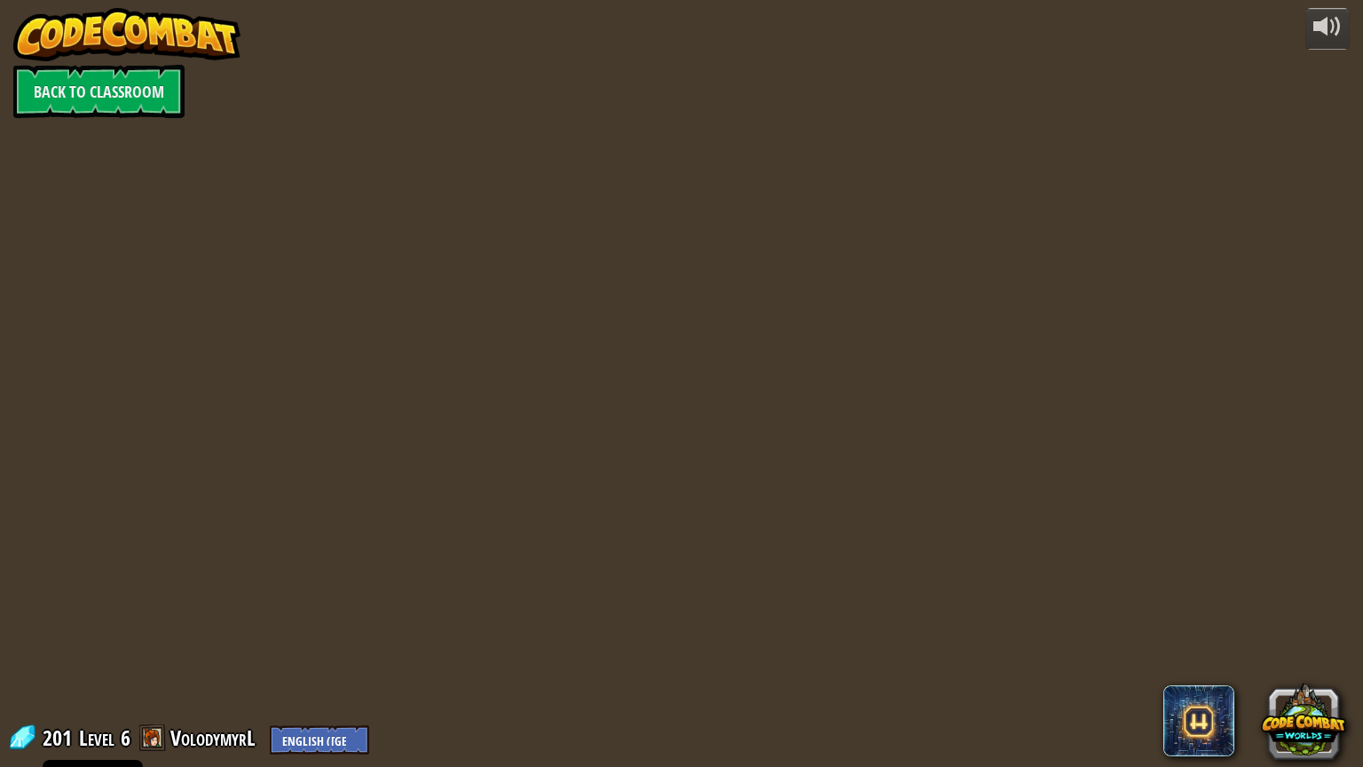
click at [627, 543] on div "powered by Back to Classroom 201 Level 6 VolodymyrL English ([GEOGRAPHIC_DATA])…" at bounding box center [681, 383] width 1363 height 767
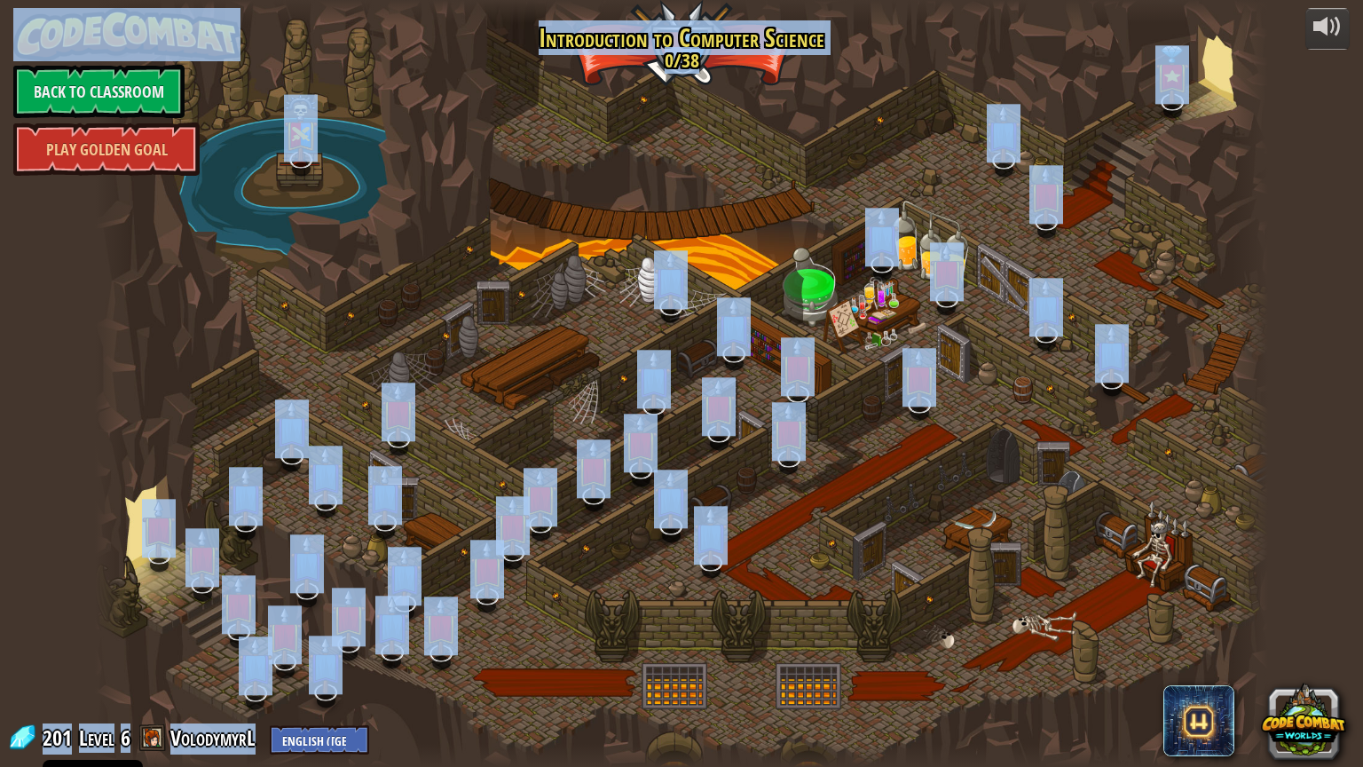
click at [627, 543] on div at bounding box center [681, 383] width 1173 height 767
click at [548, 184] on div at bounding box center [681, 383] width 1173 height 767
click at [1362, 175] on div "powered by Back to Classroom Play Golden Goal Kithgard Gates Kithgard Gates Esc…" at bounding box center [681, 383] width 1363 height 767
click at [1185, 106] on link at bounding box center [1171, 96] width 35 height 35
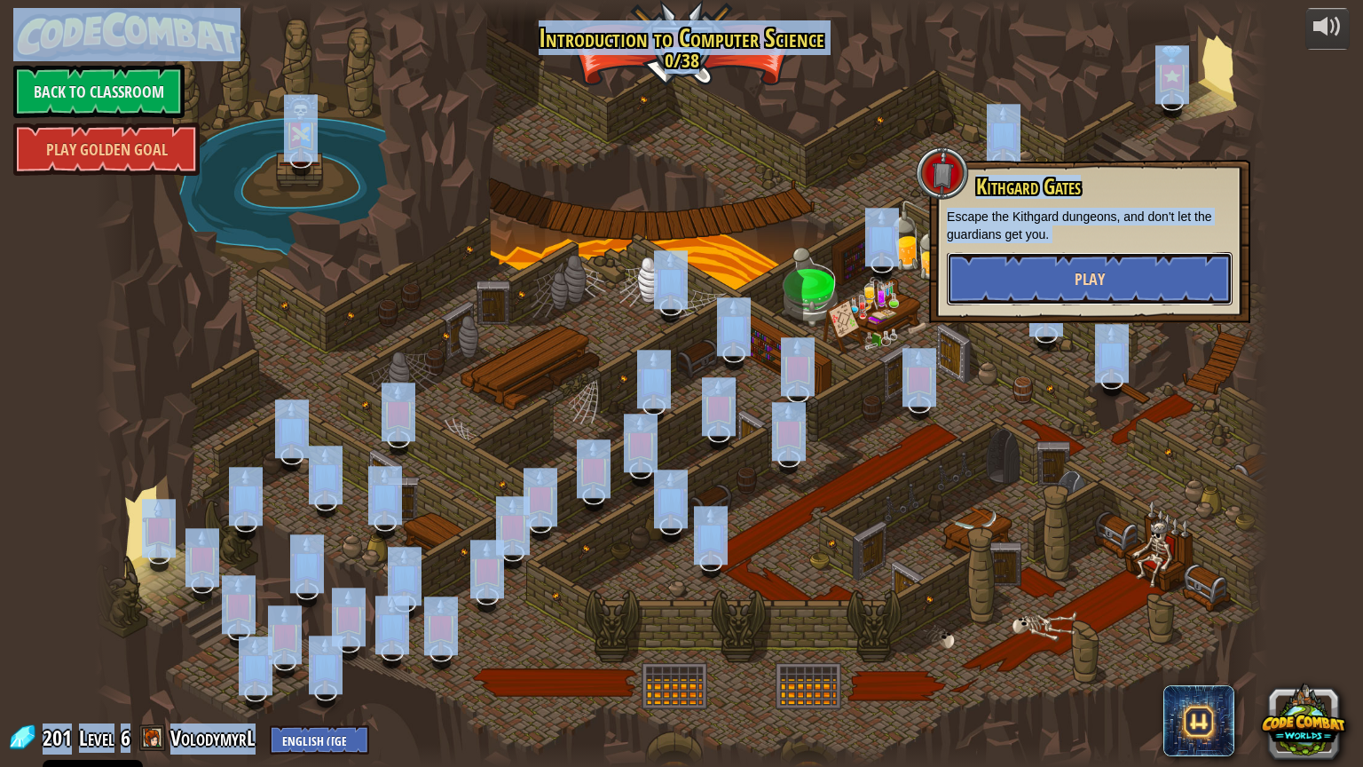
click at [1137, 265] on button "Play" at bounding box center [1090, 278] width 286 height 53
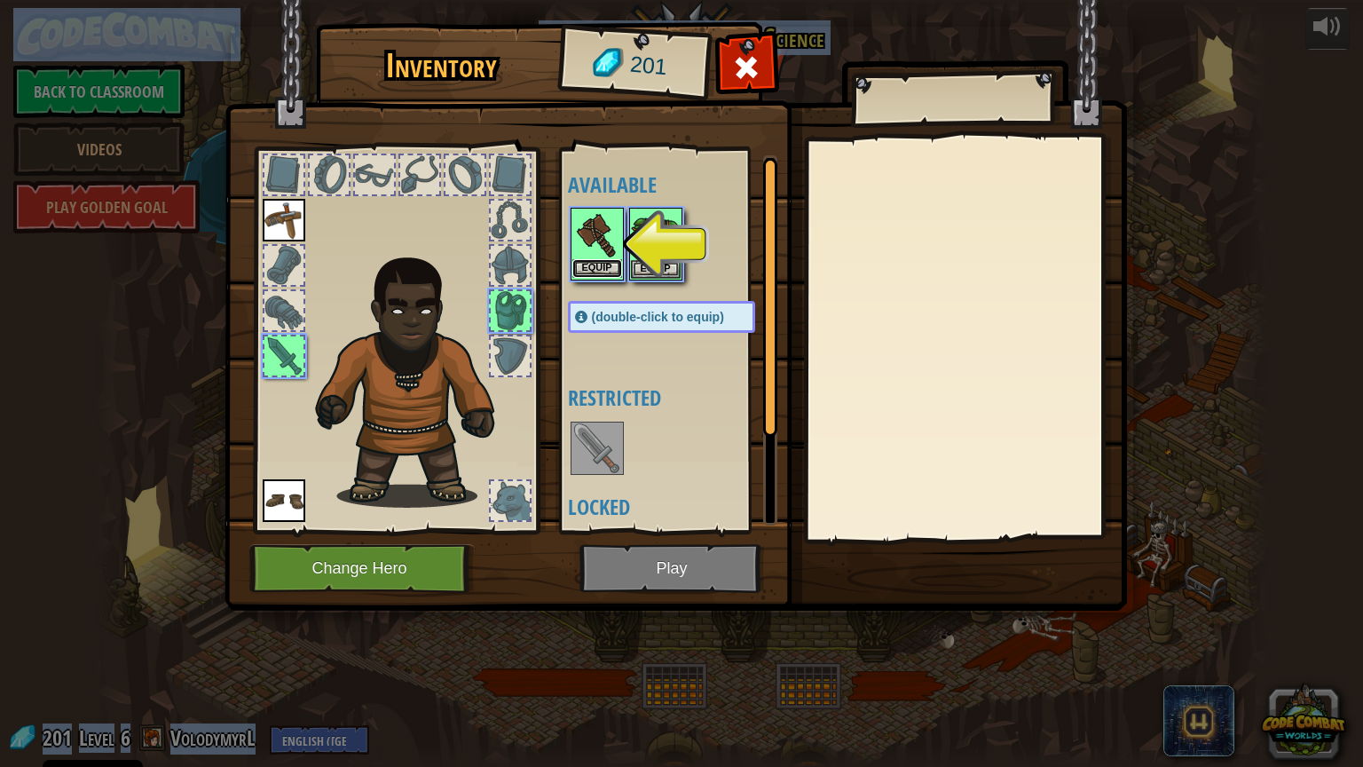
click at [599, 262] on button "Equip" at bounding box center [597, 268] width 50 height 19
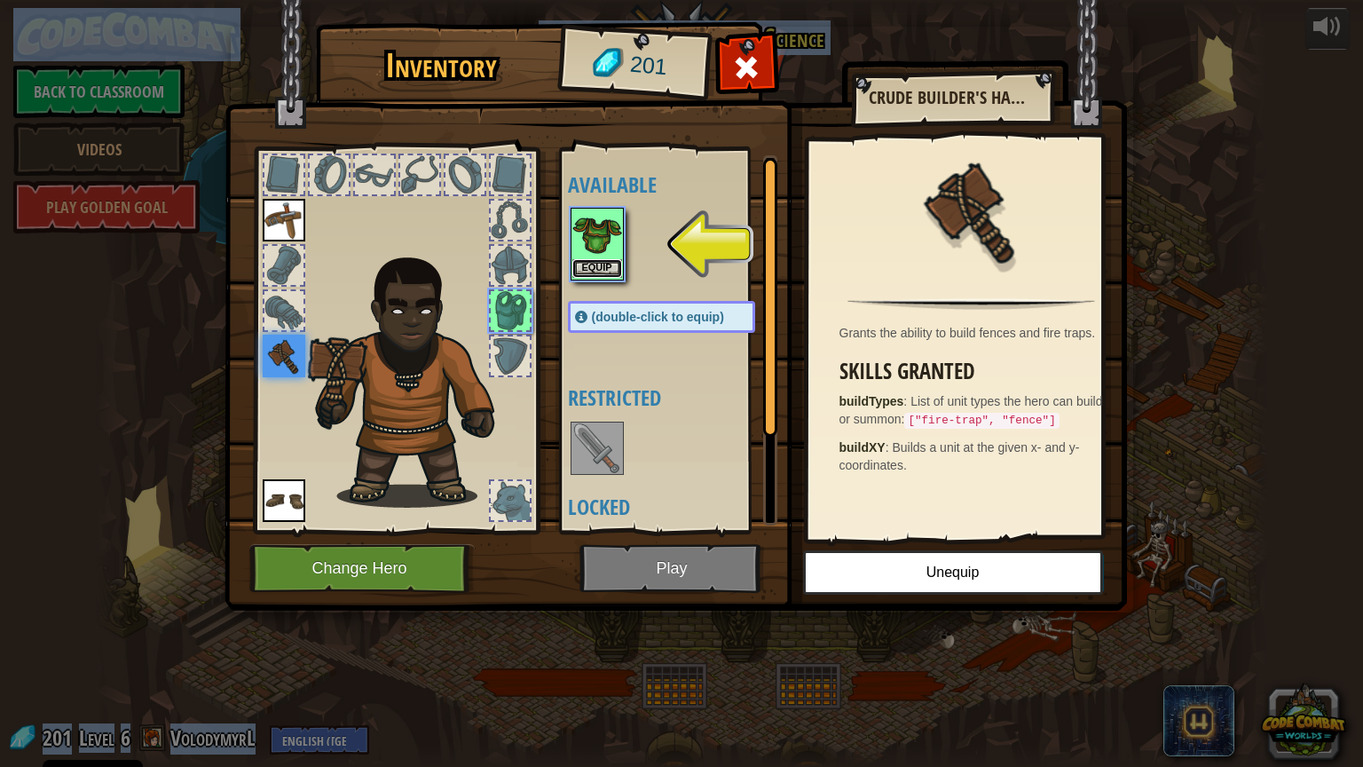
click at [608, 272] on button "Equip" at bounding box center [597, 268] width 50 height 19
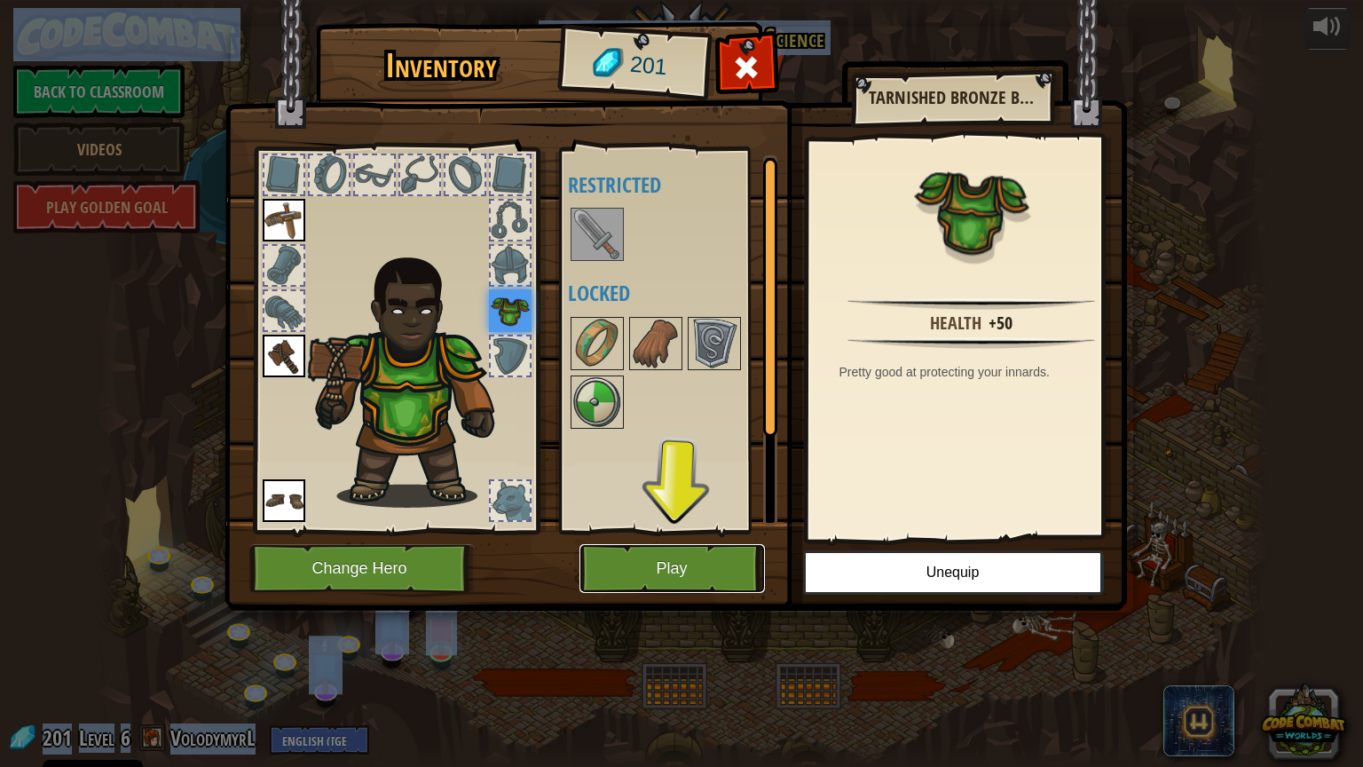
click at [667, 588] on button "Play" at bounding box center [672, 568] width 185 height 49
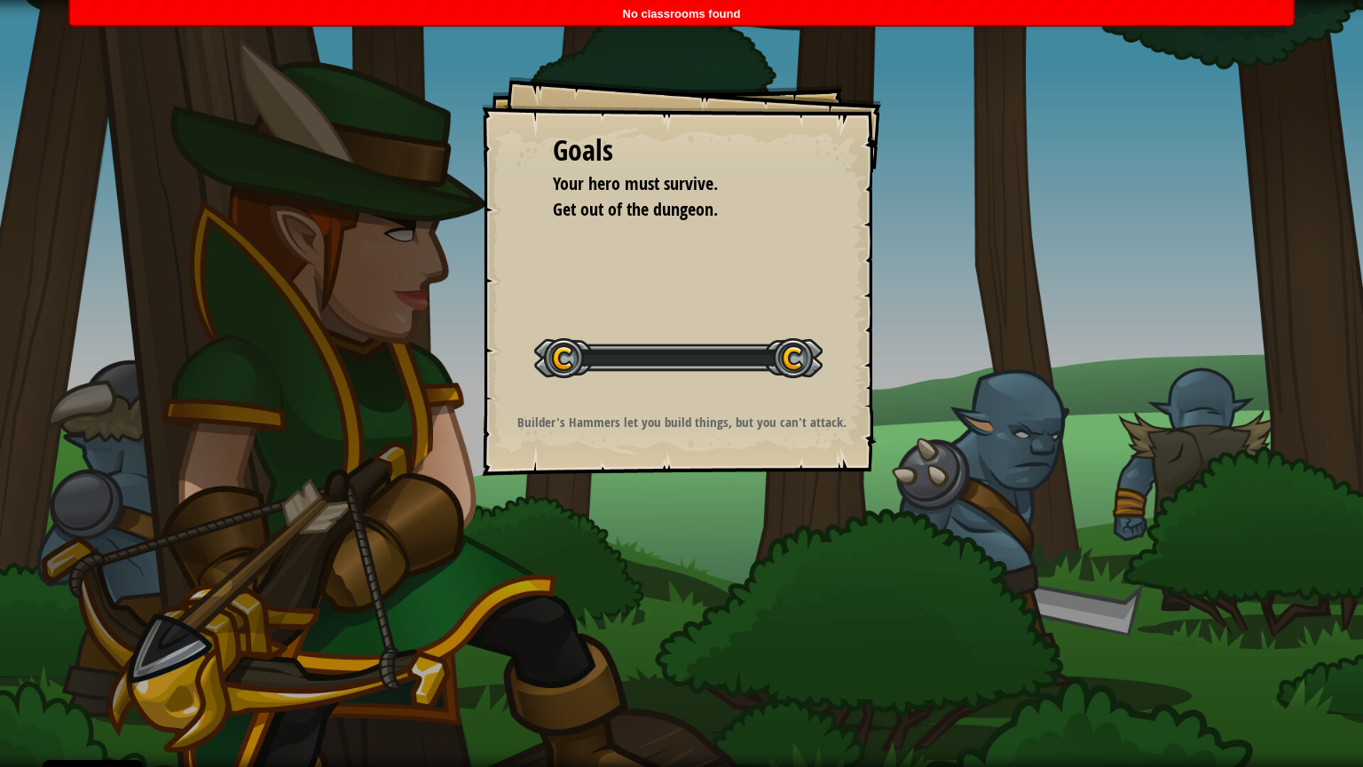
click at [679, 560] on div "Goals Your hero must survive. Get out of the dungeon. Start Level Error loading…" at bounding box center [681, 383] width 1363 height 767
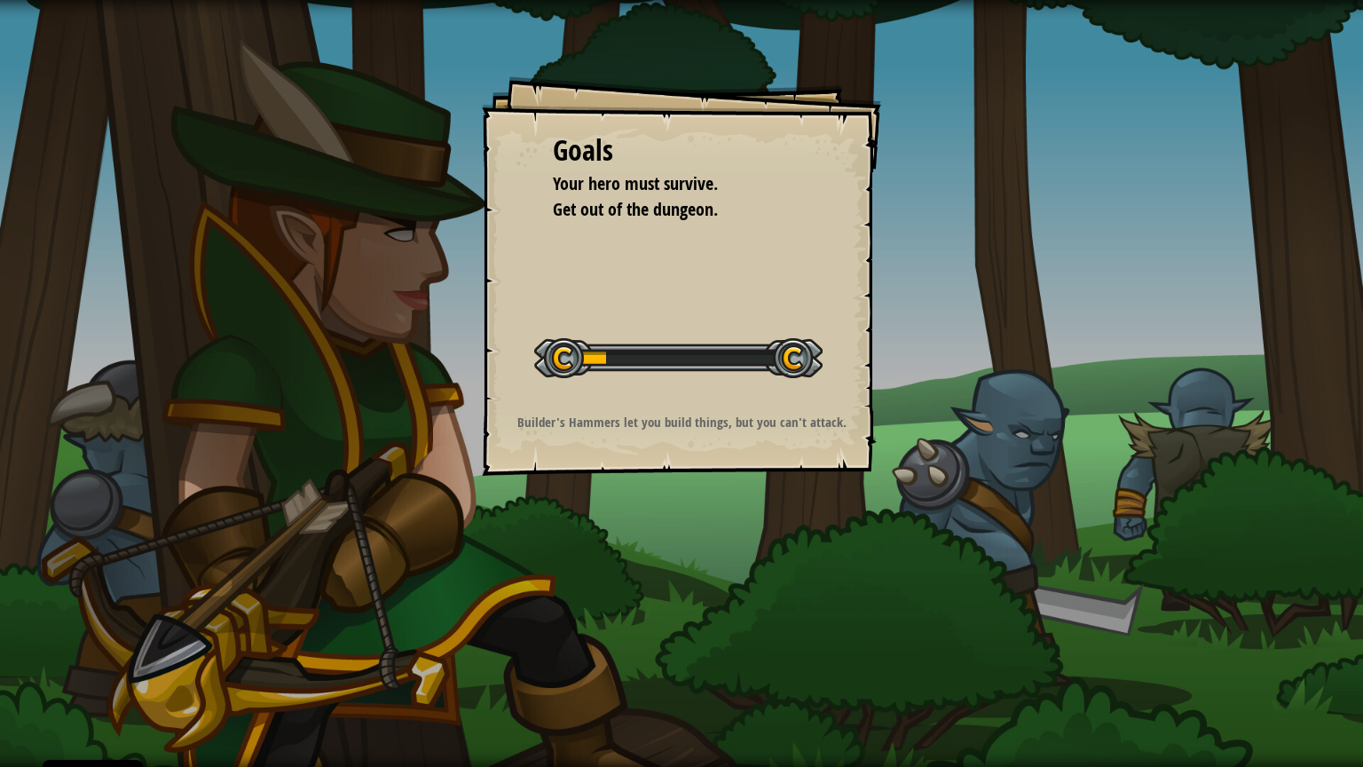
click at [722, 494] on div "Goals Your hero must survive. Get out of the dungeon. Start Level Error loading…" at bounding box center [681, 383] width 1363 height 767
click at [817, 327] on div "Start Level" at bounding box center [678, 355] width 288 height 71
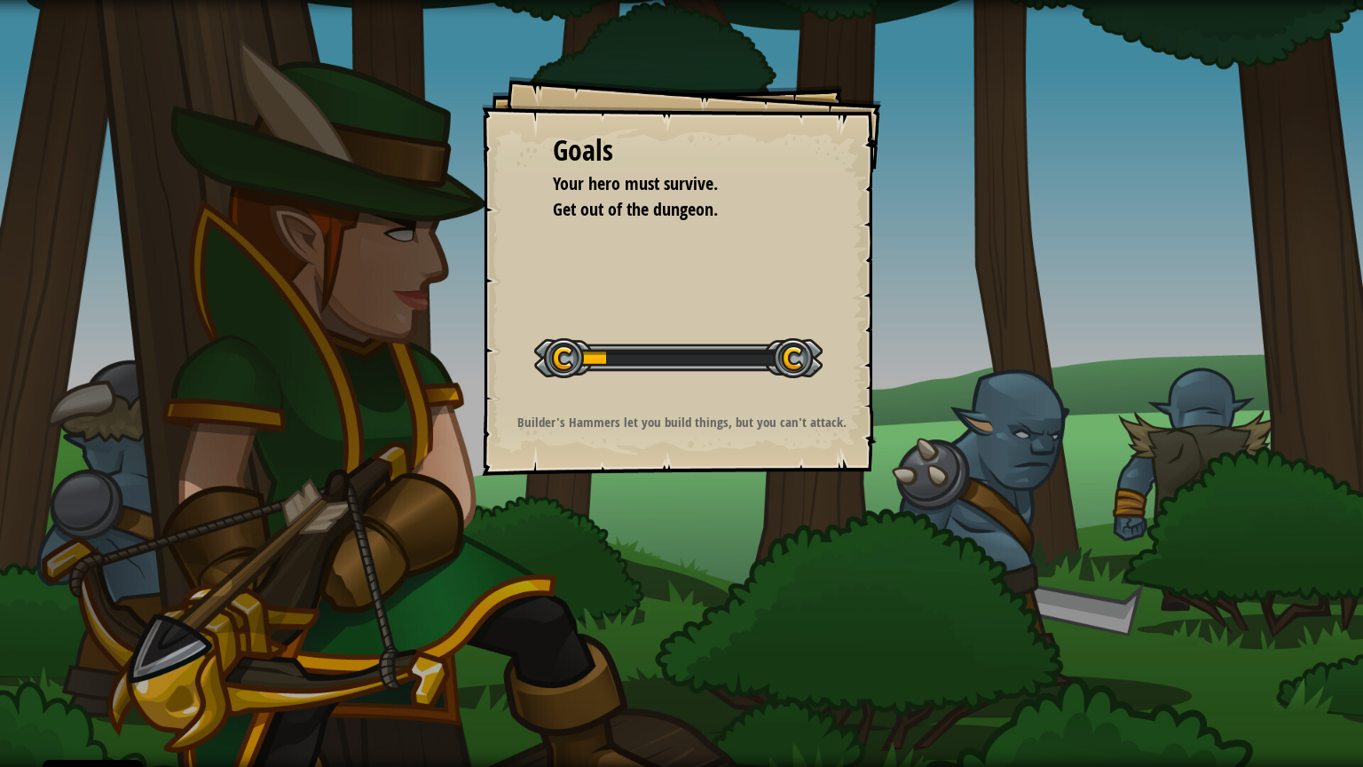
click at [743, 266] on div "Goals Your hero must survive. Get out of the dungeon. Start Level Error loading…" at bounding box center [681, 275] width 399 height 399
click at [1054, 312] on div "Goals Your hero must survive. Get out of the dungeon. Start Level Error loading…" at bounding box center [681, 383] width 1363 height 767
